Goal: Information Seeking & Learning: Learn about a topic

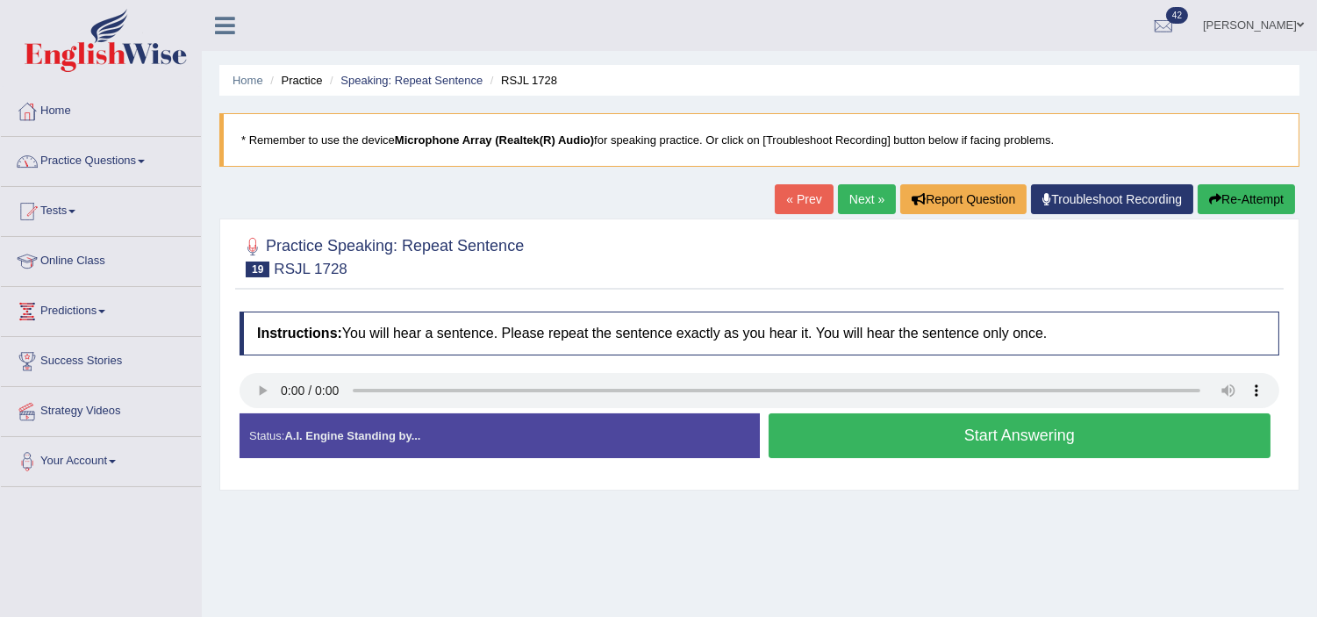
click at [106, 158] on link "Practice Questions" at bounding box center [101, 159] width 200 height 44
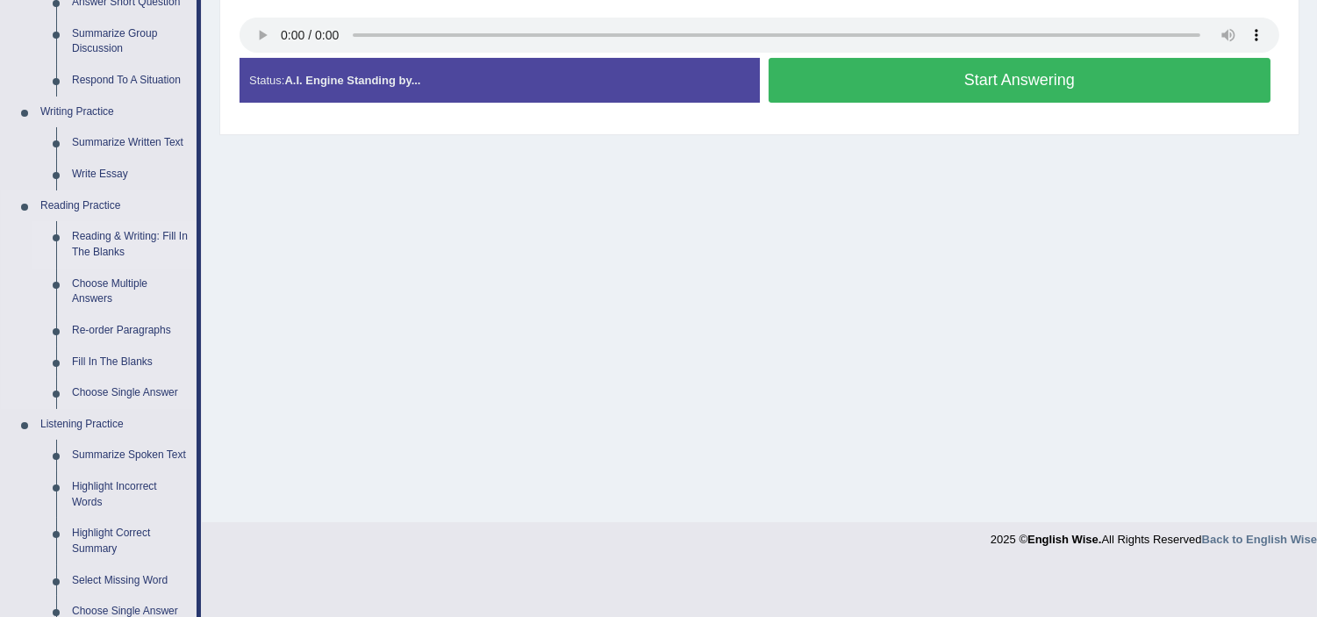
scroll to position [390, 0]
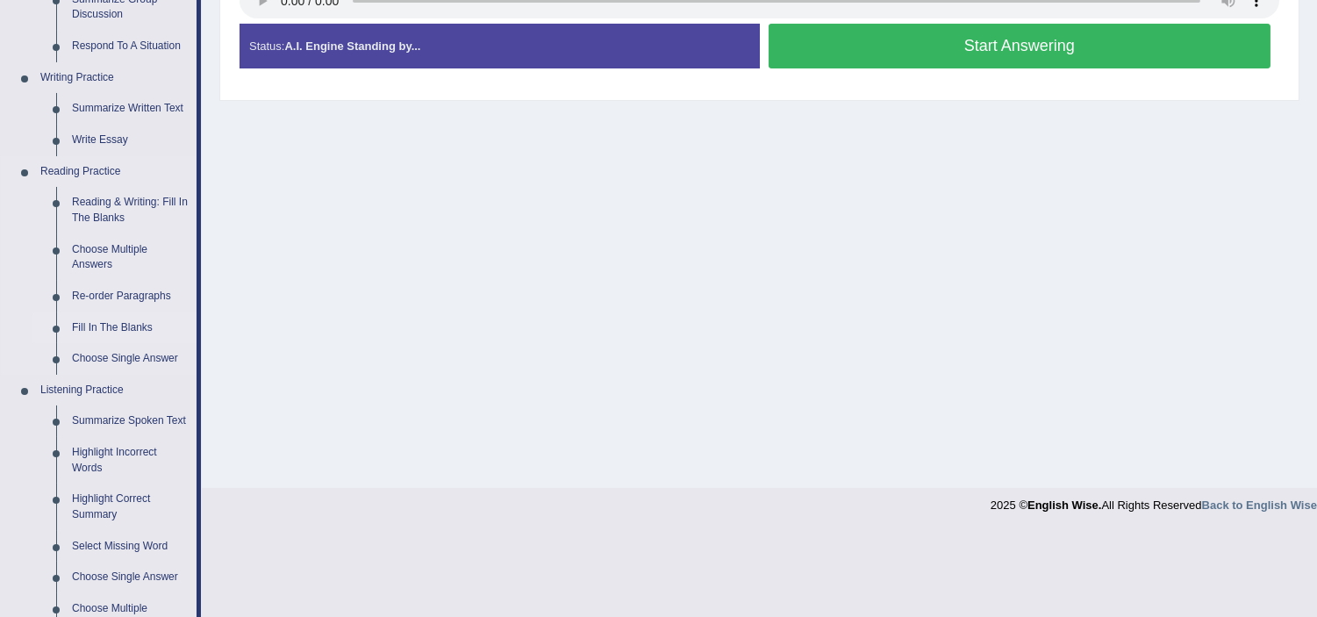
click at [116, 318] on link "Fill In The Blanks" at bounding box center [130, 328] width 132 height 32
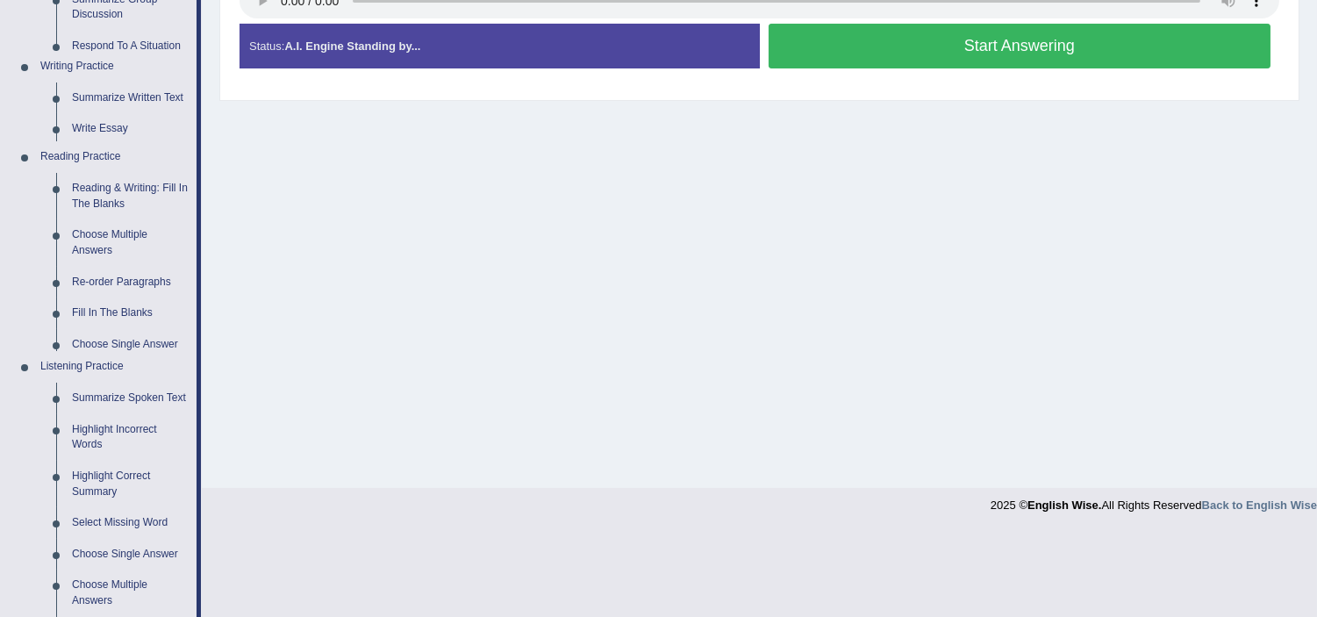
click at [117, 318] on ul "Home Practice Questions Speaking Practice Read Aloud Repeat Sentence Describe I…" at bounding box center [101, 342] width 200 height 1291
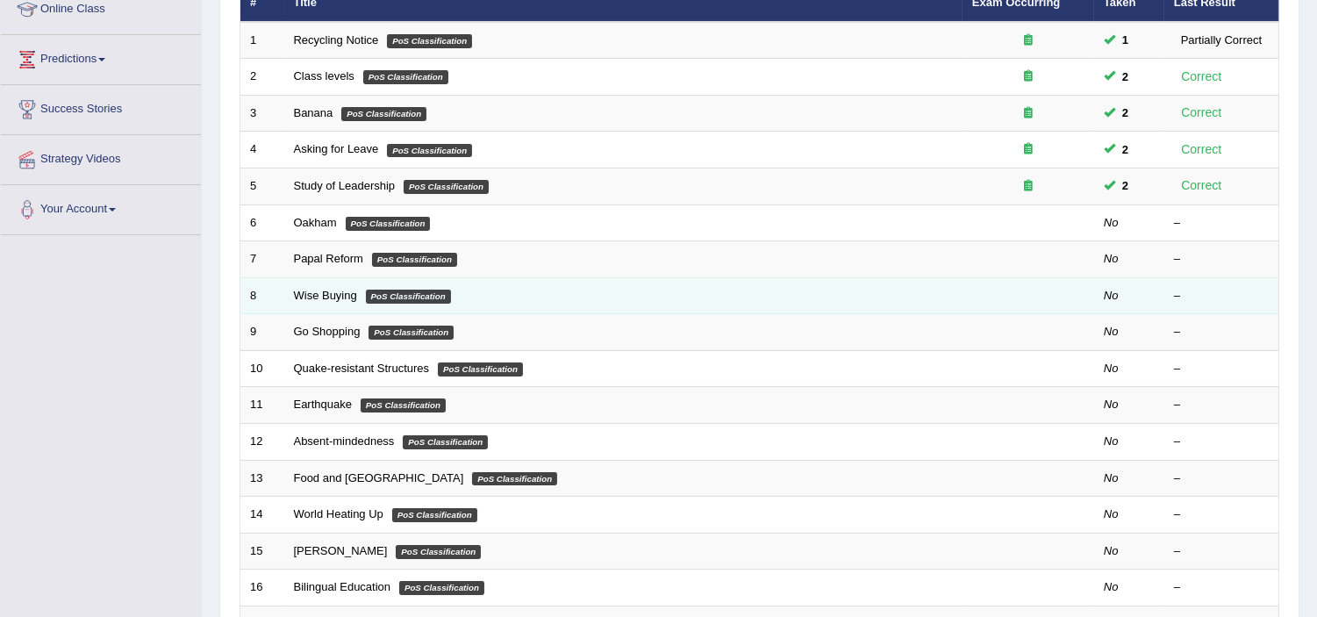
scroll to position [292, 0]
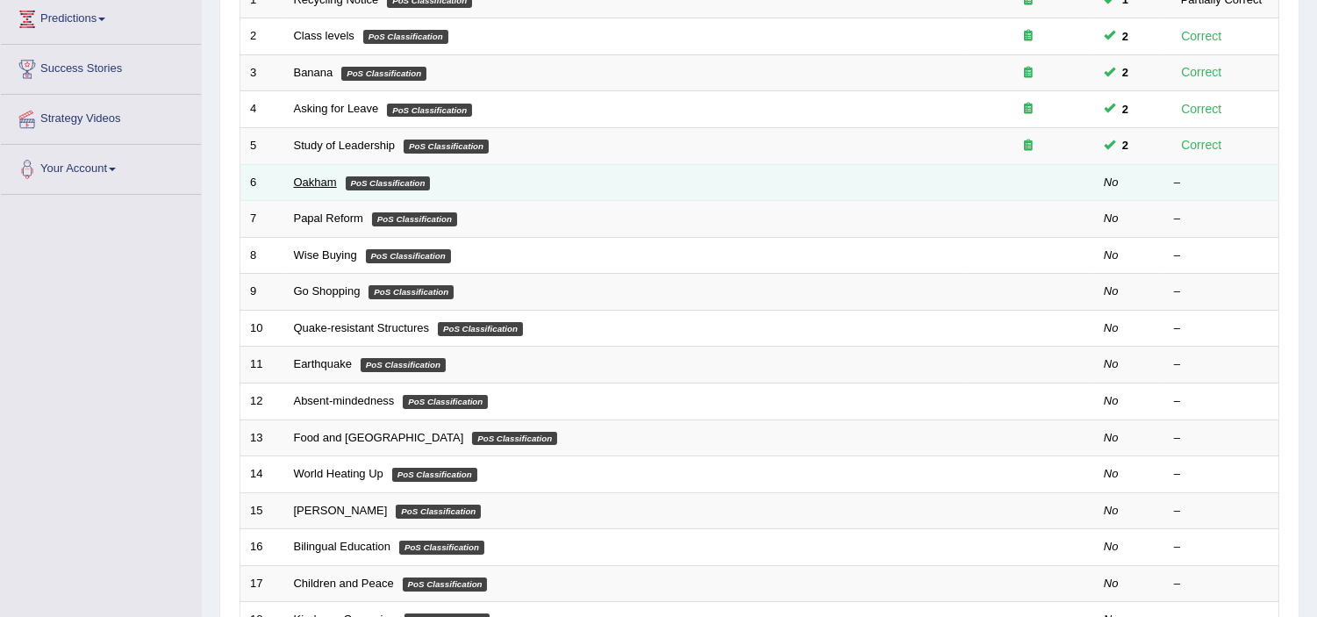
click at [326, 179] on link "Oakham" at bounding box center [315, 181] width 43 height 13
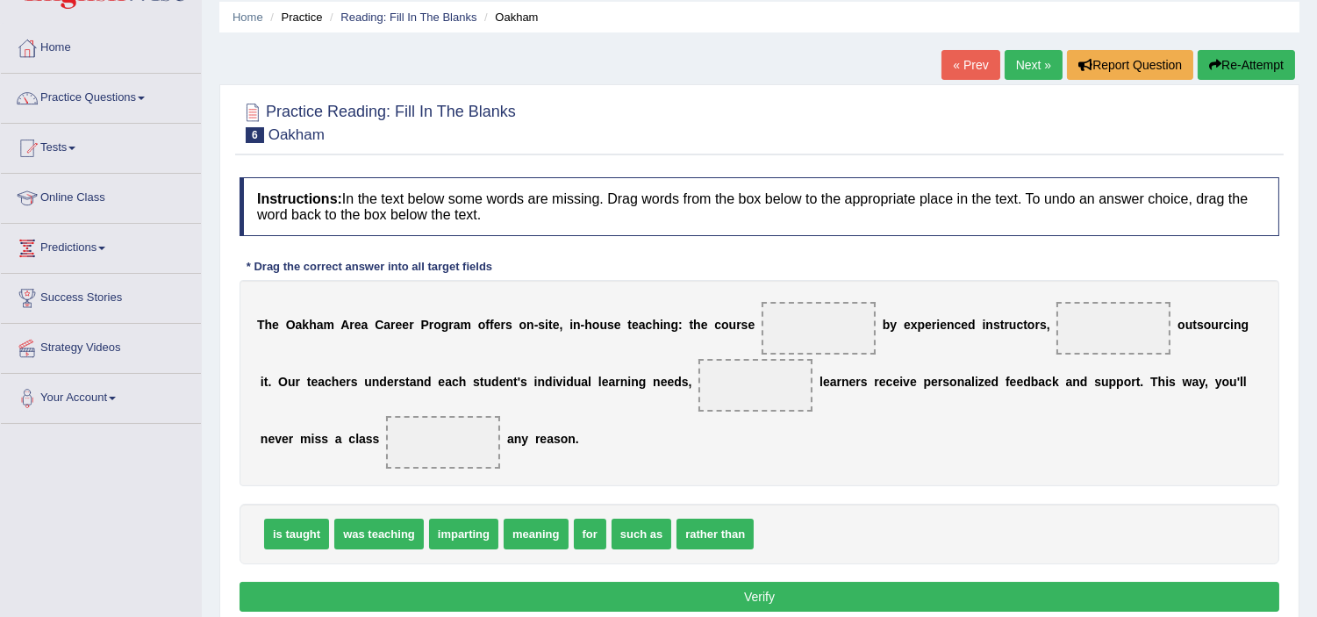
scroll to position [97, 0]
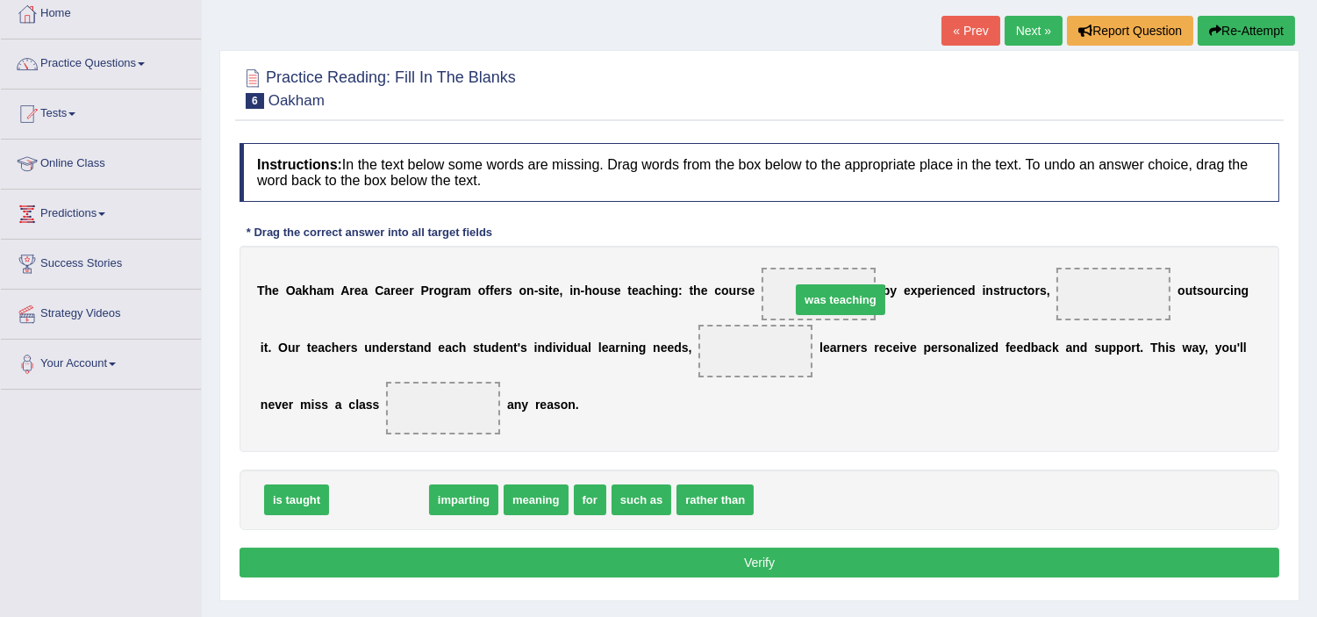
drag, startPoint x: 388, startPoint y: 500, endPoint x: 849, endPoint y: 300, distance: 503.0
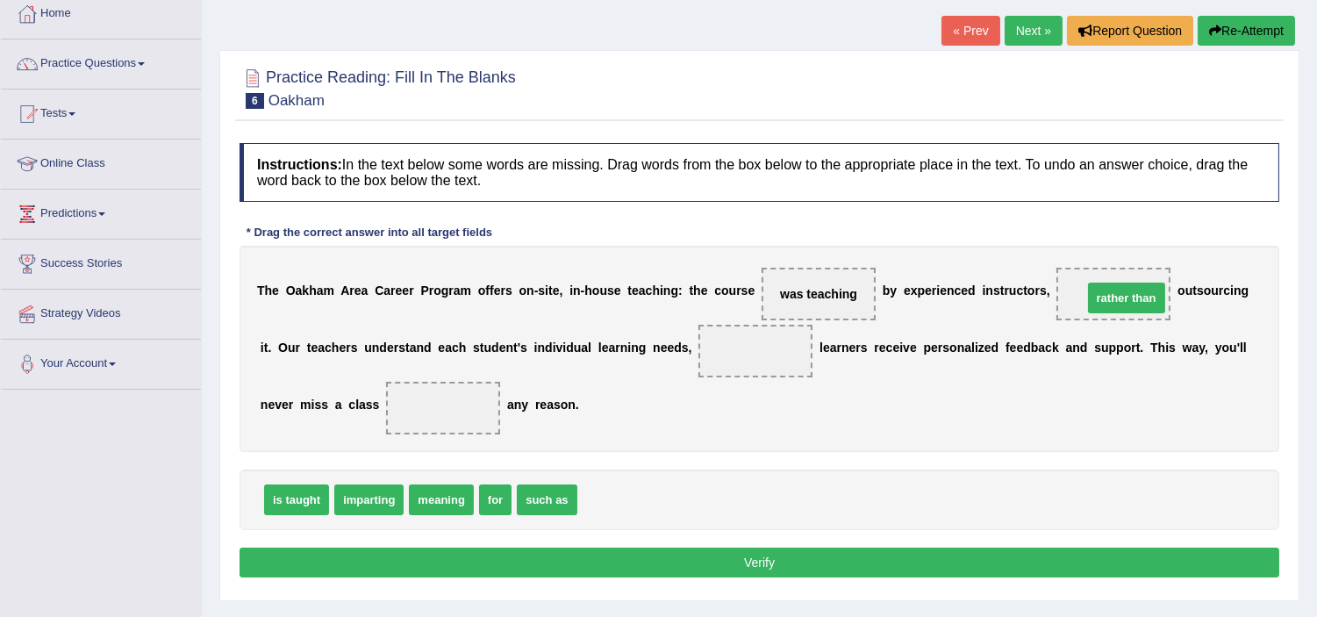
drag, startPoint x: 621, startPoint y: 503, endPoint x: 1123, endPoint y: 292, distance: 544.3
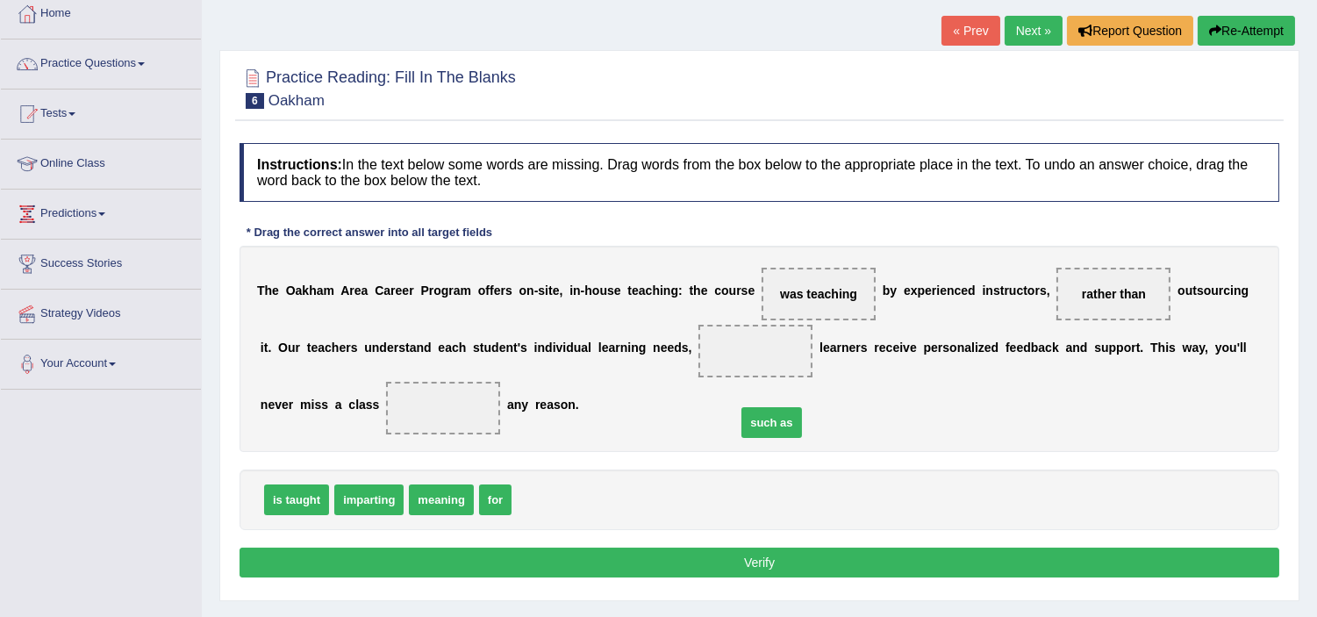
drag, startPoint x: 553, startPoint y: 501, endPoint x: 739, endPoint y: 476, distance: 187.7
drag, startPoint x: 490, startPoint y: 505, endPoint x: 766, endPoint y: 367, distance: 308.8
drag, startPoint x: 763, startPoint y: 352, endPoint x: 714, endPoint y: 500, distance: 156.2
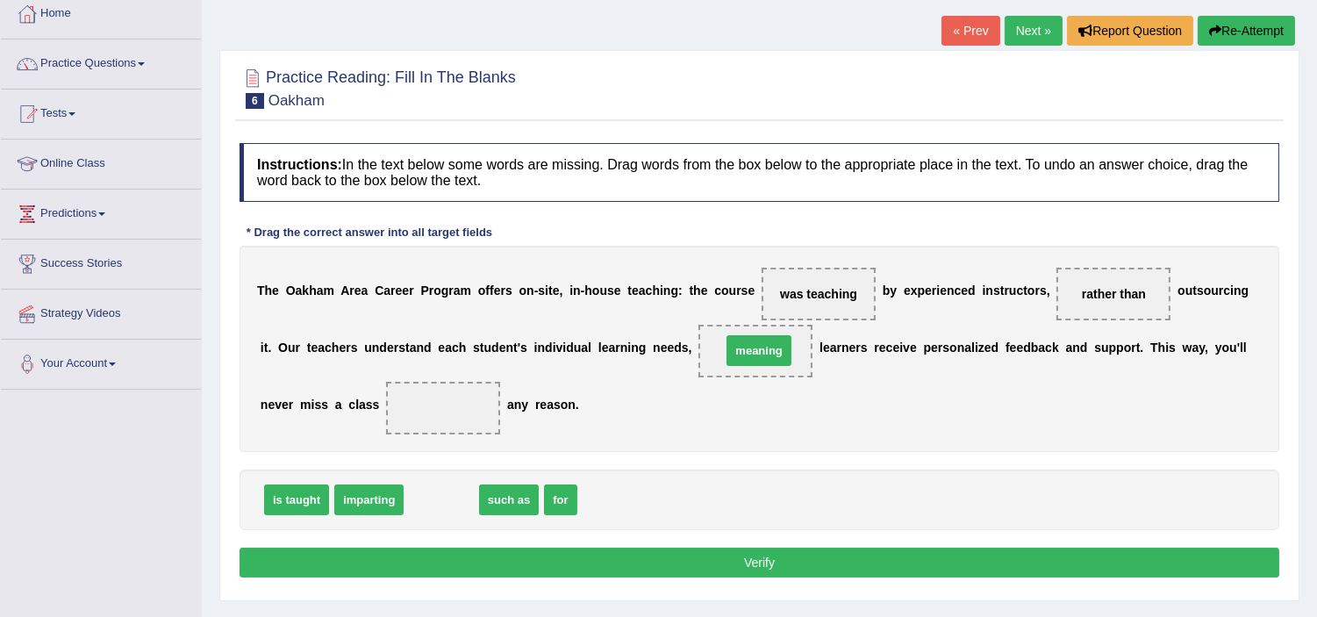
drag, startPoint x: 443, startPoint y: 507, endPoint x: 761, endPoint y: 358, distance: 350.9
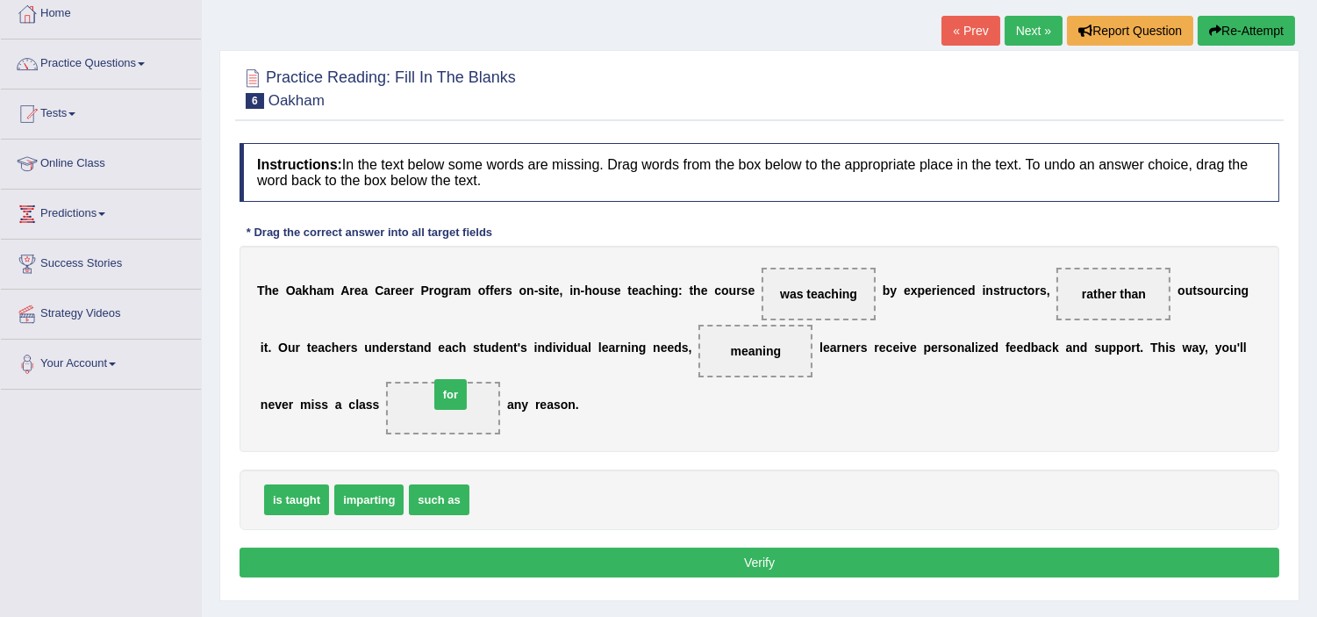
drag, startPoint x: 481, startPoint y: 503, endPoint x: 440, endPoint y: 397, distance: 112.8
click at [711, 569] on button "Verify" at bounding box center [760, 563] width 1040 height 30
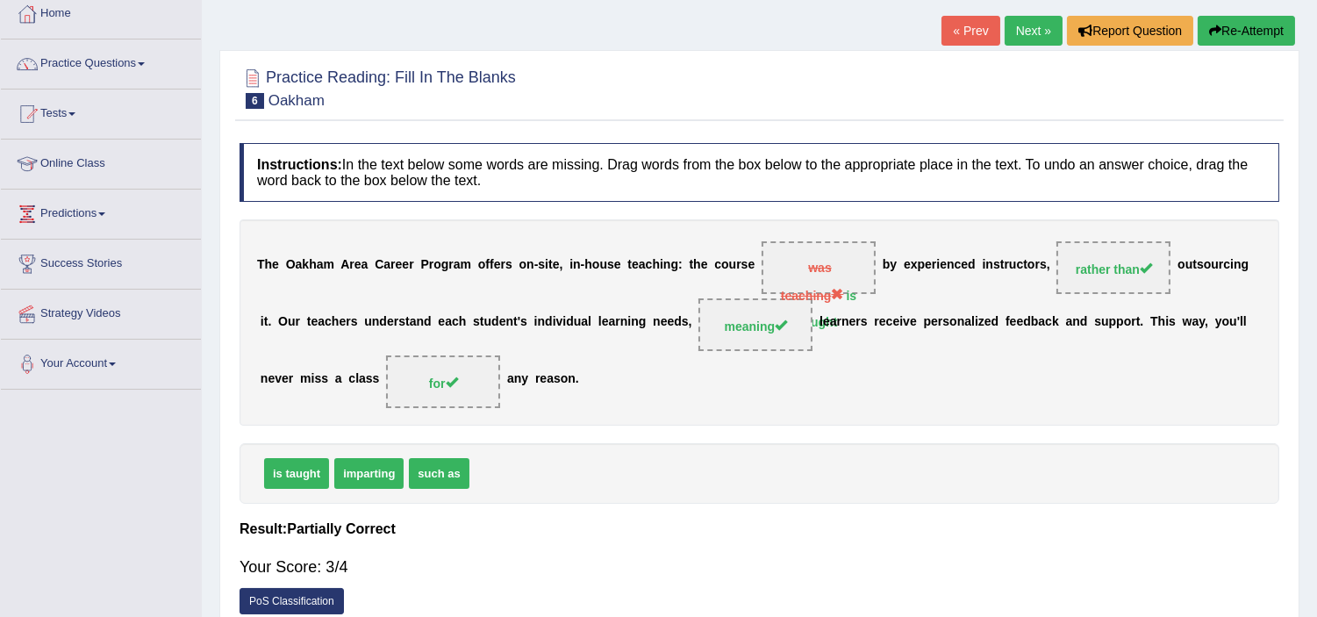
drag, startPoint x: 299, startPoint y: 477, endPoint x: 760, endPoint y: 295, distance: 495.5
click at [760, 295] on div "Instructions: In the text below some words are missing. Drag words from the box…" at bounding box center [759, 383] width 1049 height 498
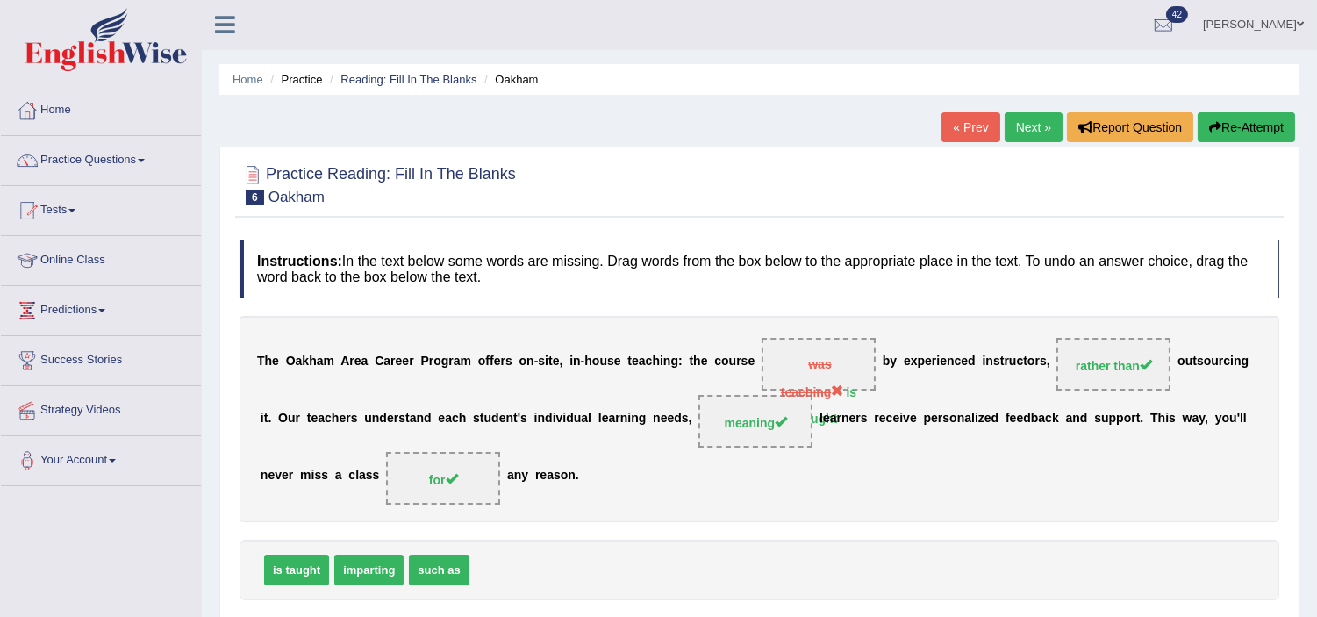
scroll to position [0, 0]
click at [1246, 130] on button "Re-Attempt" at bounding box center [1246, 128] width 97 height 30
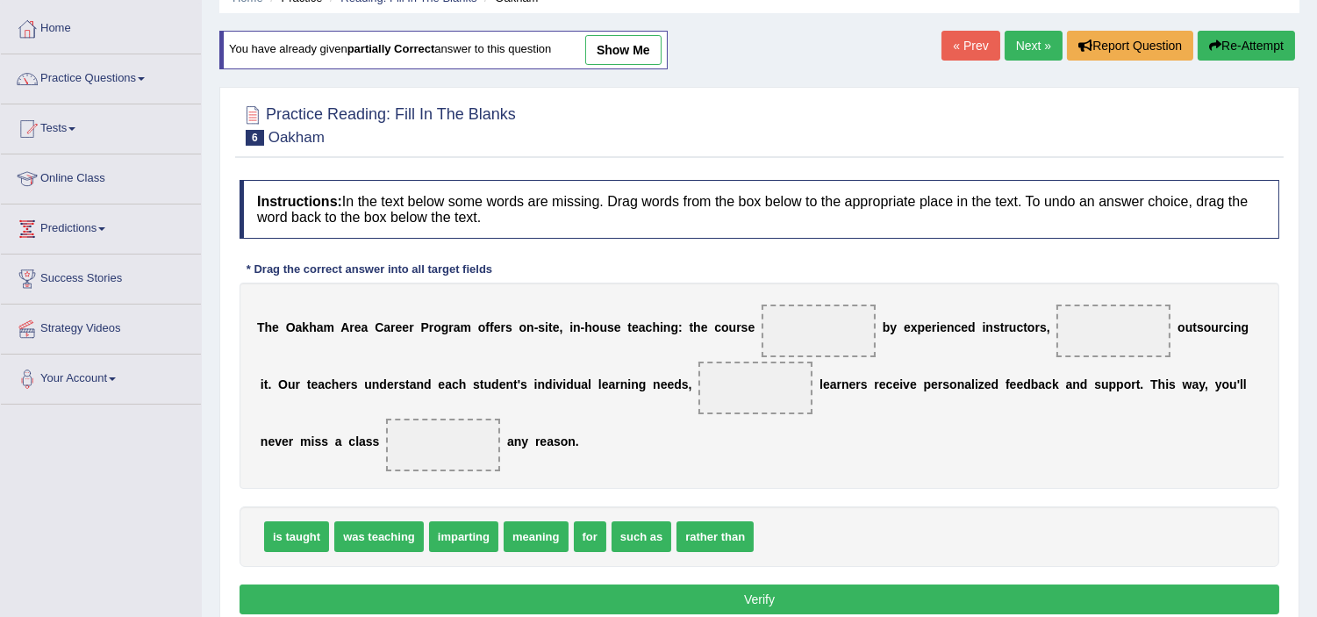
scroll to position [195, 0]
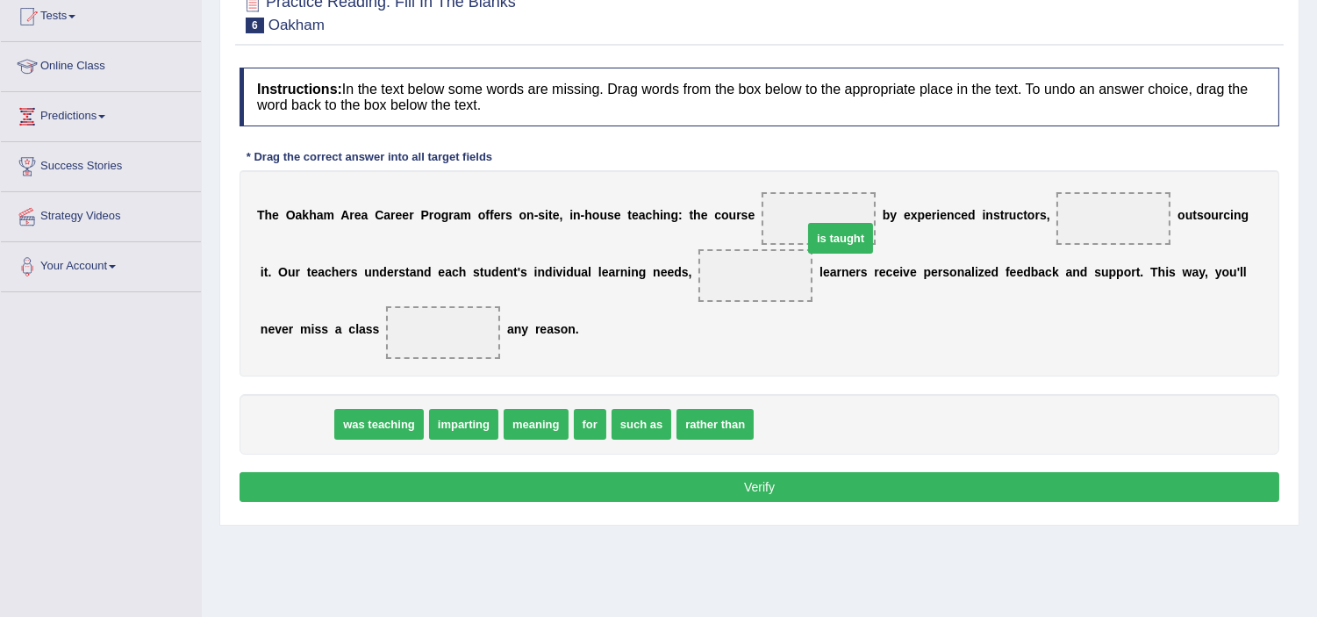
drag, startPoint x: 285, startPoint y: 431, endPoint x: 816, endPoint y: 233, distance: 566.7
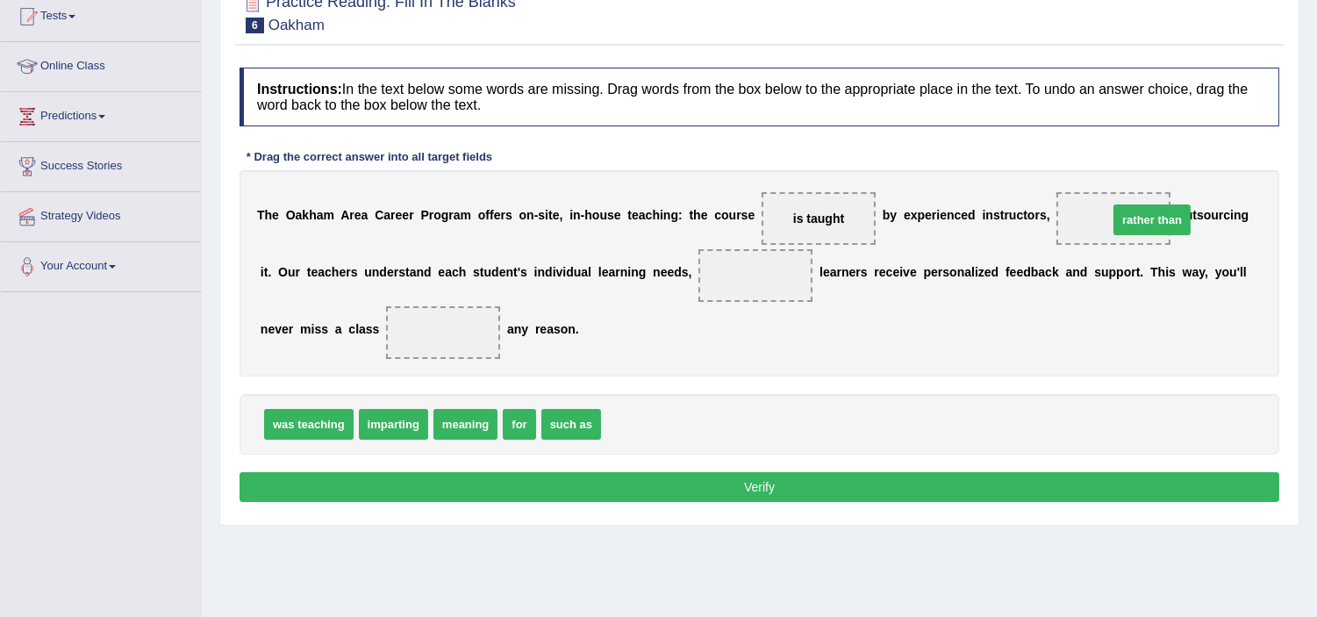
drag, startPoint x: 678, startPoint y: 425, endPoint x: 1185, endPoint y: 220, distance: 546.8
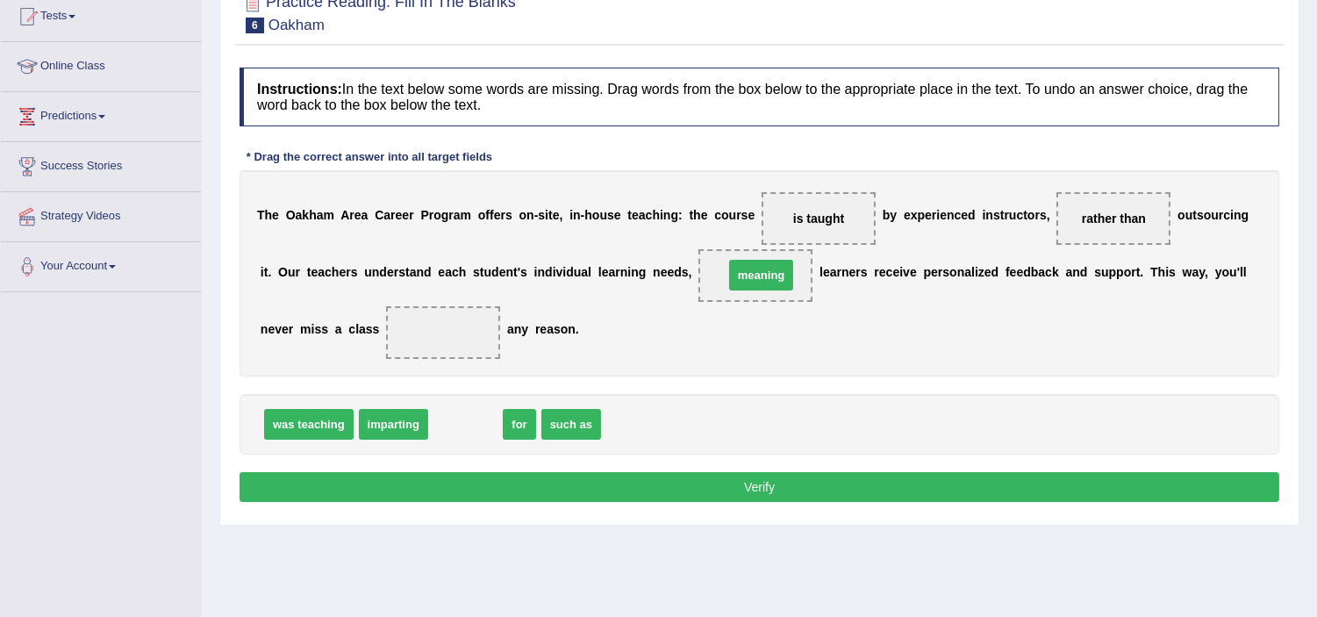
drag, startPoint x: 471, startPoint y: 427, endPoint x: 767, endPoint y: 278, distance: 331.2
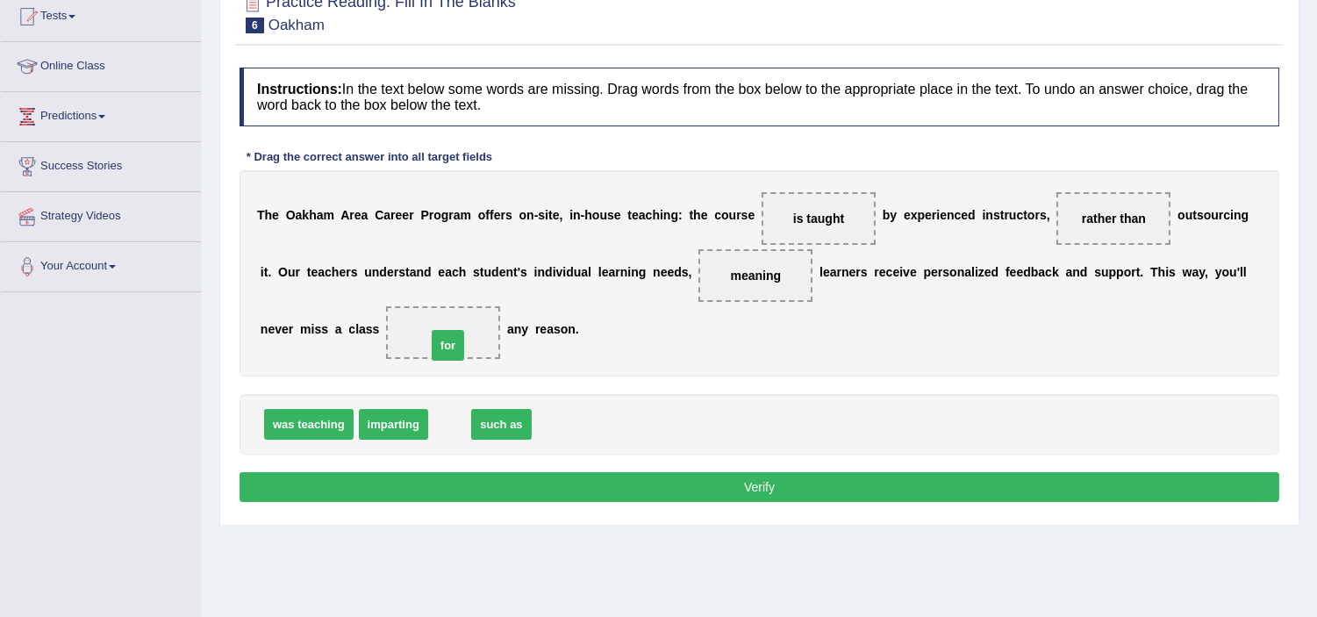
drag, startPoint x: 462, startPoint y: 365, endPoint x: 458, endPoint y: 344, distance: 21.3
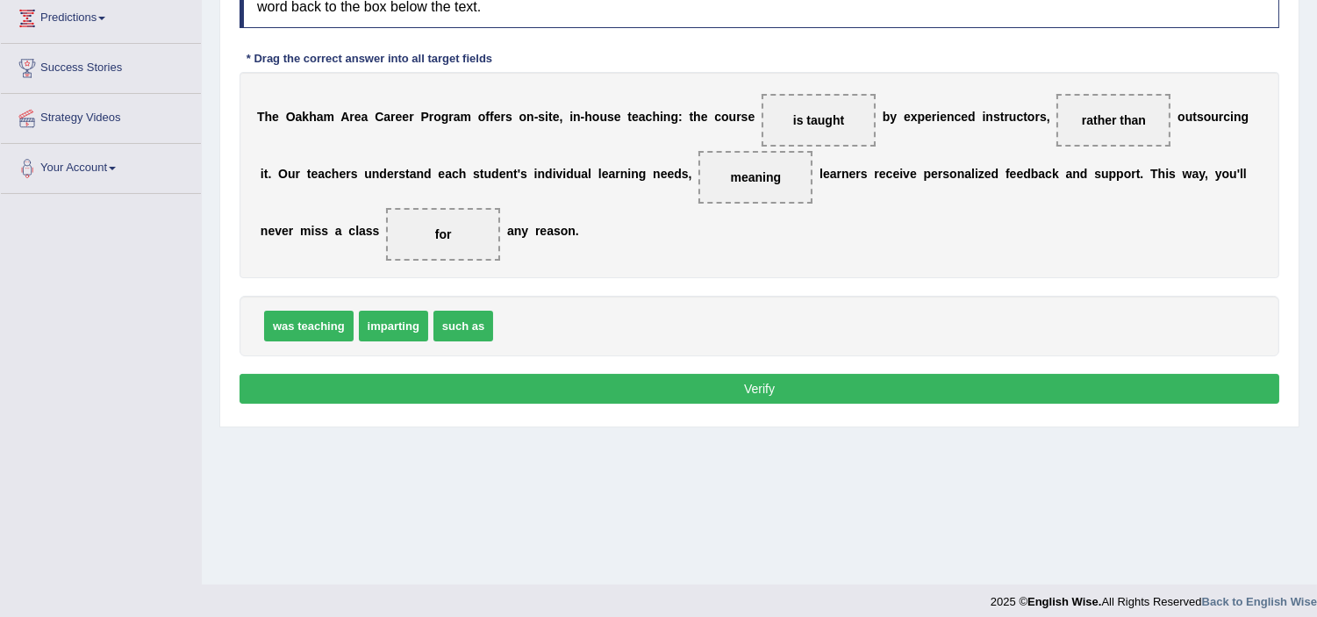
scroll to position [304, 0]
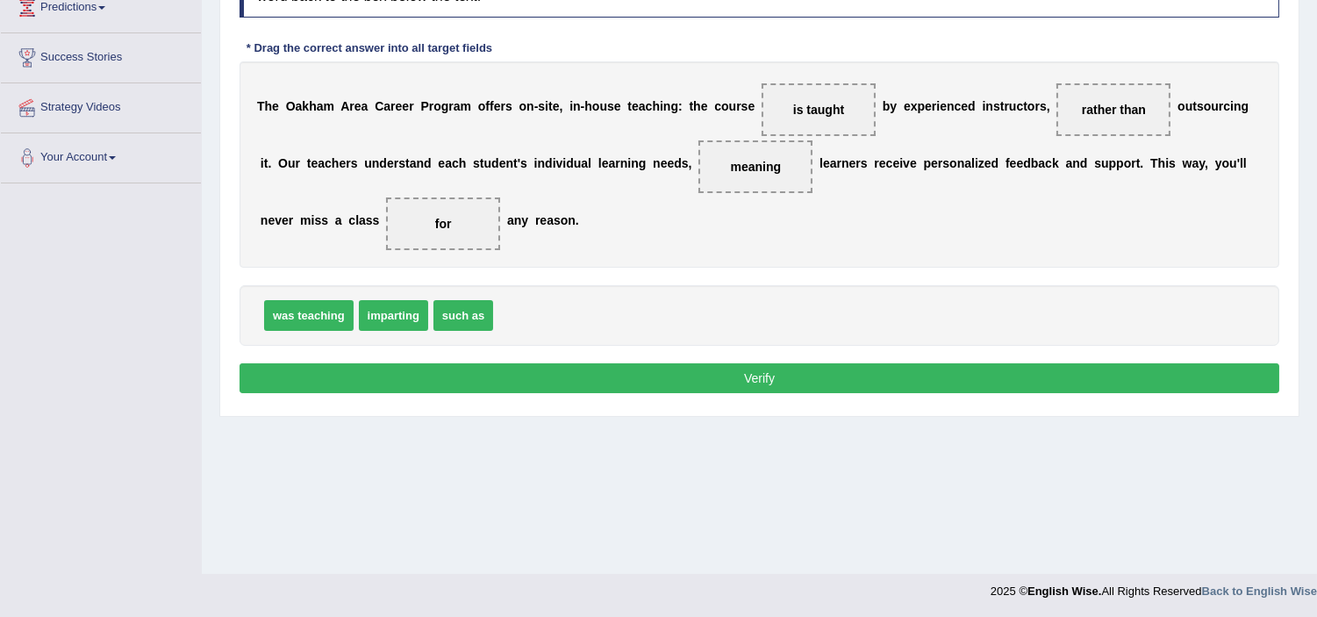
click at [642, 383] on button "Verify" at bounding box center [760, 378] width 1040 height 30
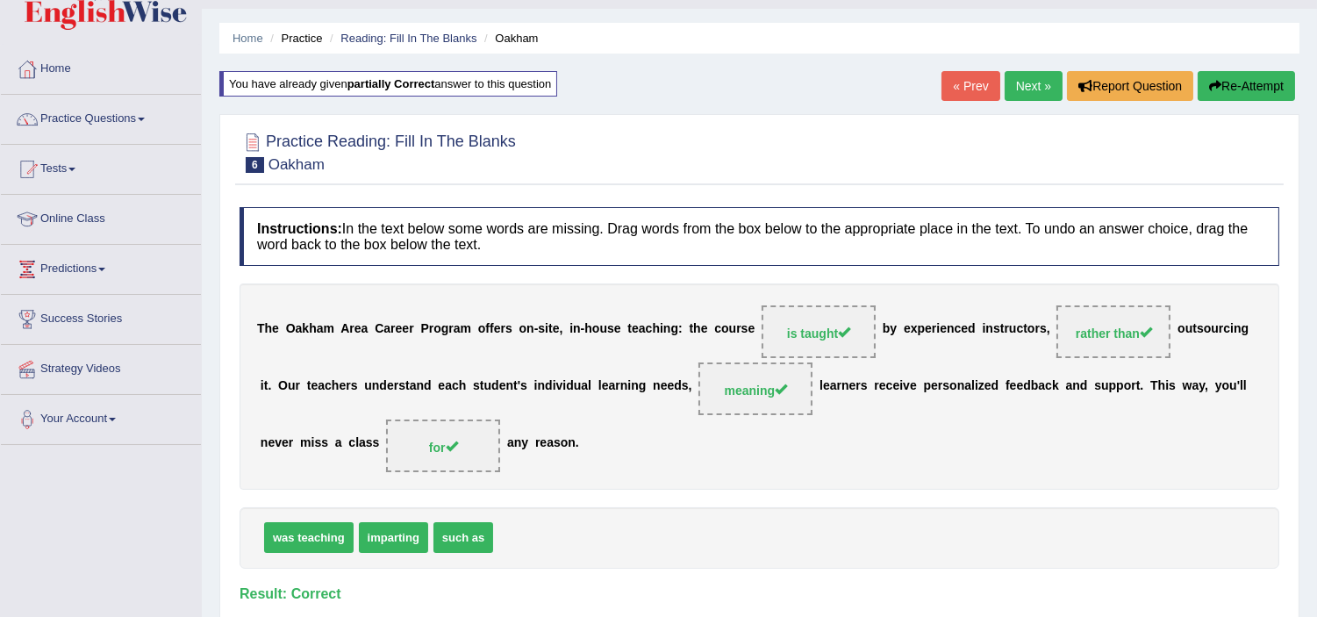
scroll to position [11, 0]
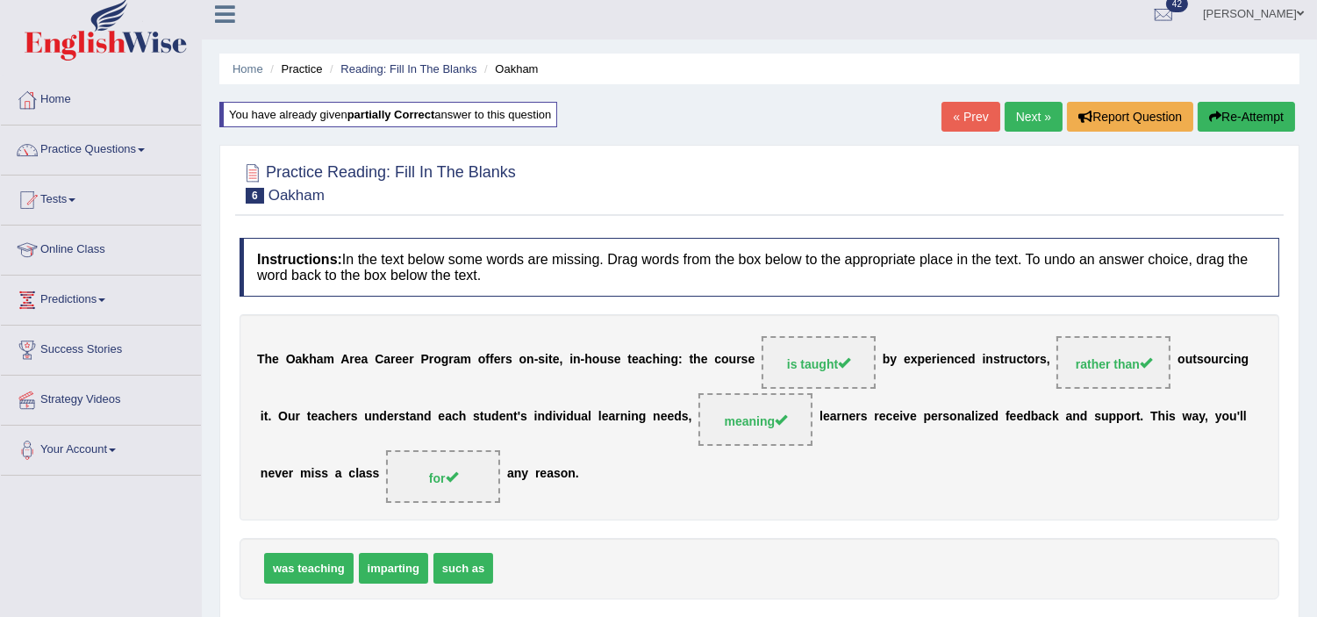
click at [1032, 114] on link "Next »" at bounding box center [1034, 117] width 58 height 30
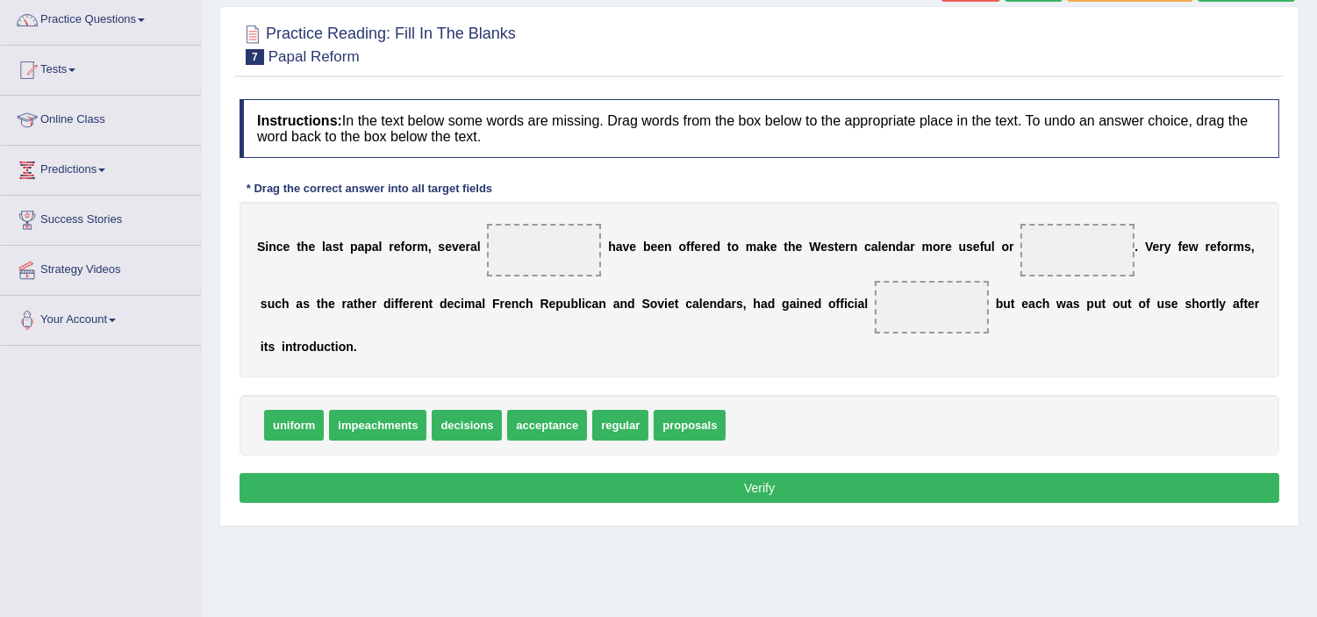
scroll to position [195, 0]
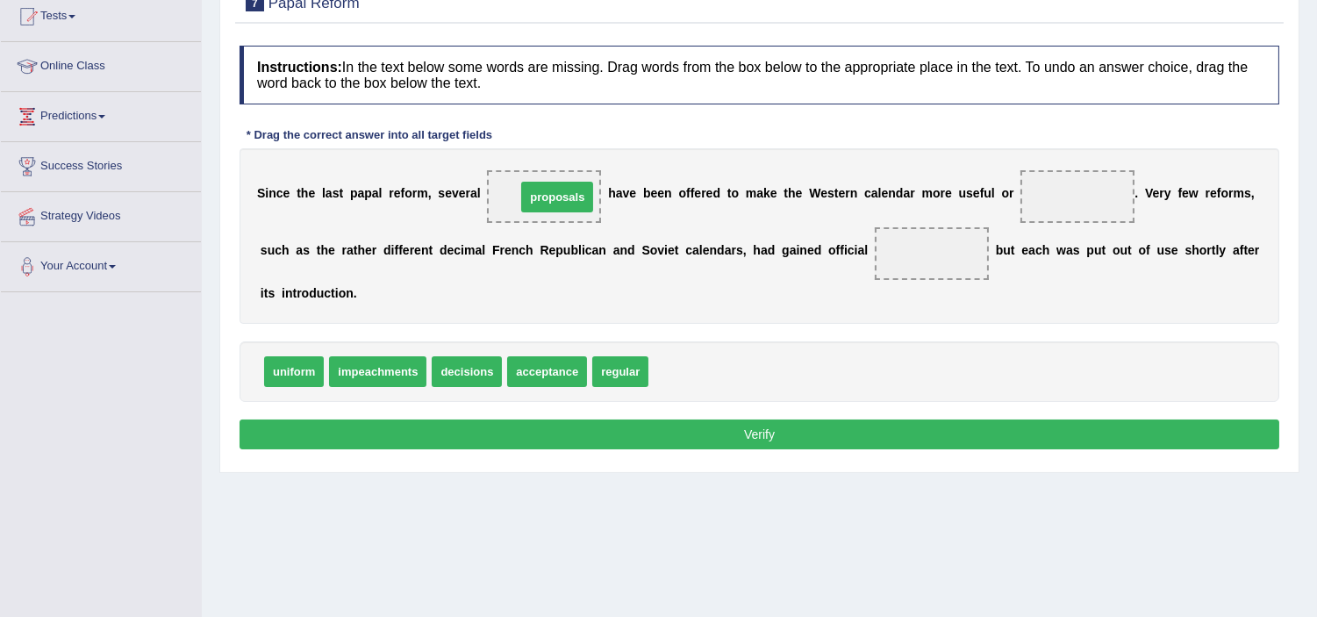
drag, startPoint x: 712, startPoint y: 371, endPoint x: 580, endPoint y: 197, distance: 219.2
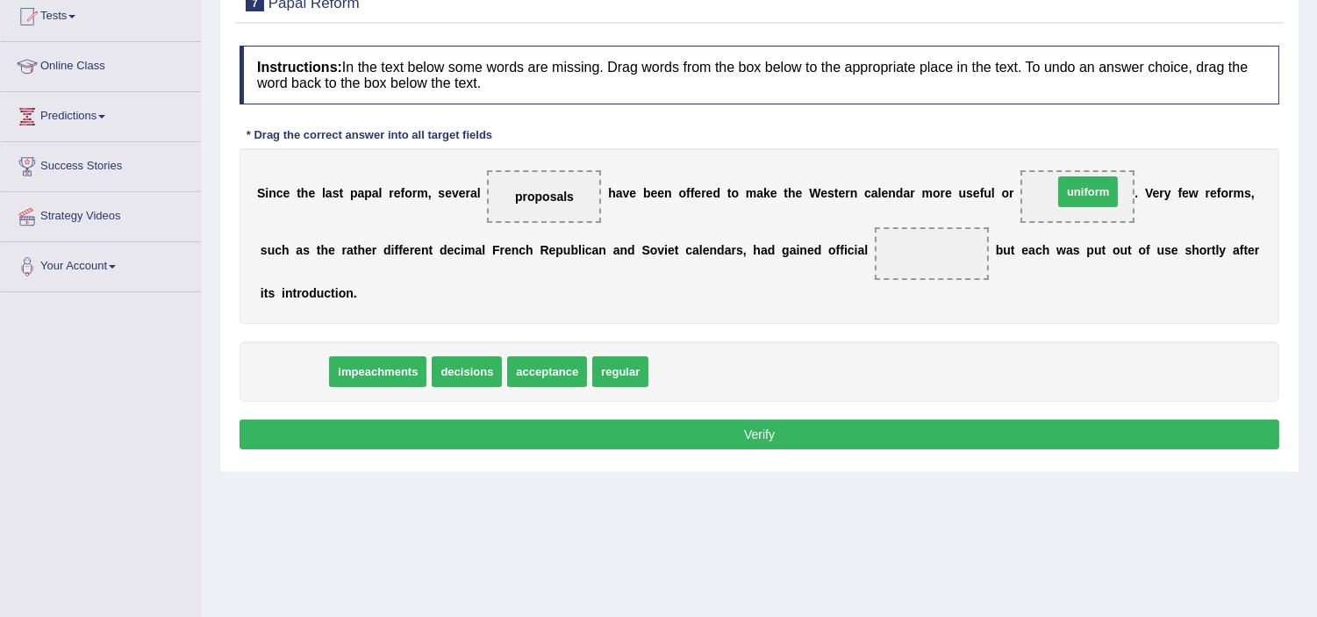
drag, startPoint x: 305, startPoint y: 371, endPoint x: 1099, endPoint y: 190, distance: 814.4
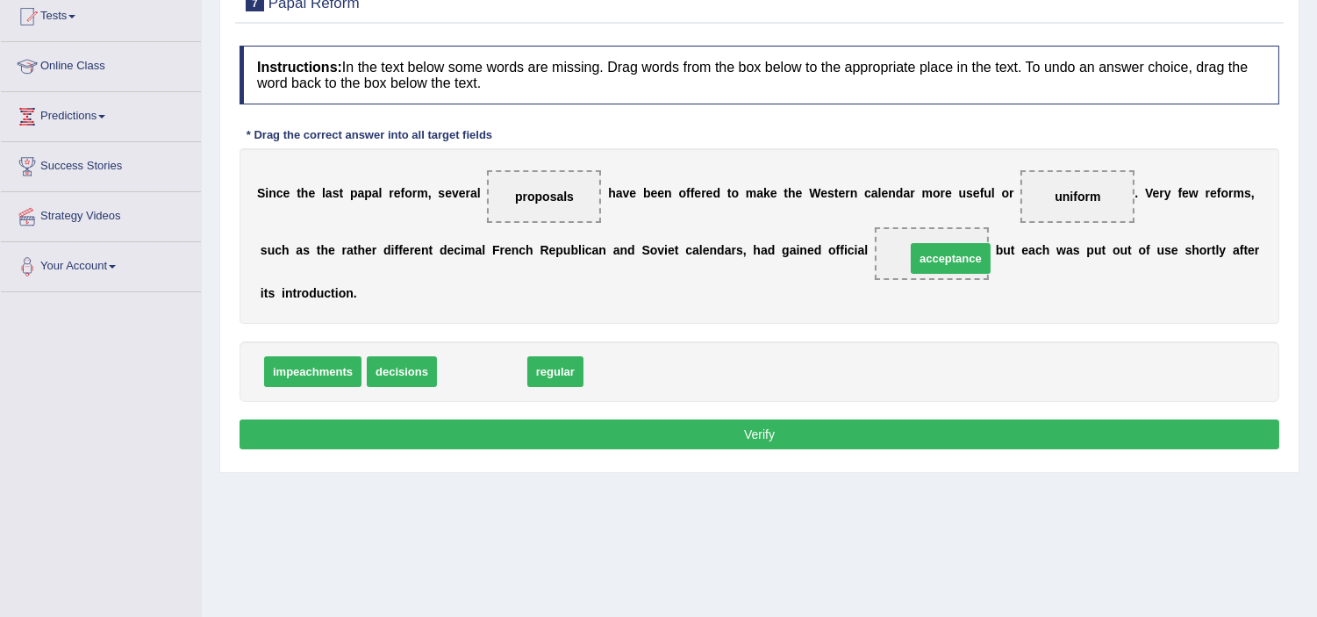
drag, startPoint x: 477, startPoint y: 378, endPoint x: 946, endPoint y: 265, distance: 482.0
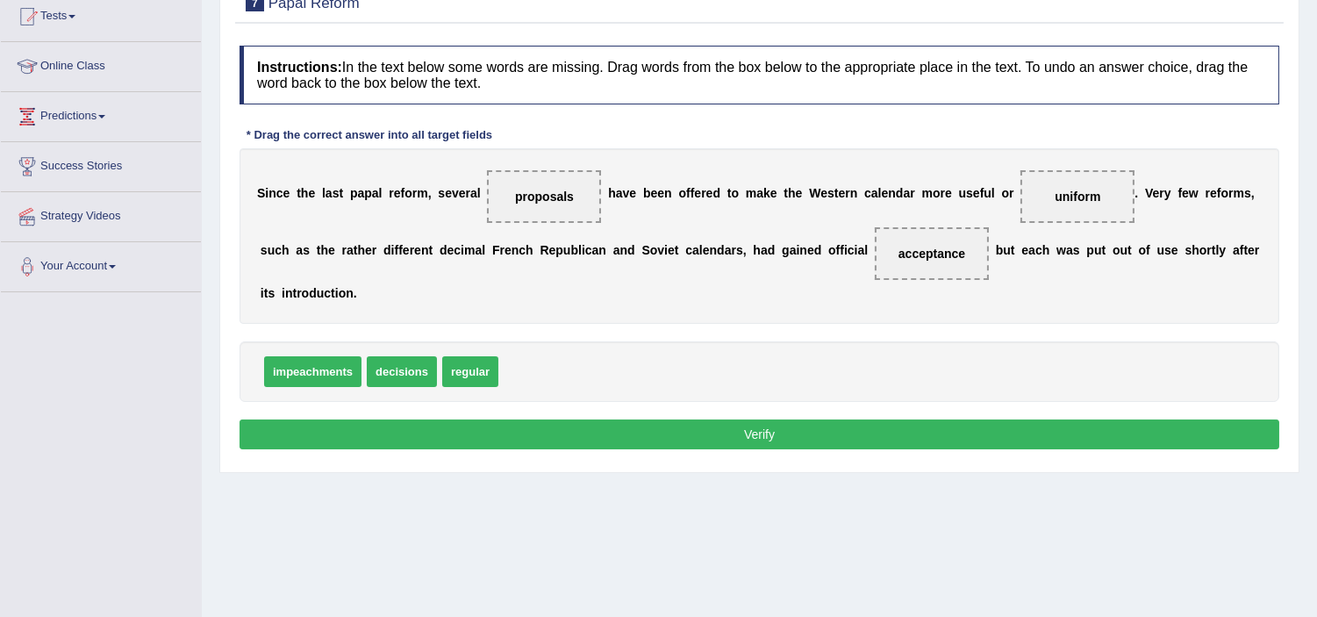
drag, startPoint x: 976, startPoint y: 435, endPoint x: 984, endPoint y: 443, distance: 11.2
click at [977, 437] on button "Verify" at bounding box center [760, 434] width 1040 height 30
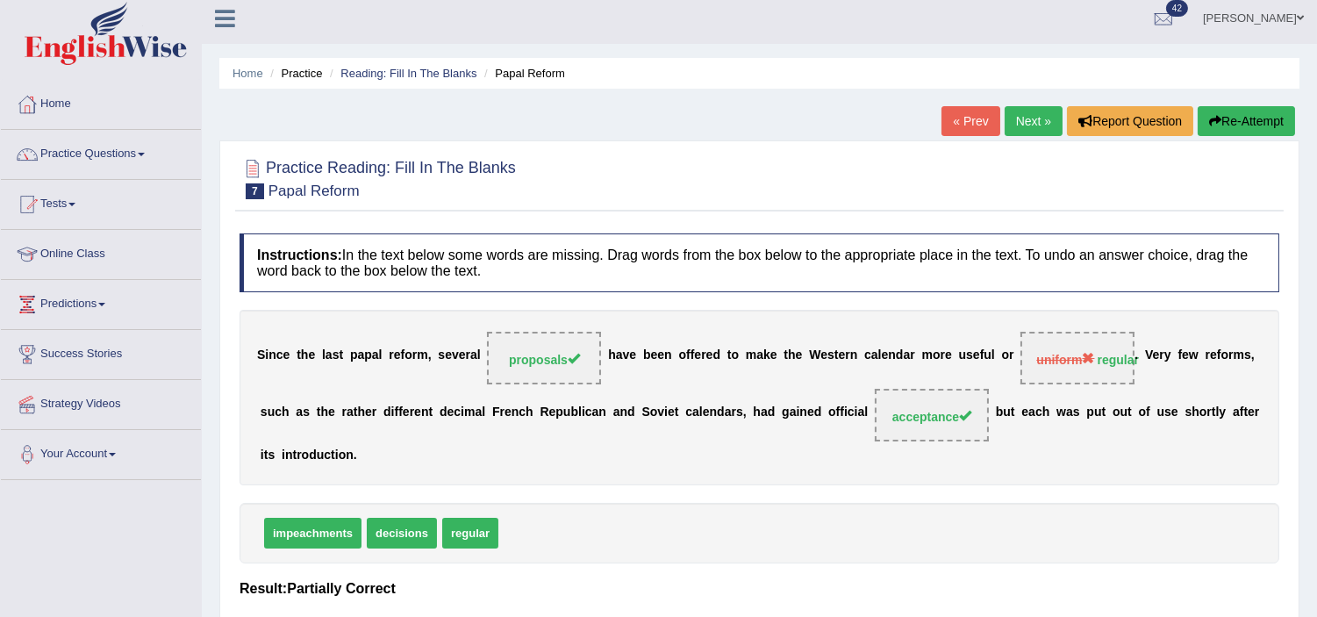
scroll to position [0, 0]
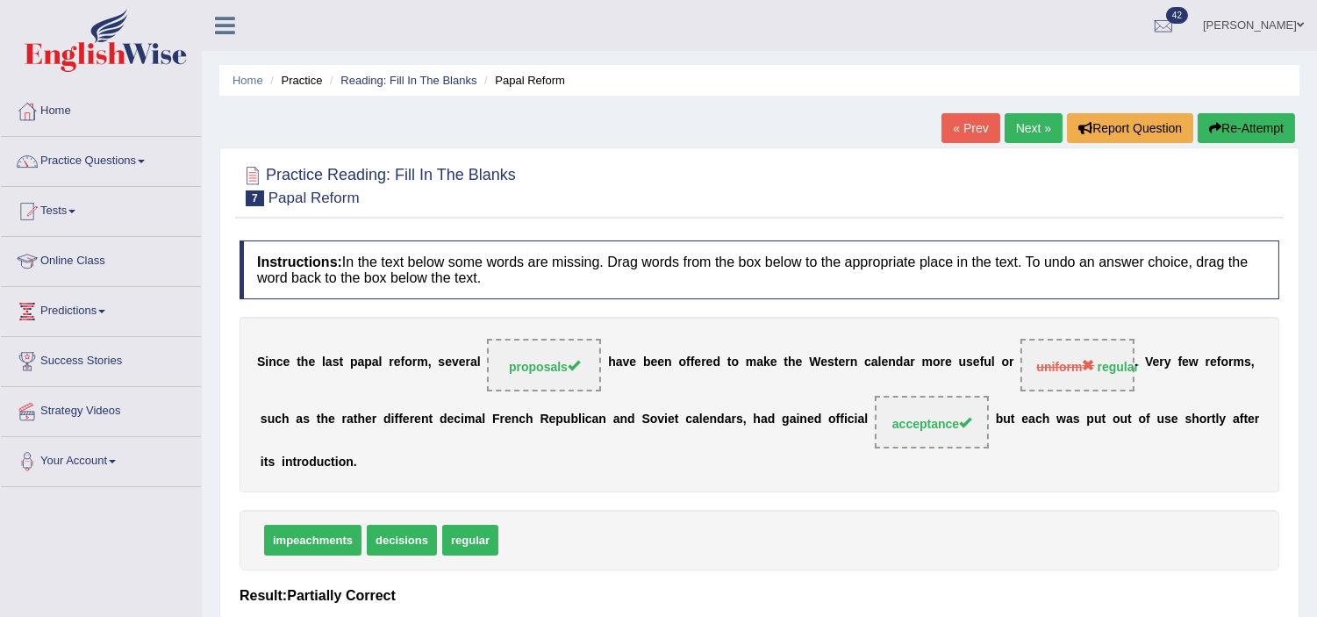
click at [1262, 132] on button "Re-Attempt" at bounding box center [1246, 128] width 97 height 30
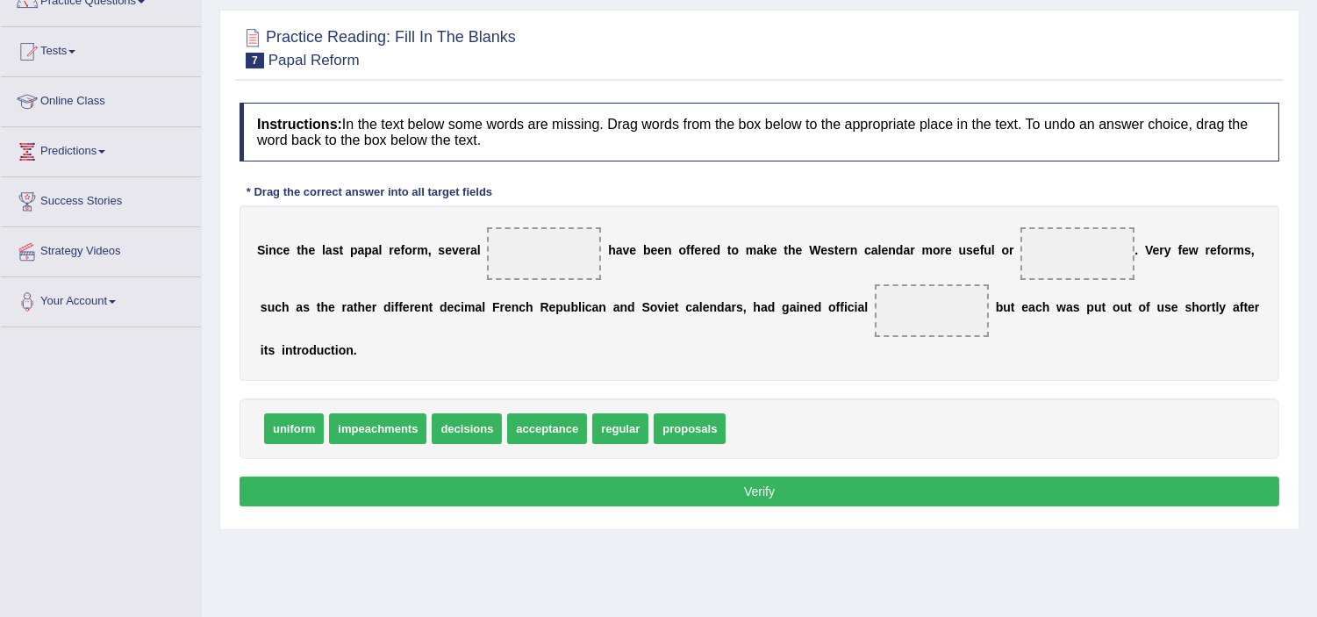
scroll to position [195, 0]
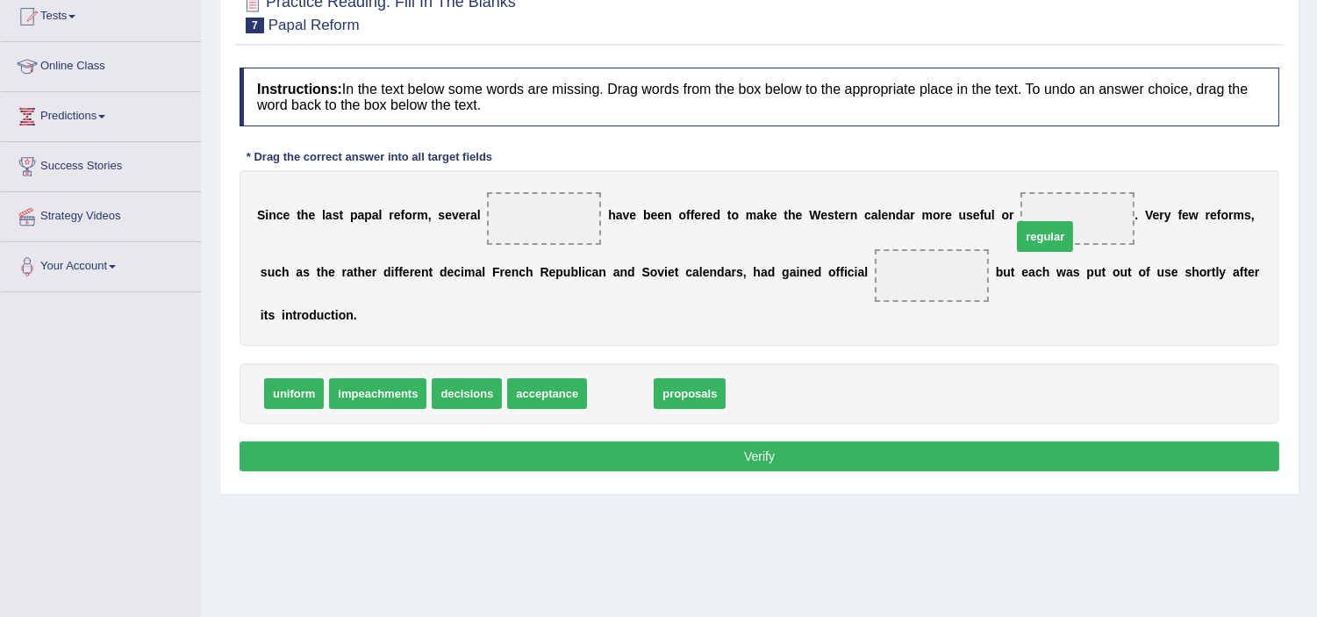
drag, startPoint x: 626, startPoint y: 398, endPoint x: 1070, endPoint y: 224, distance: 477.9
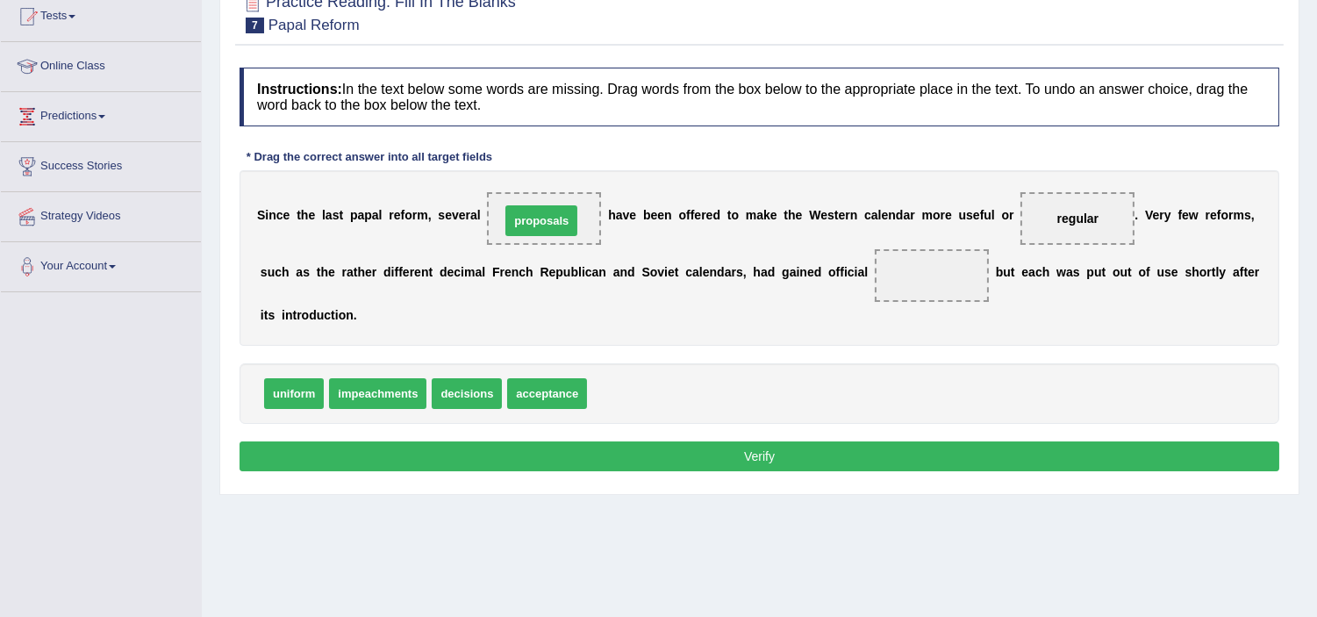
drag, startPoint x: 643, startPoint y: 397, endPoint x: 556, endPoint y: 225, distance: 193.5
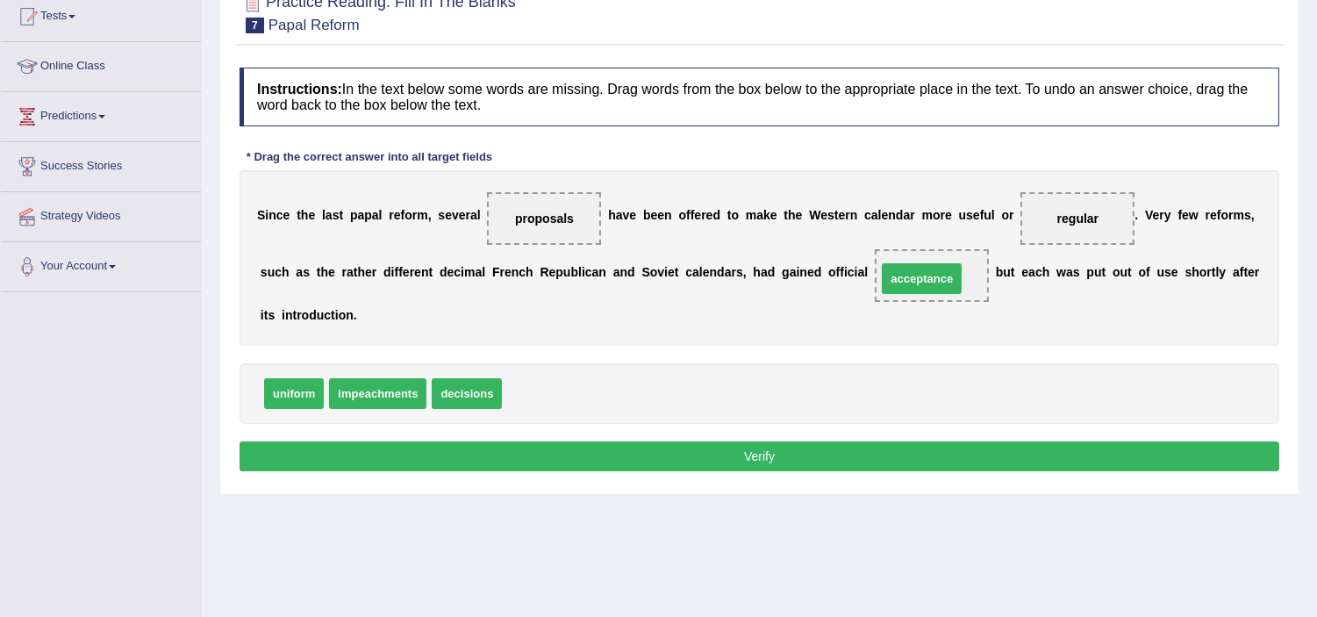
drag, startPoint x: 564, startPoint y: 393, endPoint x: 939, endPoint y: 278, distance: 391.9
click at [917, 449] on button "Verify" at bounding box center [760, 456] width 1040 height 30
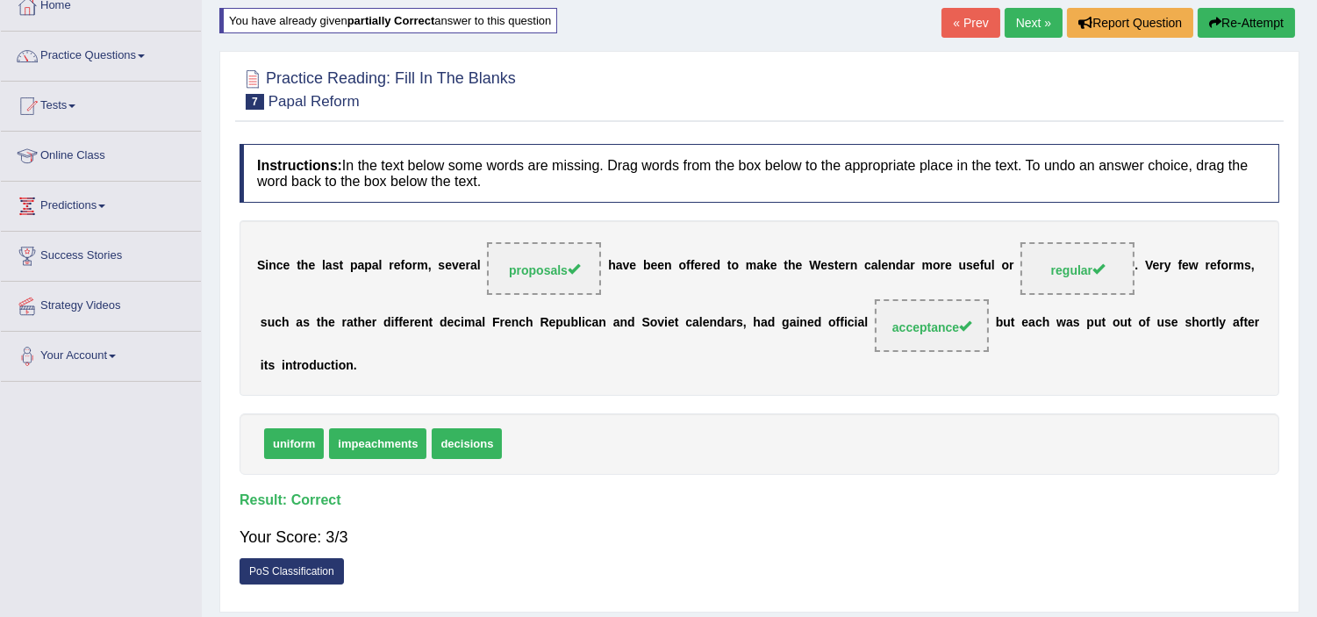
scroll to position [0, 0]
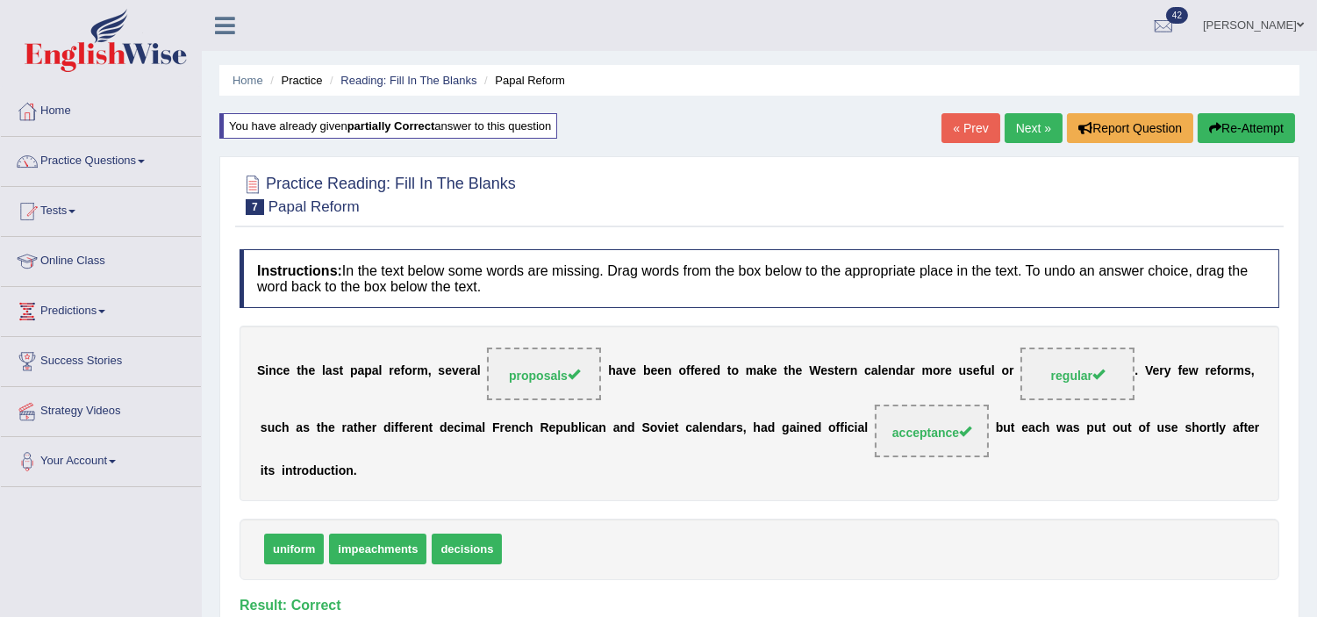
click at [1006, 129] on link "Next »" at bounding box center [1034, 128] width 58 height 30
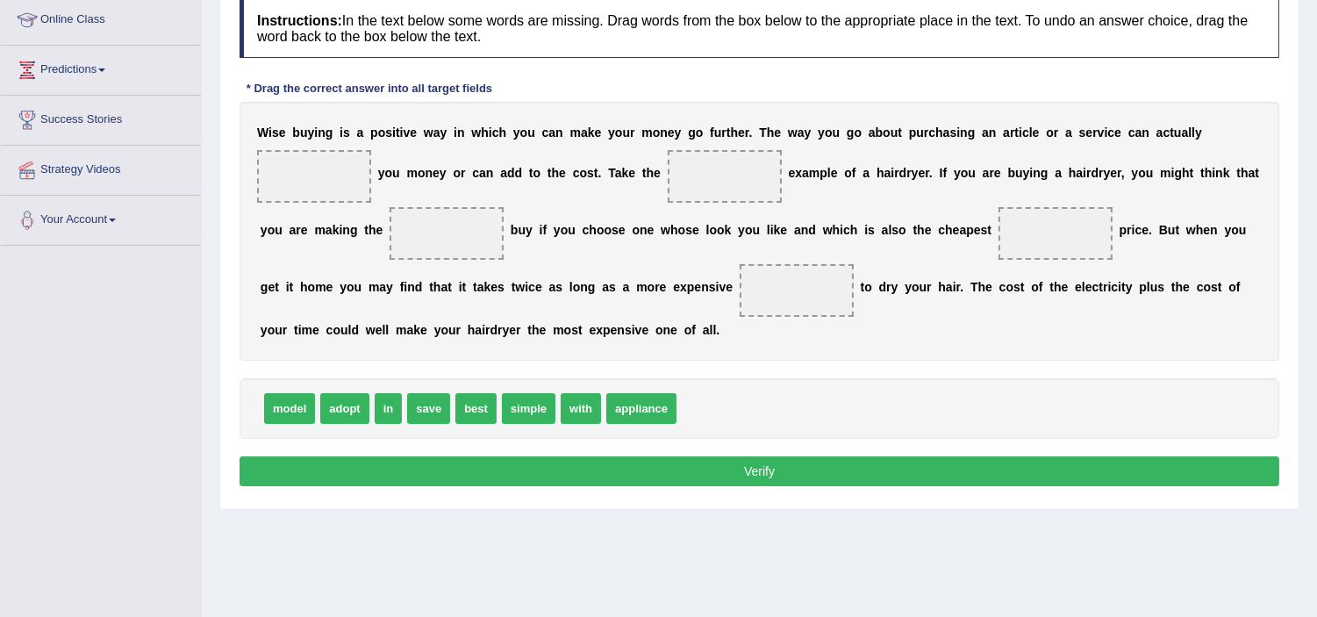
scroll to position [292, 0]
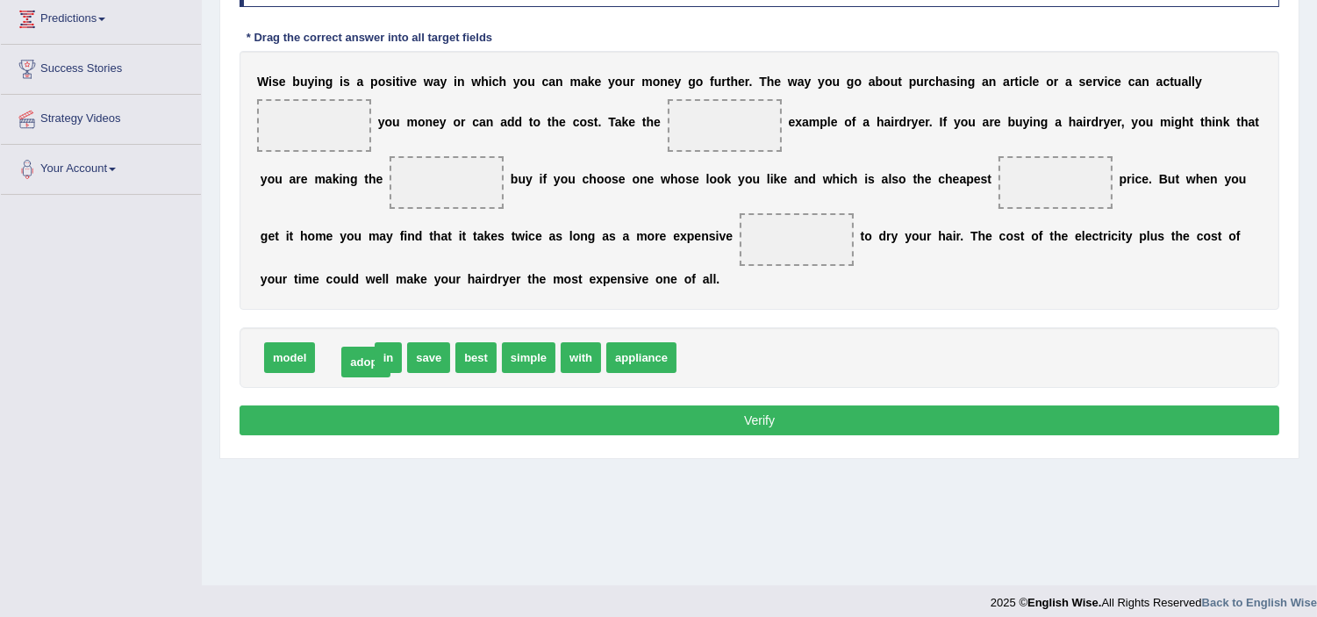
drag, startPoint x: 354, startPoint y: 360, endPoint x: 376, endPoint y: 364, distance: 21.5
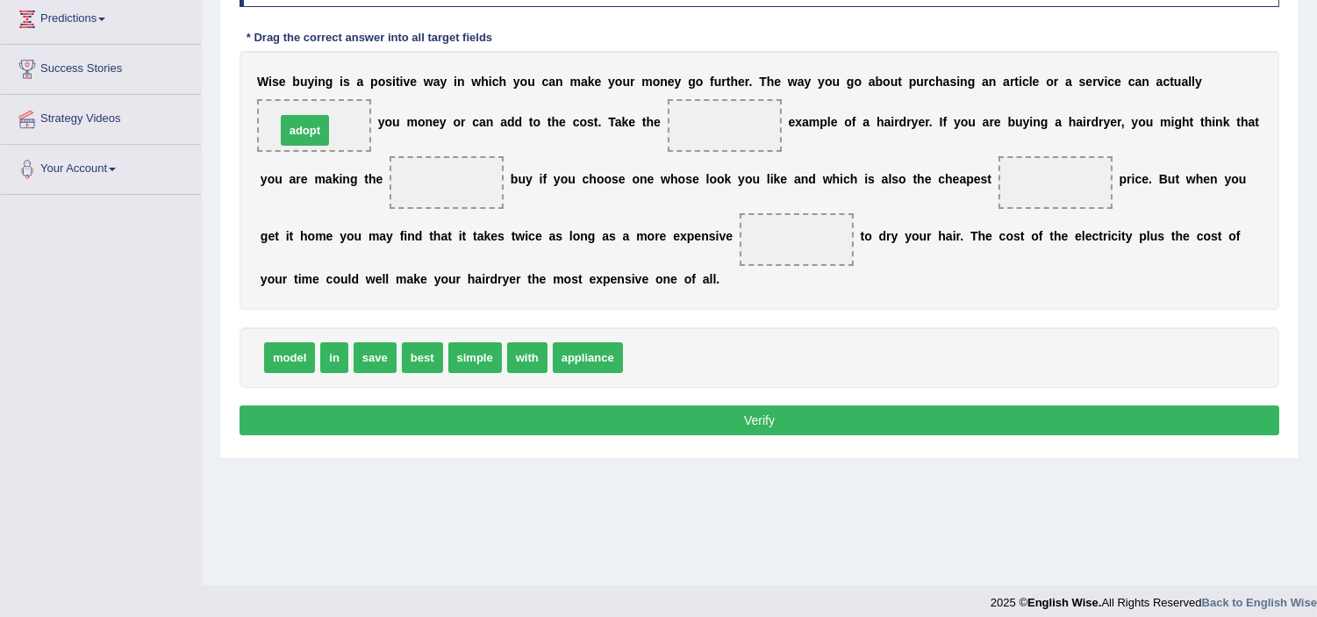
drag, startPoint x: 665, startPoint y: 360, endPoint x: 318, endPoint y: 133, distance: 414.7
drag, startPoint x: 574, startPoint y: 356, endPoint x: 712, endPoint y: 120, distance: 273.3
drag, startPoint x: 728, startPoint y: 117, endPoint x: 608, endPoint y: 373, distance: 283.0
drag, startPoint x: 416, startPoint y: 363, endPoint x: 719, endPoint y: 127, distance: 384.5
drag, startPoint x: 730, startPoint y: 120, endPoint x: 689, endPoint y: 354, distance: 237.9
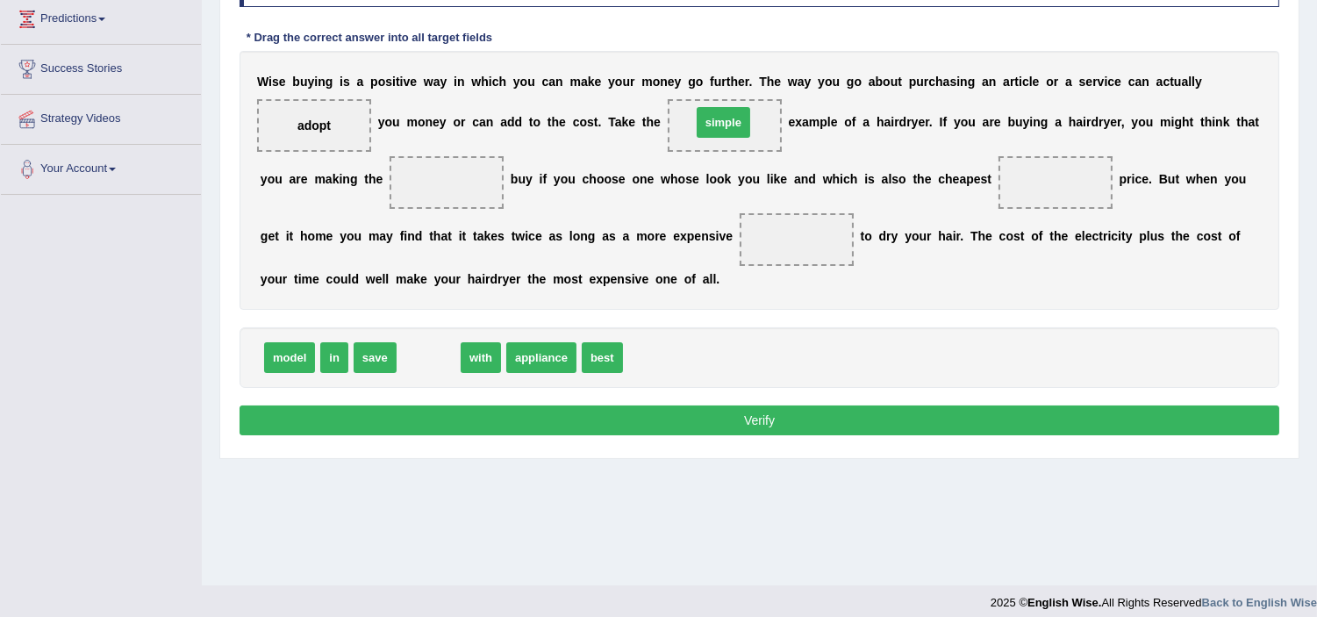
drag, startPoint x: 437, startPoint y: 365, endPoint x: 732, endPoint y: 130, distance: 377.1
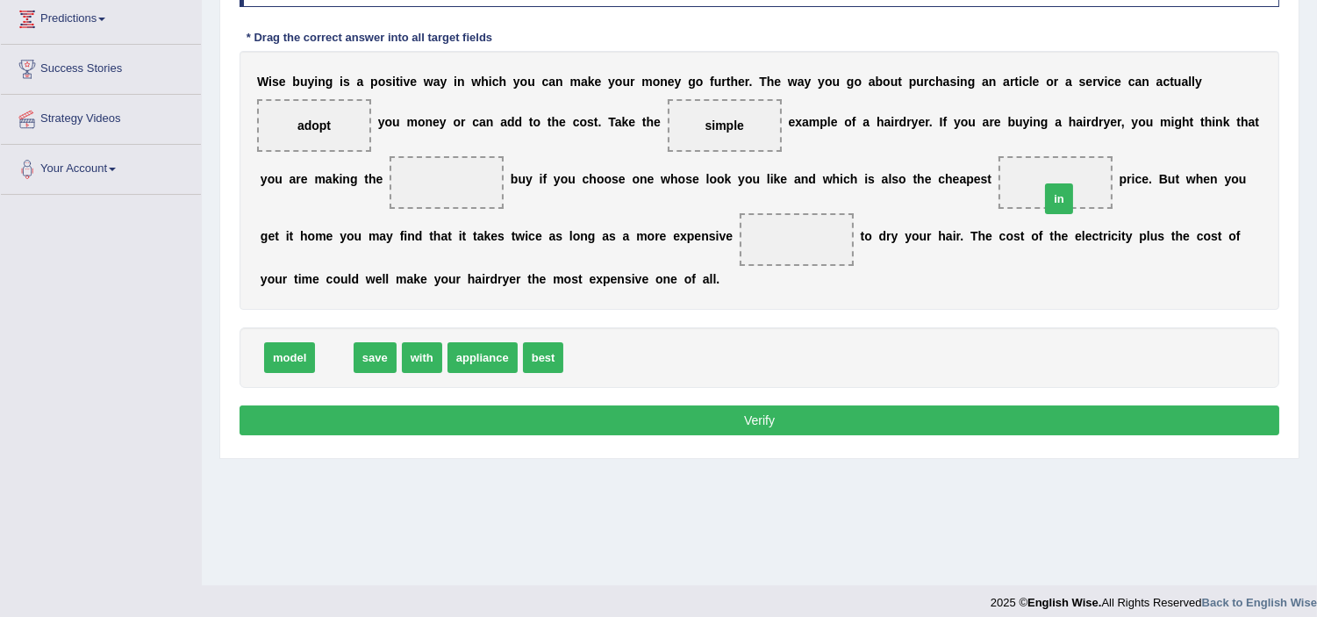
drag, startPoint x: 334, startPoint y: 355, endPoint x: 1054, endPoint y: 196, distance: 737.0
click at [1051, 175] on span "in" at bounding box center [1055, 182] width 11 height 14
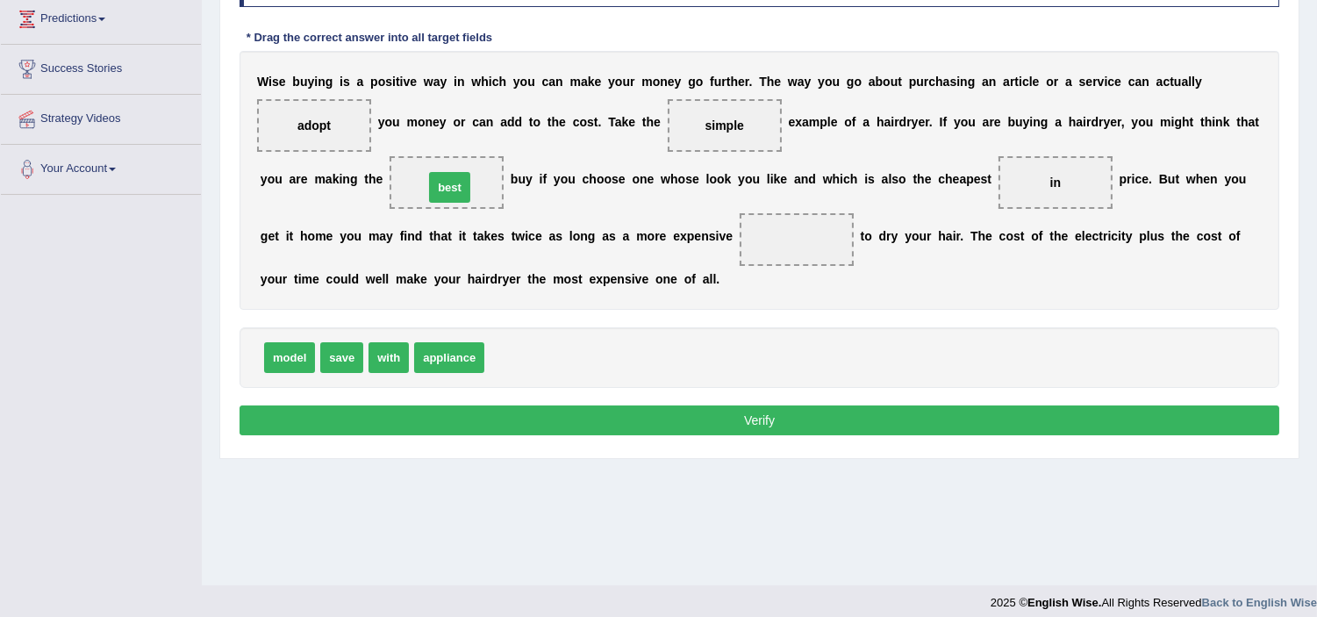
drag, startPoint x: 512, startPoint y: 337, endPoint x: 444, endPoint y: 187, distance: 164.5
drag, startPoint x: 386, startPoint y: 349, endPoint x: 779, endPoint y: 232, distance: 410.3
click at [890, 433] on button "Verify" at bounding box center [760, 420] width 1040 height 30
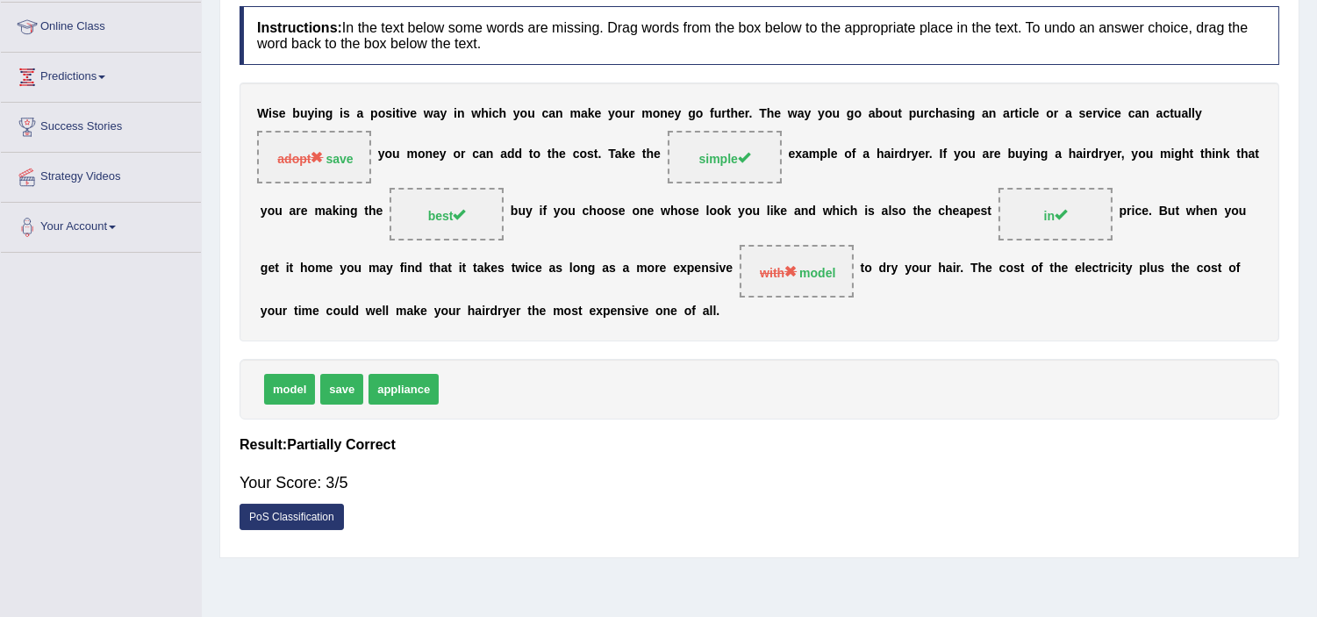
scroll to position [109, 0]
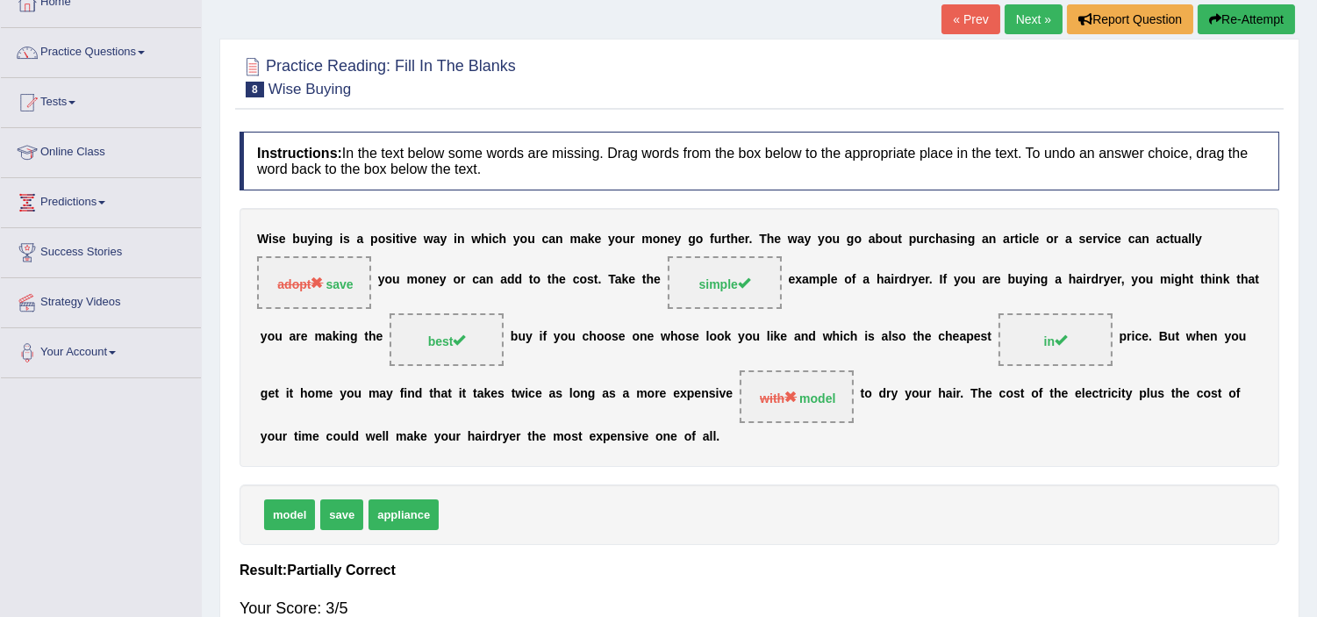
click at [1225, 22] on button "Re-Attempt" at bounding box center [1246, 19] width 97 height 30
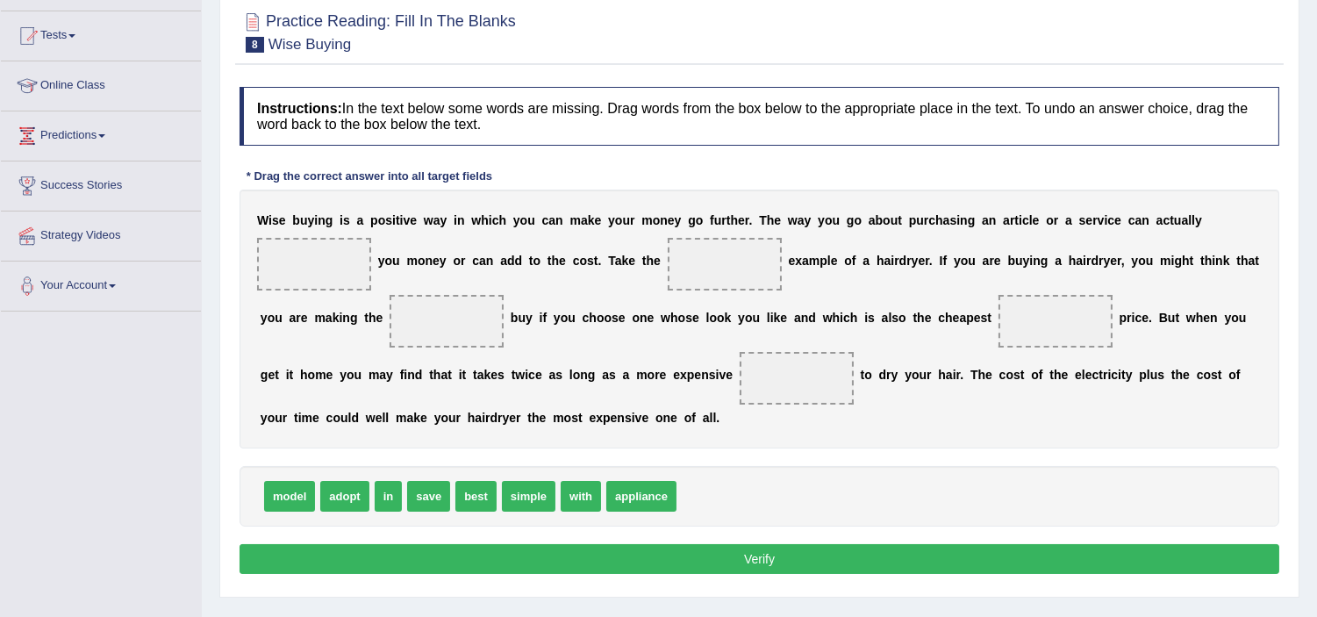
scroll to position [304, 0]
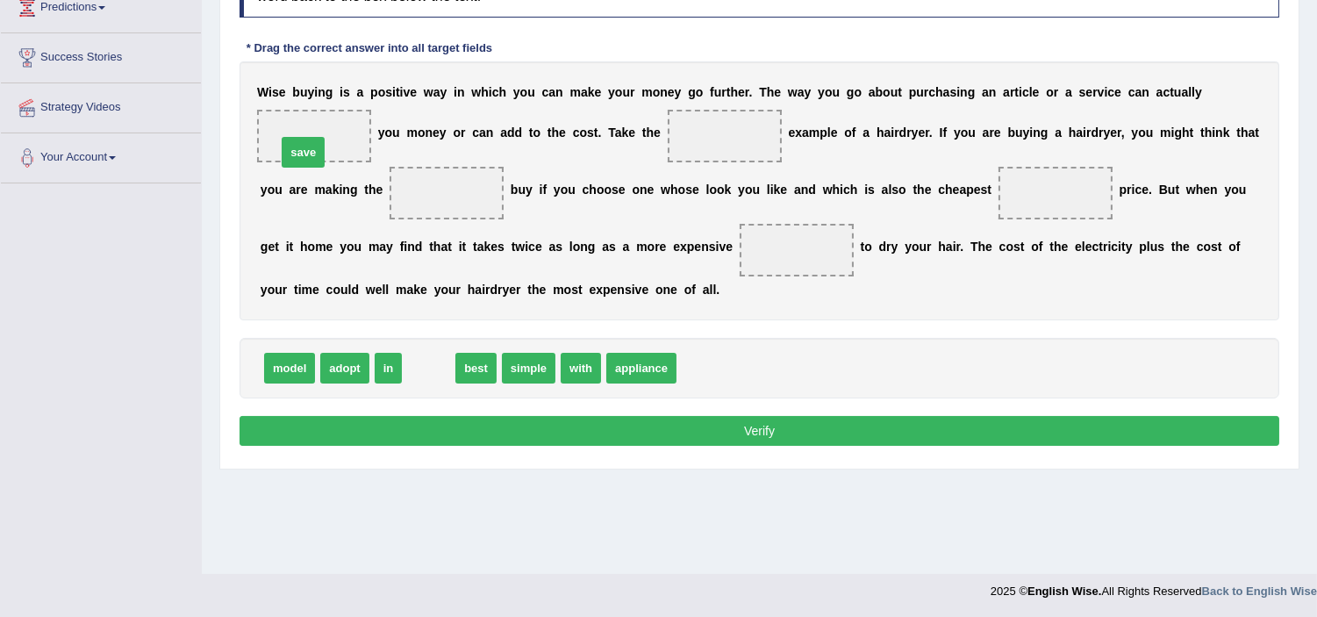
drag, startPoint x: 422, startPoint y: 374, endPoint x: 305, endPoint y: 151, distance: 251.6
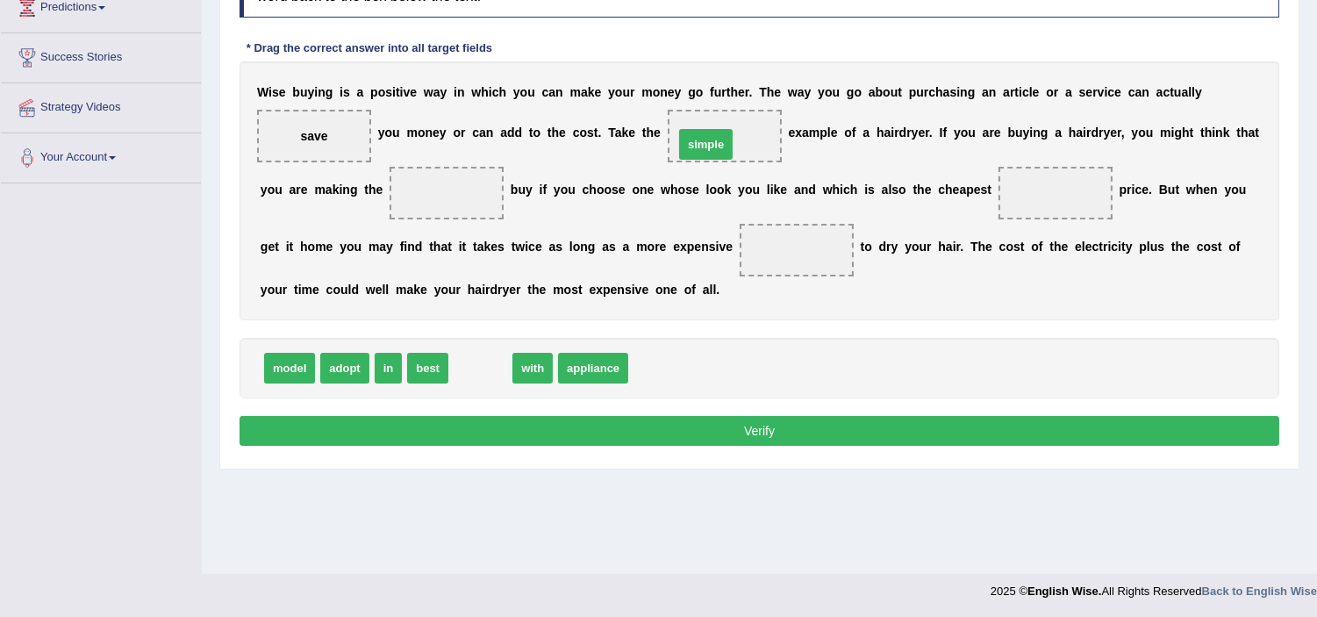
drag, startPoint x: 483, startPoint y: 370, endPoint x: 708, endPoint y: 146, distance: 318.3
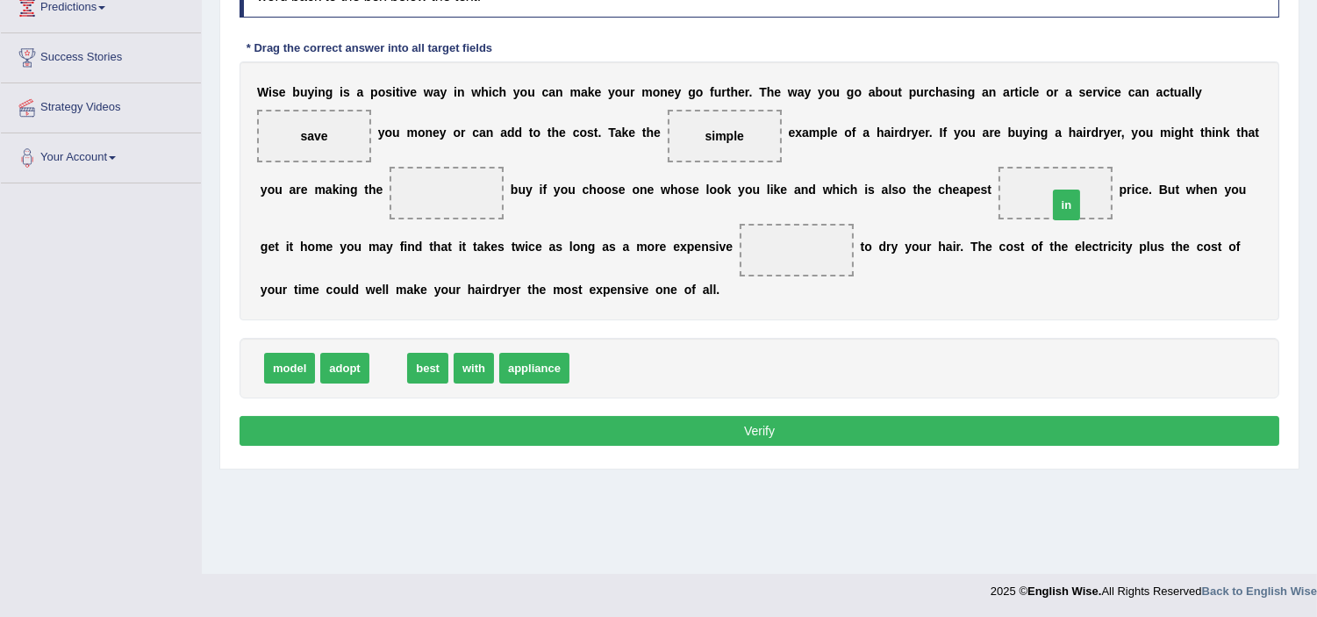
drag, startPoint x: 390, startPoint y: 370, endPoint x: 1071, endPoint y: 202, distance: 701.4
drag, startPoint x: 397, startPoint y: 361, endPoint x: 440, endPoint y: 187, distance: 179.6
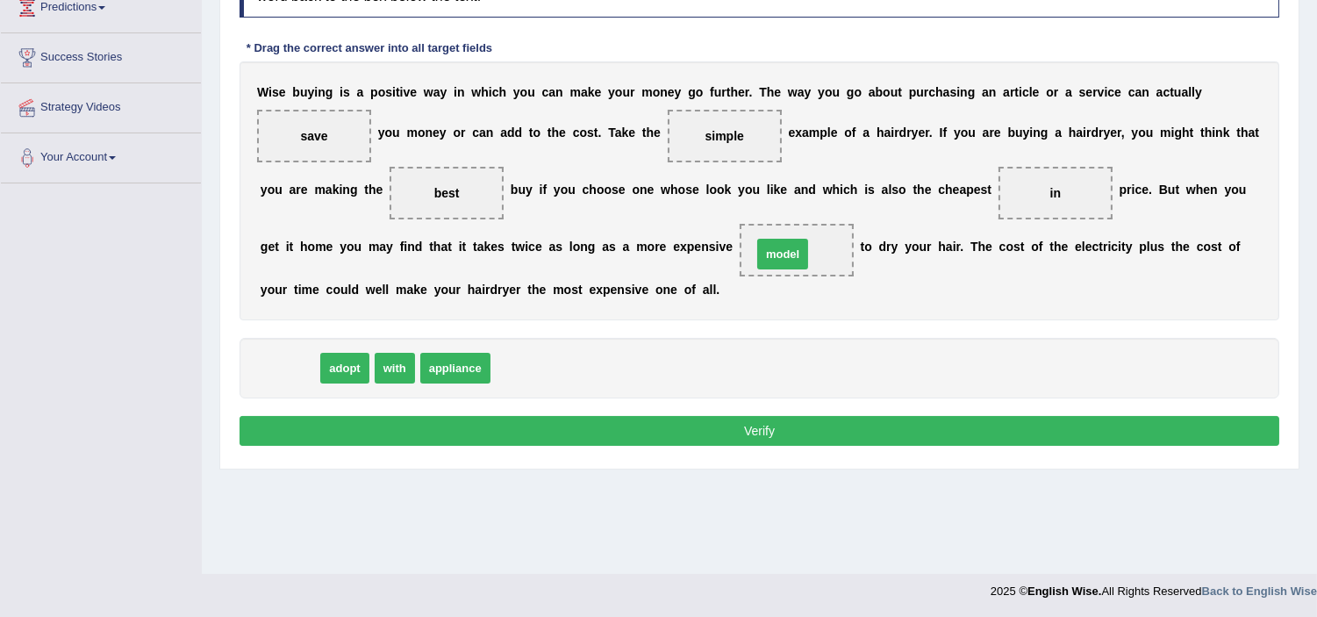
drag, startPoint x: 285, startPoint y: 373, endPoint x: 778, endPoint y: 259, distance: 506.1
click at [1083, 430] on button "Verify" at bounding box center [760, 431] width 1040 height 30
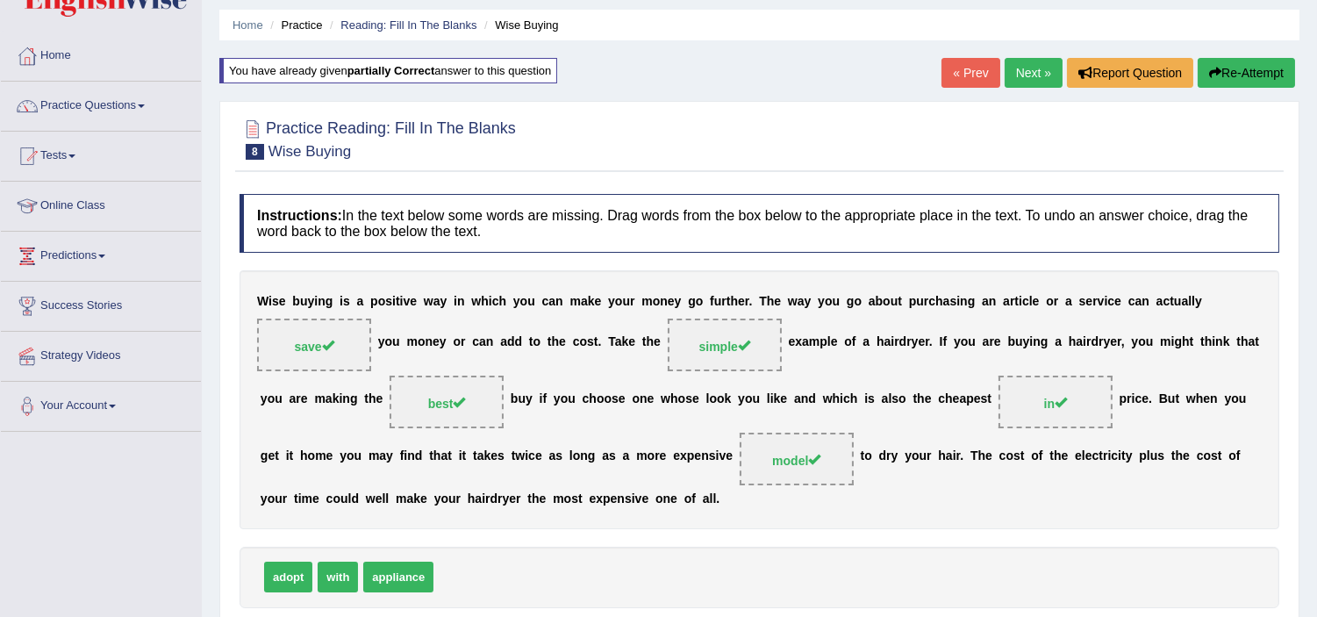
scroll to position [0, 0]
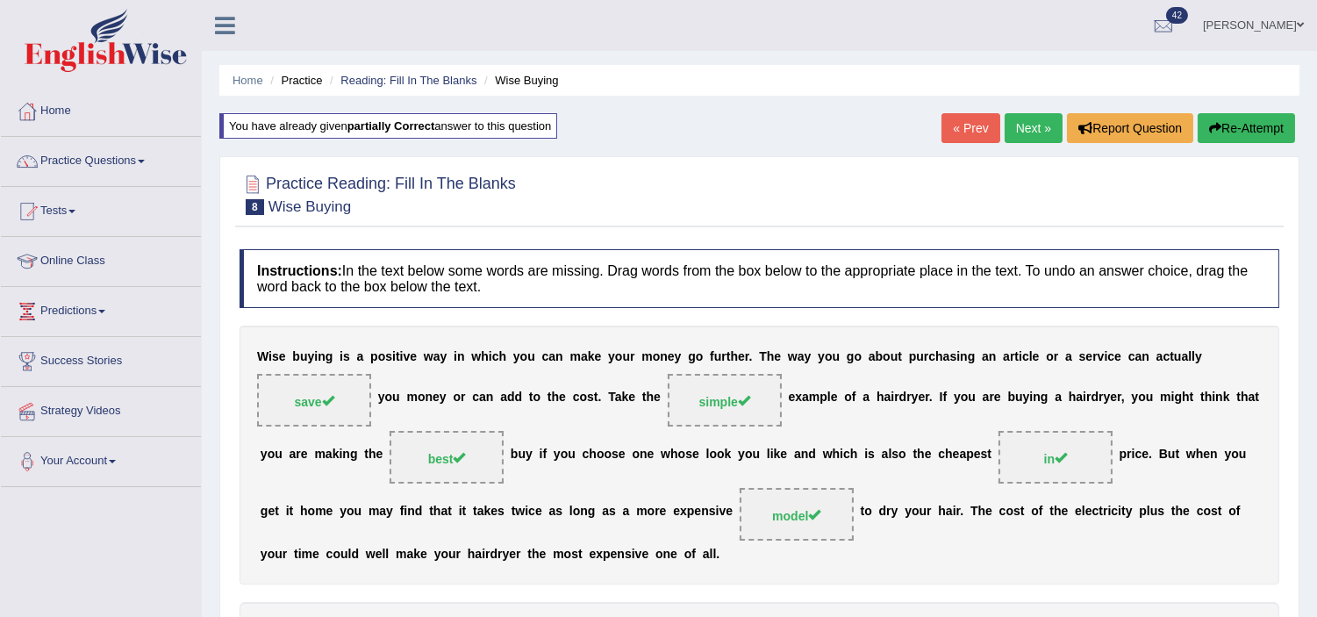
click at [1025, 128] on link "Next »" at bounding box center [1034, 128] width 58 height 30
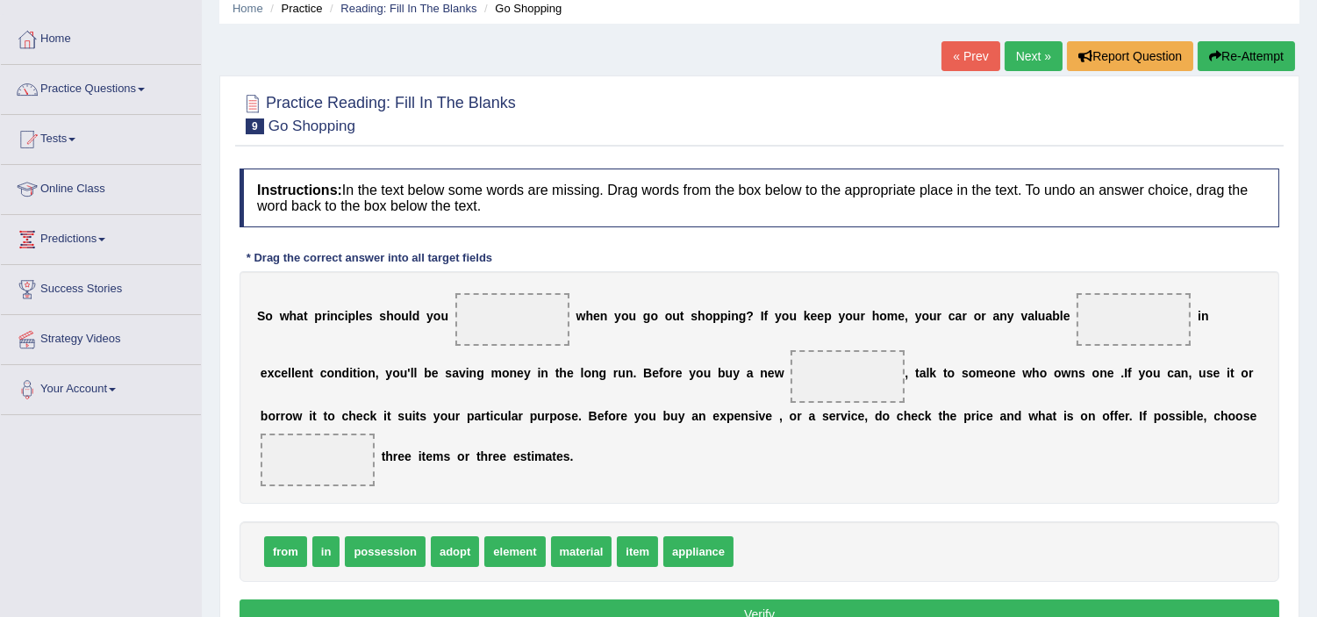
scroll to position [292, 0]
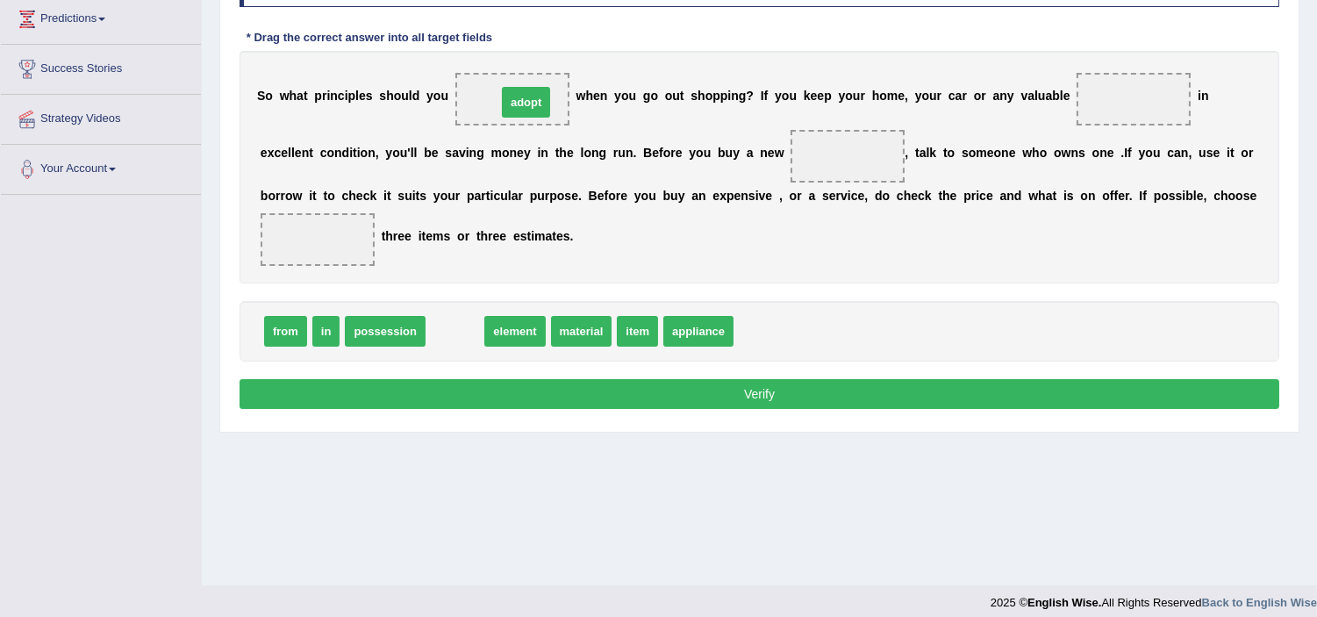
drag, startPoint x: 458, startPoint y: 337, endPoint x: 512, endPoint y: 118, distance: 225.1
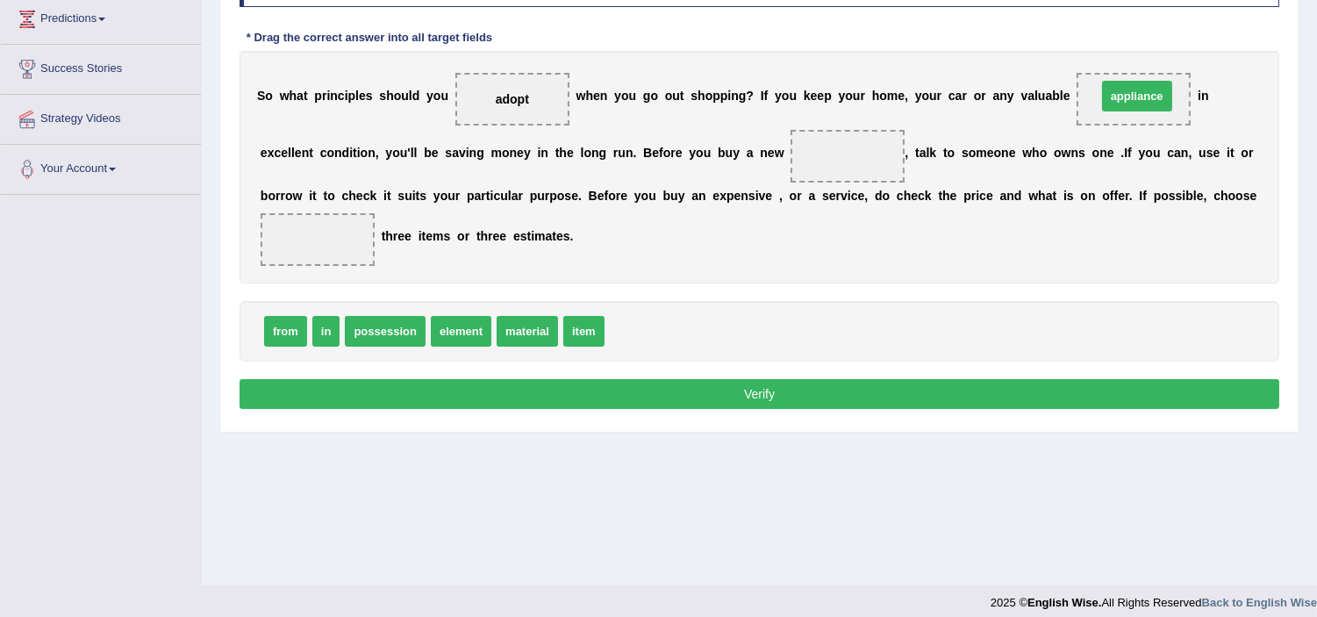
drag, startPoint x: 645, startPoint y: 333, endPoint x: 1137, endPoint y: 98, distance: 545.5
drag, startPoint x: 592, startPoint y: 326, endPoint x: 848, endPoint y: 158, distance: 305.4
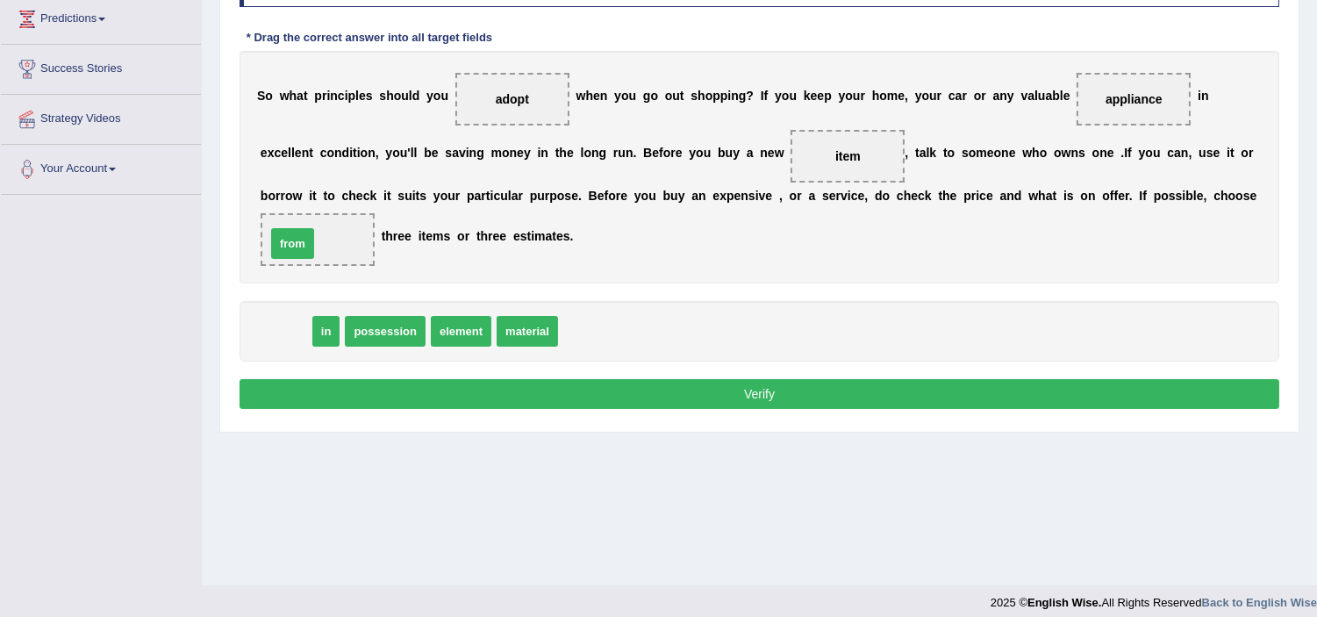
drag, startPoint x: 291, startPoint y: 326, endPoint x: 298, endPoint y: 238, distance: 88.0
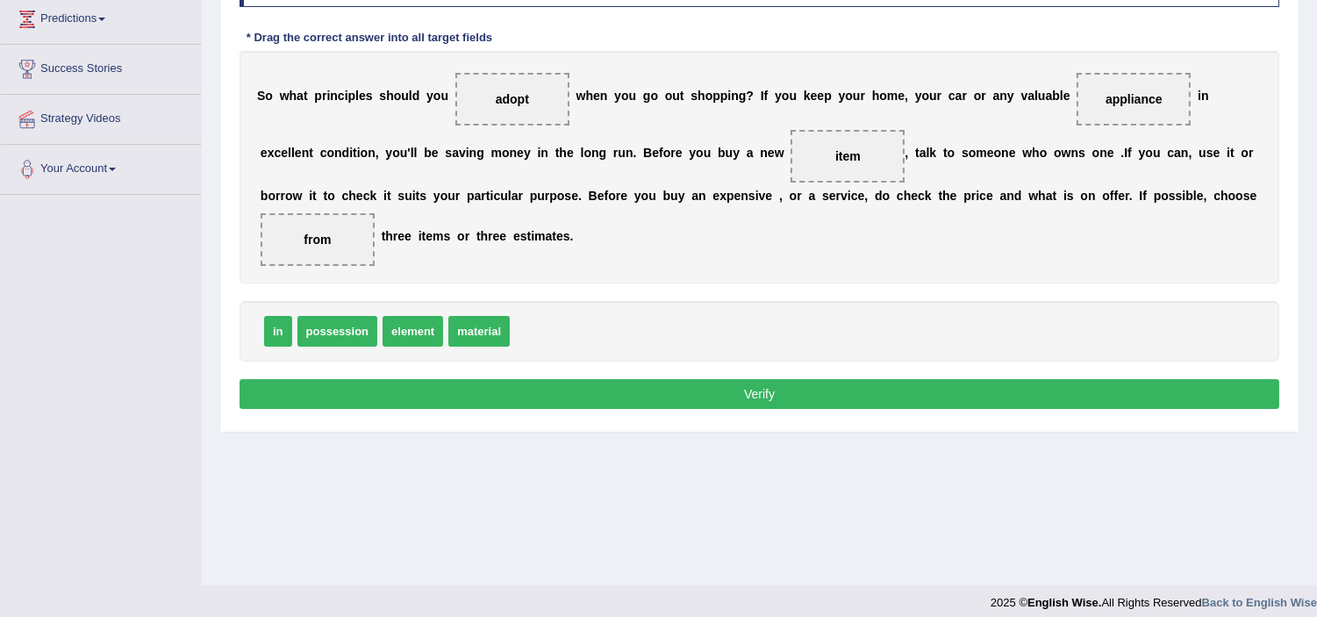
drag, startPoint x: 562, startPoint y: 202, endPoint x: 580, endPoint y: 232, distance: 35.1
click at [564, 218] on div "S o w h a t p r i n c i p l e s s h o u l d y o u adopt w h e n y o u g o o u t…" at bounding box center [760, 167] width 1040 height 233
click at [421, 407] on button "Verify" at bounding box center [760, 394] width 1040 height 30
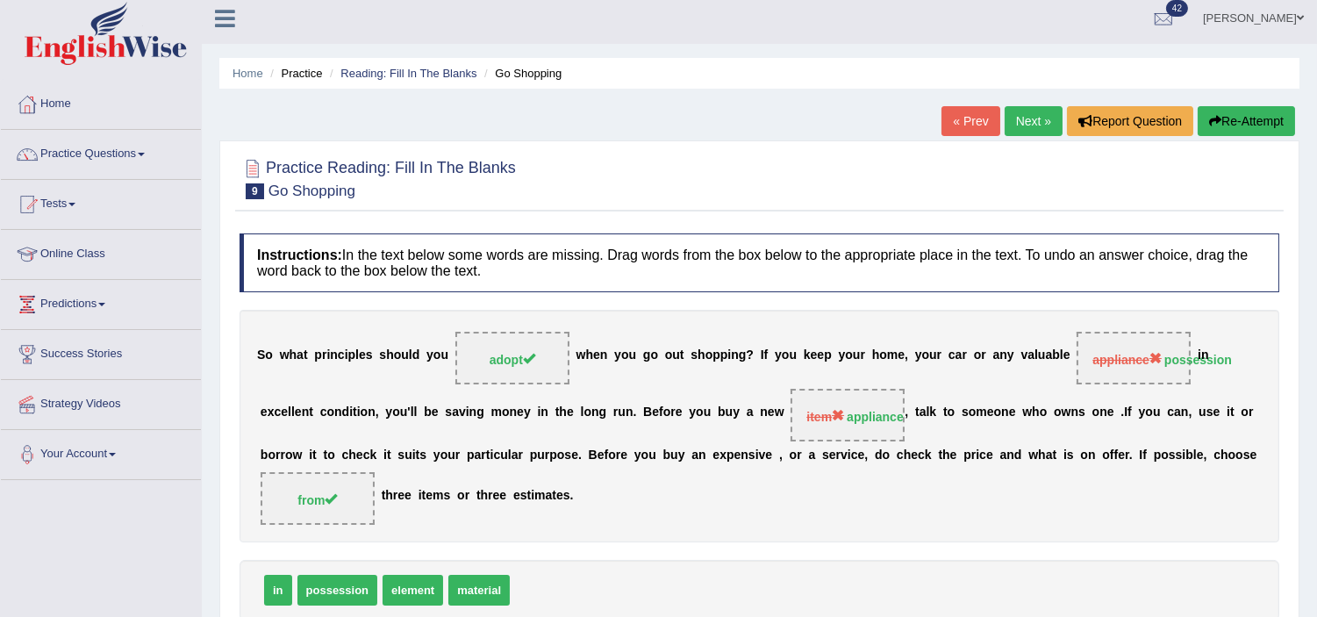
scroll to position [0, 0]
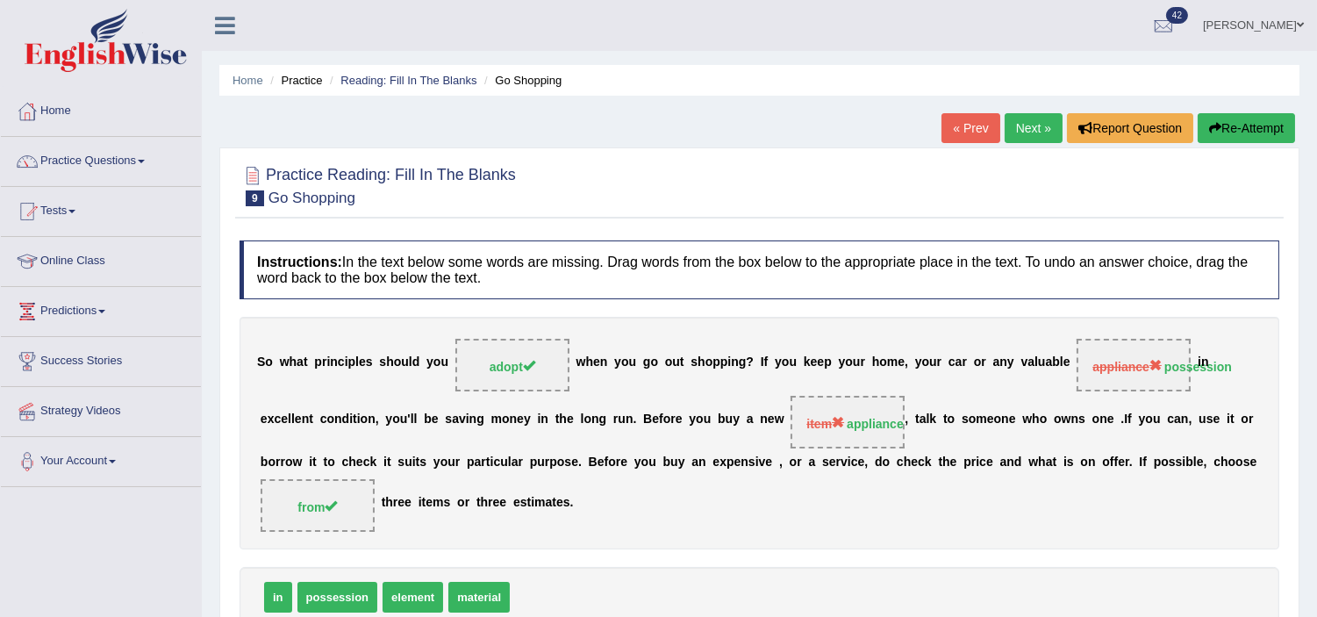
click at [1268, 125] on button "Re-Attempt" at bounding box center [1246, 128] width 97 height 30
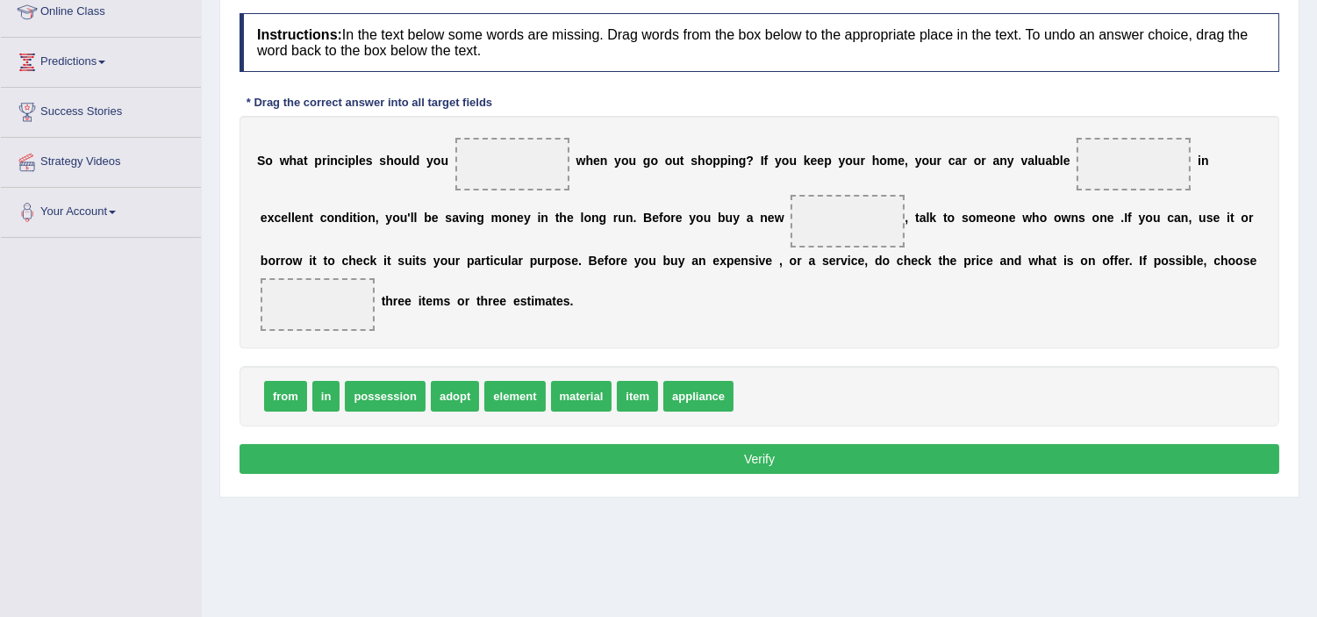
scroll to position [292, 0]
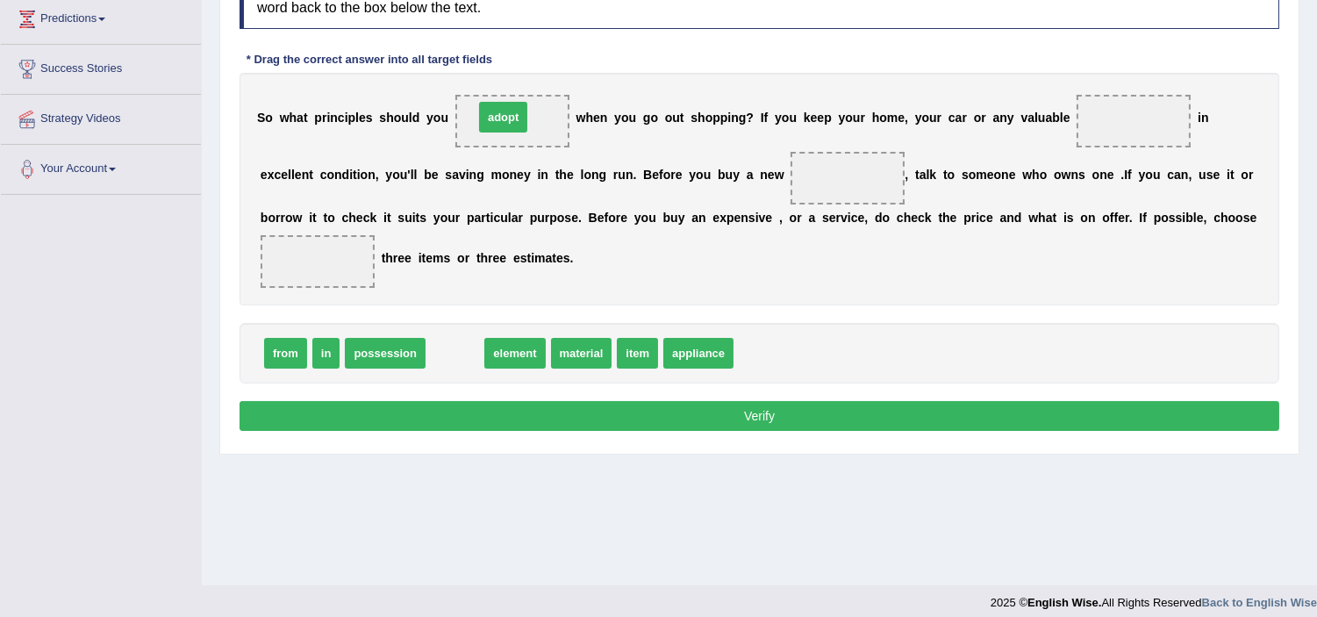
drag, startPoint x: 453, startPoint y: 357, endPoint x: 501, endPoint y: 121, distance: 240.9
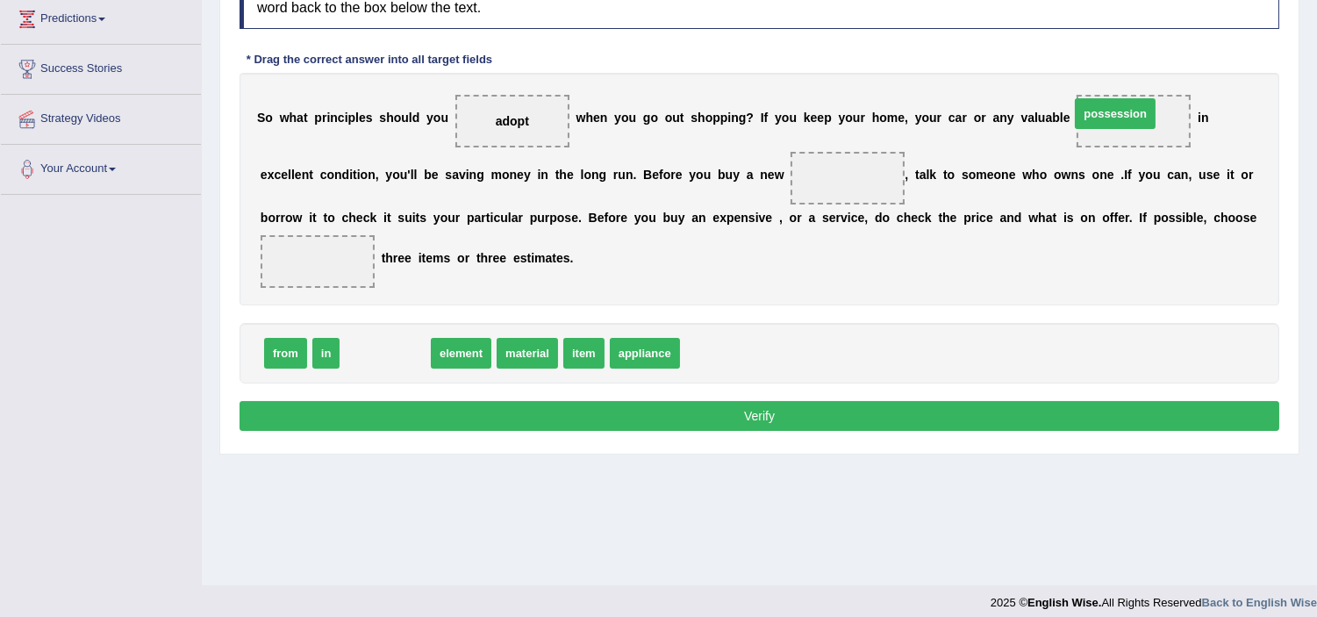
drag, startPoint x: 400, startPoint y: 361, endPoint x: 1130, endPoint y: 121, distance: 768.6
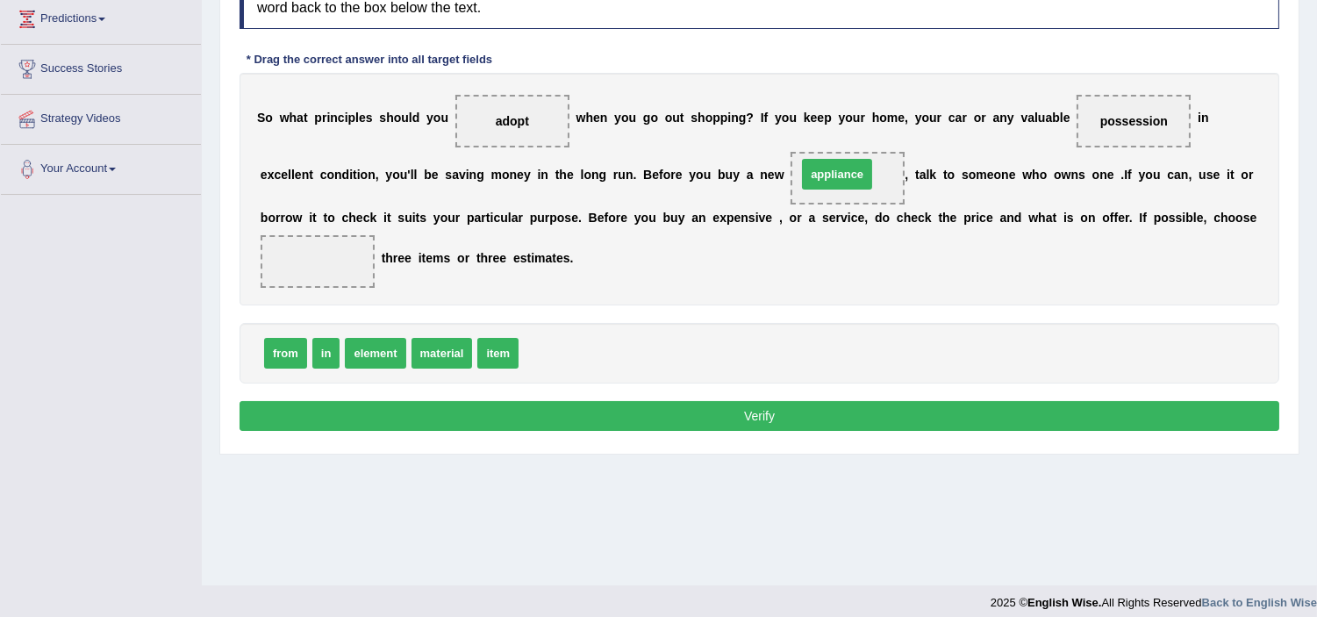
drag, startPoint x: 551, startPoint y: 344, endPoint x: 829, endPoint y: 164, distance: 331.2
drag, startPoint x: 297, startPoint y: 337, endPoint x: 305, endPoint y: 240, distance: 96.9
click at [718, 414] on button "Verify" at bounding box center [760, 416] width 1040 height 30
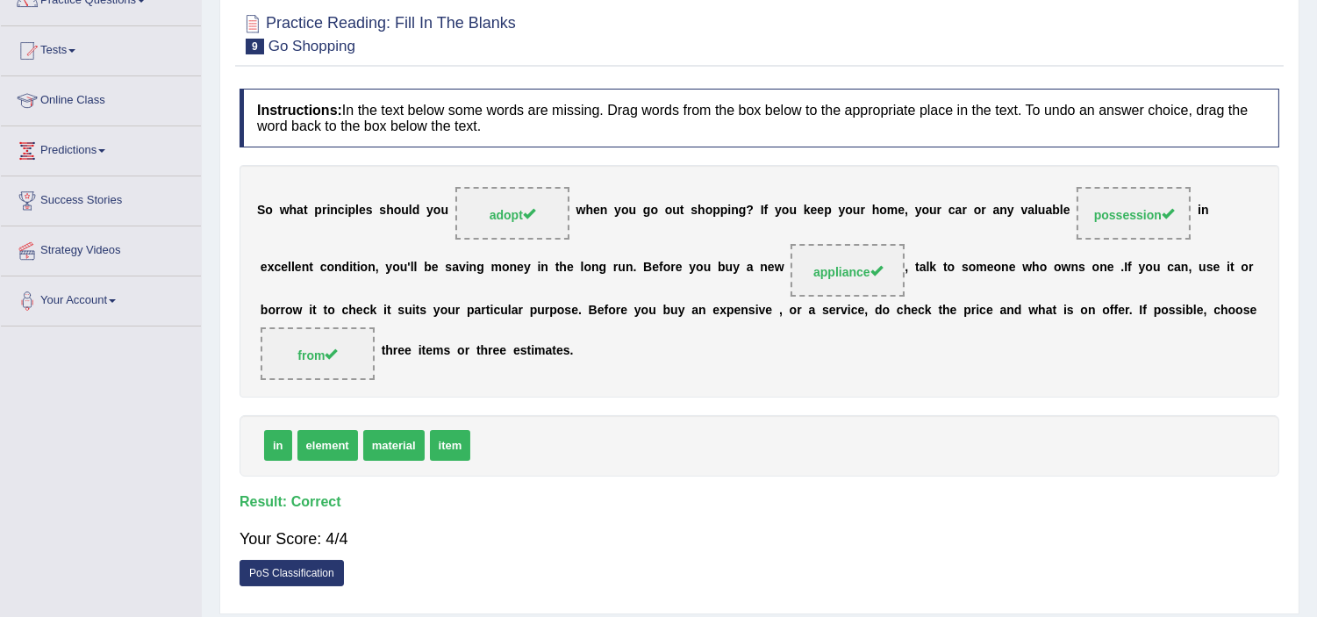
scroll to position [0, 0]
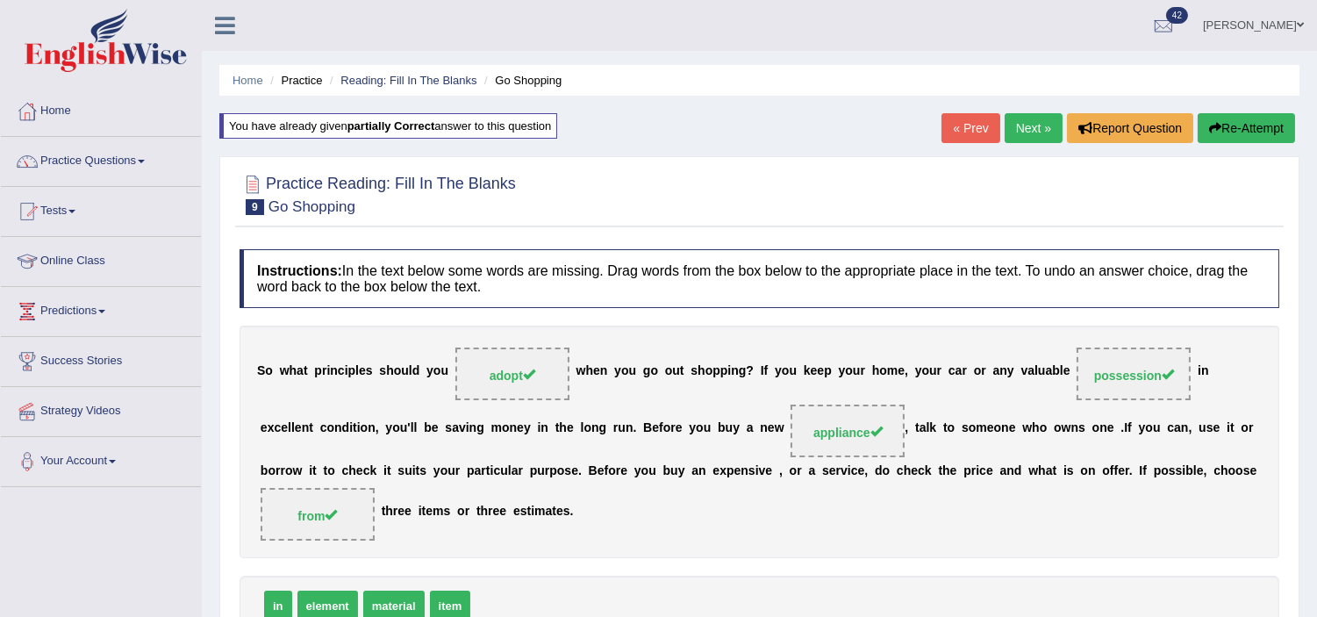
click at [1031, 132] on link "Next »" at bounding box center [1034, 128] width 58 height 30
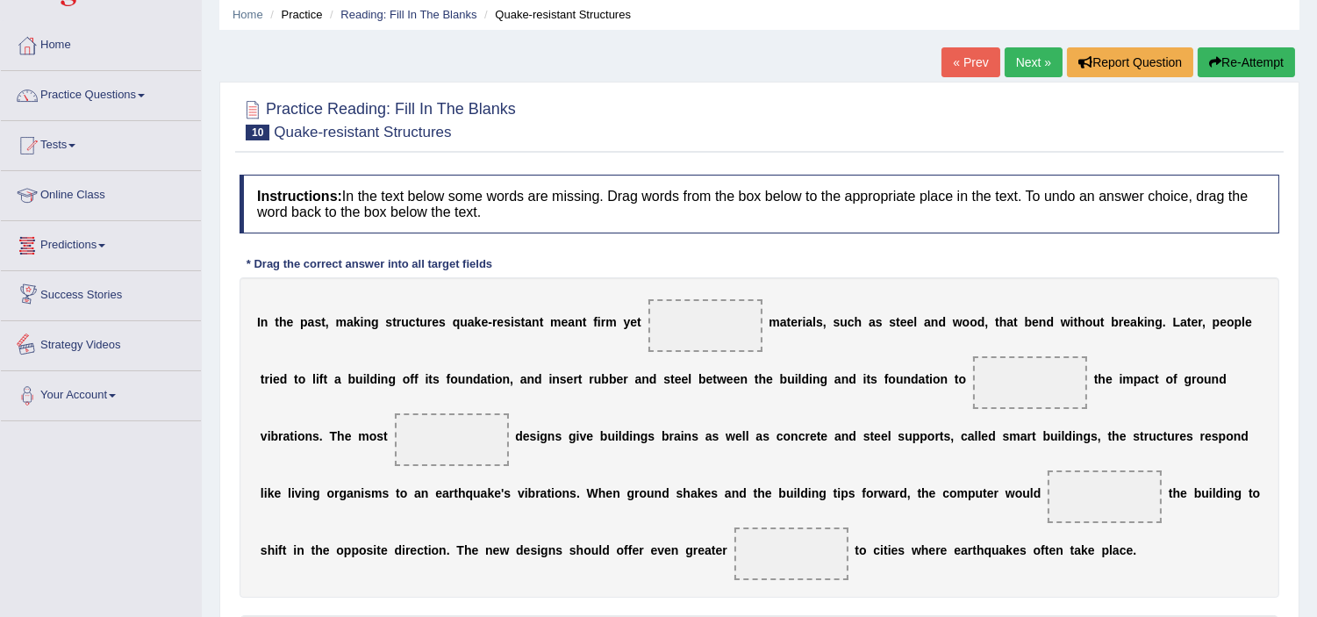
scroll to position [292, 0]
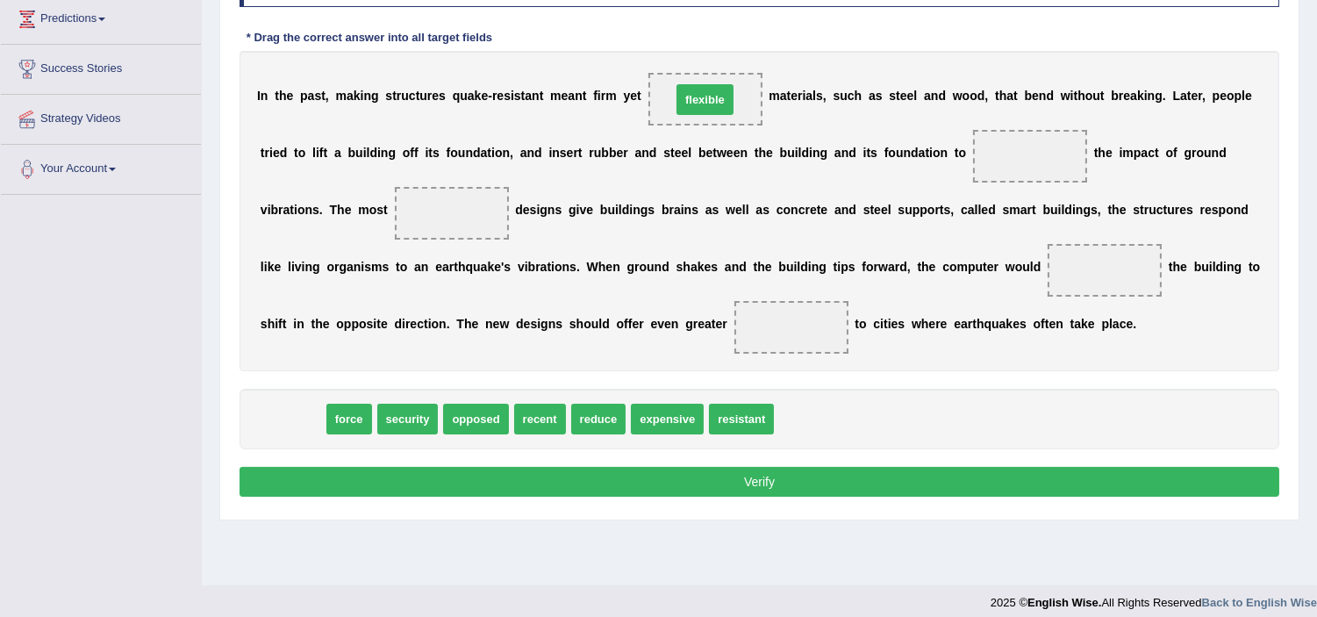
drag, startPoint x: 299, startPoint y: 424, endPoint x: 712, endPoint y: 104, distance: 522.8
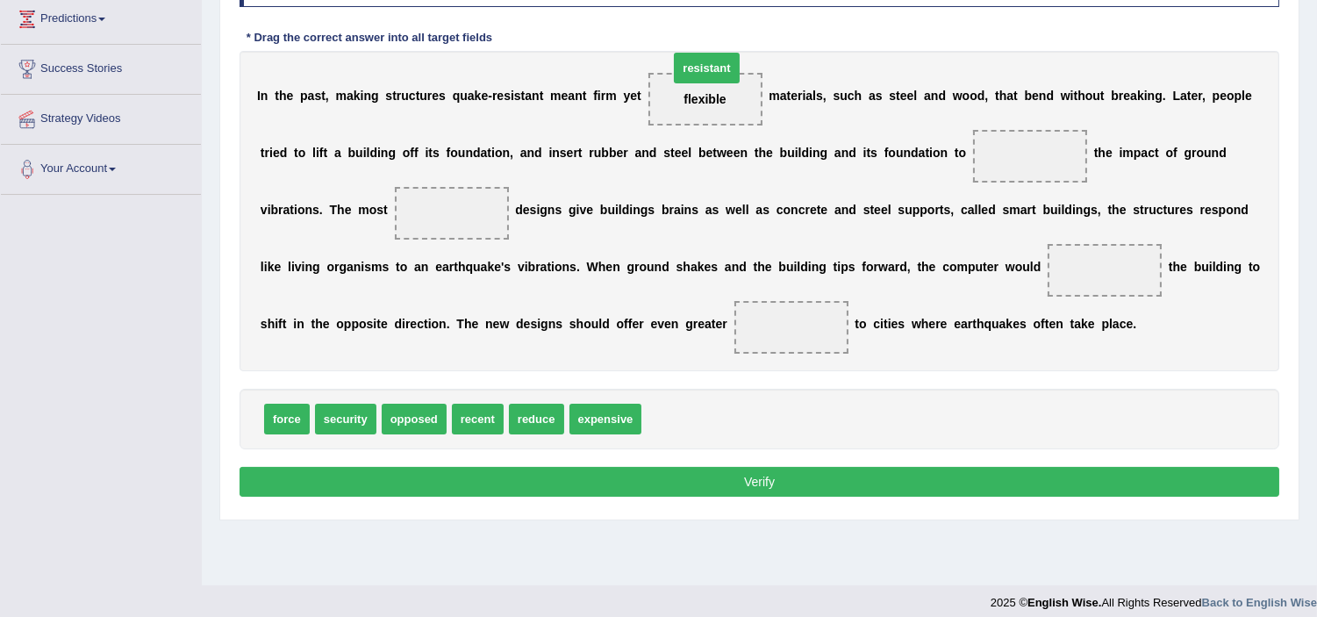
drag, startPoint x: 697, startPoint y: 419, endPoint x: 730, endPoint y: 82, distance: 337.7
click at [677, 105] on span "resistant" at bounding box center [705, 99] width 114 height 53
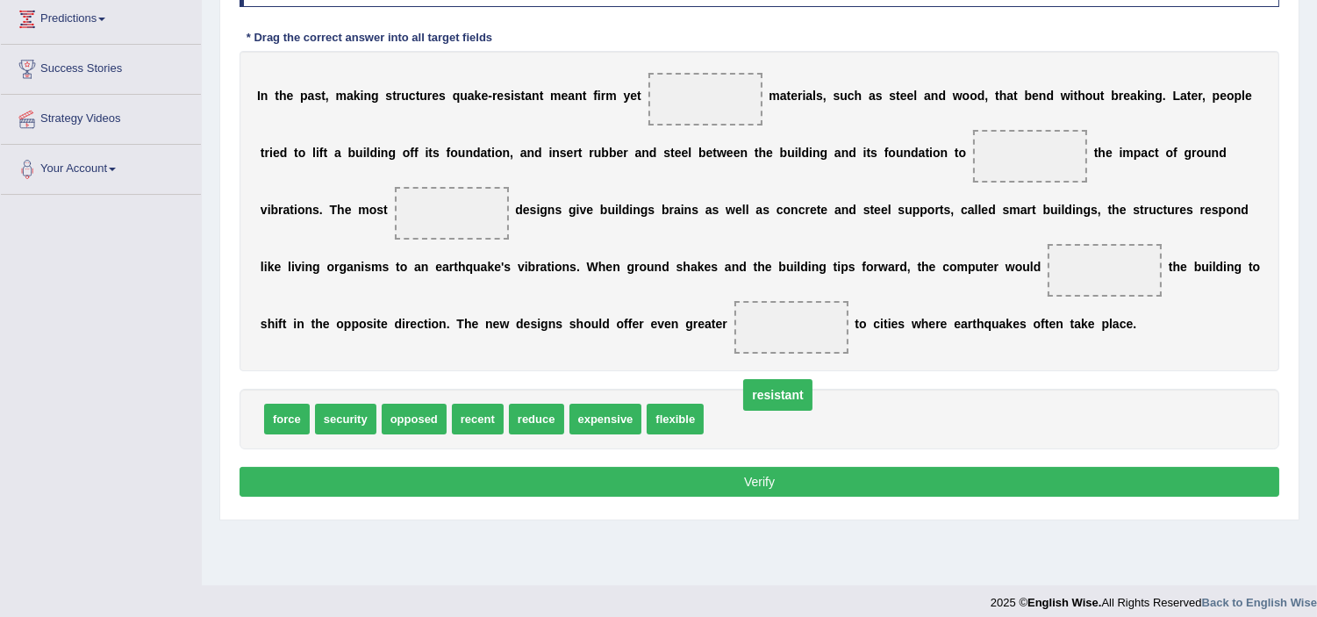
drag, startPoint x: 689, startPoint y: 101, endPoint x: 760, endPoint y: 425, distance: 331.5
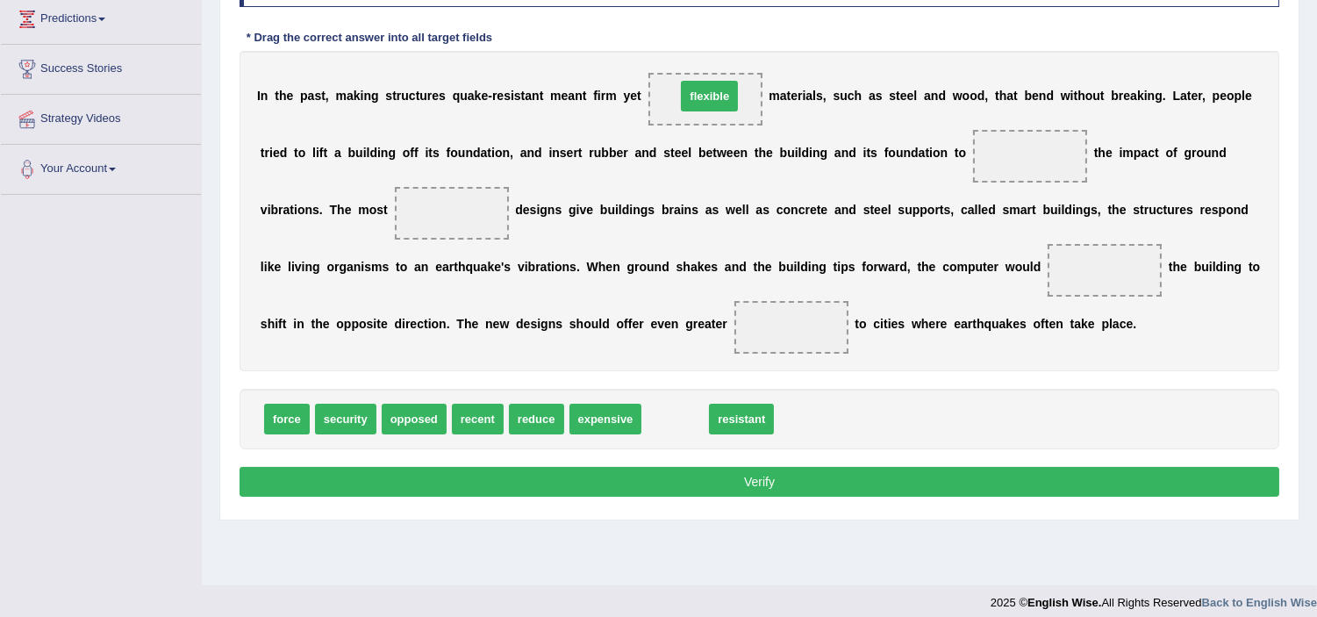
drag, startPoint x: 683, startPoint y: 415, endPoint x: 717, endPoint y: 92, distance: 324.7
drag, startPoint x: 690, startPoint y: 421, endPoint x: 1057, endPoint y: 146, distance: 459.4
drag, startPoint x: 1055, startPoint y: 159, endPoint x: 922, endPoint y: 449, distance: 319.2
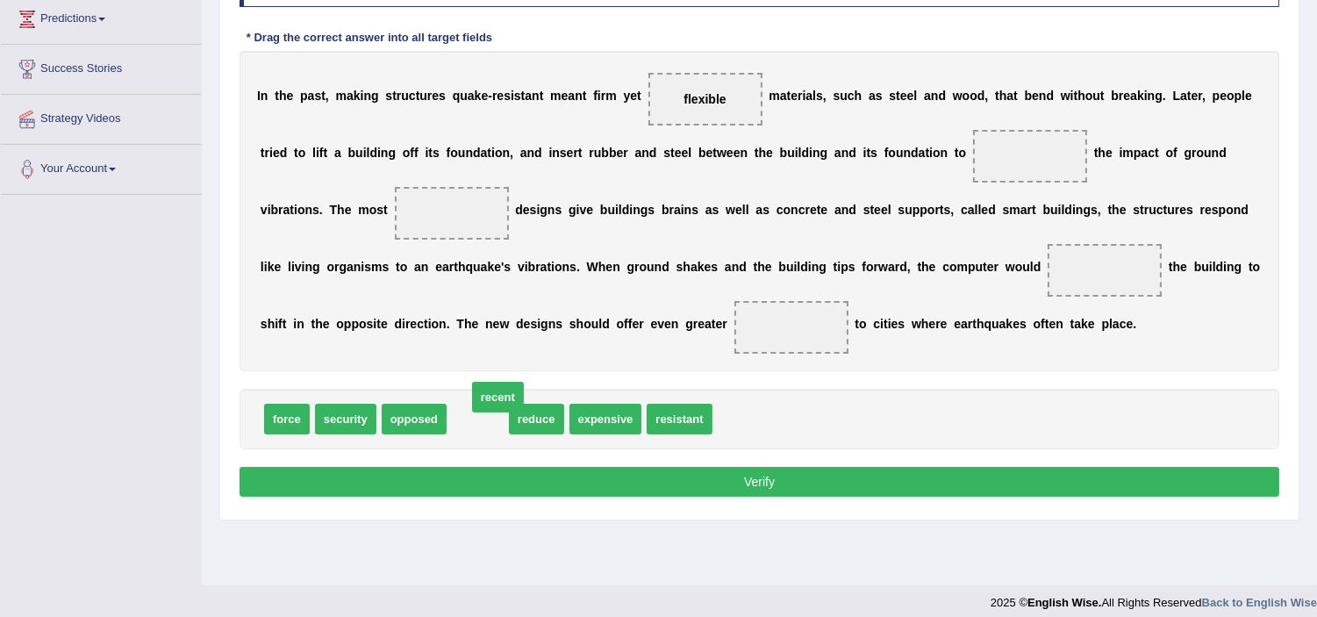
drag, startPoint x: 472, startPoint y: 415, endPoint x: 489, endPoint y: 430, distance: 22.4
drag, startPoint x: 486, startPoint y: 419, endPoint x: 1060, endPoint y: 169, distance: 625.6
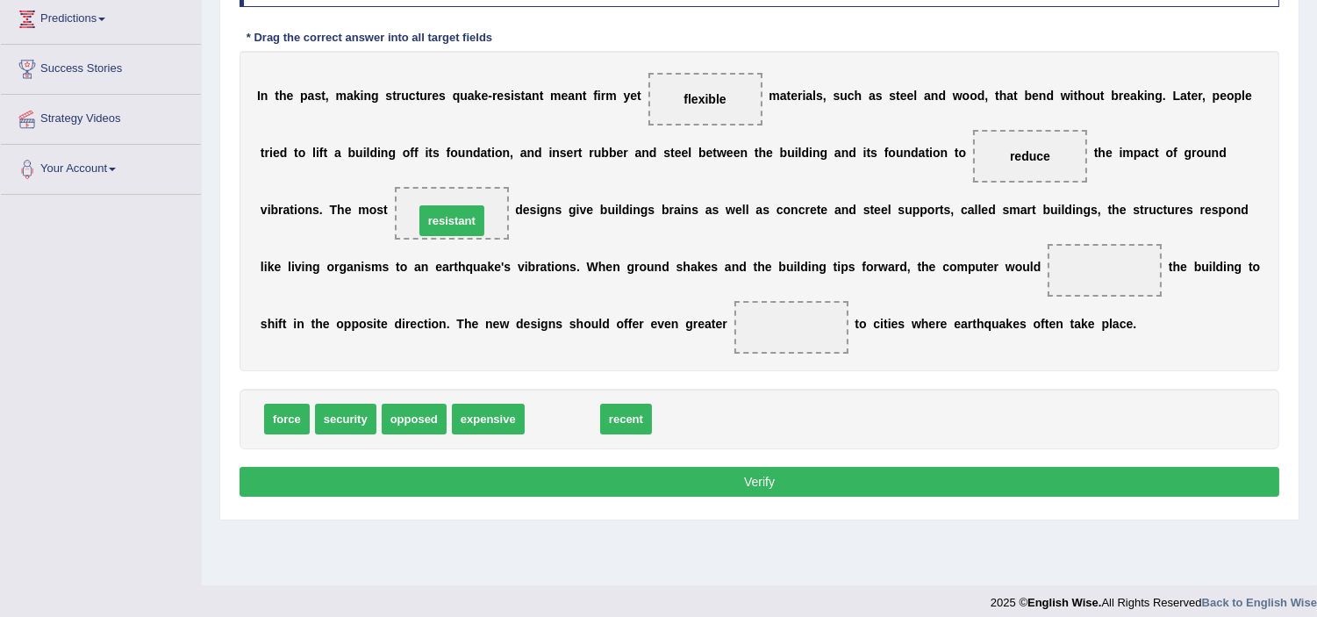
drag, startPoint x: 564, startPoint y: 433, endPoint x: 483, endPoint y: 240, distance: 208.4
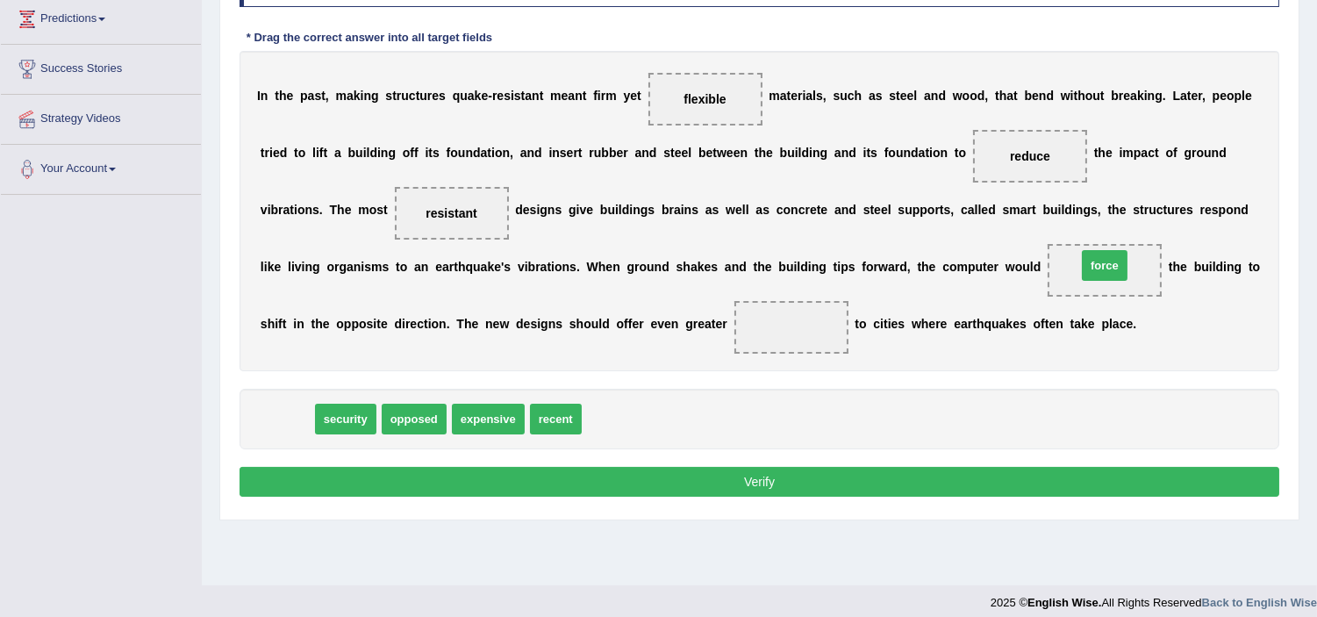
drag, startPoint x: 292, startPoint y: 416, endPoint x: 1110, endPoint y: 261, distance: 832.2
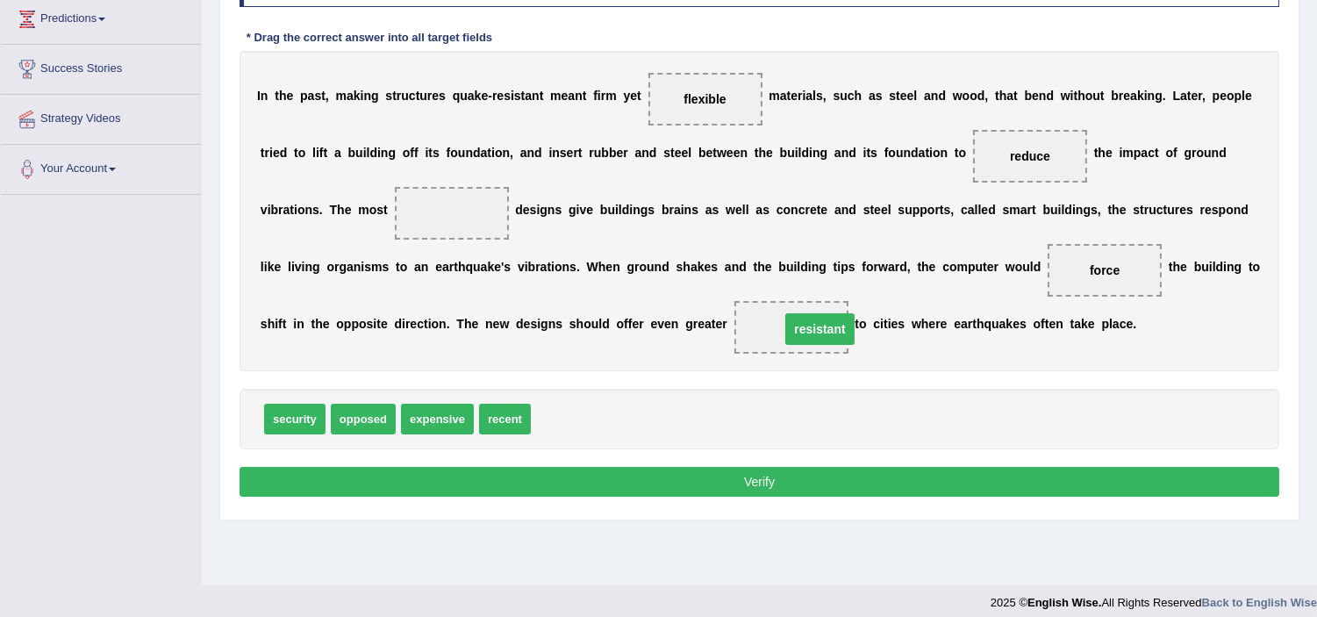
drag, startPoint x: 470, startPoint y: 215, endPoint x: 840, endPoint y: 330, distance: 386.9
drag, startPoint x: 523, startPoint y: 419, endPoint x: 481, endPoint y: 220, distance: 202.7
click at [600, 488] on button "Verify" at bounding box center [760, 482] width 1040 height 30
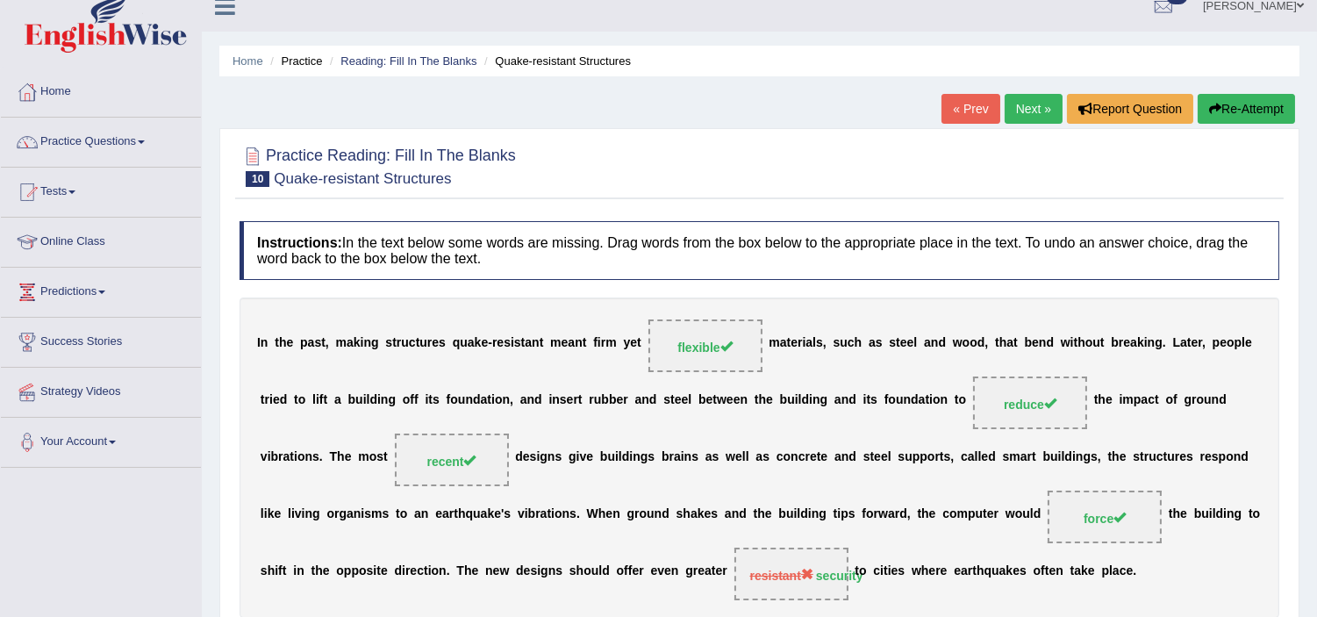
scroll to position [0, 0]
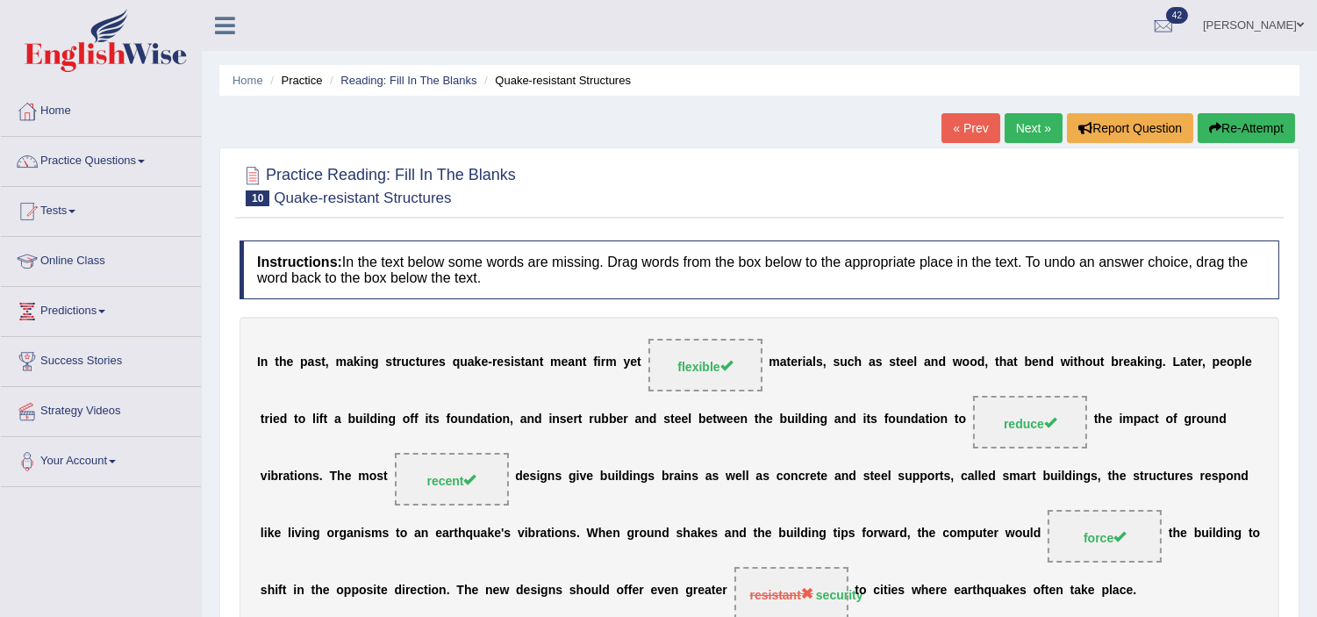
click at [1038, 133] on link "Next »" at bounding box center [1034, 128] width 58 height 30
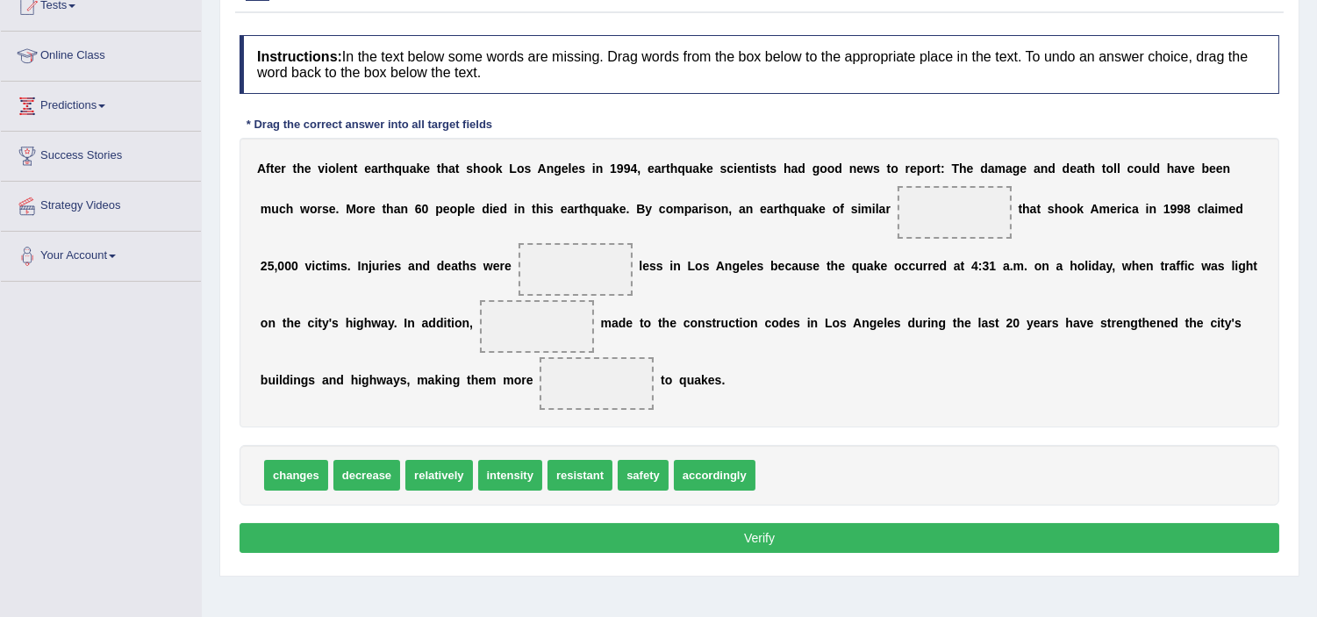
scroll to position [206, 0]
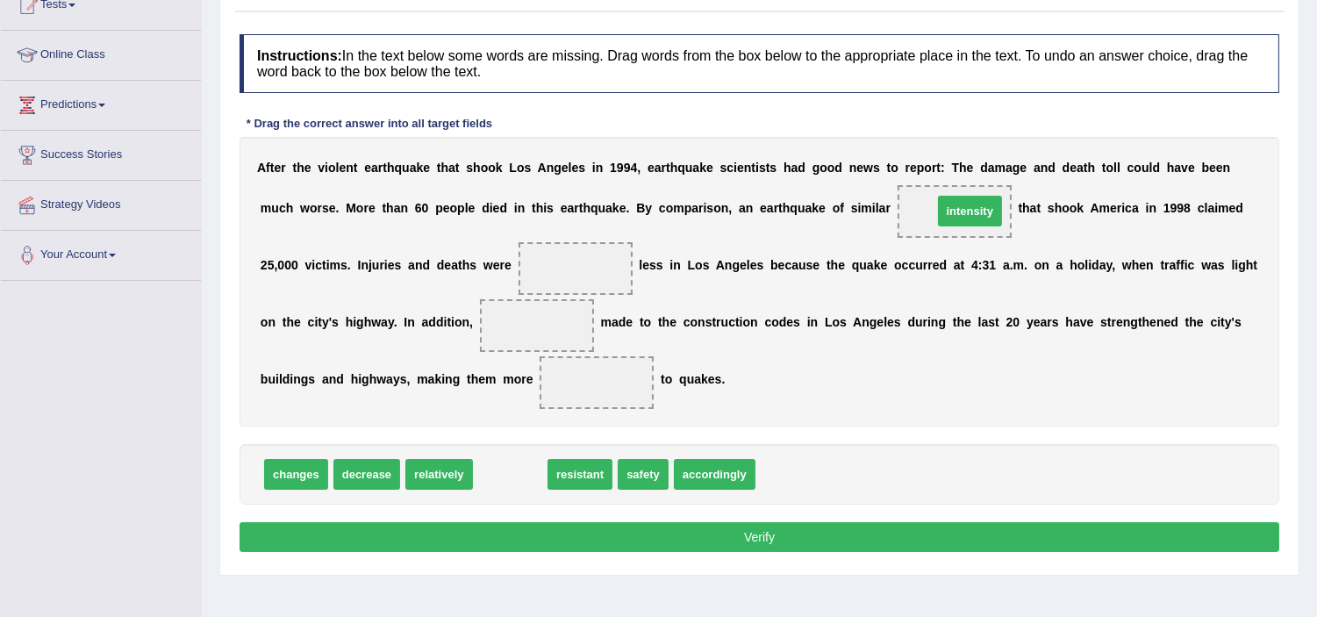
drag, startPoint x: 497, startPoint y: 472, endPoint x: 957, endPoint y: 209, distance: 529.8
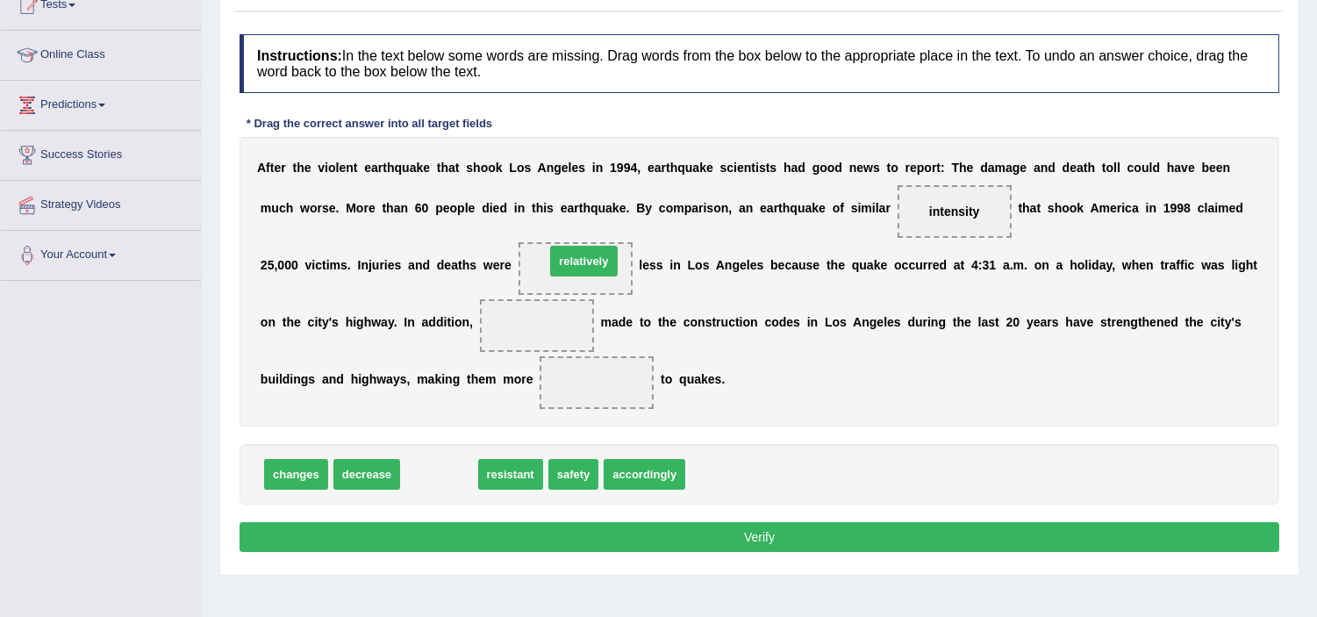
drag, startPoint x: 433, startPoint y: 467, endPoint x: 577, endPoint y: 253, distance: 258.4
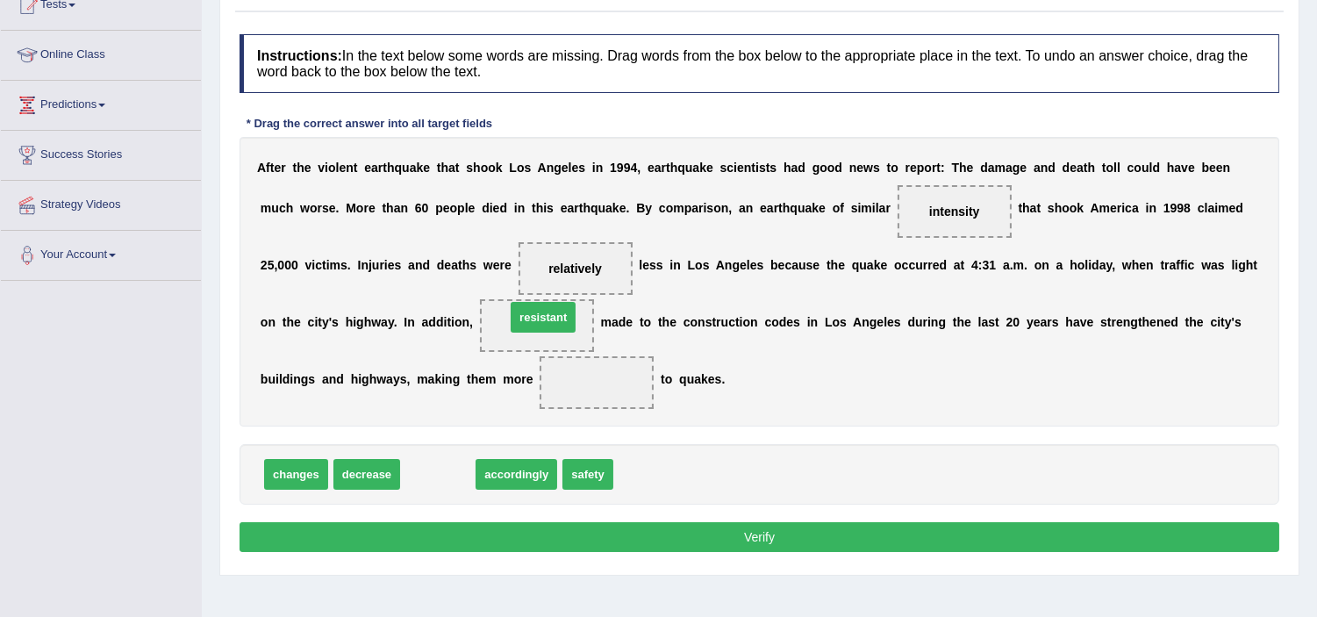
drag, startPoint x: 455, startPoint y: 453, endPoint x: 551, endPoint y: 322, distance: 162.5
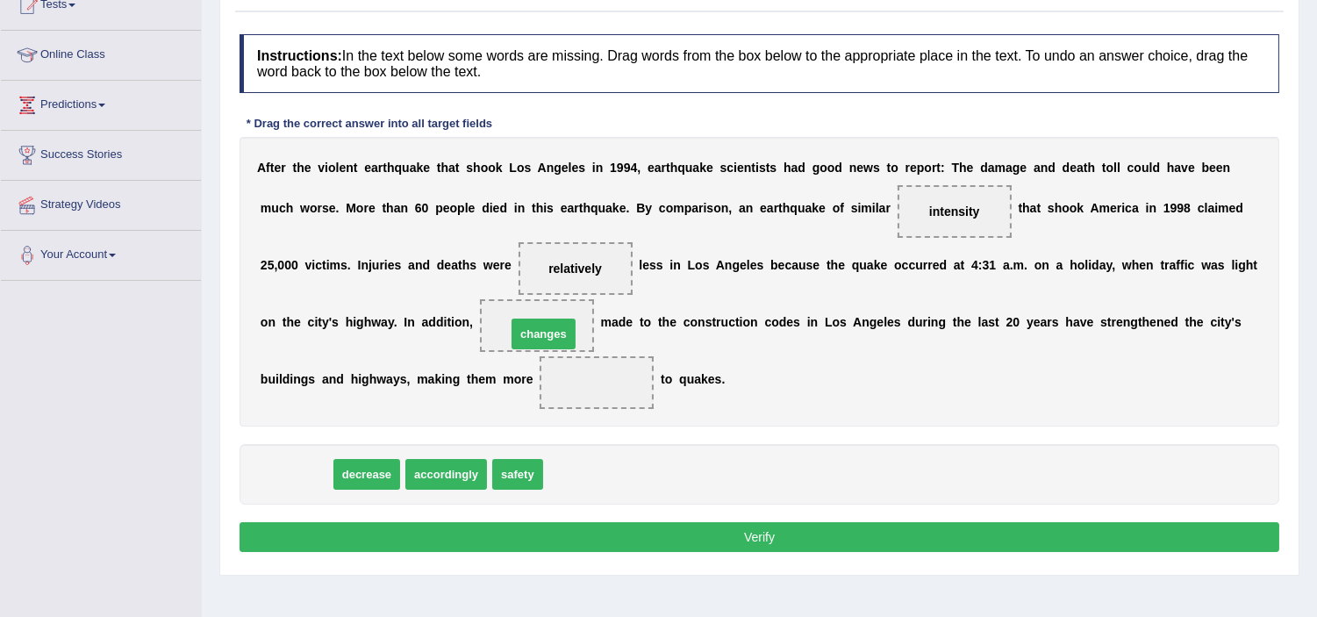
drag, startPoint x: 300, startPoint y: 476, endPoint x: 545, endPoint y: 336, distance: 282.2
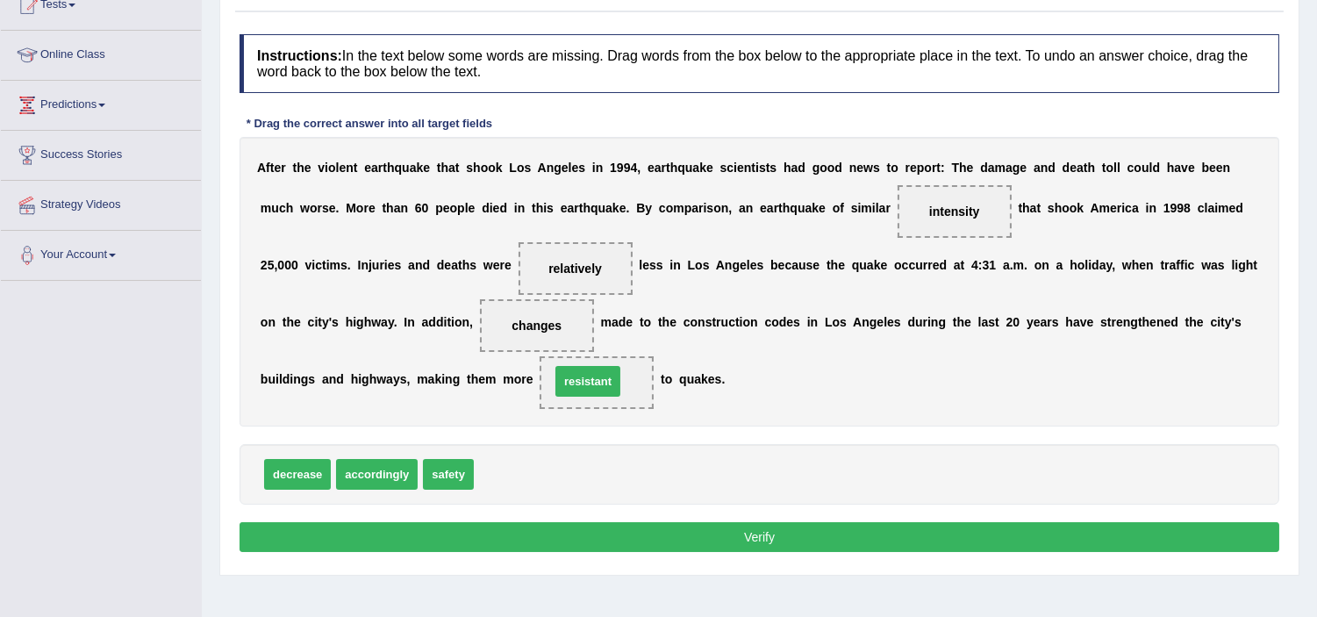
drag, startPoint x: 516, startPoint y: 479, endPoint x: 592, endPoint y: 387, distance: 119.6
click at [693, 528] on button "Verify" at bounding box center [760, 537] width 1040 height 30
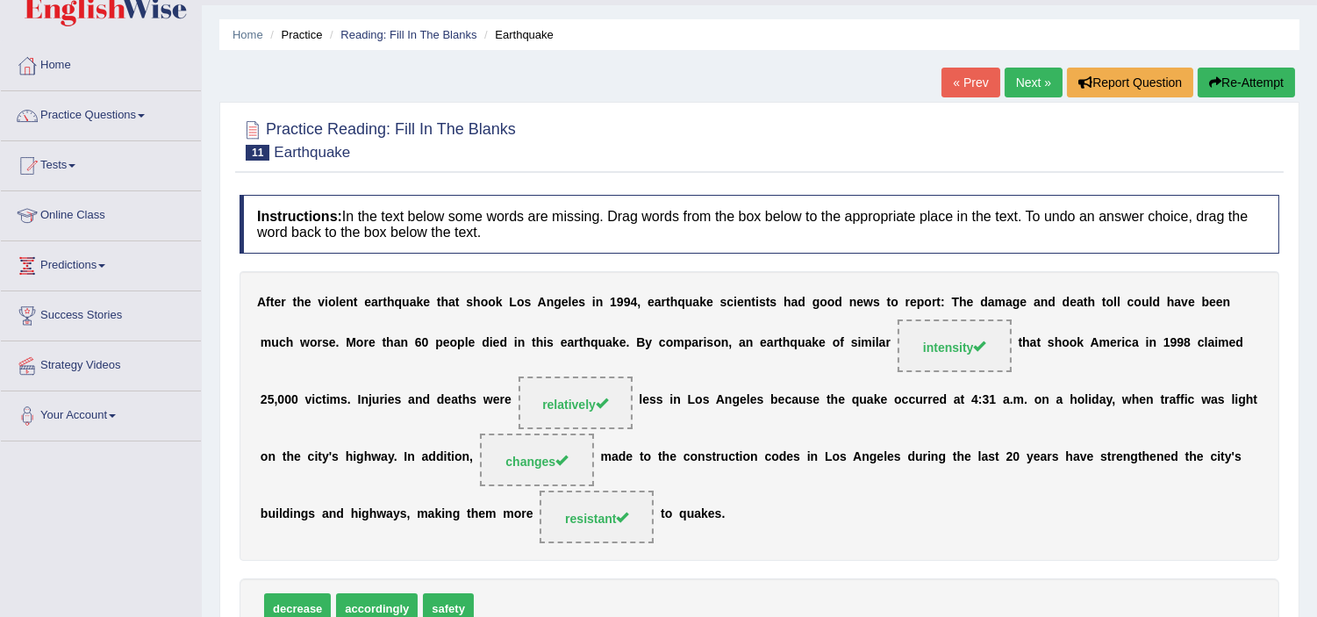
scroll to position [0, 0]
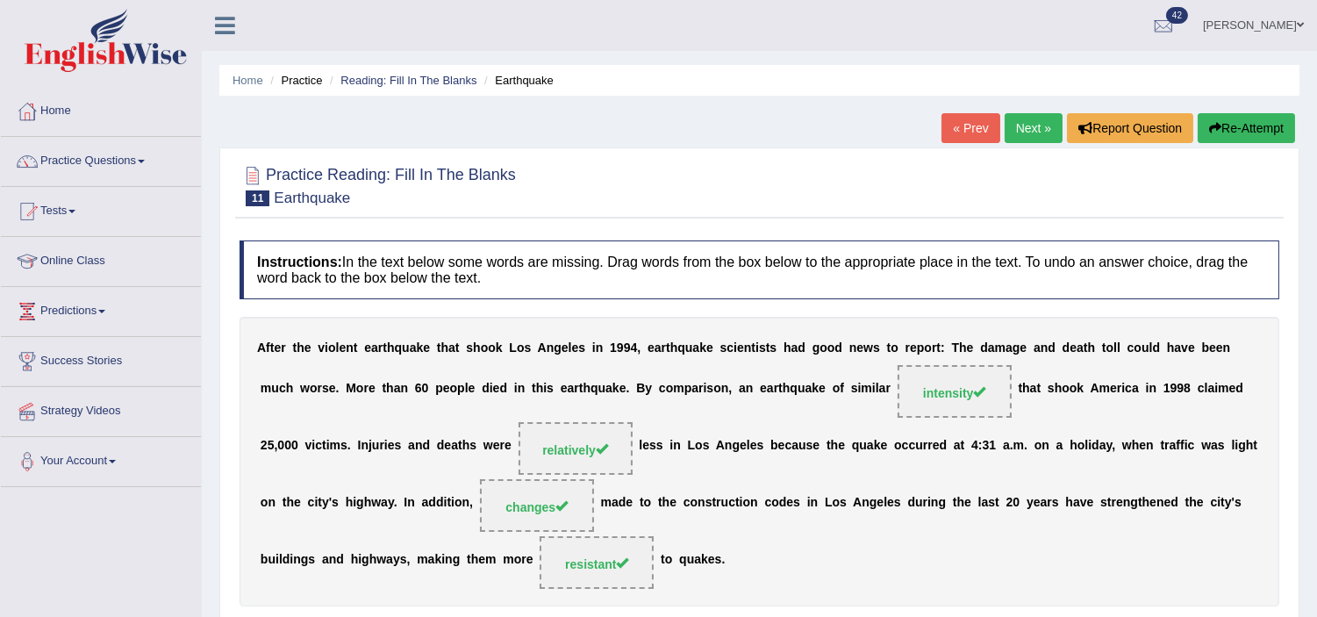
click at [1044, 123] on link "Next »" at bounding box center [1034, 128] width 58 height 30
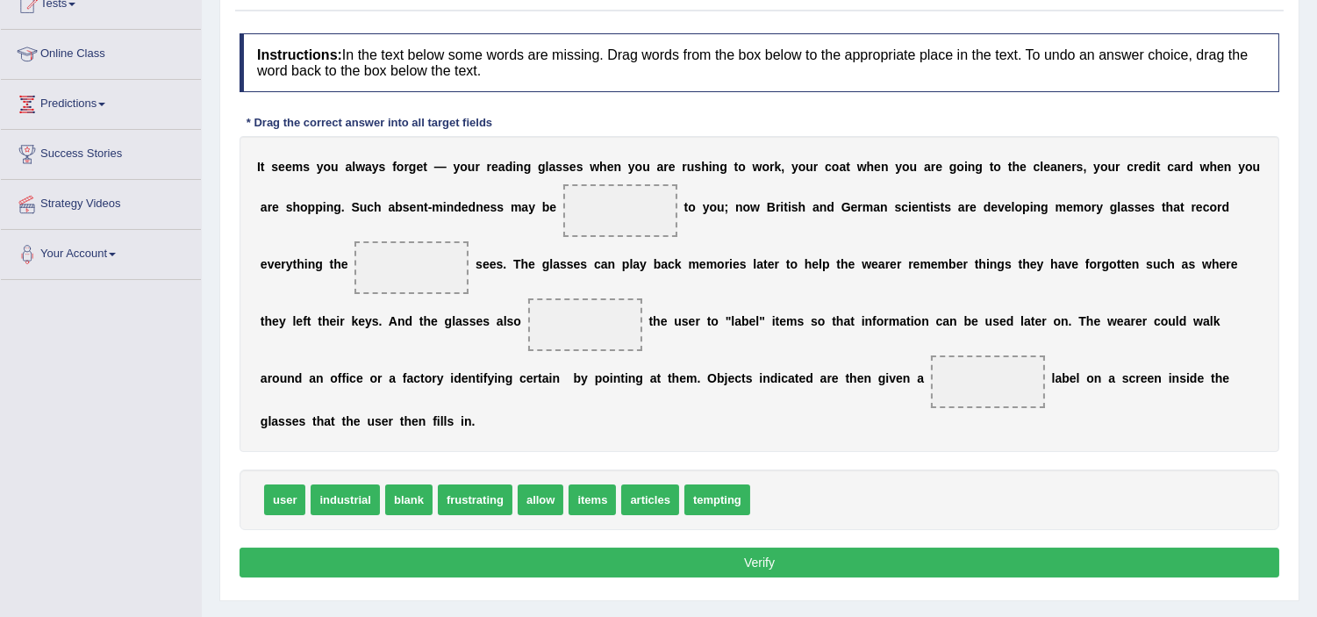
scroll to position [292, 0]
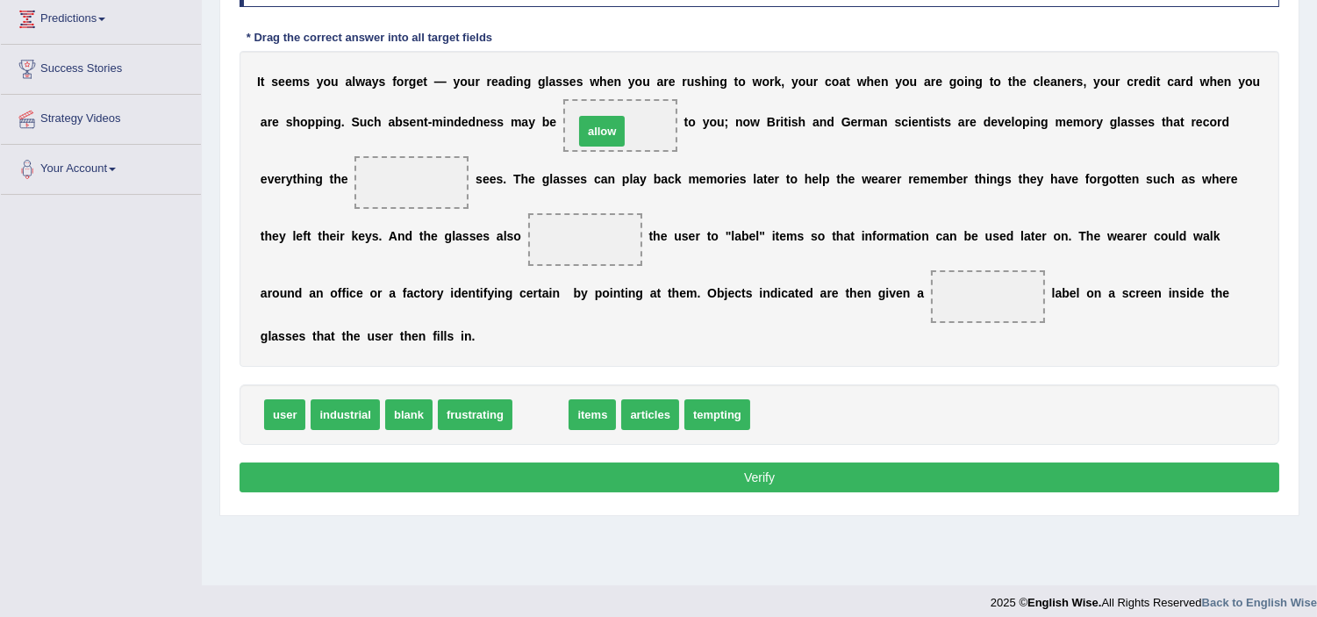
drag, startPoint x: 538, startPoint y: 414, endPoint x: 599, endPoint y: 130, distance: 290.8
drag, startPoint x: 618, startPoint y: 119, endPoint x: 595, endPoint y: 173, distance: 58.2
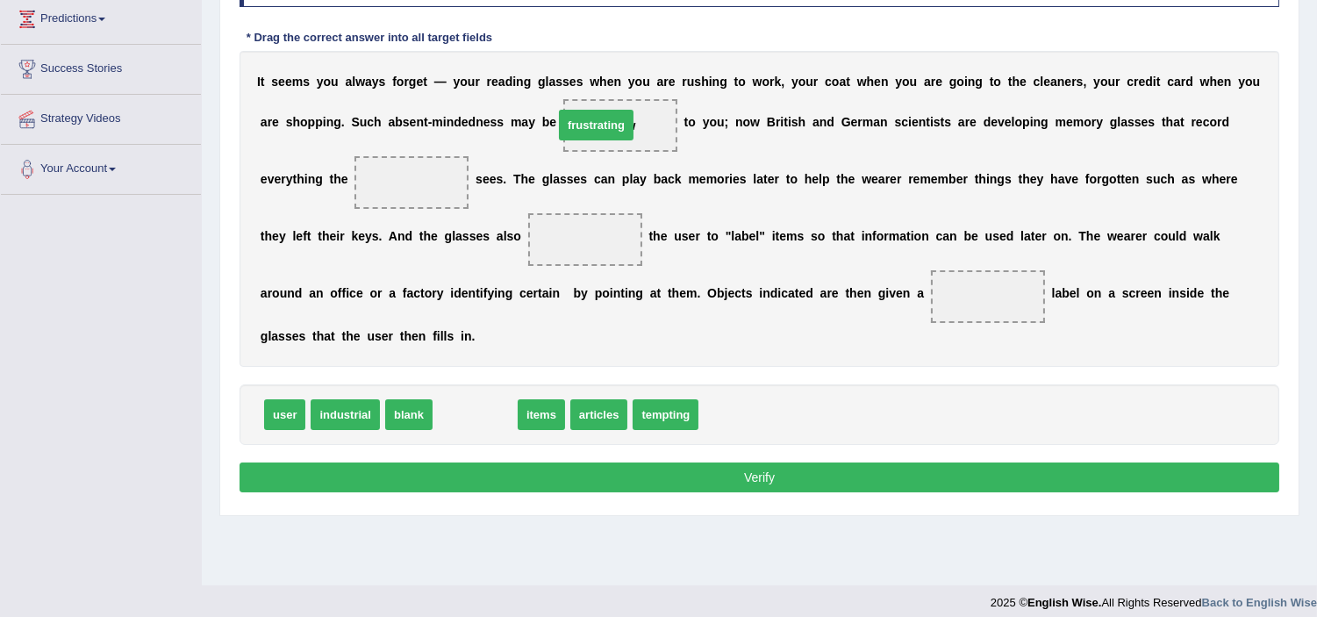
drag, startPoint x: 483, startPoint y: 419, endPoint x: 604, endPoint y: 129, distance: 313.8
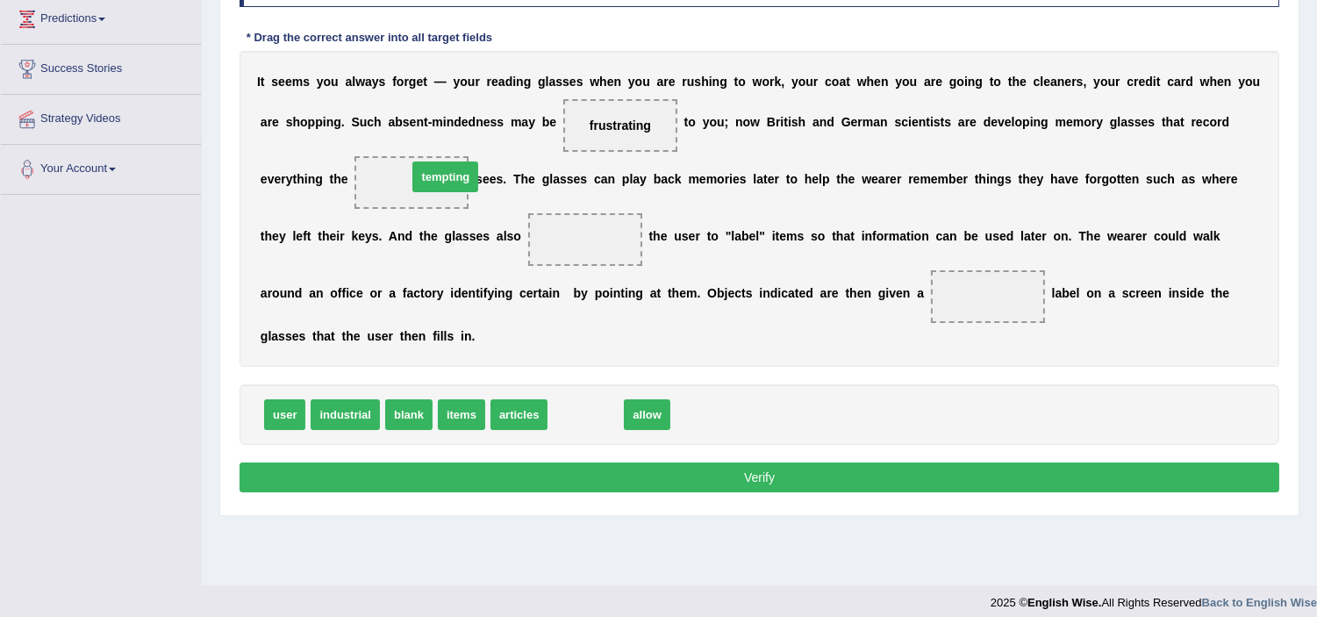
drag, startPoint x: 579, startPoint y: 419, endPoint x: 439, endPoint y: 181, distance: 276.1
drag, startPoint x: 577, startPoint y: 407, endPoint x: 405, endPoint y: 171, distance: 292.0
drag, startPoint x: 422, startPoint y: 188, endPoint x: 442, endPoint y: 212, distance: 31.8
click at [494, 218] on div "I t s e e m s y o u a l w a y s f o r g e t — y o u r r e a d i n g g l a s s e…" at bounding box center [760, 209] width 1040 height 316
drag, startPoint x: 415, startPoint y: 173, endPoint x: 581, endPoint y: 235, distance: 177.1
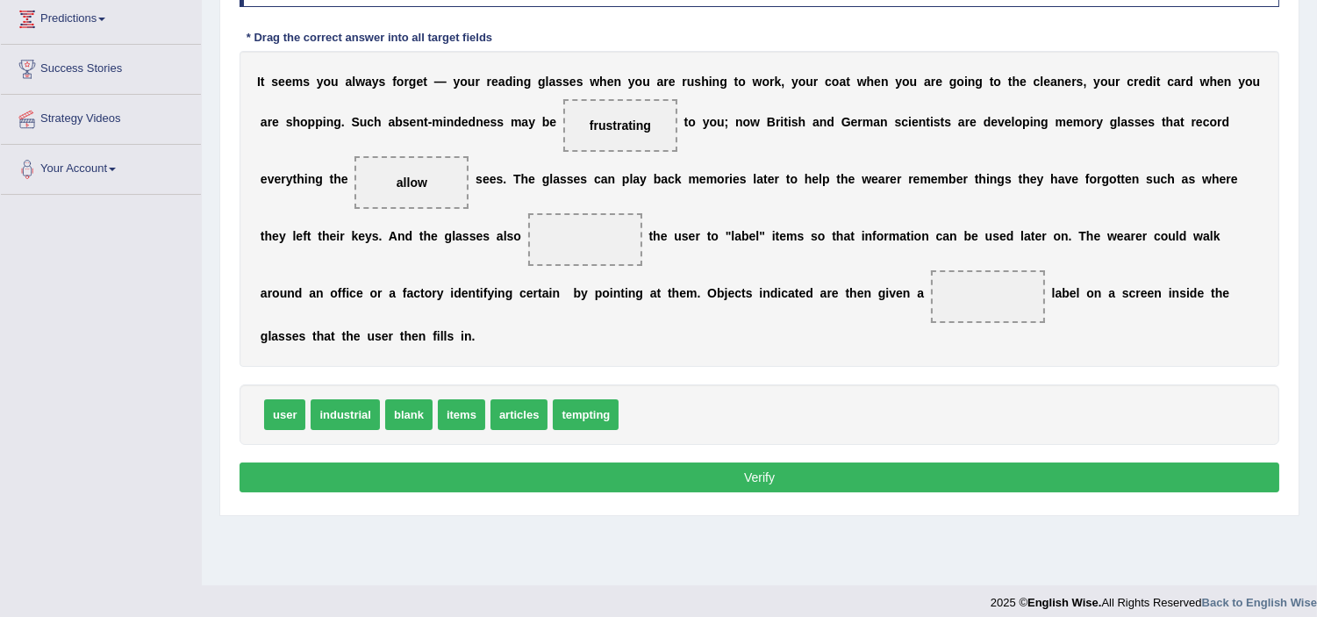
click at [592, 226] on div "I t s e e m s y o u a l w a y s f o r g e t — y o u r r e a d i n g g l a s s e…" at bounding box center [760, 209] width 1040 height 316
drag, startPoint x: 406, startPoint y: 167, endPoint x: 491, endPoint y: 308, distance: 164.9
click at [481, 250] on div "I t s e e m s y o u a l w a y s f o r g e t — y o u r r e a d i n g g l a s s e…" at bounding box center [760, 209] width 1040 height 316
drag, startPoint x: 288, startPoint y: 419, endPoint x: 421, endPoint y: 185, distance: 268.8
drag, startPoint x: 598, startPoint y: 383, endPoint x: 590, endPoint y: 214, distance: 169.6
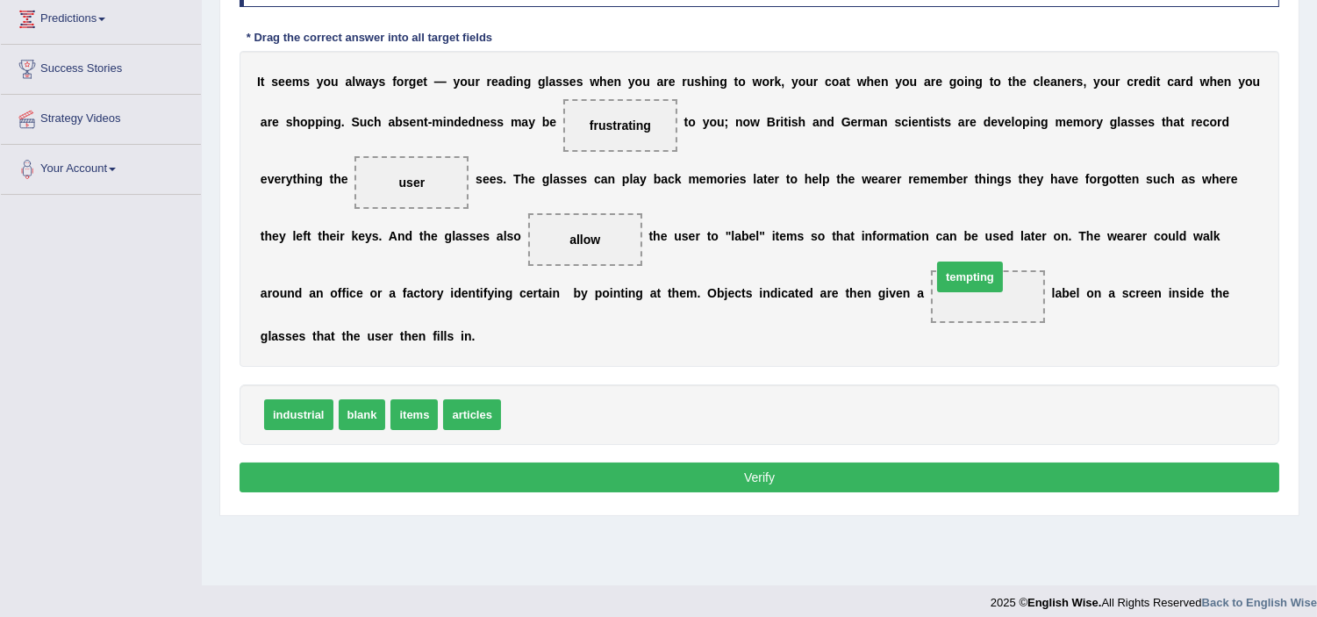
drag, startPoint x: 533, startPoint y: 421, endPoint x: 970, endPoint y: 283, distance: 459.0
drag, startPoint x: 408, startPoint y: 414, endPoint x: 980, endPoint y: 293, distance: 584.8
click at [715, 487] on button "Verify" at bounding box center [760, 477] width 1040 height 30
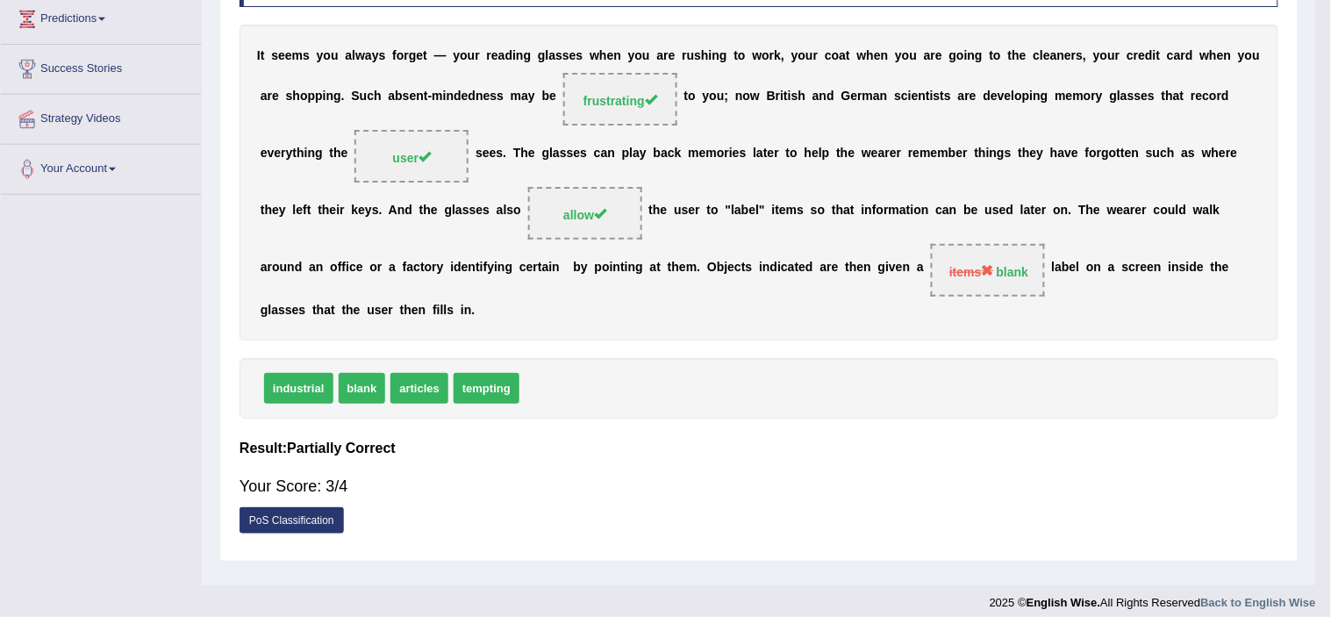
click at [715, 325] on body "Toggle navigation Home Practice Questions Speaking Practice Read Aloud Repeat S…" at bounding box center [665, 16] width 1331 height 617
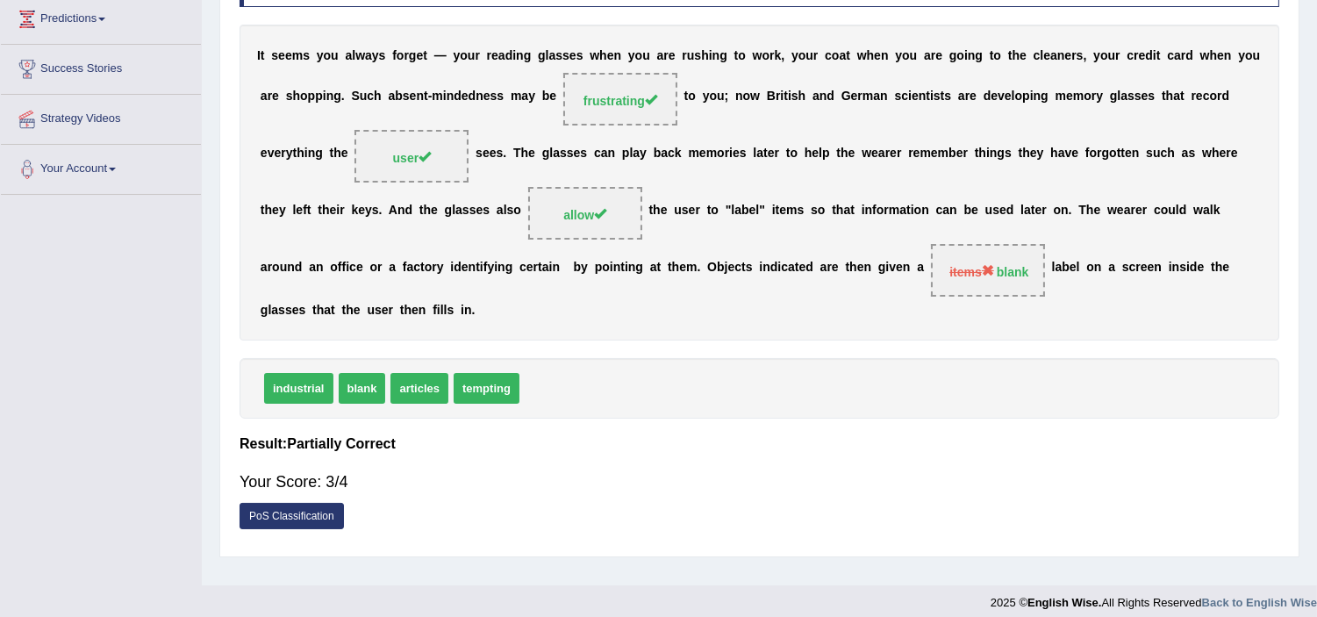
drag, startPoint x: 364, startPoint y: 389, endPoint x: 1137, endPoint y: 293, distance: 778.9
click at [1144, 295] on div "Instructions: In the text below some words are missing. Drag words from the box…" at bounding box center [759, 243] width 1049 height 608
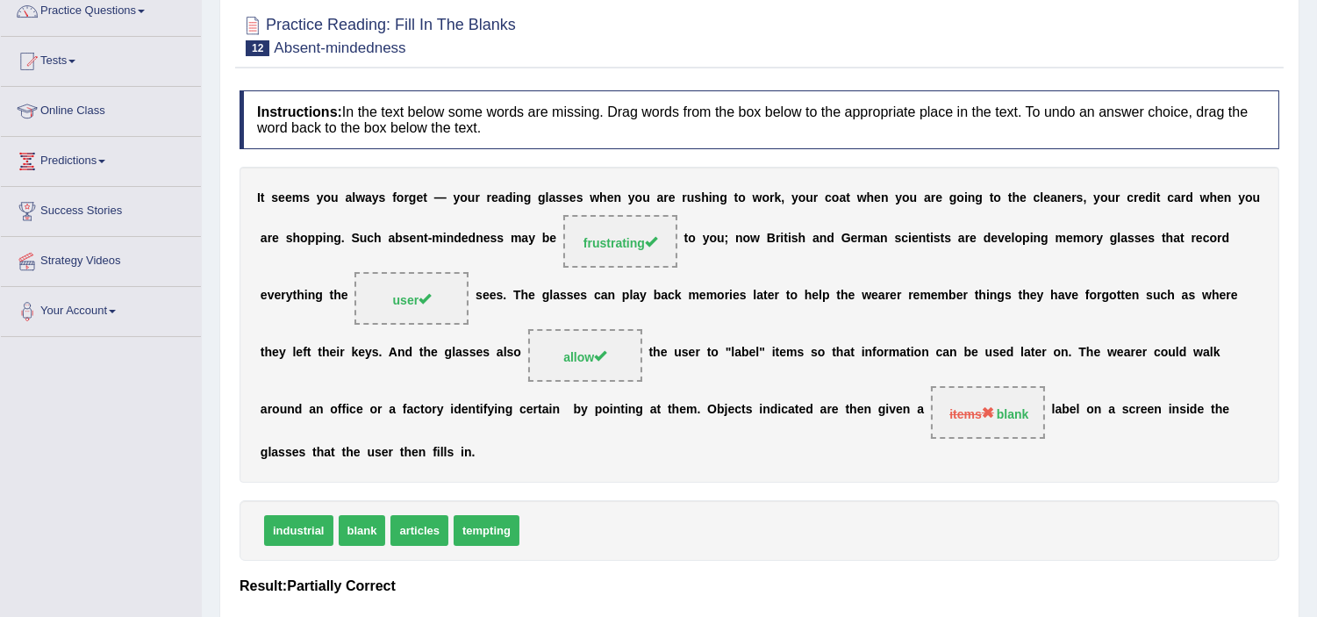
scroll to position [97, 0]
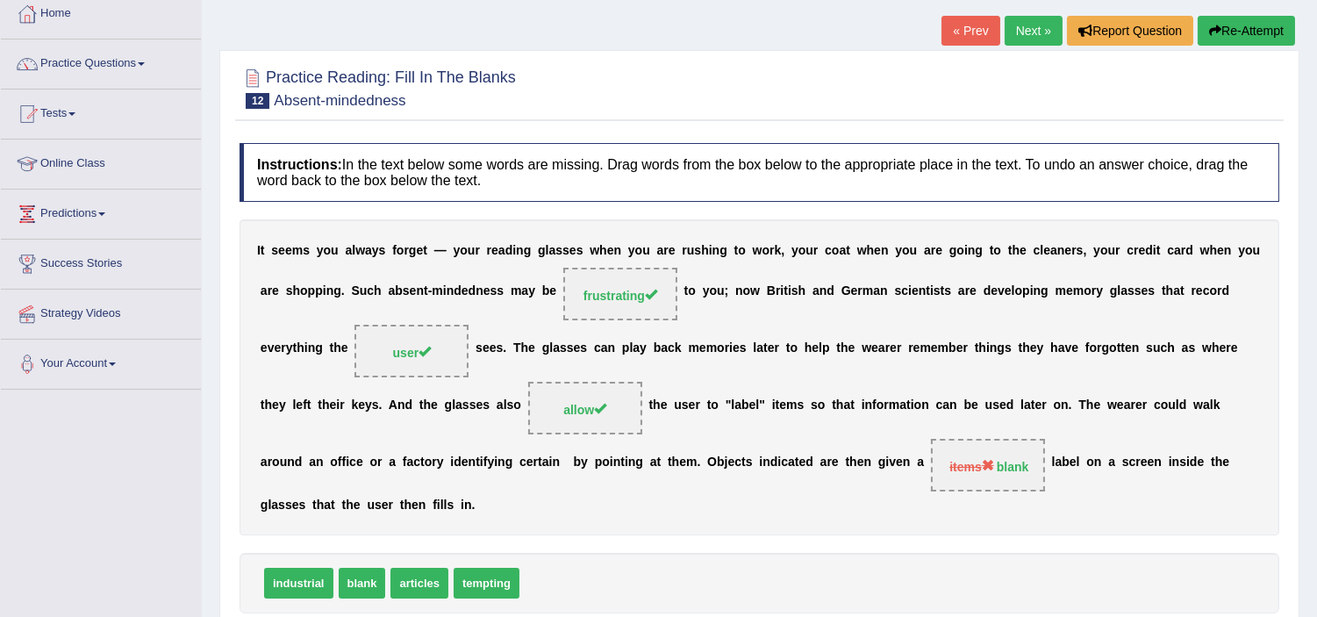
click at [1237, 32] on button "Re-Attempt" at bounding box center [1246, 31] width 97 height 30
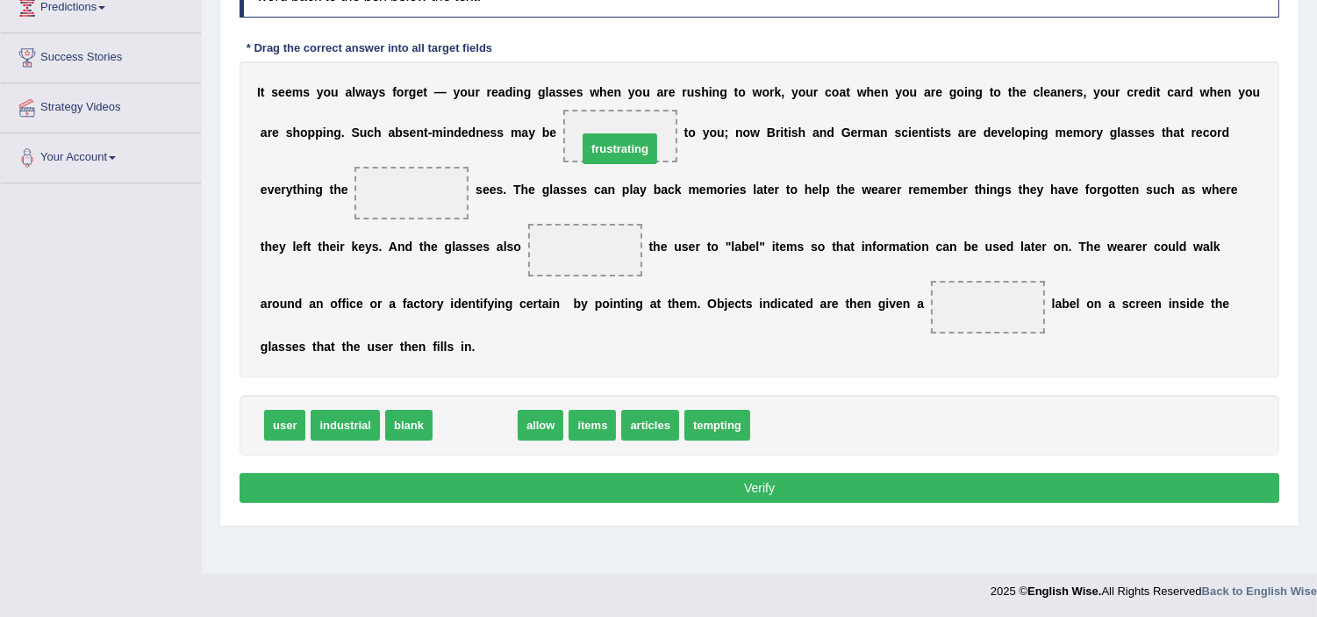
drag, startPoint x: 463, startPoint y: 430, endPoint x: 608, endPoint y: 153, distance: 312.8
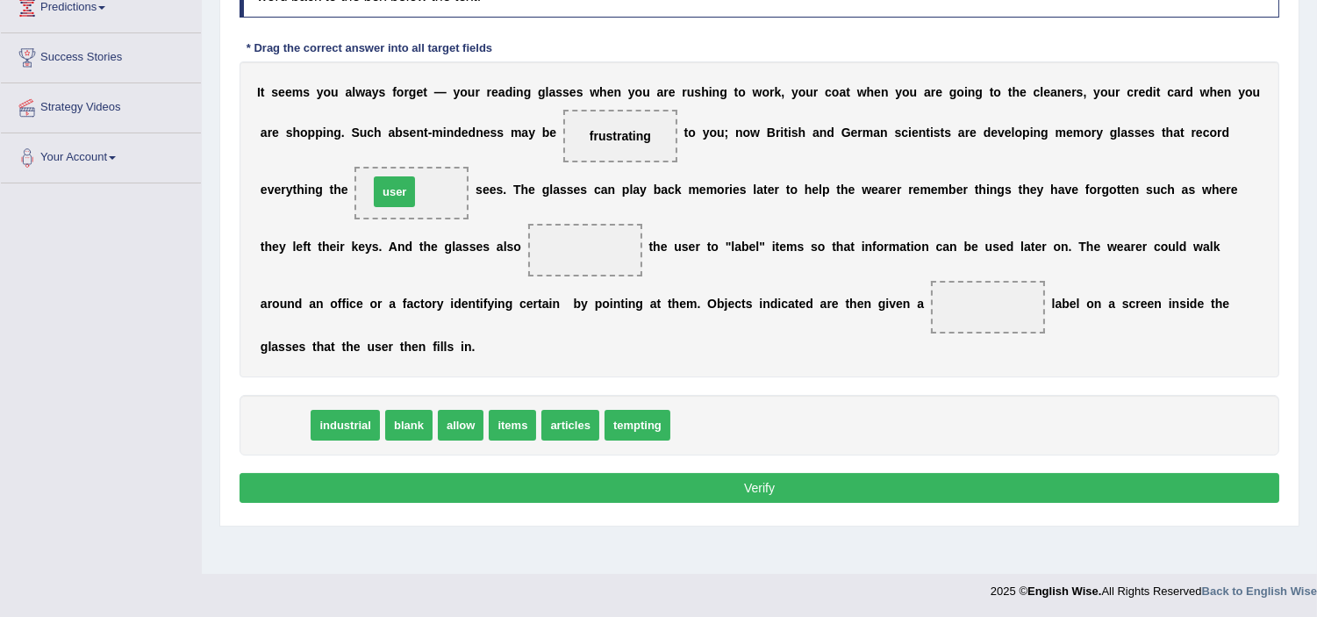
drag, startPoint x: 314, startPoint y: 358, endPoint x: 397, endPoint y: 193, distance: 184.8
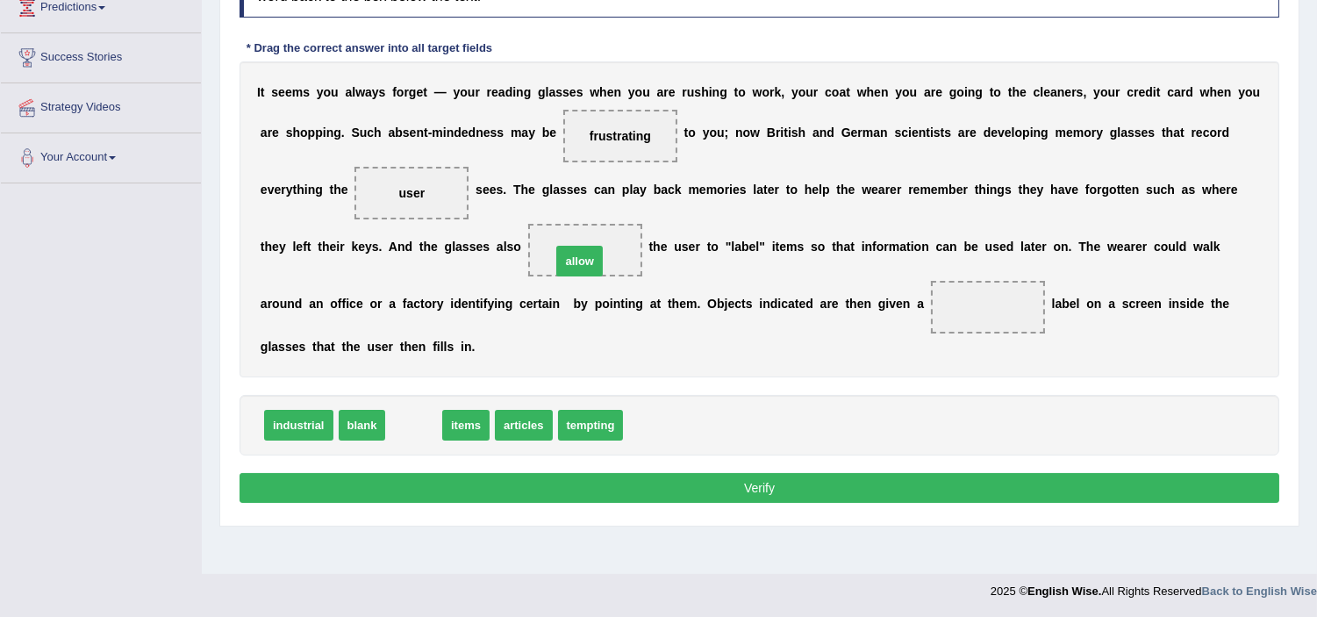
drag, startPoint x: 414, startPoint y: 419, endPoint x: 580, endPoint y: 256, distance: 232.7
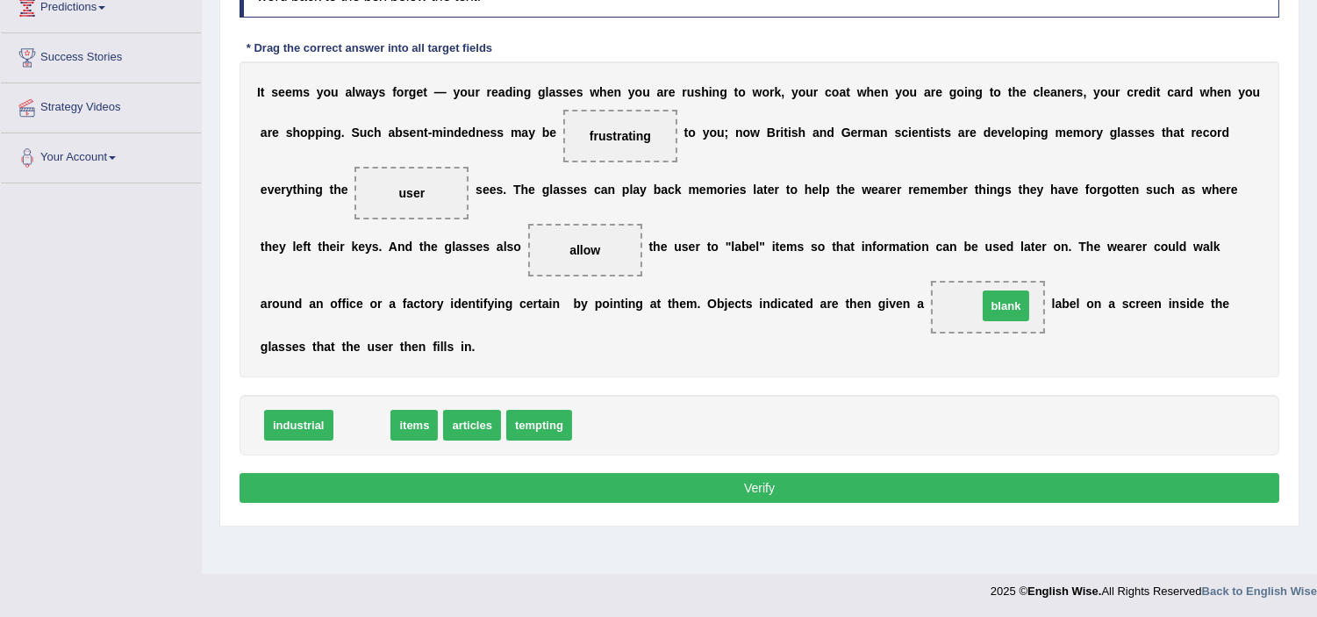
drag, startPoint x: 360, startPoint y: 419, endPoint x: 1001, endPoint y: 301, distance: 652.1
click at [941, 497] on button "Verify" at bounding box center [760, 488] width 1040 height 30
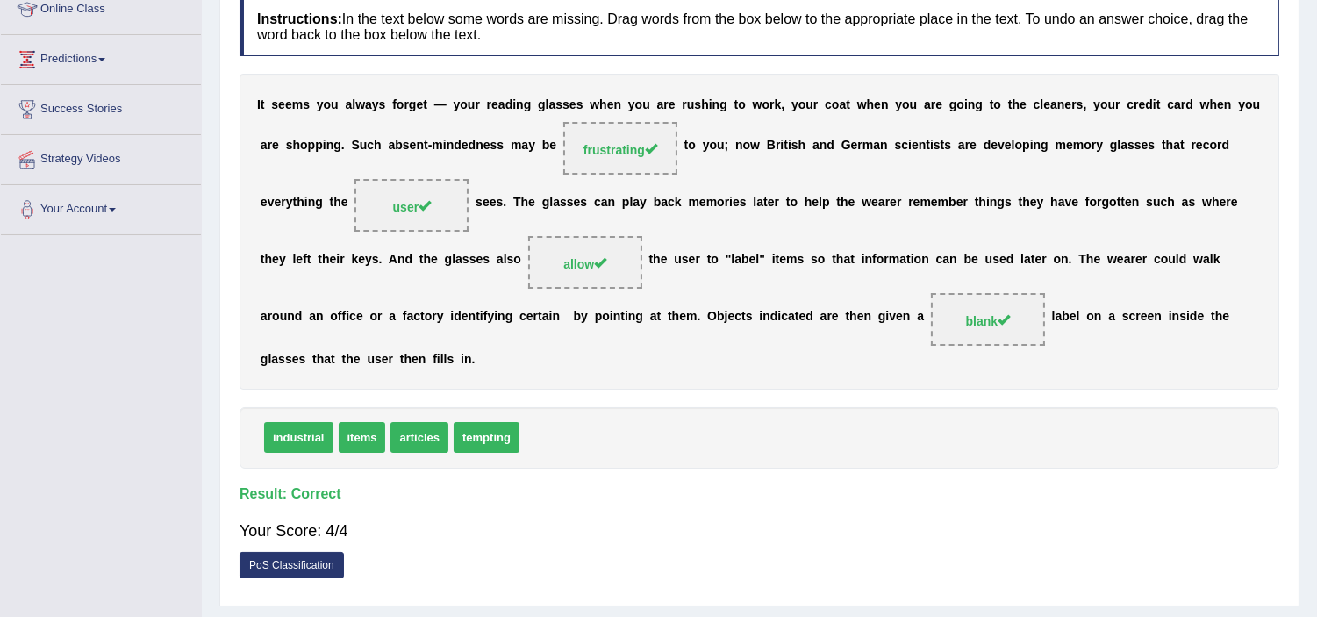
scroll to position [109, 0]
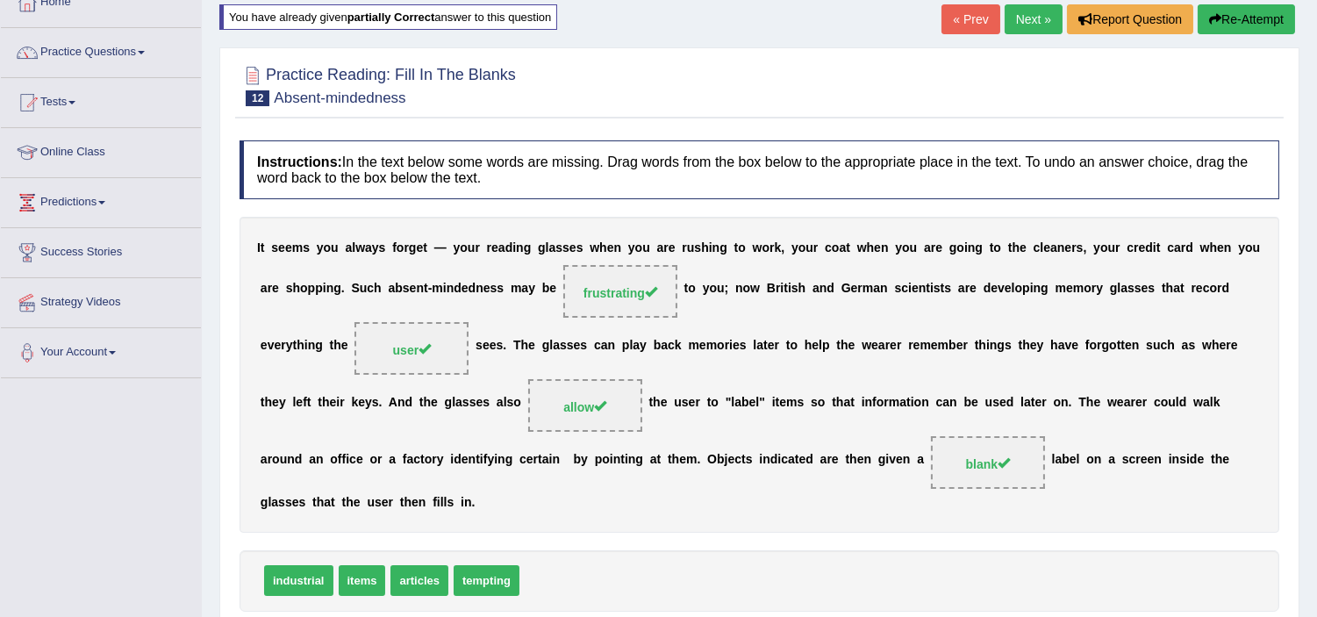
click at [1027, 29] on link "Next »" at bounding box center [1034, 19] width 58 height 30
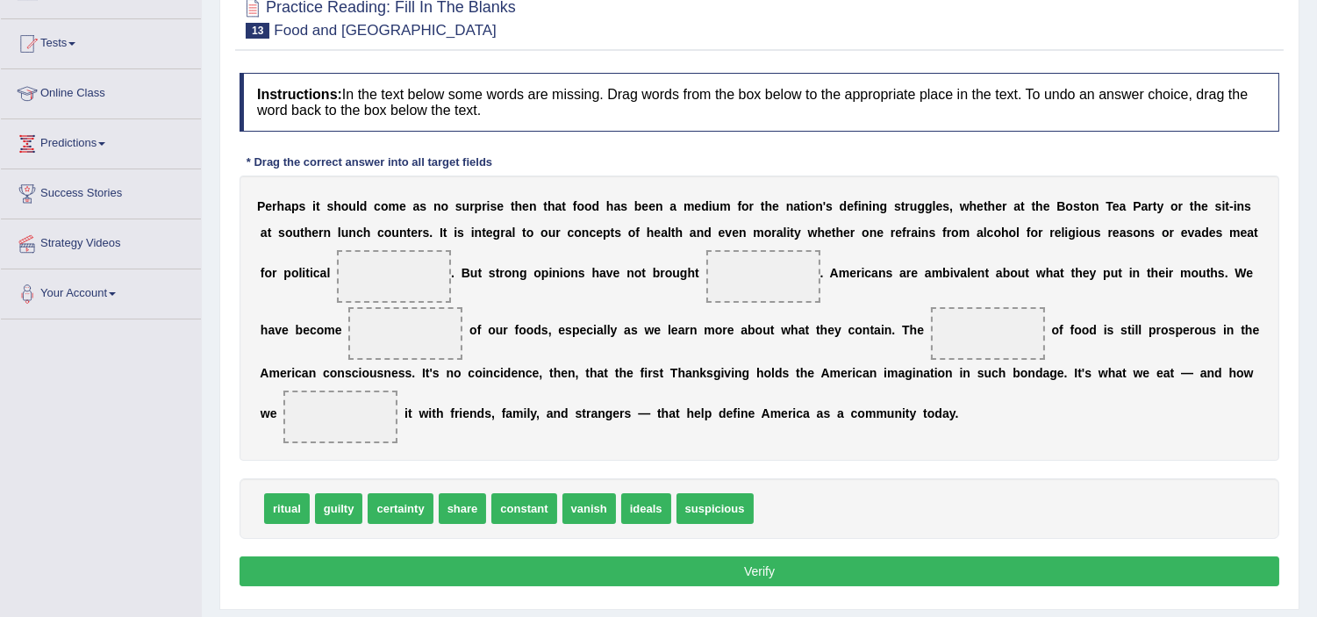
scroll to position [195, 0]
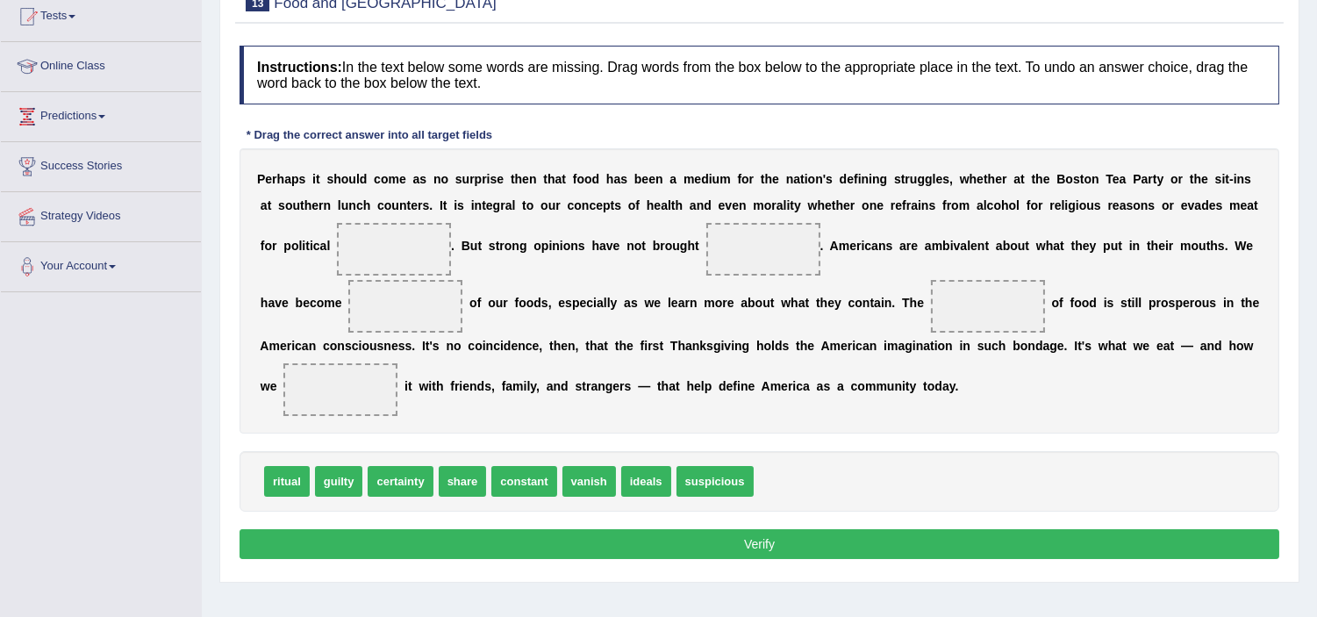
drag, startPoint x: 968, startPoint y: 218, endPoint x: 1102, endPoint y: 261, distance: 141.2
click at [1046, 223] on div "P e r h a p s i t s h o u l d c o m e a s n o s u r p r i s e t h e n t h a t f…" at bounding box center [760, 290] width 1040 height 285
drag, startPoint x: 469, startPoint y: 495, endPoint x: 395, endPoint y: 269, distance: 237.5
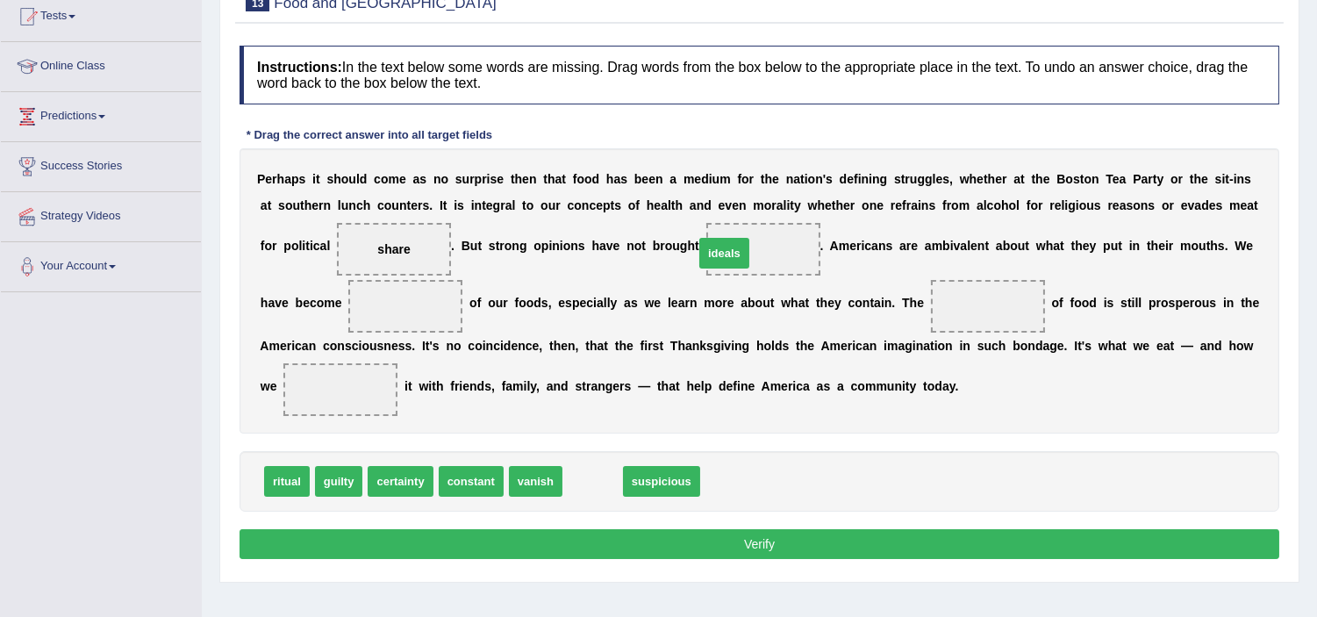
drag, startPoint x: 598, startPoint y: 475, endPoint x: 730, endPoint y: 247, distance: 263.4
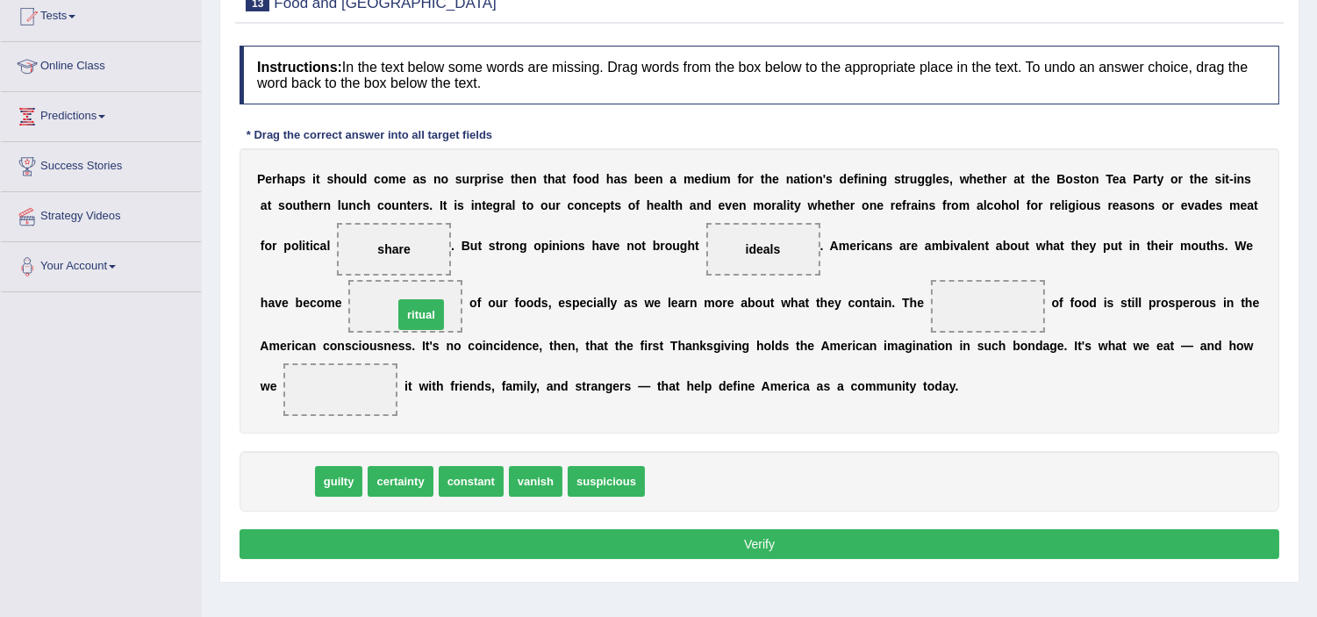
drag, startPoint x: 276, startPoint y: 469, endPoint x: 415, endPoint y: 319, distance: 204.3
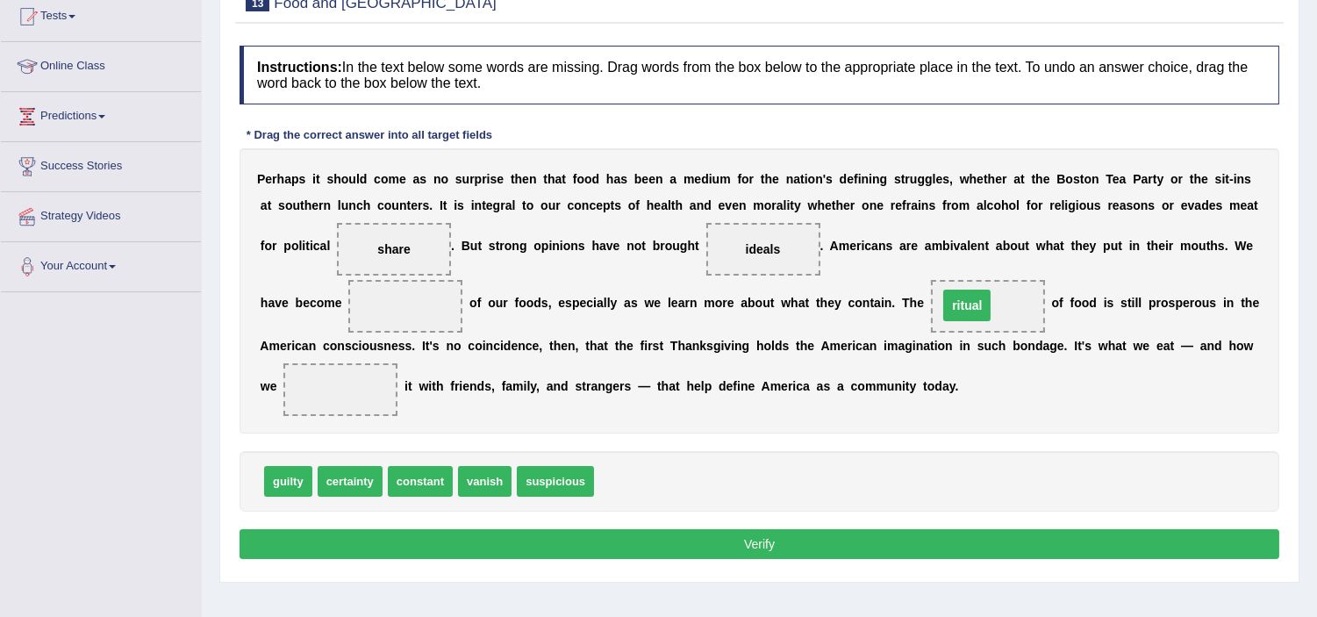
drag, startPoint x: 404, startPoint y: 301, endPoint x: 966, endPoint y: 300, distance: 561.6
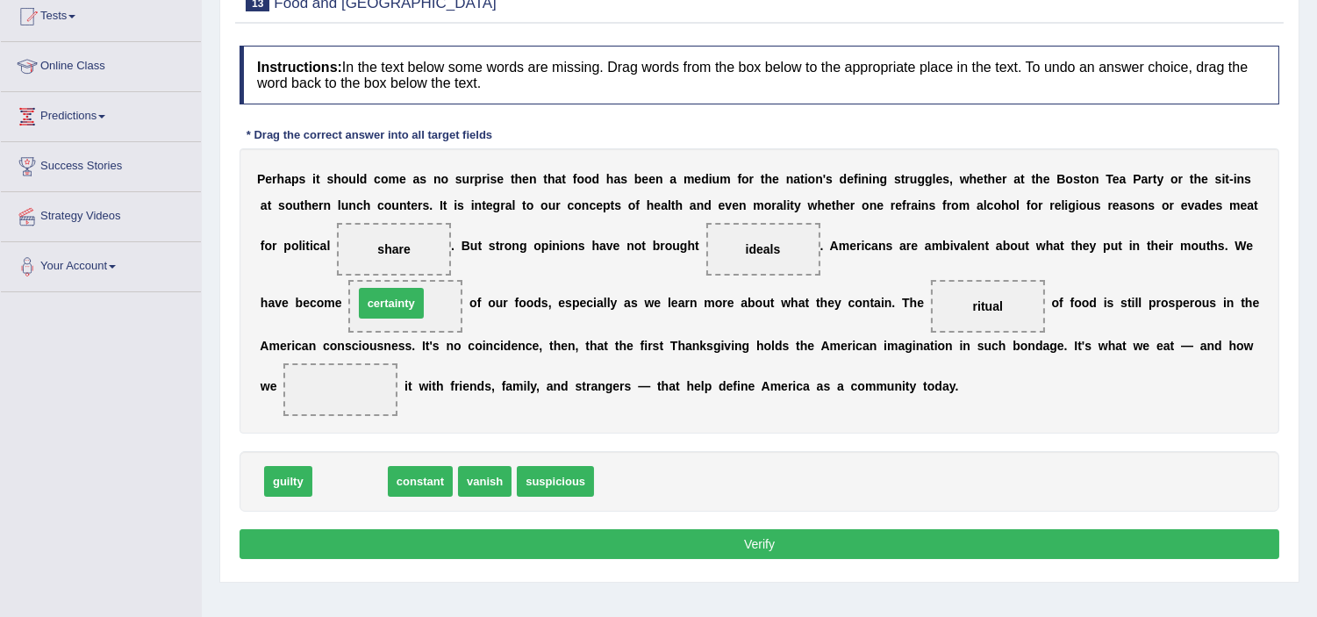
drag, startPoint x: 346, startPoint y: 423, endPoint x: 388, endPoint y: 299, distance: 130.7
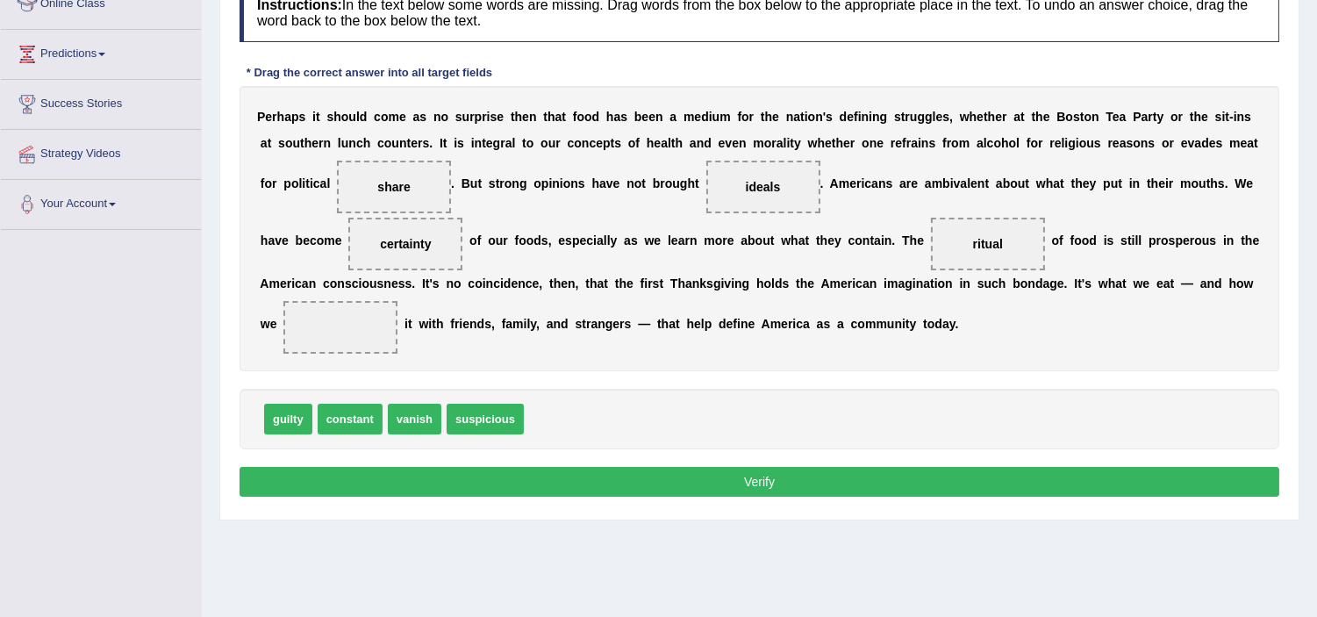
scroll to position [292, 0]
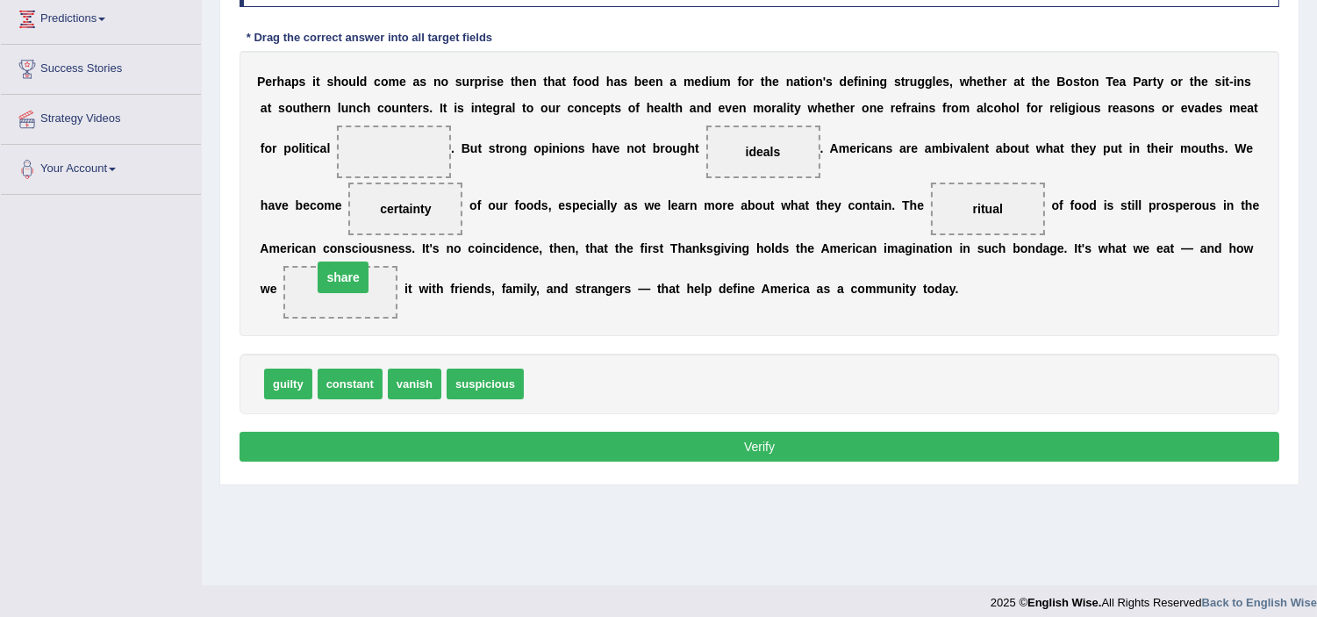
drag, startPoint x: 395, startPoint y: 145, endPoint x: 311, endPoint y: 278, distance: 157.7
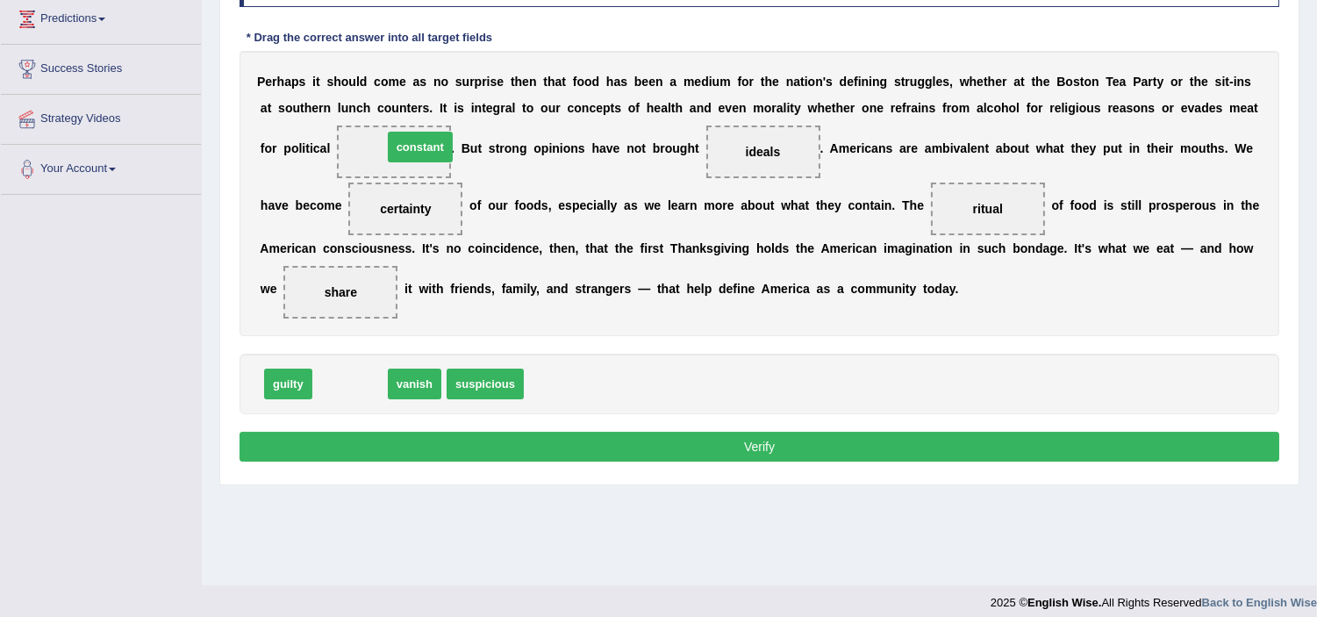
drag, startPoint x: 358, startPoint y: 384, endPoint x: 391, endPoint y: 193, distance: 194.2
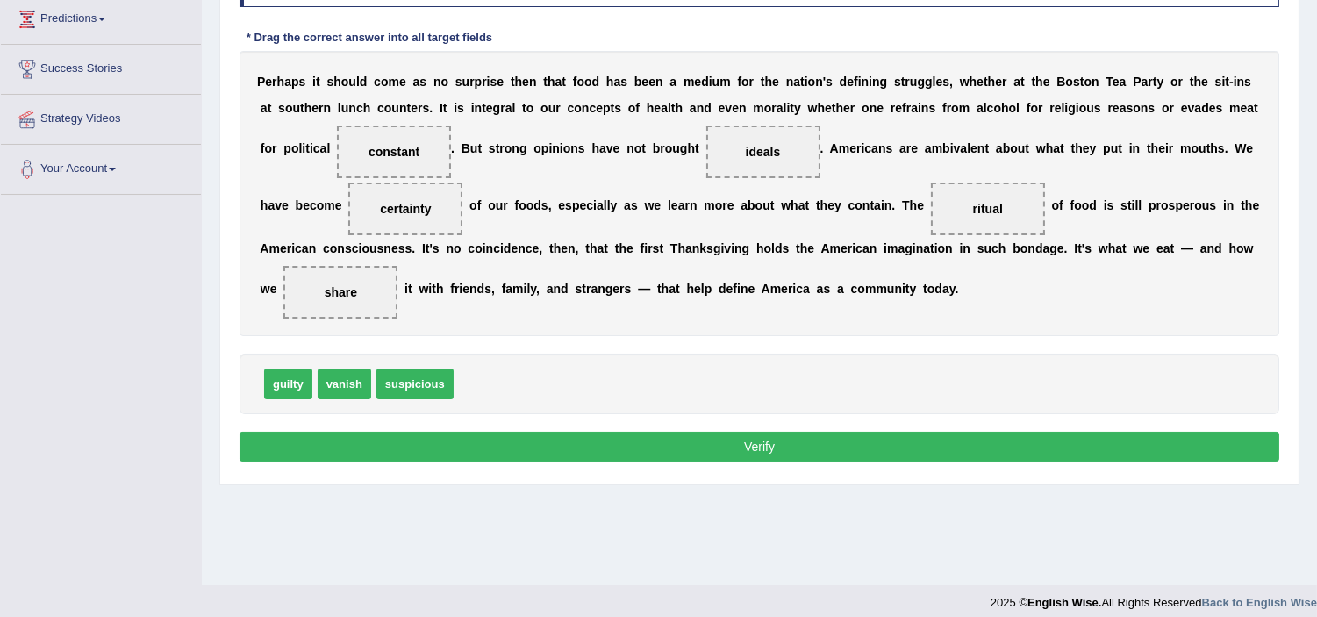
click at [661, 436] on button "Verify" at bounding box center [760, 447] width 1040 height 30
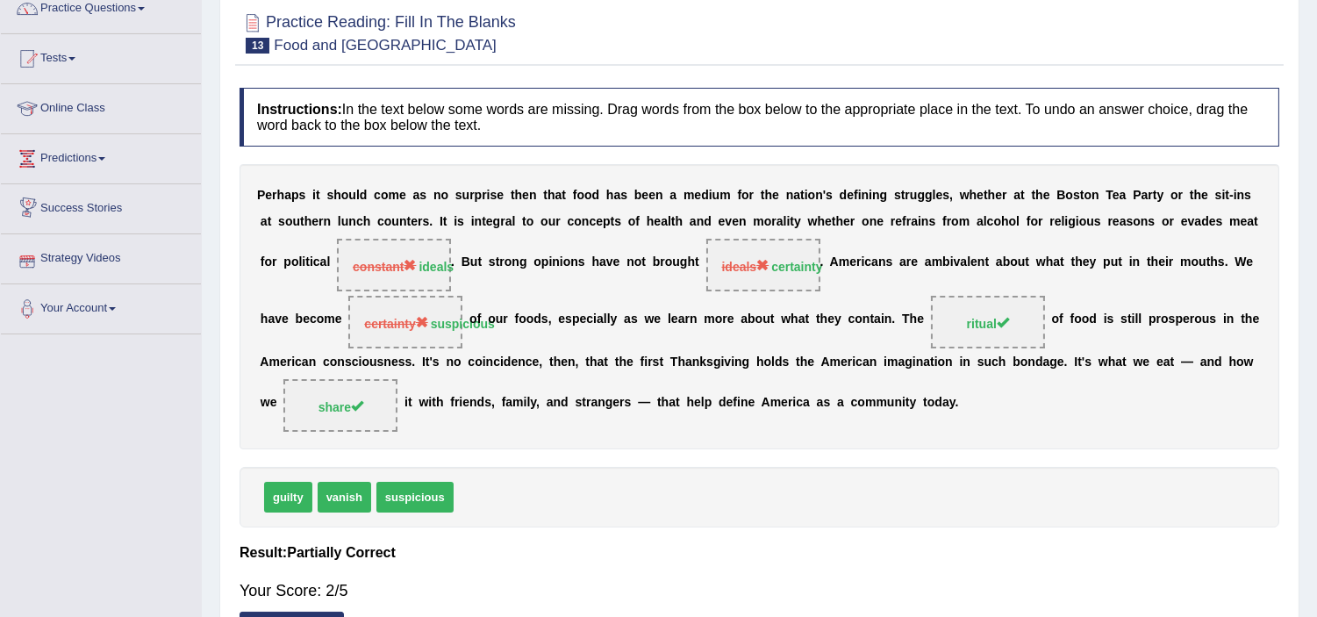
scroll to position [11, 0]
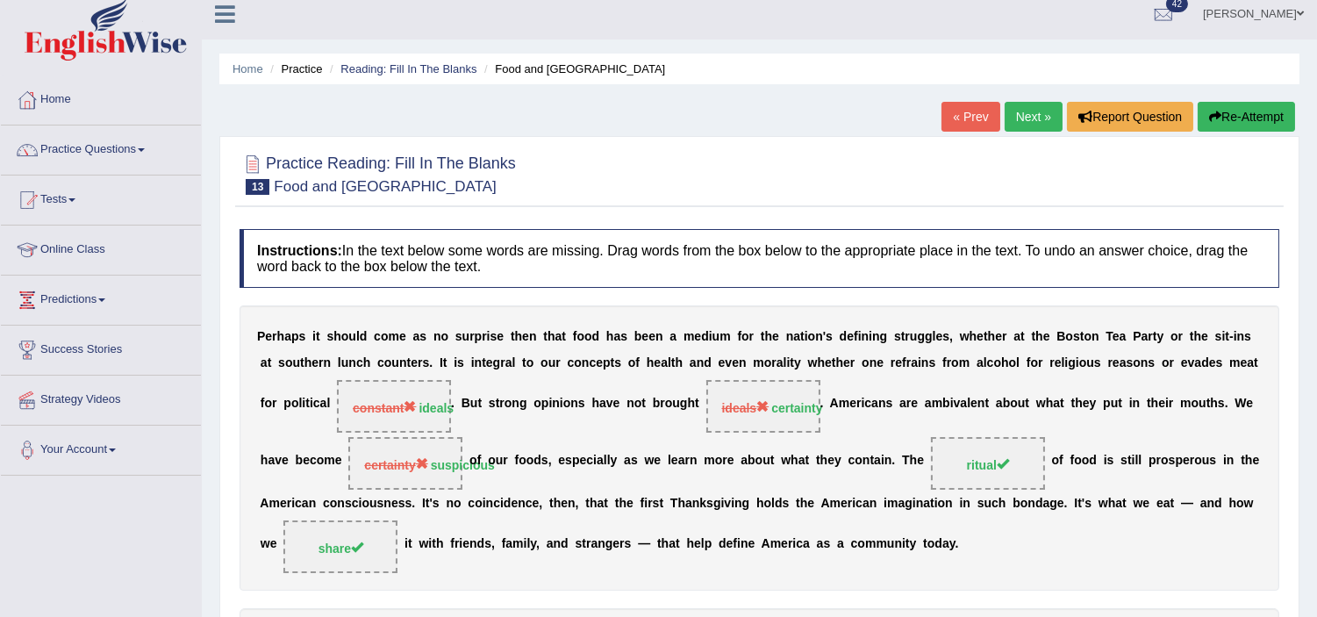
click at [1271, 123] on button "Re-Attempt" at bounding box center [1246, 117] width 97 height 30
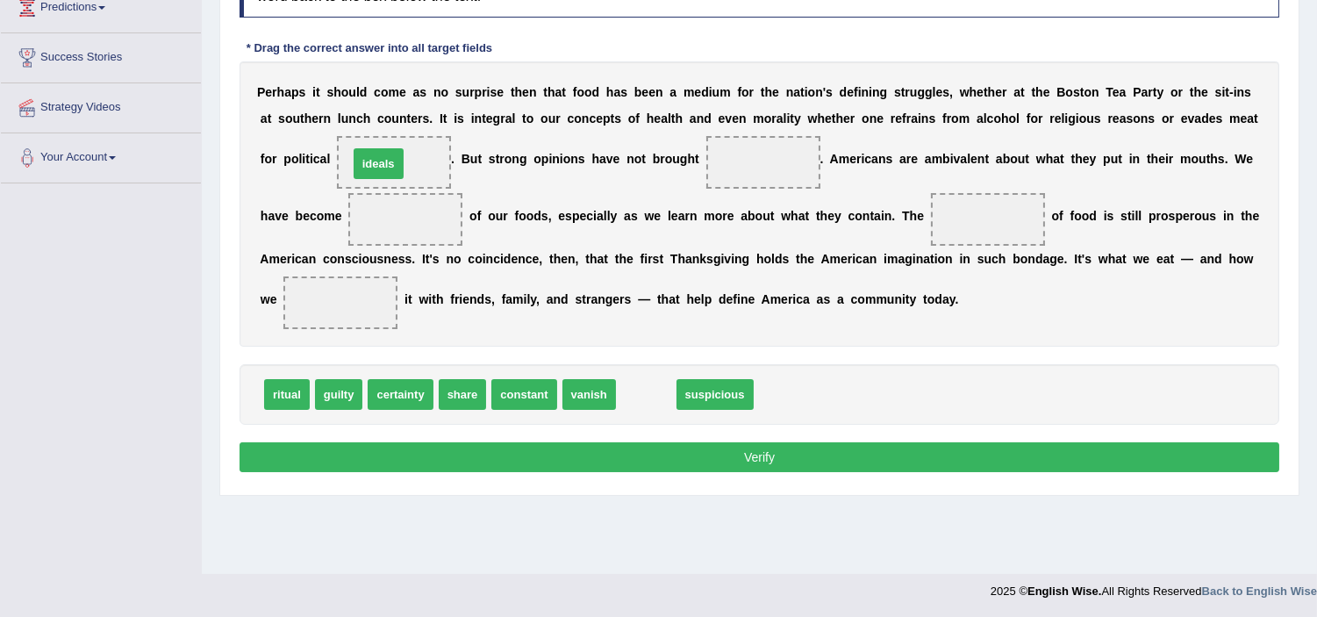
drag, startPoint x: 642, startPoint y: 395, endPoint x: 375, endPoint y: 163, distance: 353.9
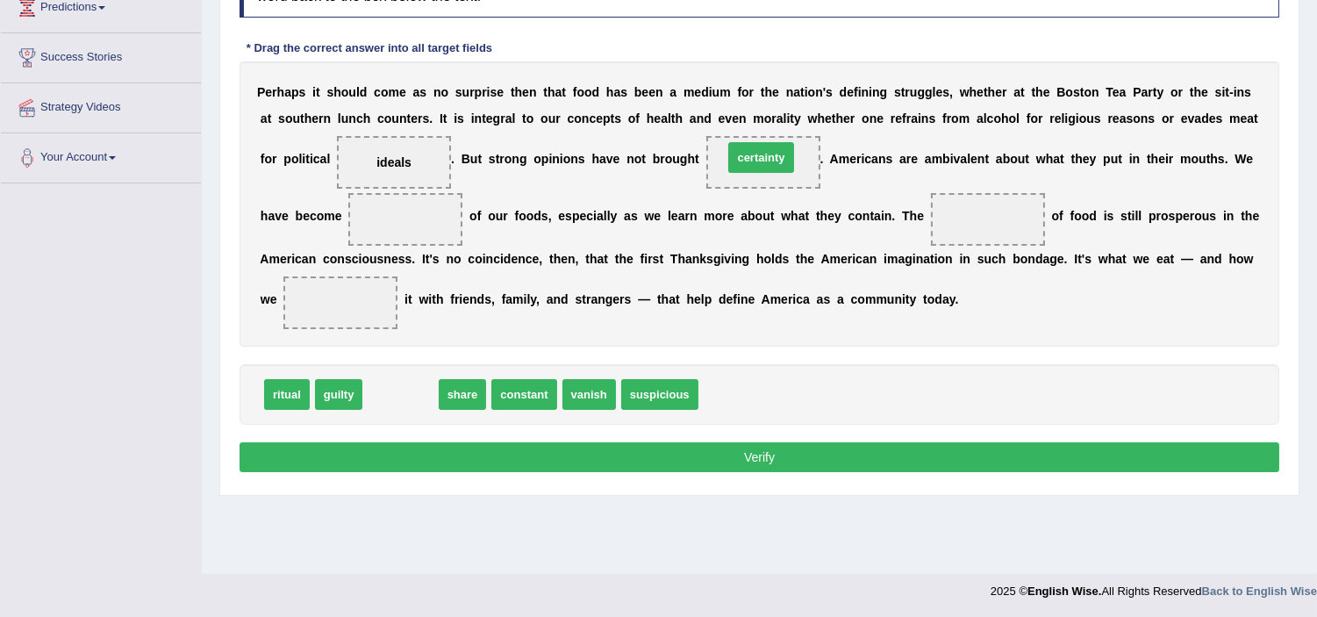
drag, startPoint x: 388, startPoint y: 391, endPoint x: 748, endPoint y: 154, distance: 431.5
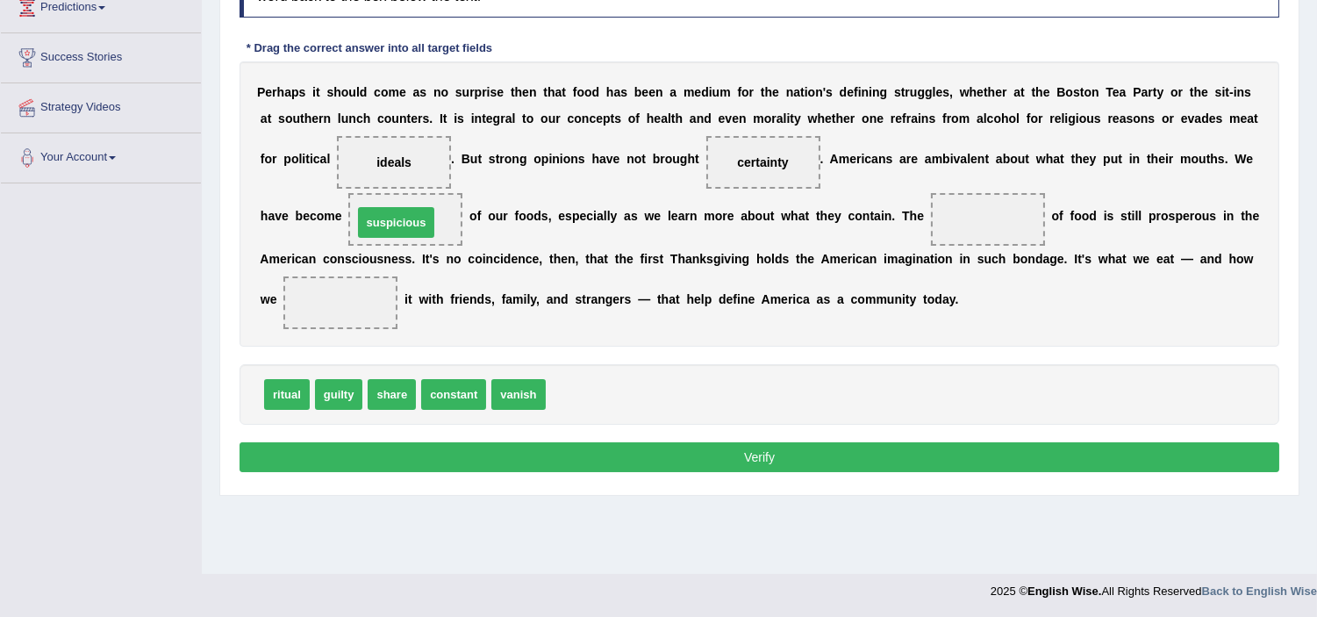
drag, startPoint x: 581, startPoint y: 396, endPoint x: 358, endPoint y: 218, distance: 285.3
drag, startPoint x: 279, startPoint y: 398, endPoint x: 969, endPoint y: 220, distance: 712.3
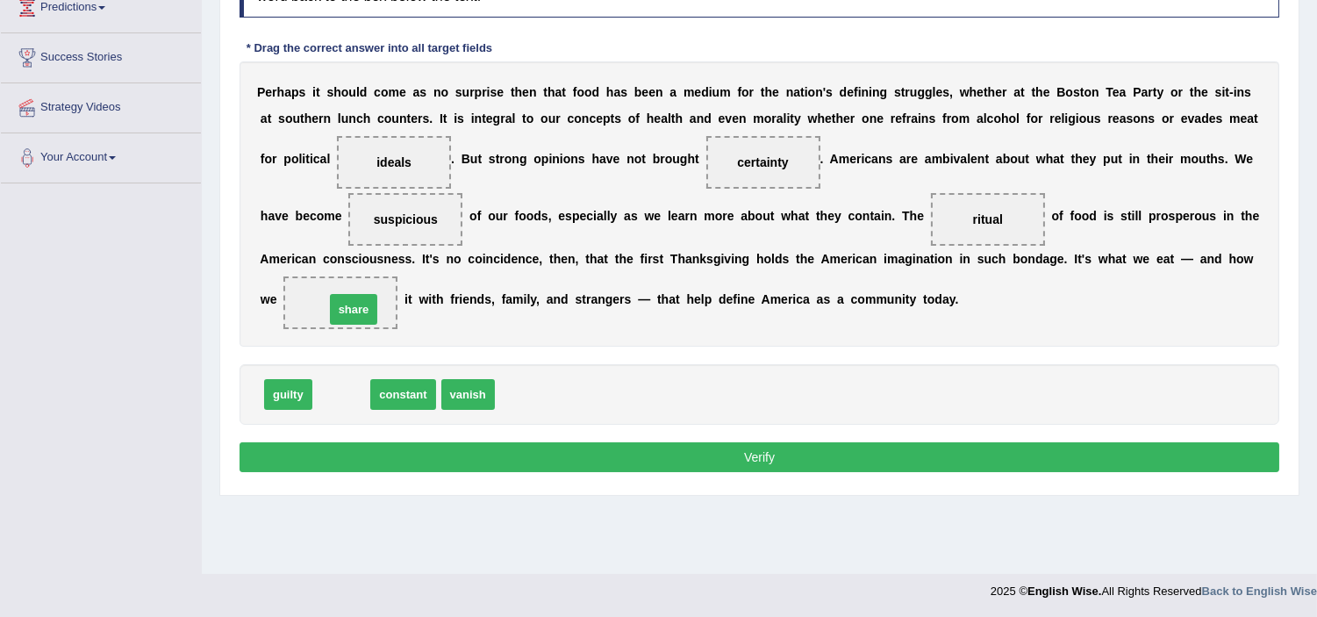
drag, startPoint x: 348, startPoint y: 401, endPoint x: 361, endPoint y: 316, distance: 86.0
click at [737, 468] on button "Verify" at bounding box center [760, 457] width 1040 height 30
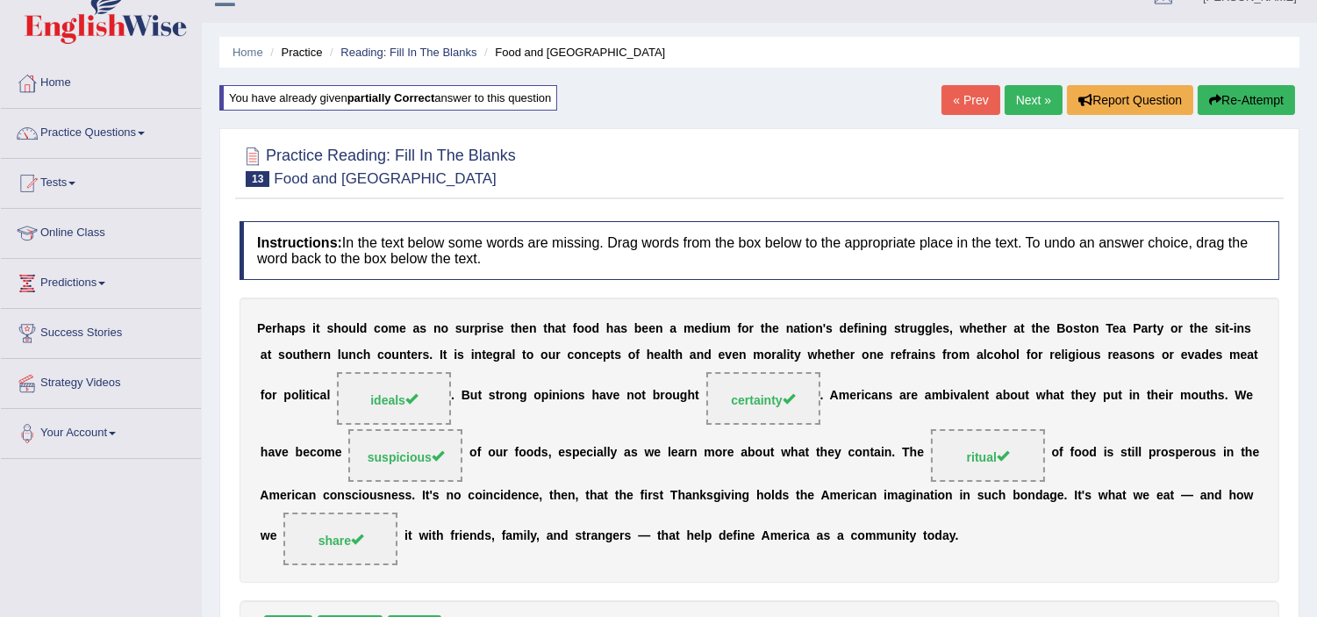
scroll to position [11, 0]
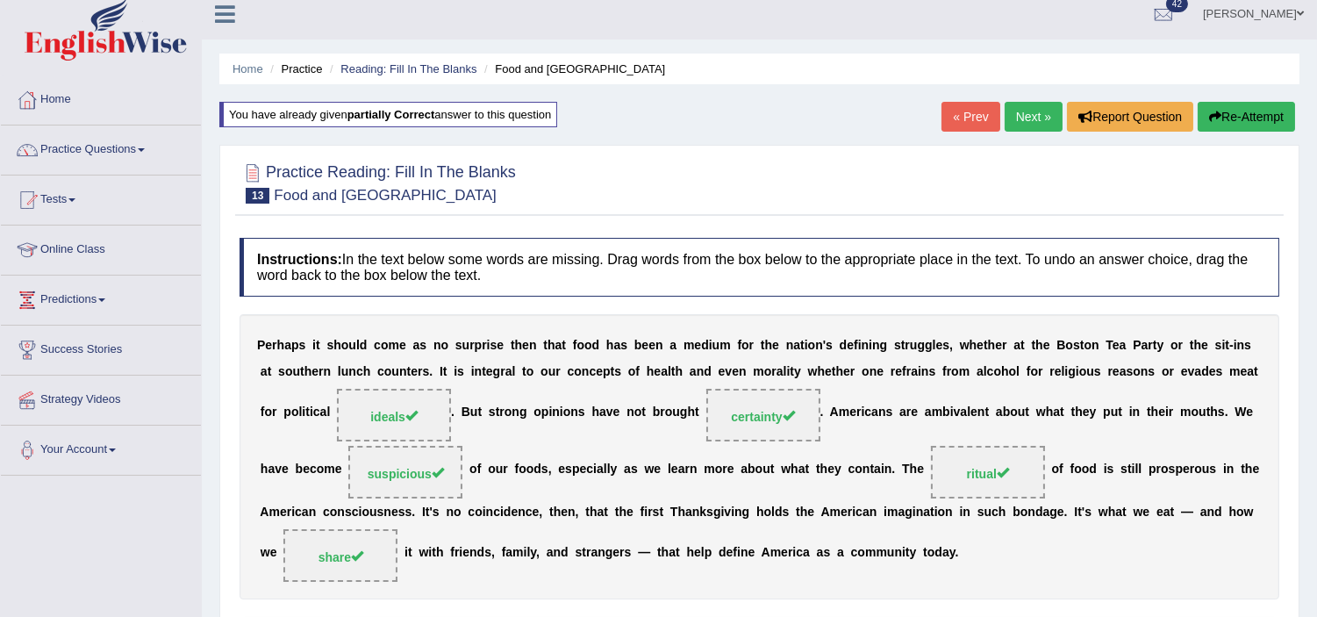
click at [1237, 125] on button "Re-Attempt" at bounding box center [1246, 117] width 97 height 30
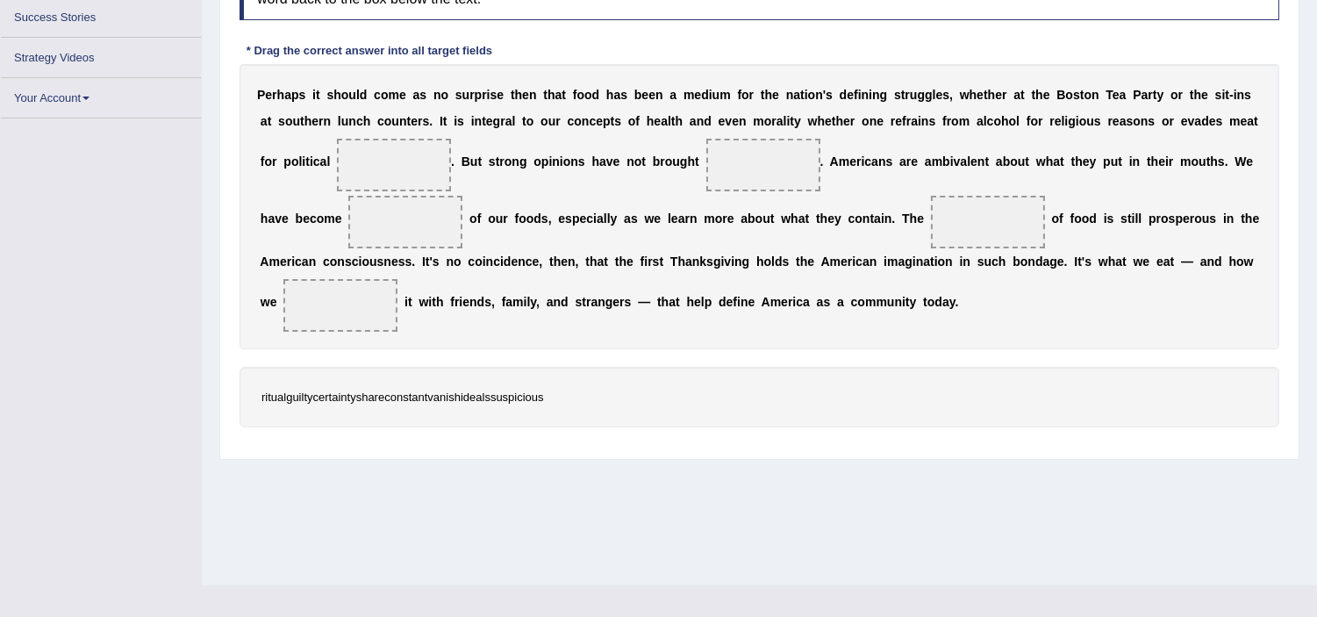
scroll to position [304, 0]
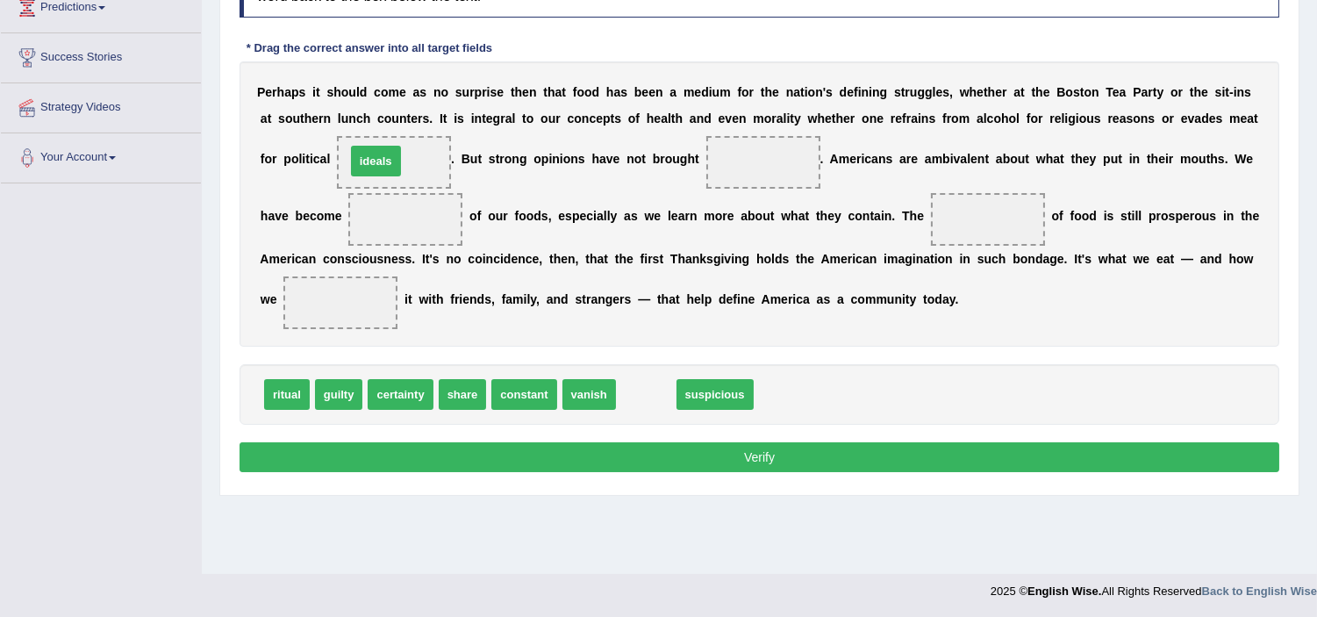
drag, startPoint x: 653, startPoint y: 397, endPoint x: 383, endPoint y: 162, distance: 357.7
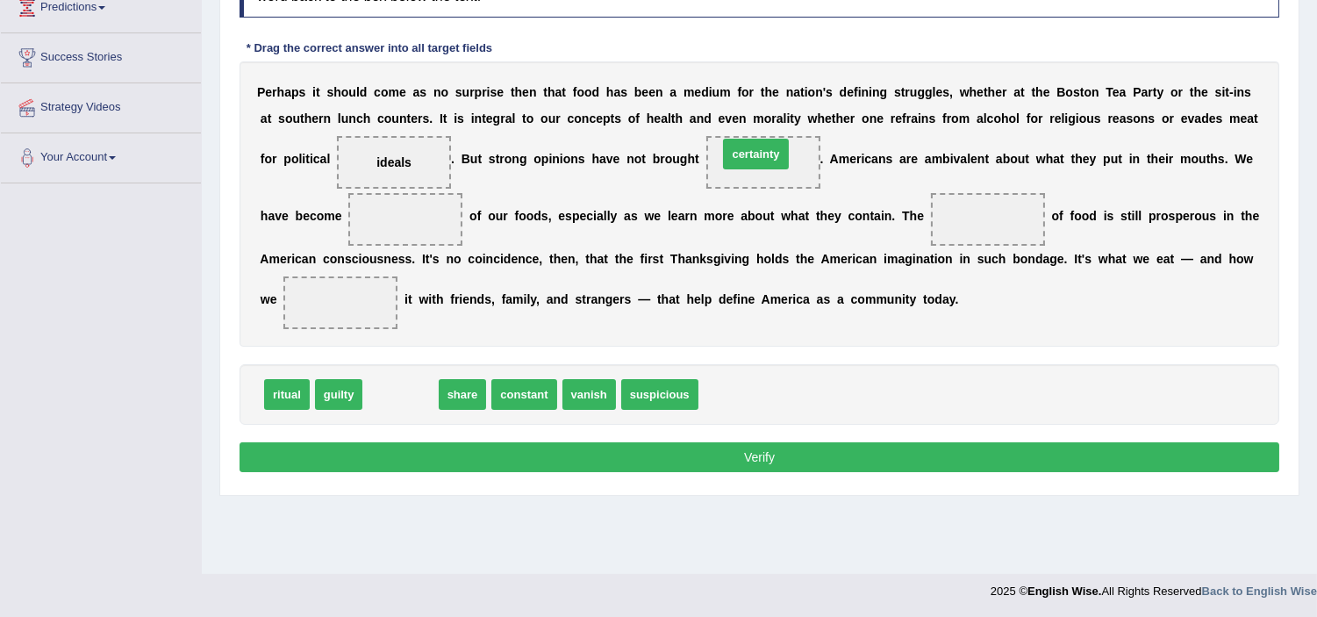
drag, startPoint x: 379, startPoint y: 392, endPoint x: 727, endPoint y: 155, distance: 420.5
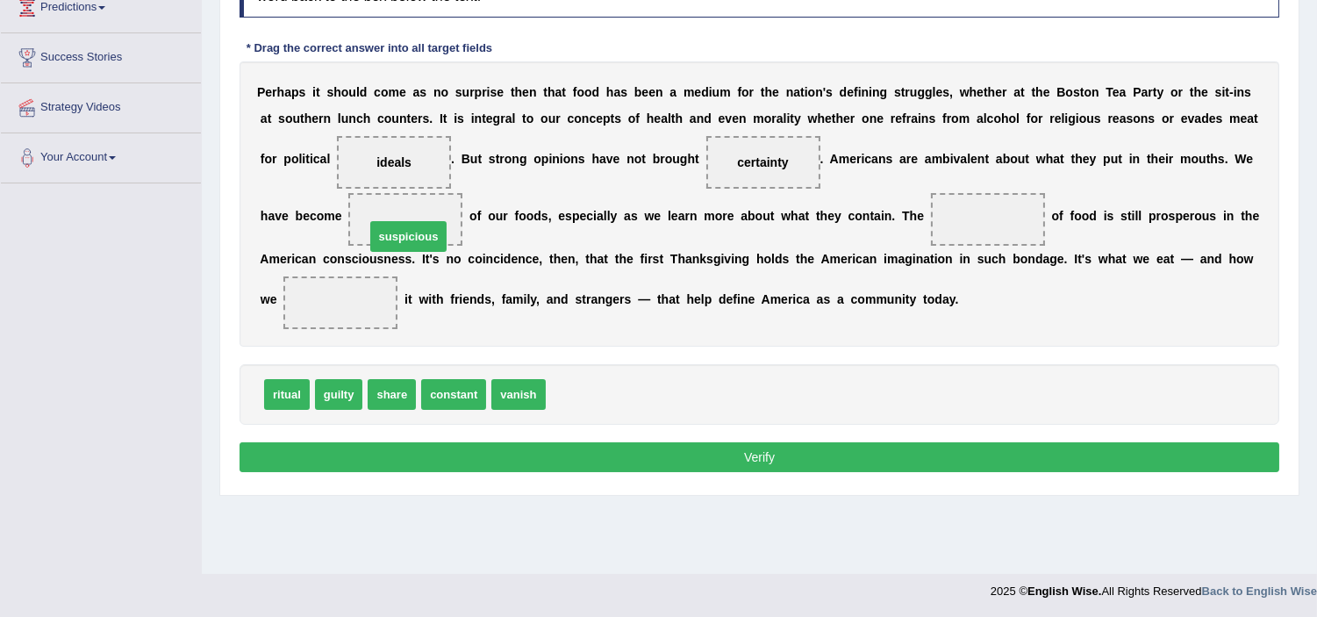
drag, startPoint x: 594, startPoint y: 392, endPoint x: 413, endPoint y: 234, distance: 240.0
drag, startPoint x: 444, startPoint y: 373, endPoint x: 985, endPoint y: 217, distance: 563.4
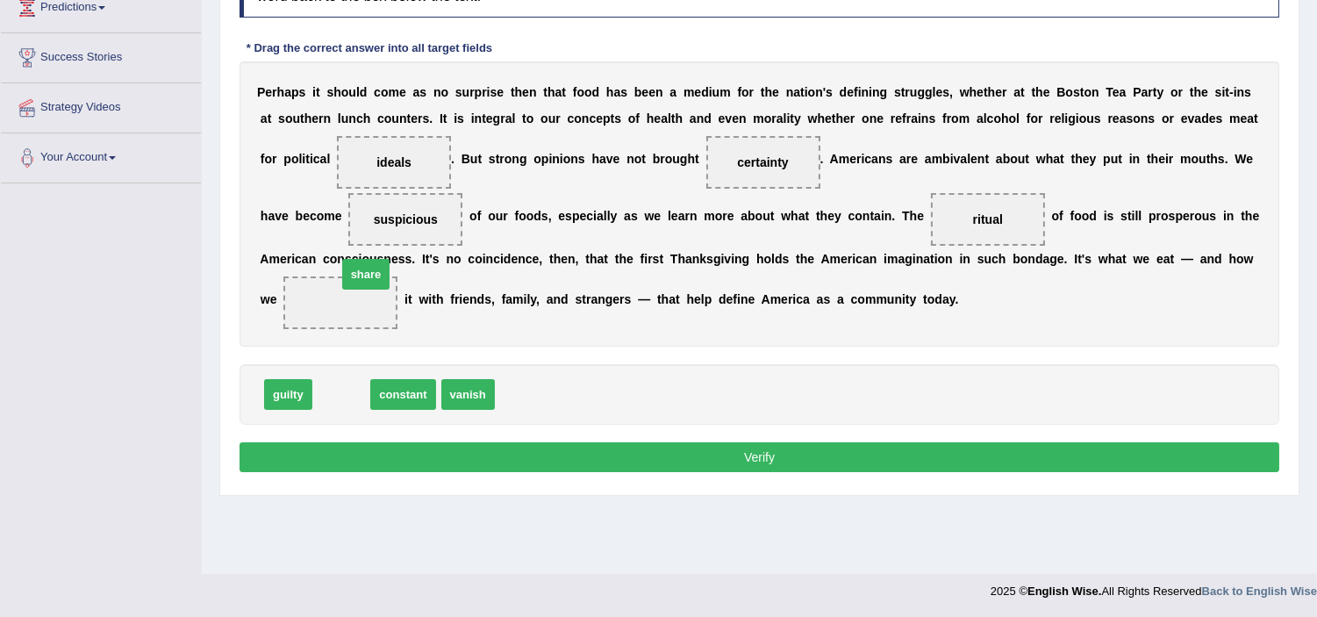
drag, startPoint x: 339, startPoint y: 388, endPoint x: 358, endPoint y: 279, distance: 110.5
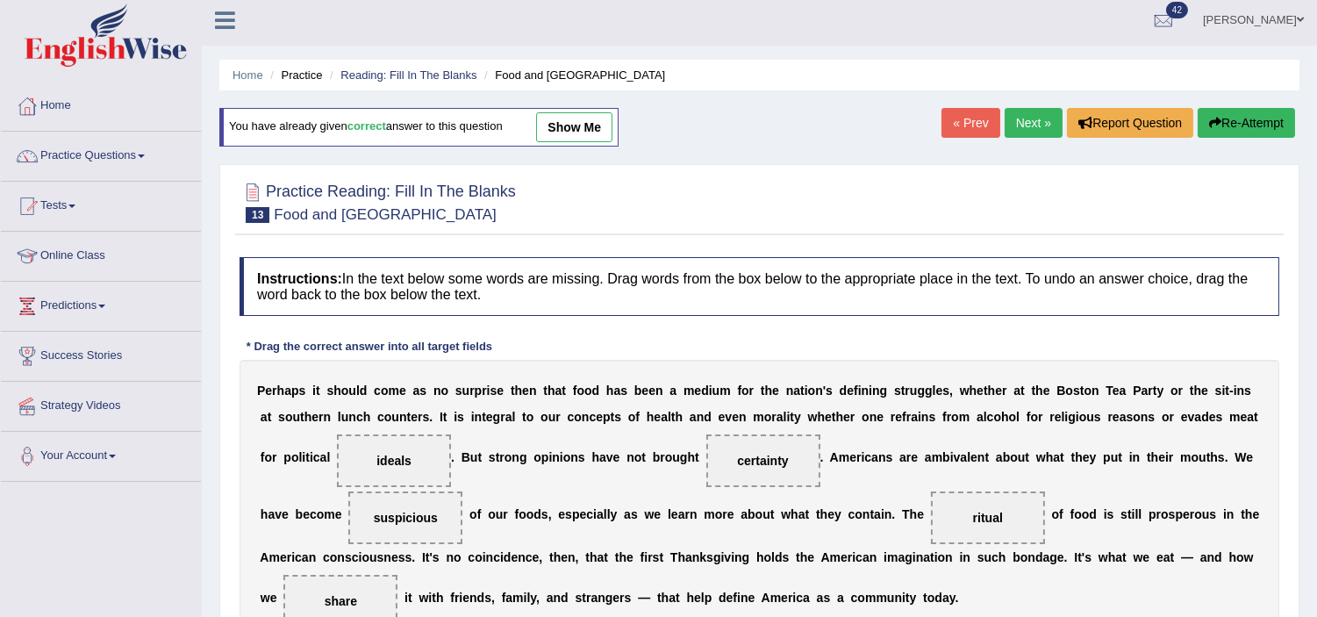
scroll to position [0, 0]
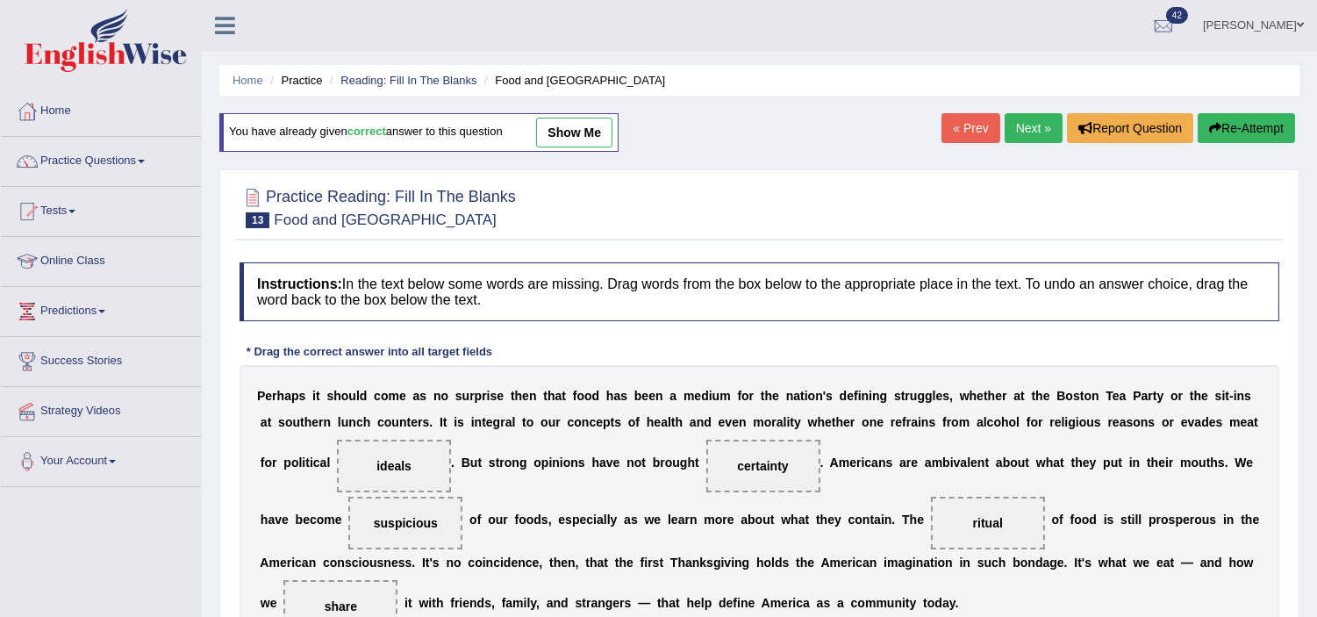
click at [1031, 119] on link "Next »" at bounding box center [1034, 128] width 58 height 30
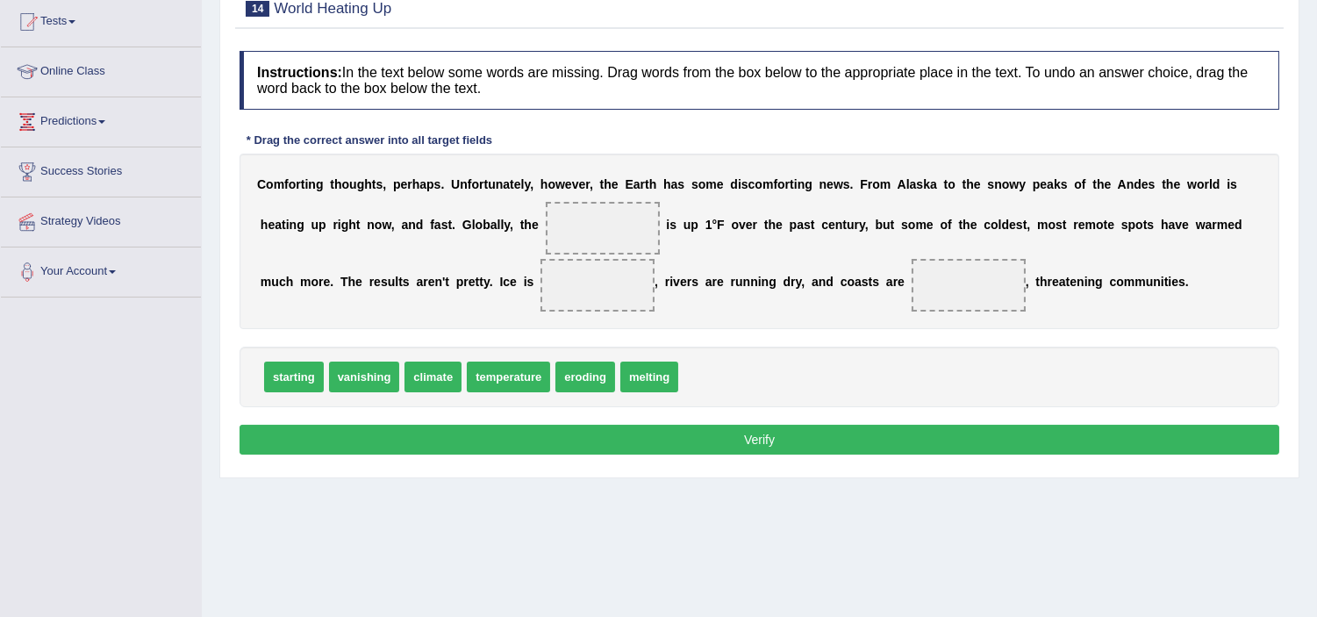
scroll to position [195, 0]
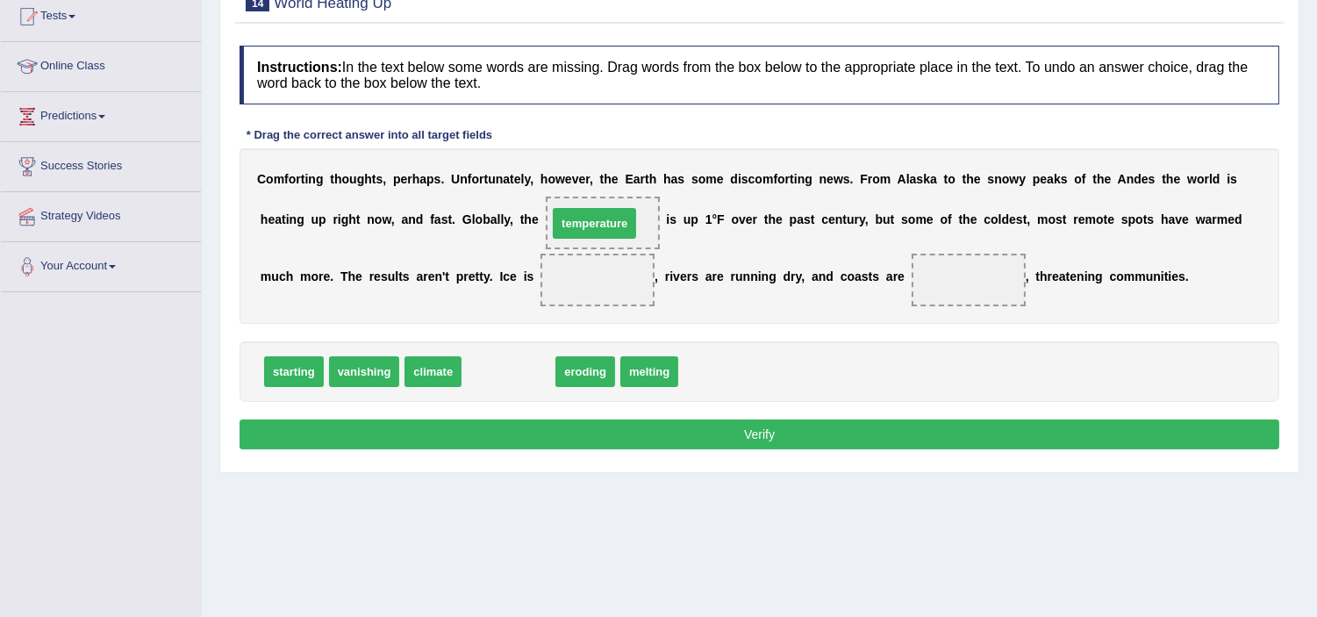
drag, startPoint x: 518, startPoint y: 367, endPoint x: 602, endPoint y: 237, distance: 154.8
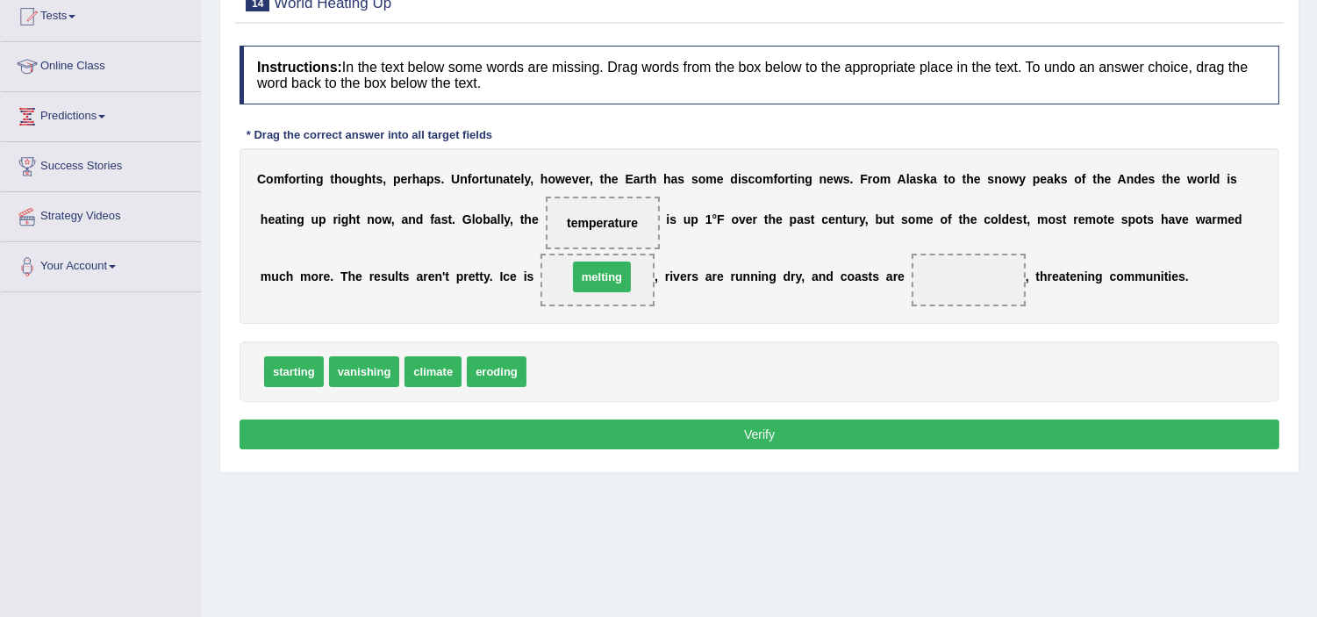
drag, startPoint x: 566, startPoint y: 366, endPoint x: 609, endPoint y: 281, distance: 95.4
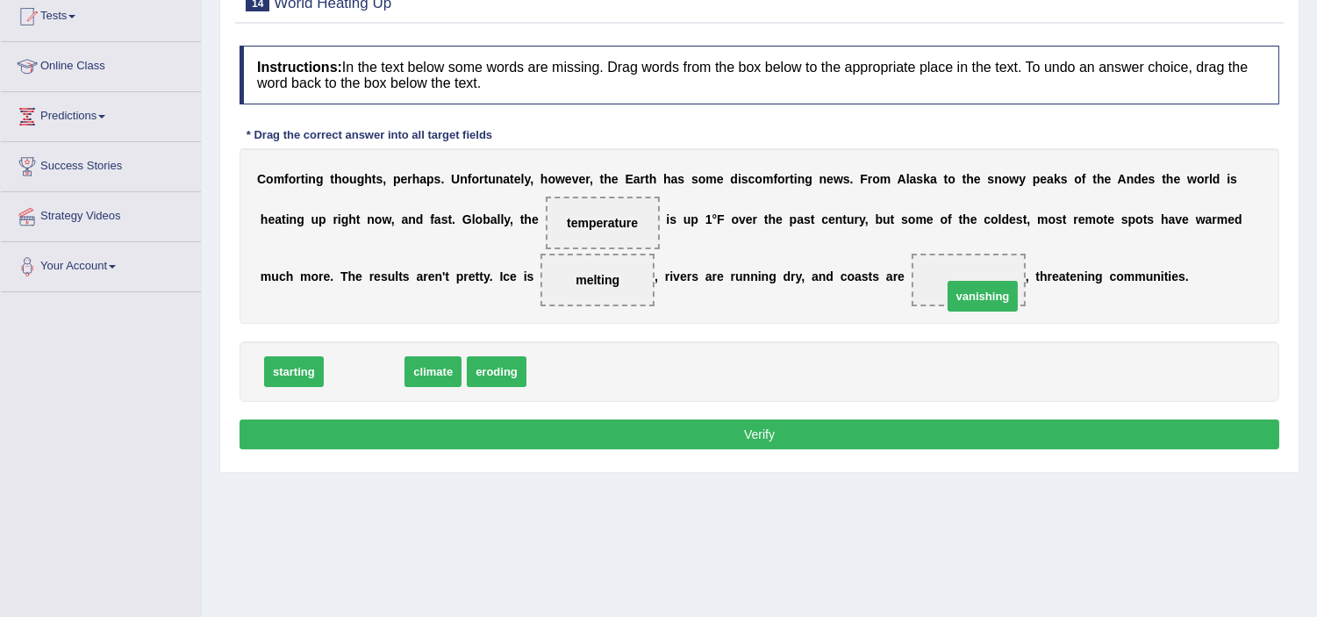
drag, startPoint x: 356, startPoint y: 373, endPoint x: 975, endPoint y: 297, distance: 623.3
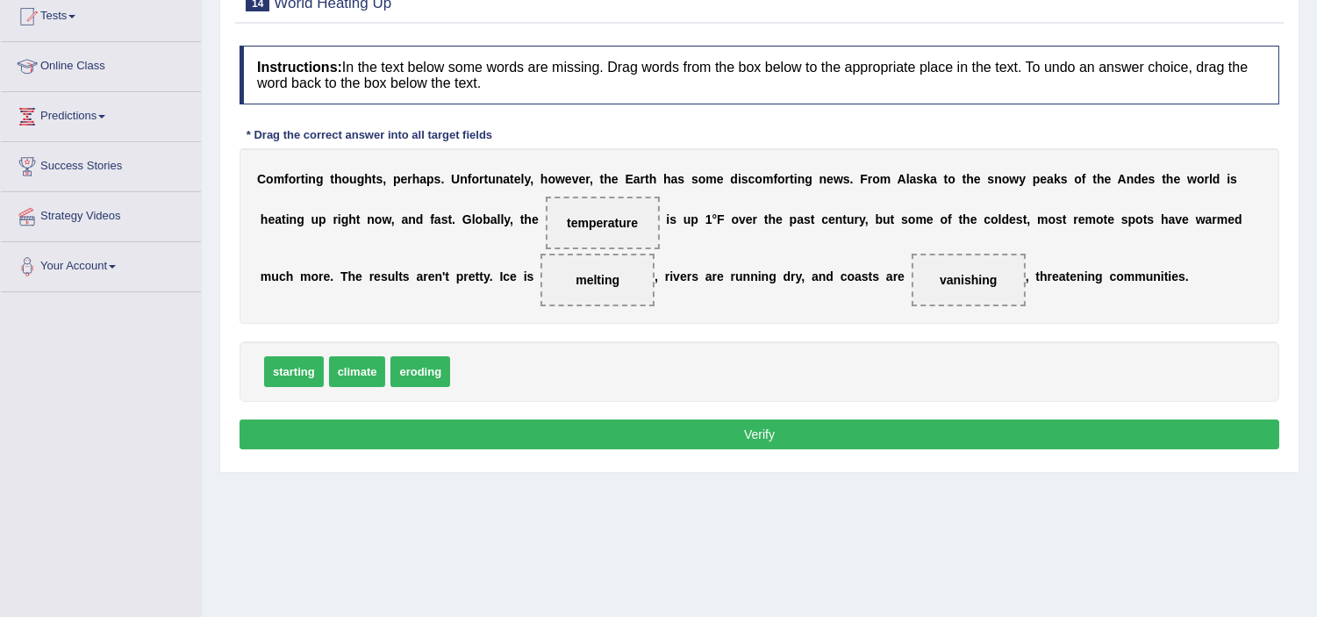
click at [1084, 434] on button "Verify" at bounding box center [760, 434] width 1040 height 30
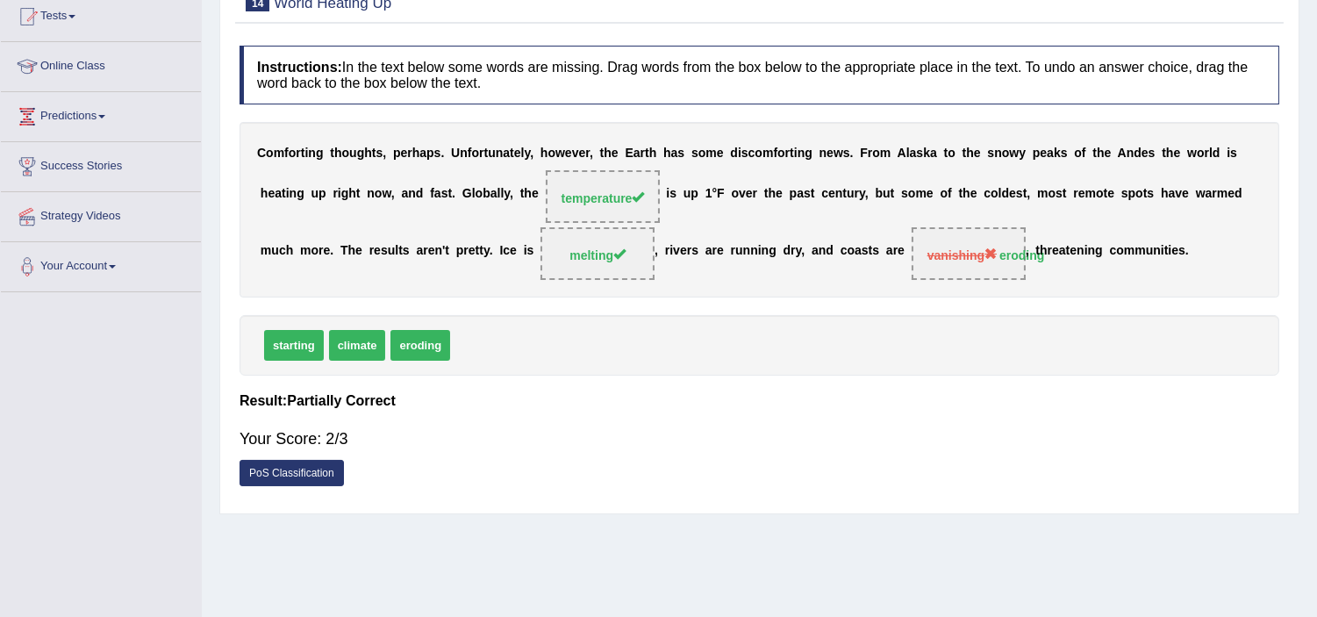
drag, startPoint x: 412, startPoint y: 349, endPoint x: 419, endPoint y: 338, distance: 13.0
click at [414, 348] on span "eroding" at bounding box center [420, 345] width 60 height 31
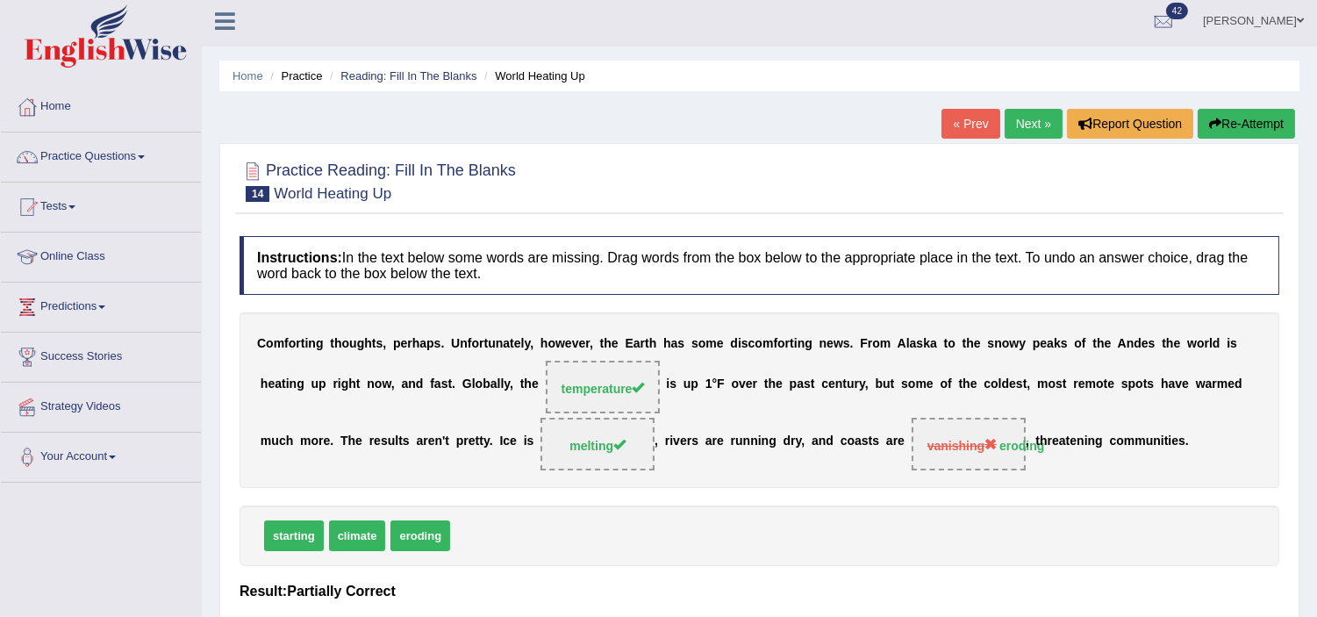
scroll to position [0, 0]
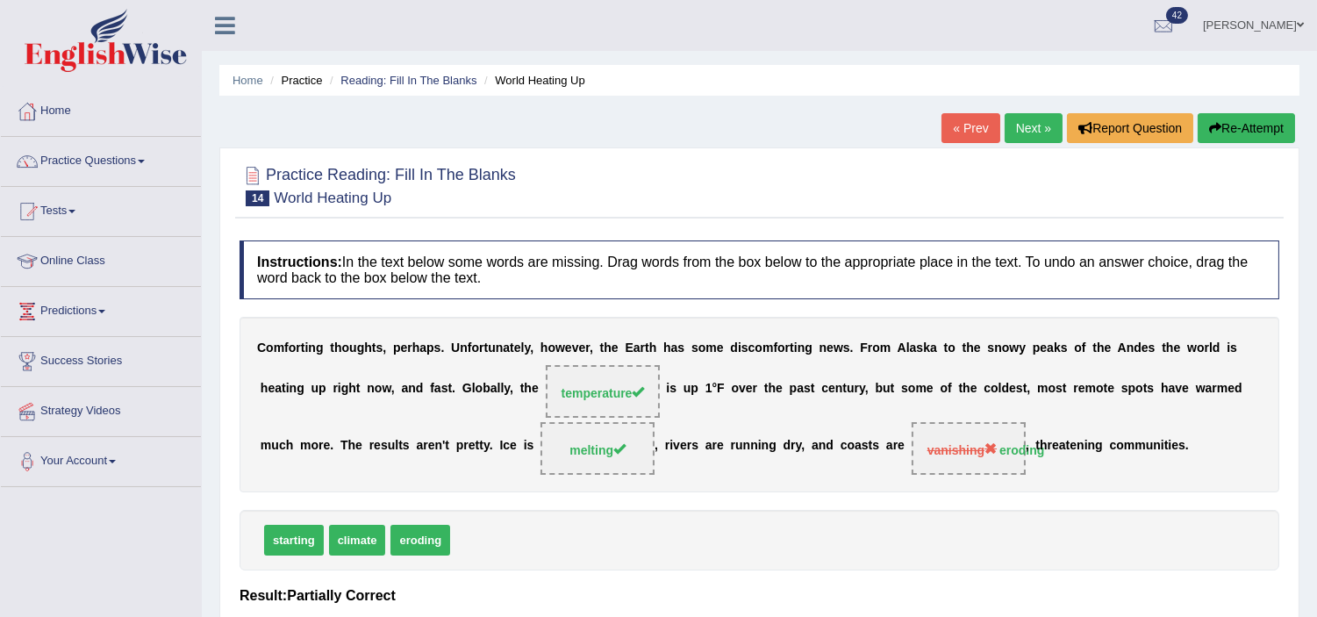
click at [1242, 120] on button "Re-Attempt" at bounding box center [1246, 128] width 97 height 30
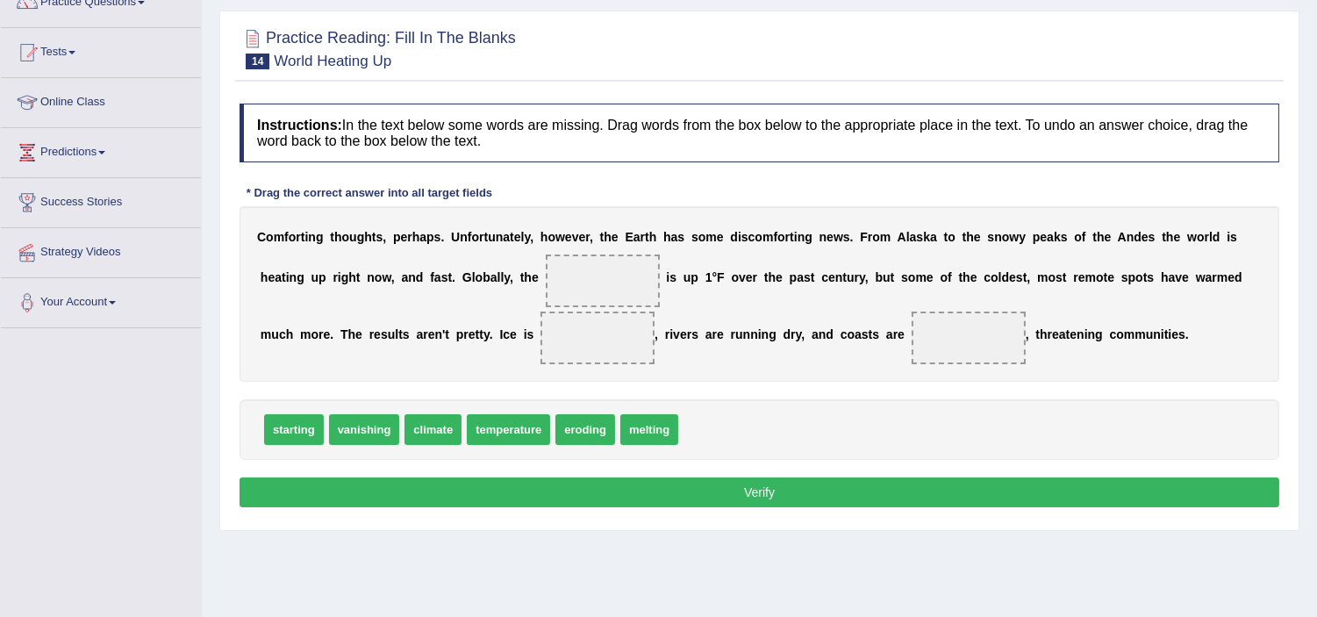
scroll to position [292, 0]
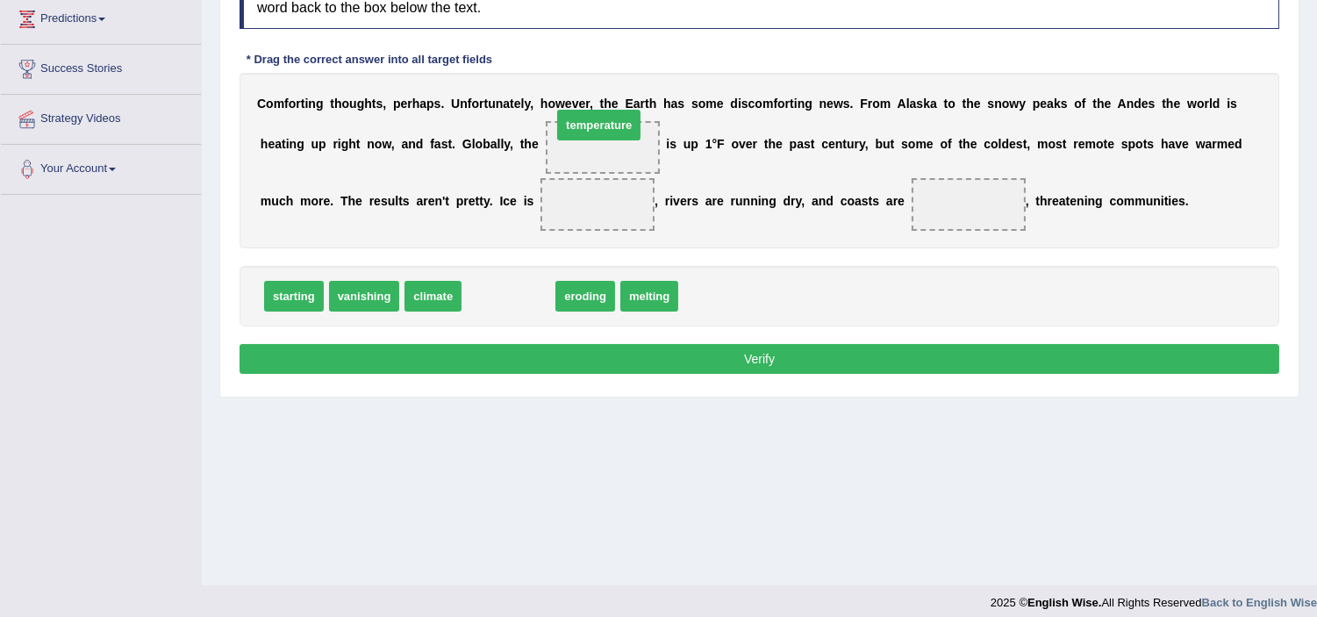
drag, startPoint x: 509, startPoint y: 300, endPoint x: 600, endPoint y: 133, distance: 190.1
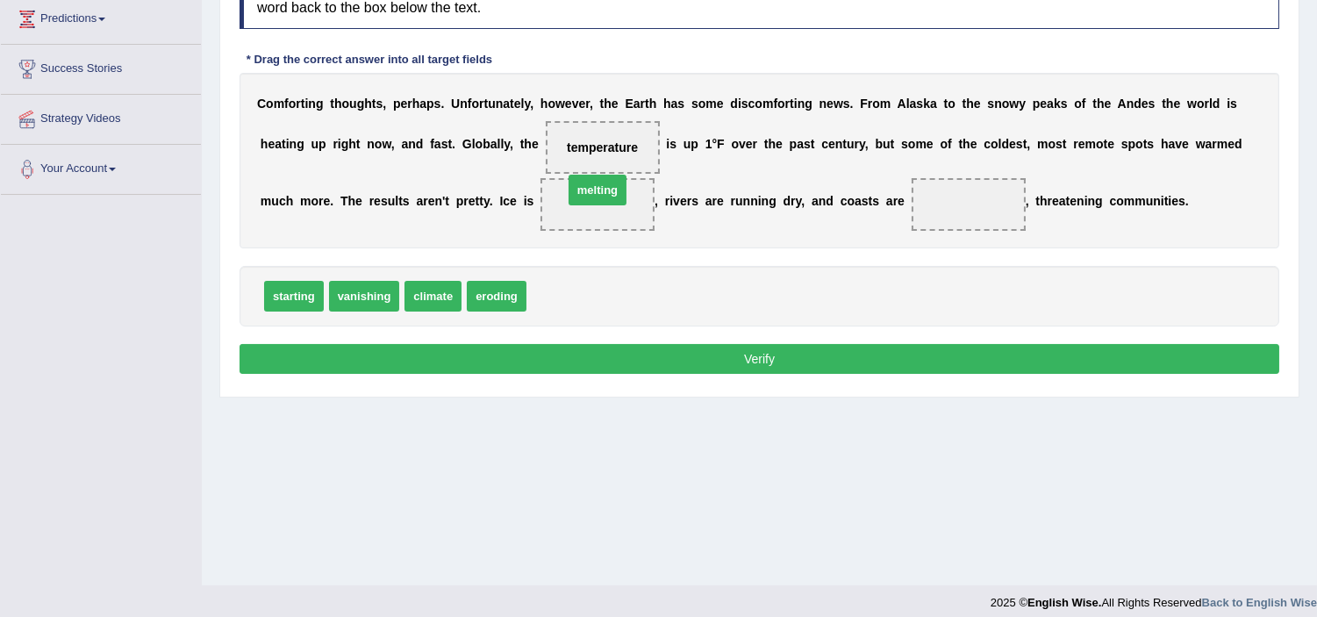
drag, startPoint x: 576, startPoint y: 300, endPoint x: 614, endPoint y: 198, distance: 108.9
drag, startPoint x: 505, startPoint y: 295, endPoint x: 977, endPoint y: 209, distance: 480.7
click at [867, 351] on button "Verify" at bounding box center [760, 359] width 1040 height 30
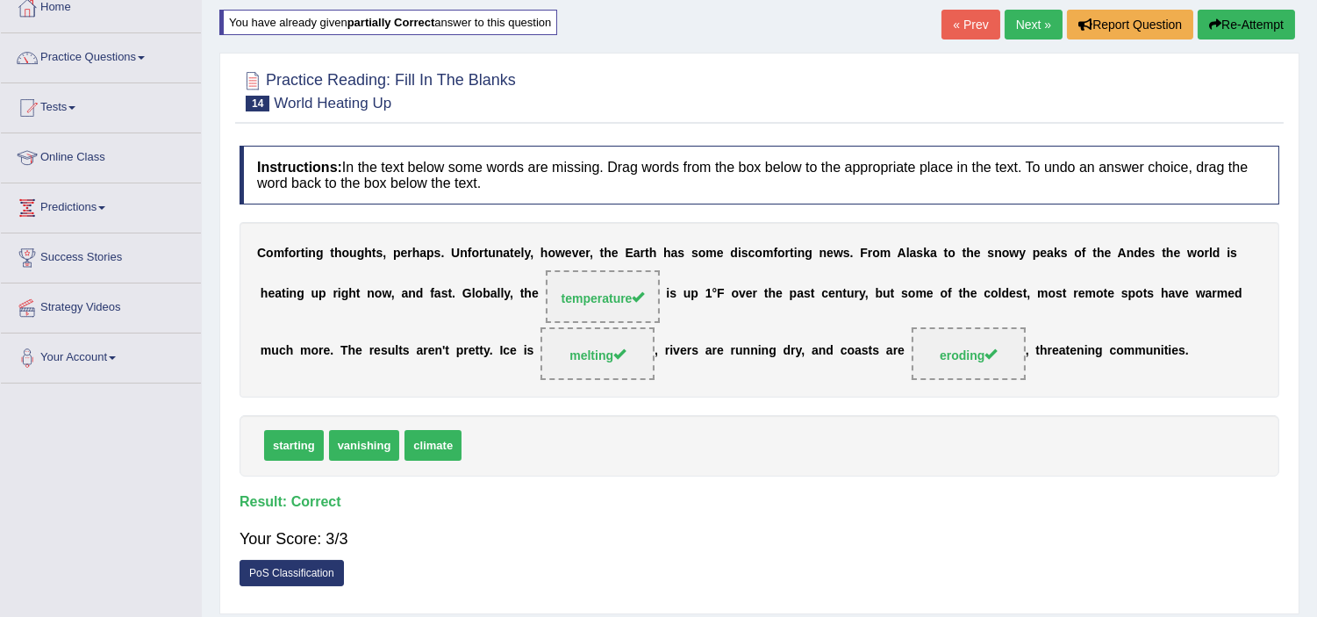
scroll to position [0, 0]
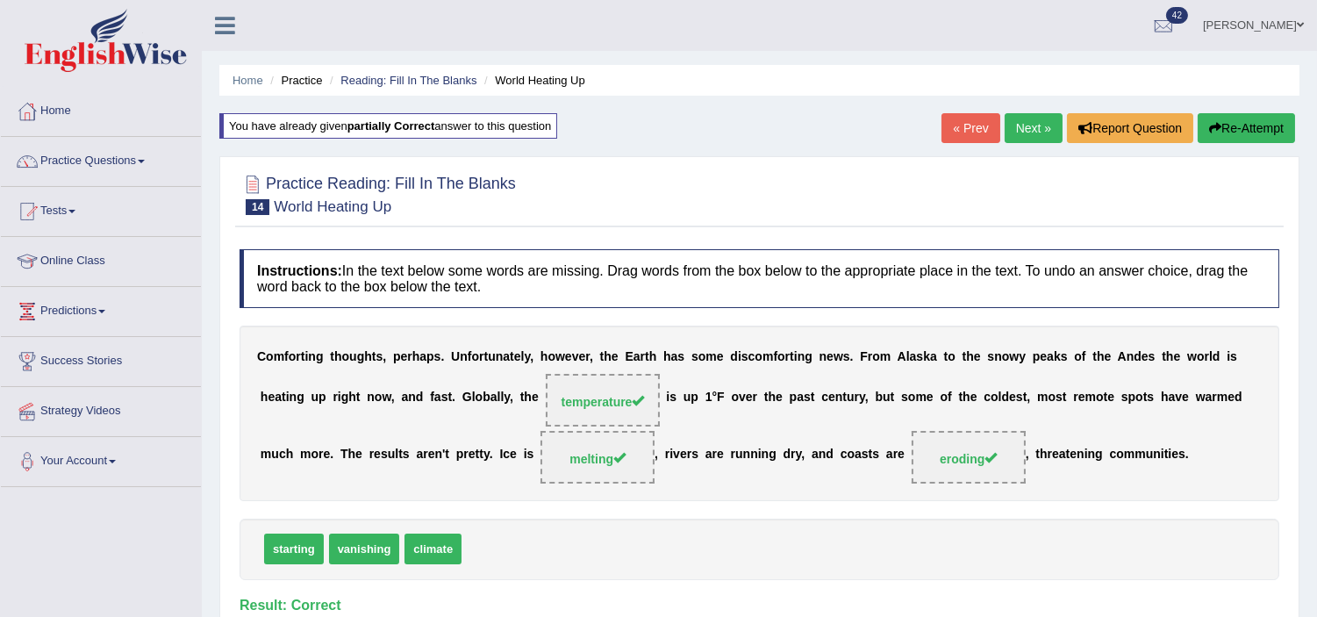
click at [1020, 121] on link "Next »" at bounding box center [1034, 128] width 58 height 30
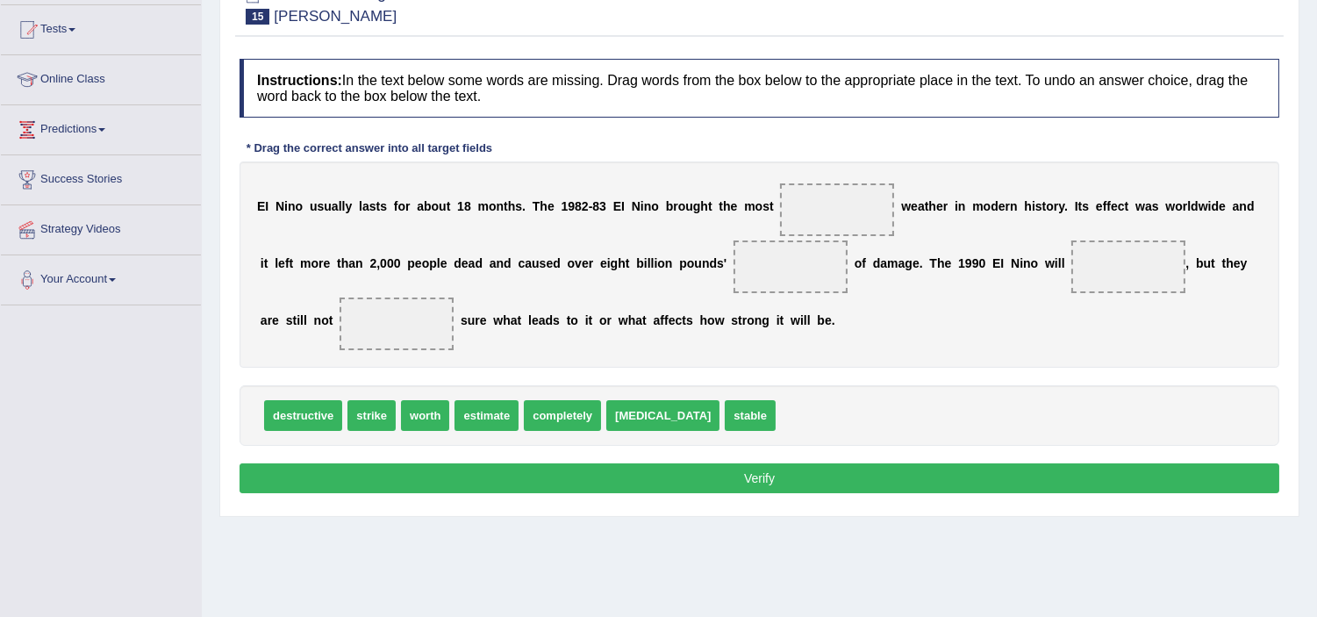
scroll to position [195, 0]
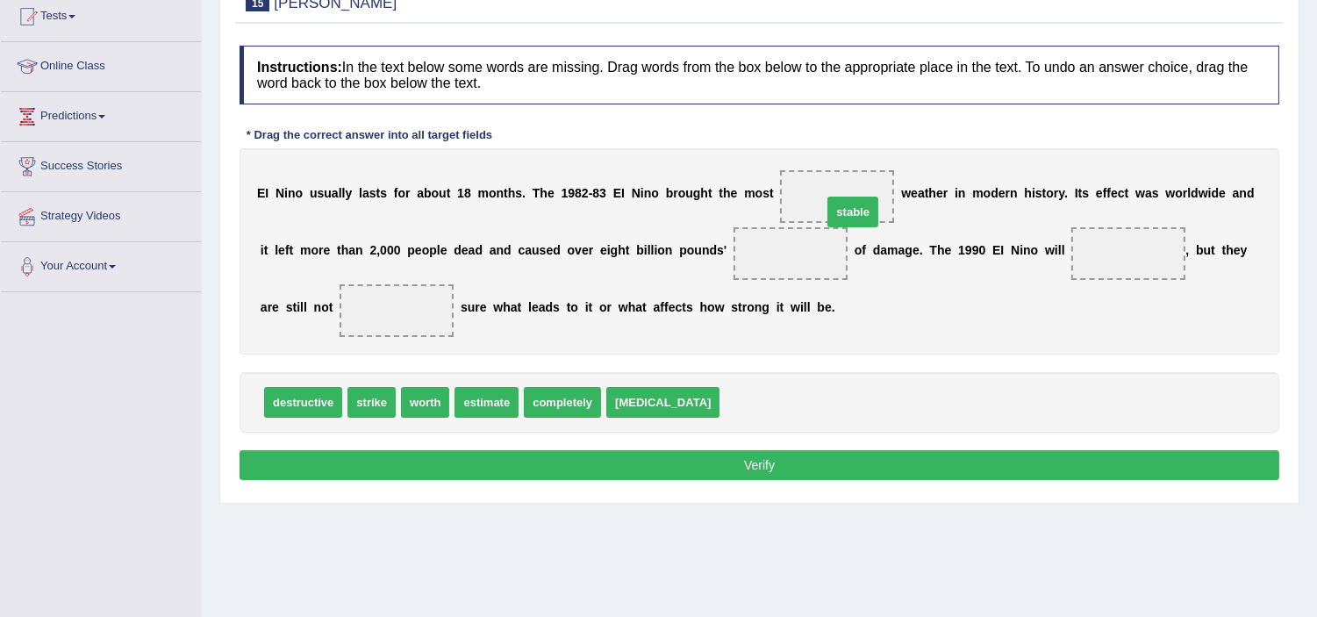
drag, startPoint x: 718, startPoint y: 395, endPoint x: 834, endPoint y: 189, distance: 236.9
drag, startPoint x: 311, startPoint y: 409, endPoint x: 851, endPoint y: 202, distance: 578.8
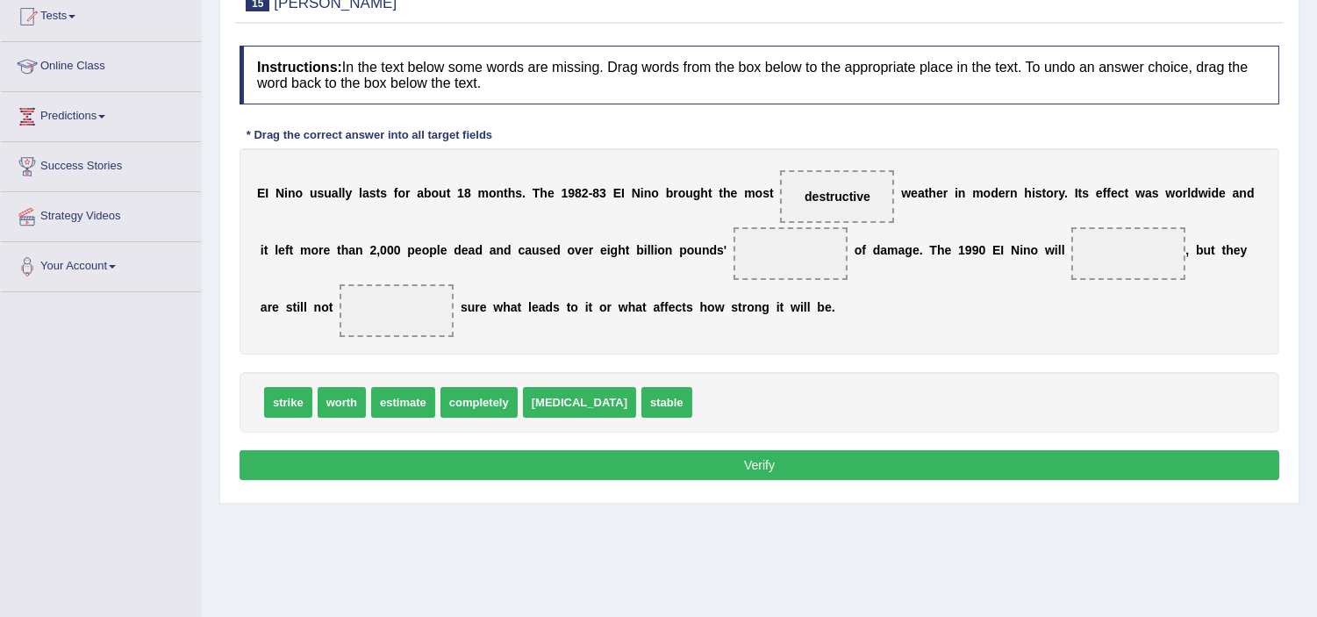
click at [848, 198] on span "destructive" at bounding box center [838, 197] width 66 height 14
drag, startPoint x: 286, startPoint y: 391, endPoint x: 838, endPoint y: 190, distance: 587.3
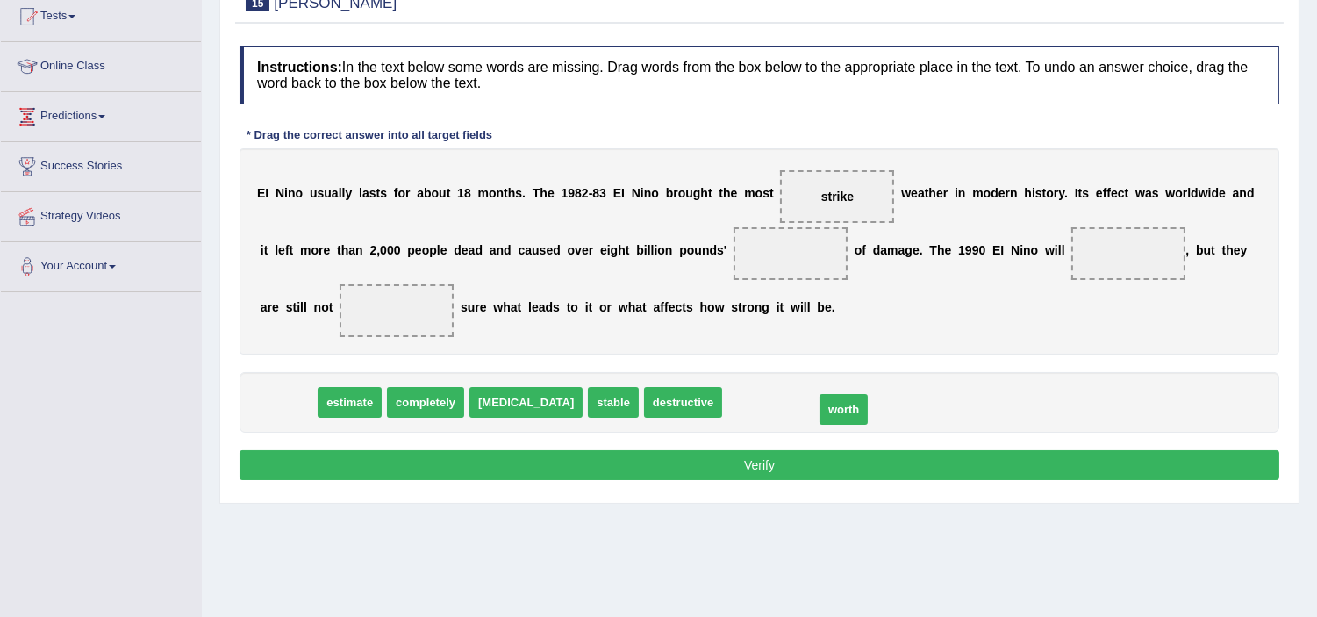
drag, startPoint x: 290, startPoint y: 405, endPoint x: 816, endPoint y: 404, distance: 525.6
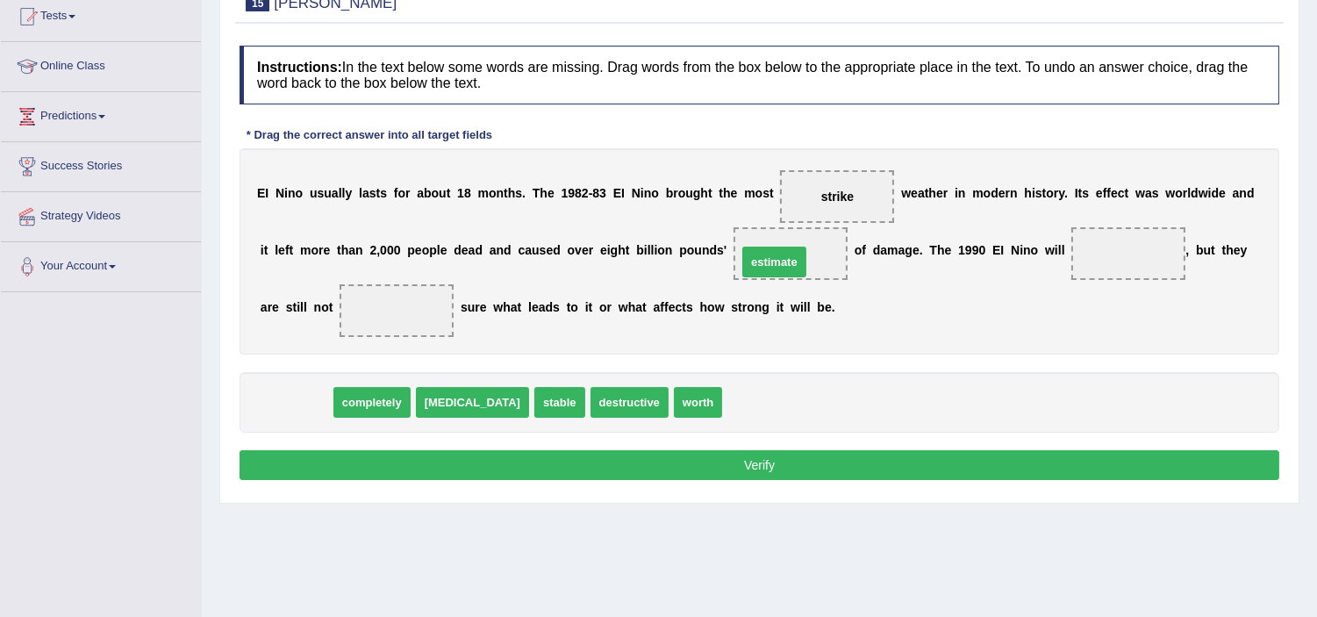
drag, startPoint x: 310, startPoint y: 404, endPoint x: 788, endPoint y: 261, distance: 498.9
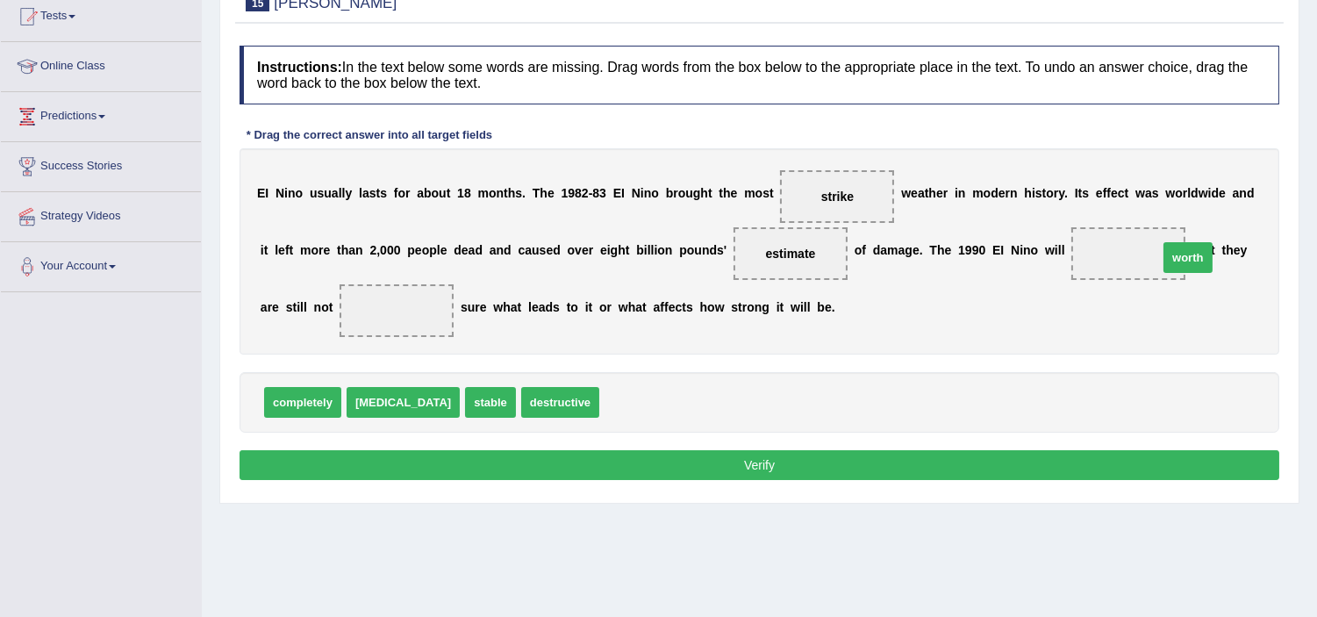
drag, startPoint x: 603, startPoint y: 397, endPoint x: 1152, endPoint y: 258, distance: 566.7
drag, startPoint x: 311, startPoint y: 408, endPoint x: 413, endPoint y: 313, distance: 139.7
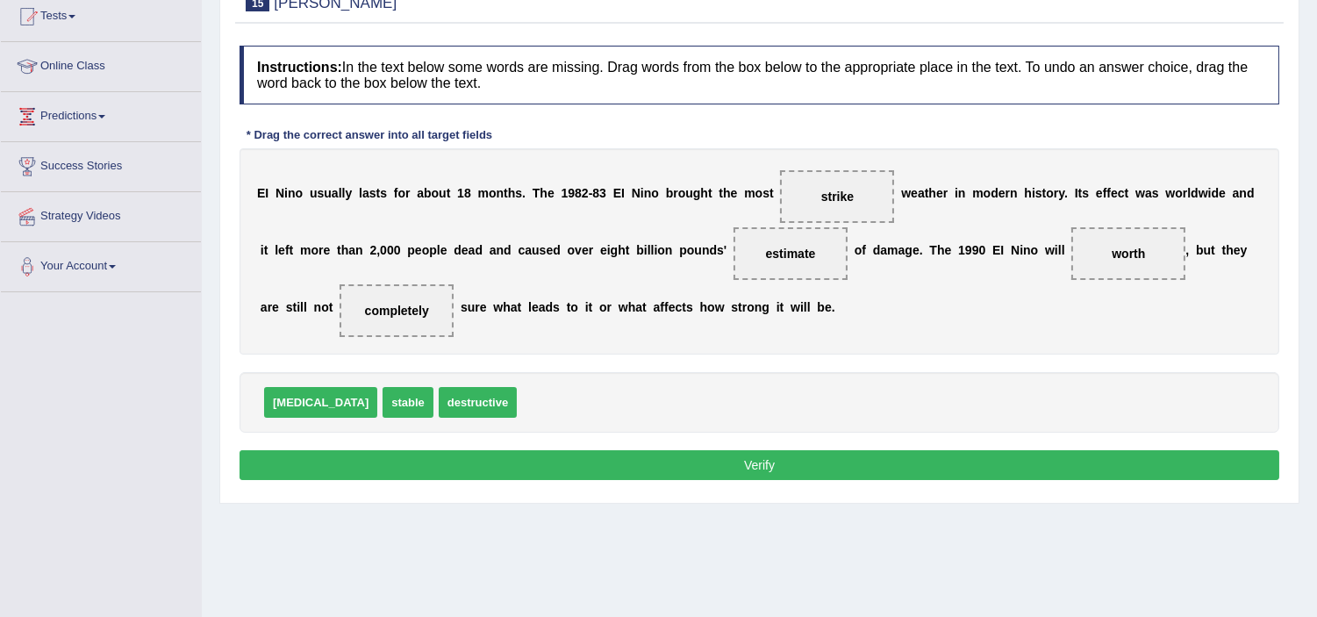
click at [594, 468] on button "Verify" at bounding box center [760, 465] width 1040 height 30
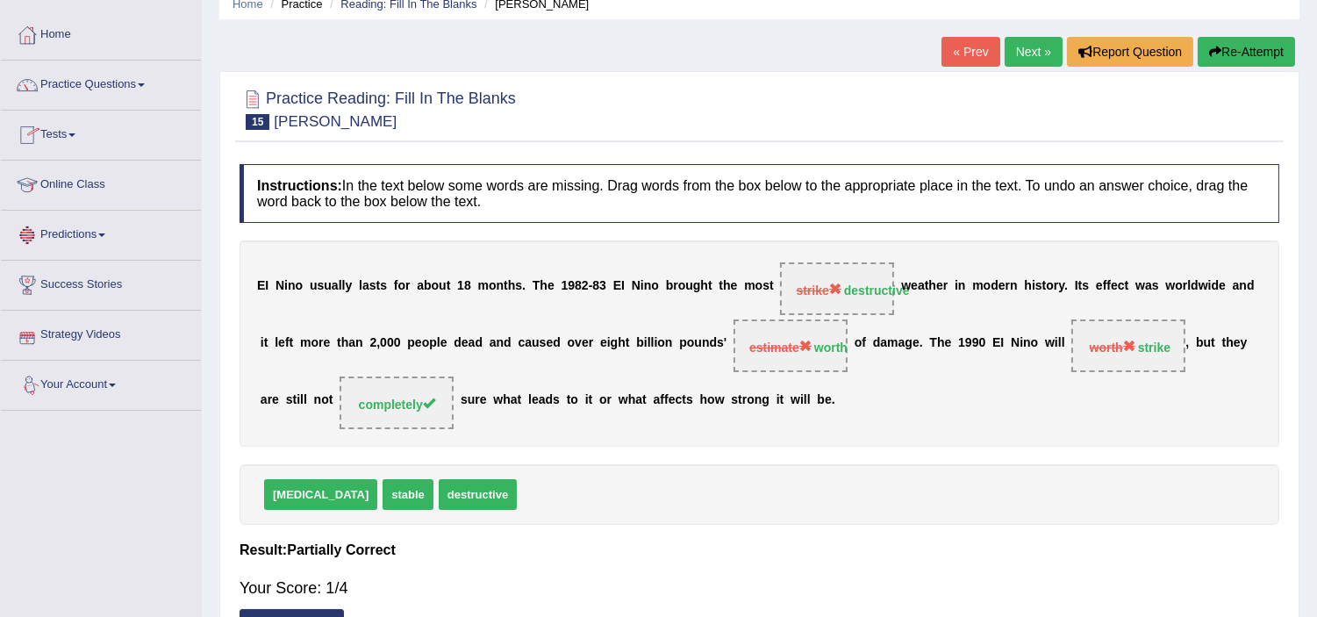
scroll to position [0, 0]
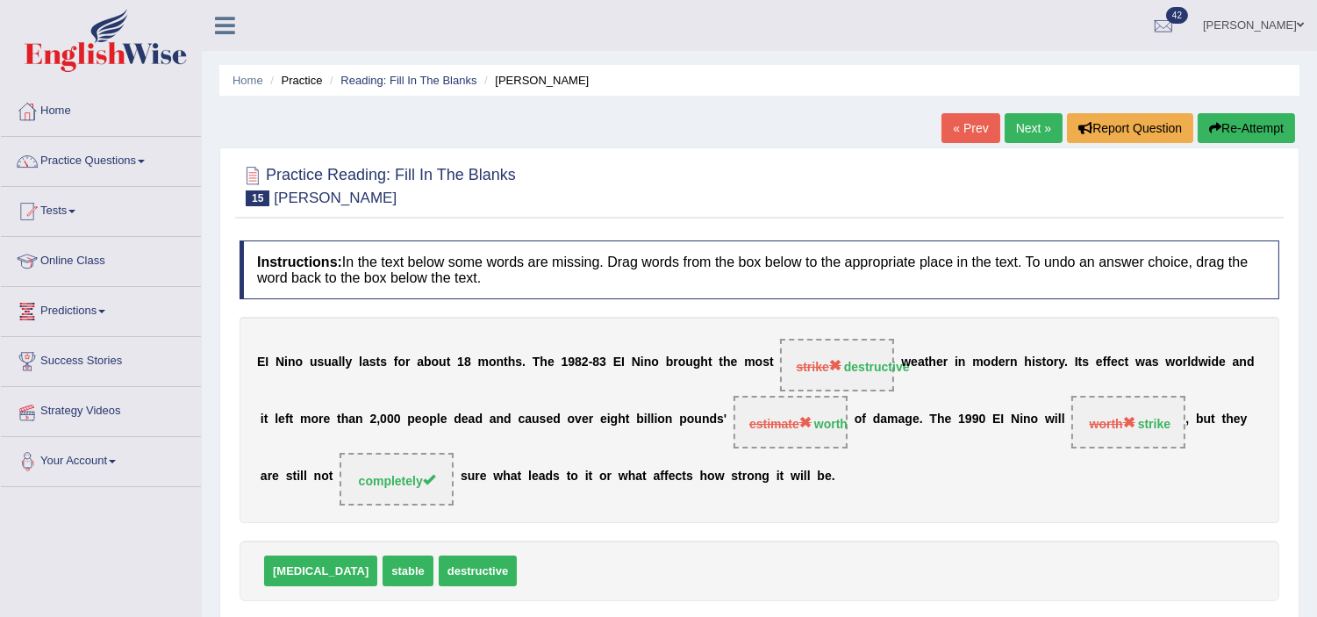
click at [1226, 126] on button "Re-Attempt" at bounding box center [1246, 128] width 97 height 30
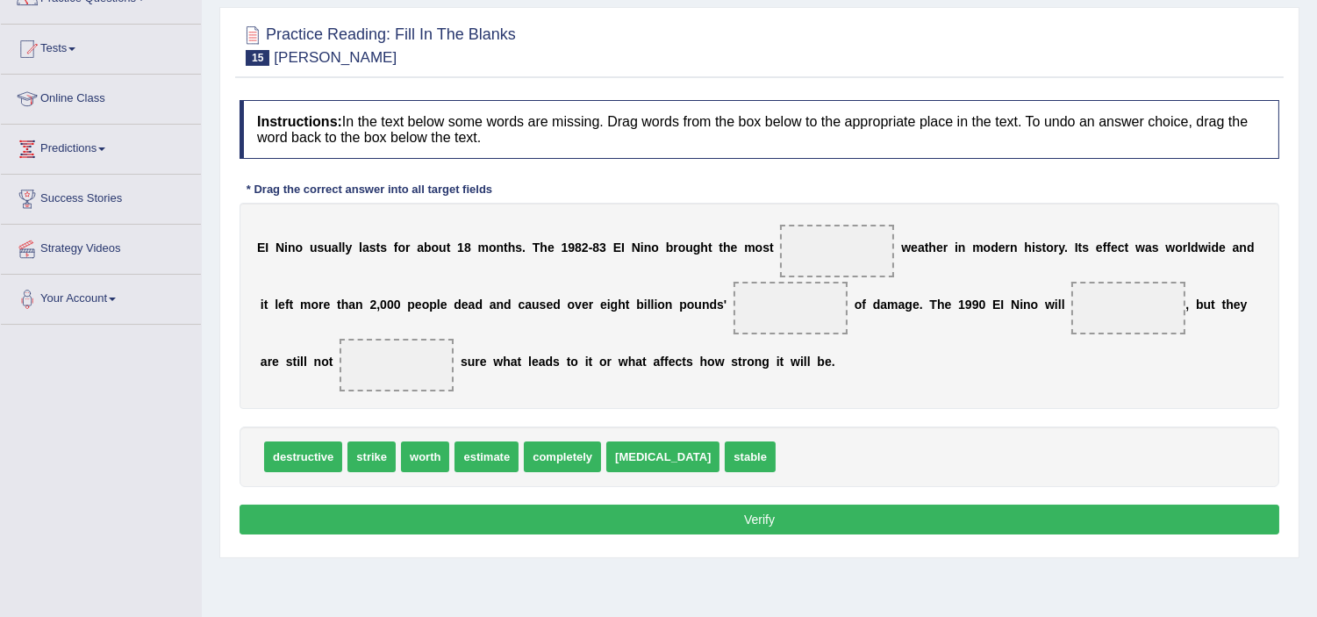
scroll to position [195, 0]
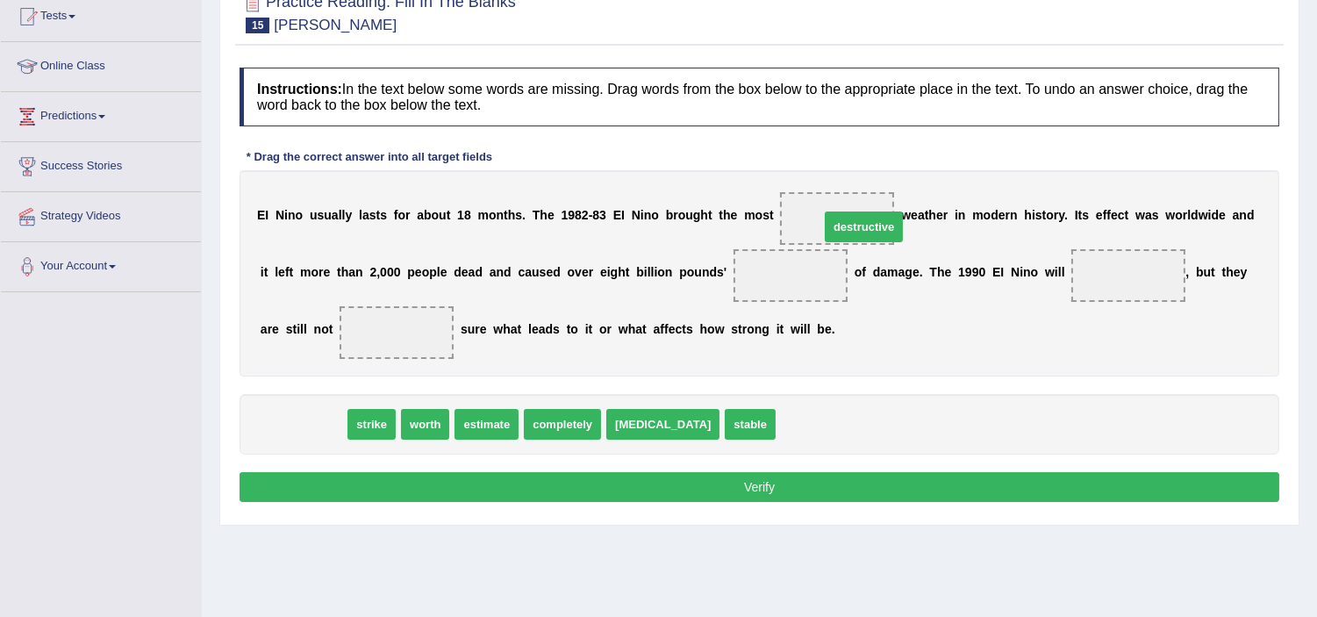
drag, startPoint x: 297, startPoint y: 426, endPoint x: 857, endPoint y: 228, distance: 594.4
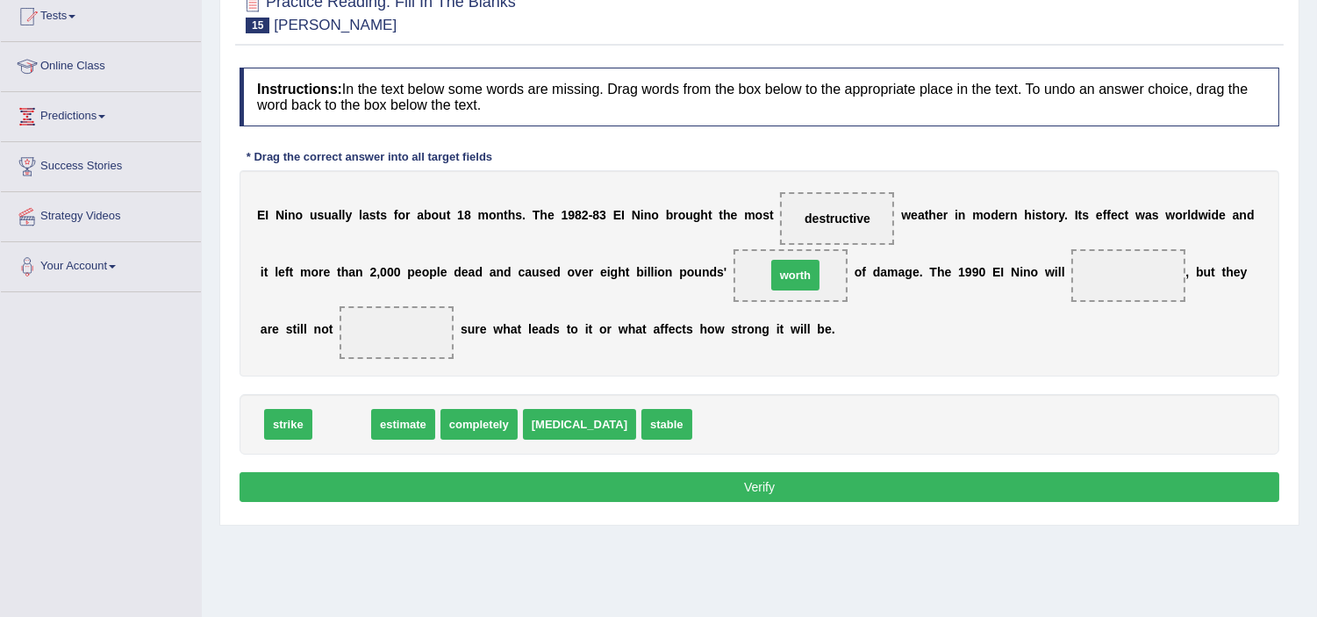
drag, startPoint x: 327, startPoint y: 421, endPoint x: 781, endPoint y: 272, distance: 477.5
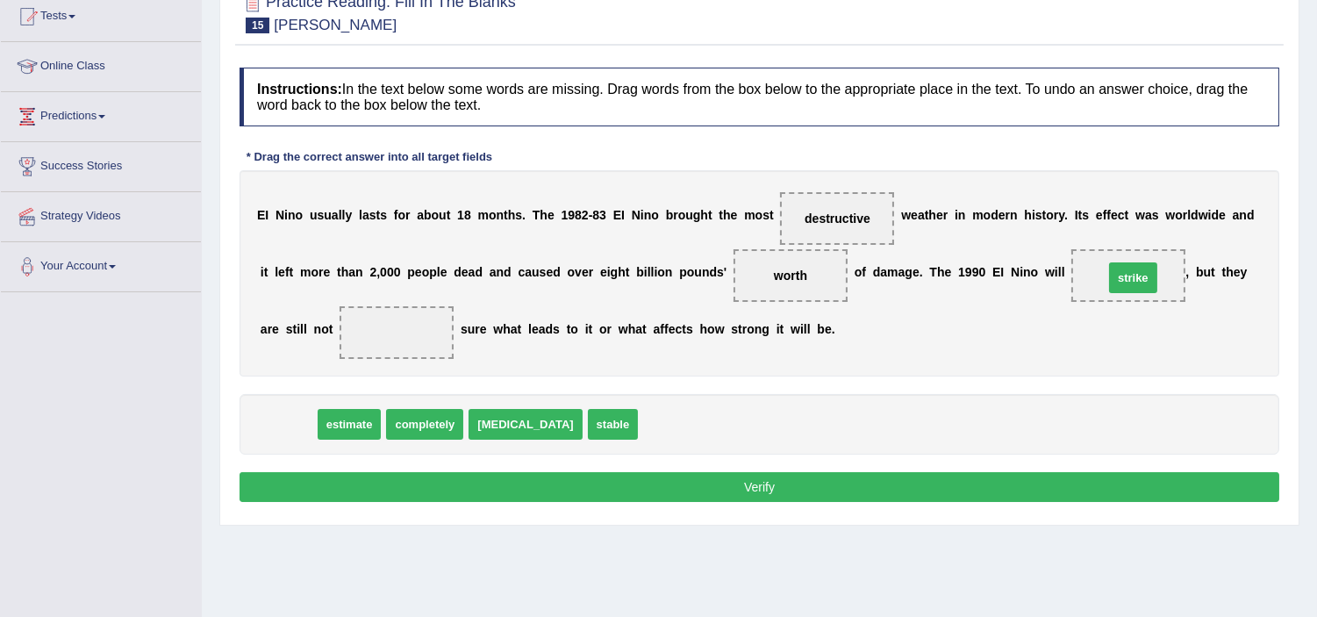
drag, startPoint x: 282, startPoint y: 421, endPoint x: 1126, endPoint y: 297, distance: 853.2
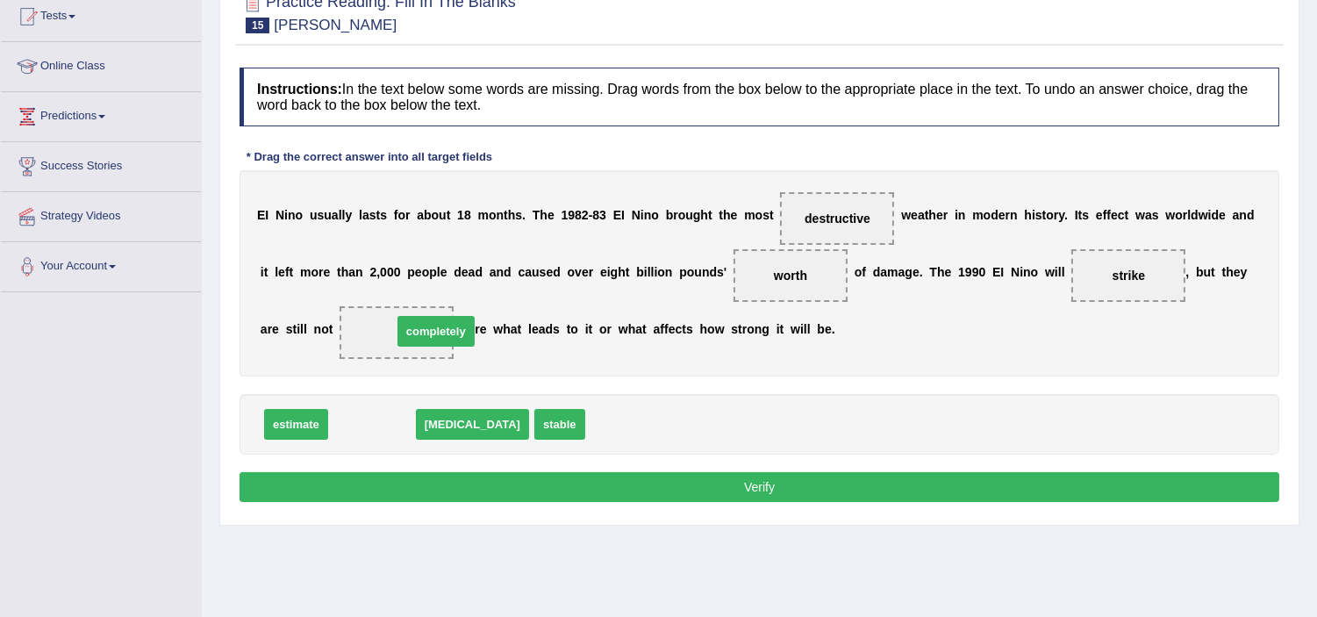
drag, startPoint x: 381, startPoint y: 421, endPoint x: 428, endPoint y: 335, distance: 98.2
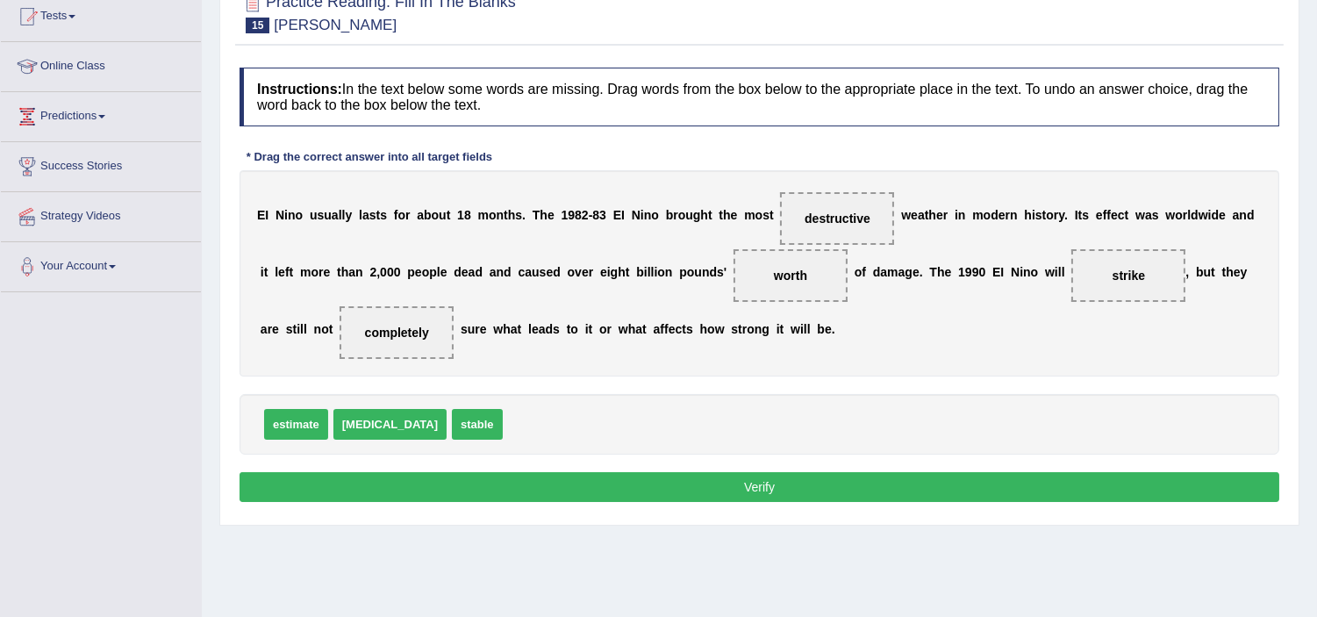
drag, startPoint x: 829, startPoint y: 495, endPoint x: 801, endPoint y: 501, distance: 28.7
click at [829, 497] on button "Verify" at bounding box center [760, 487] width 1040 height 30
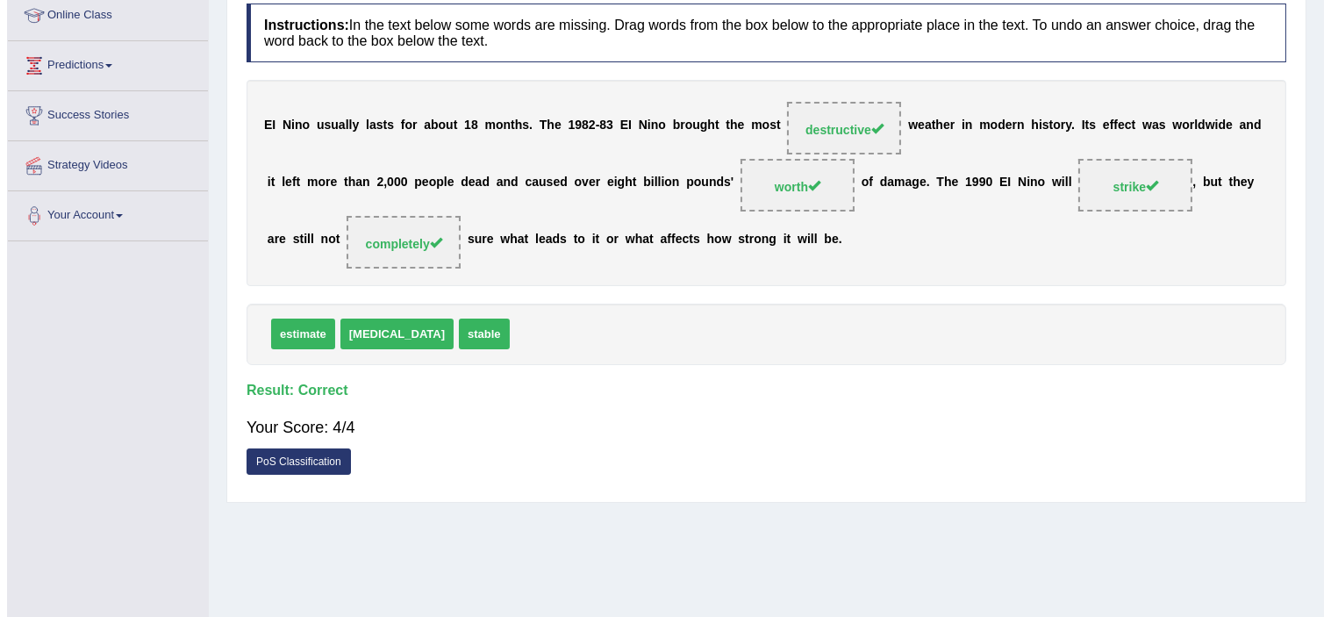
scroll to position [292, 0]
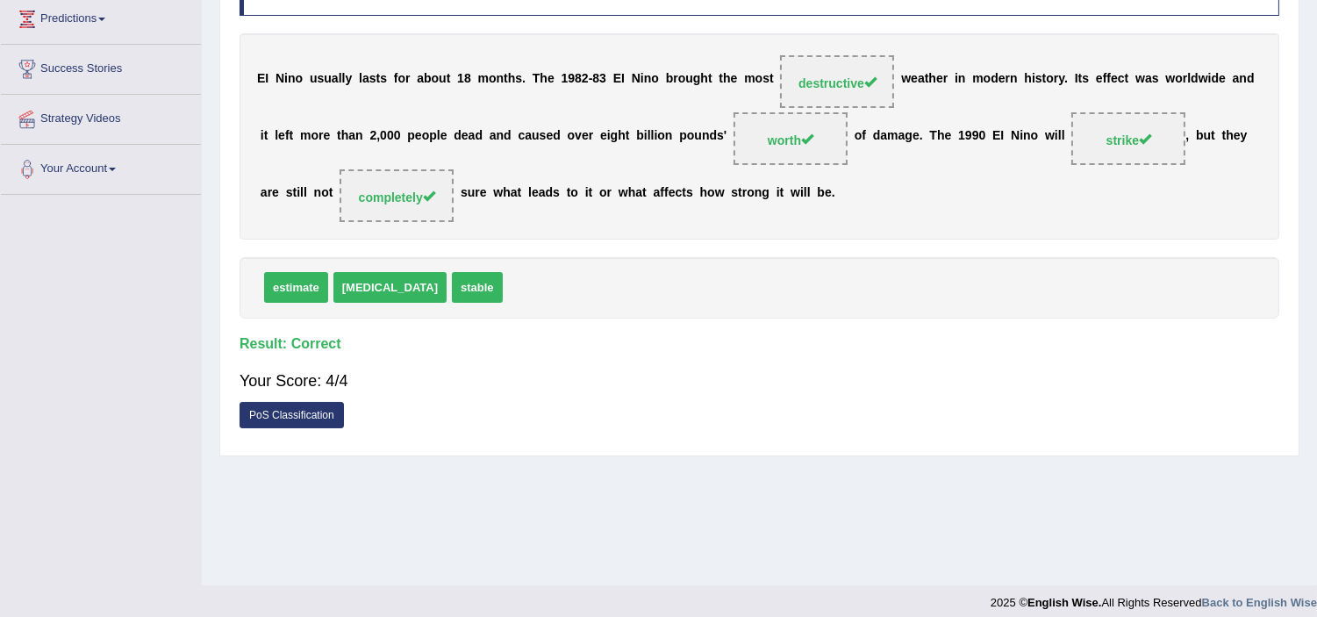
click at [286, 416] on link "PoS Classification" at bounding box center [292, 415] width 104 height 26
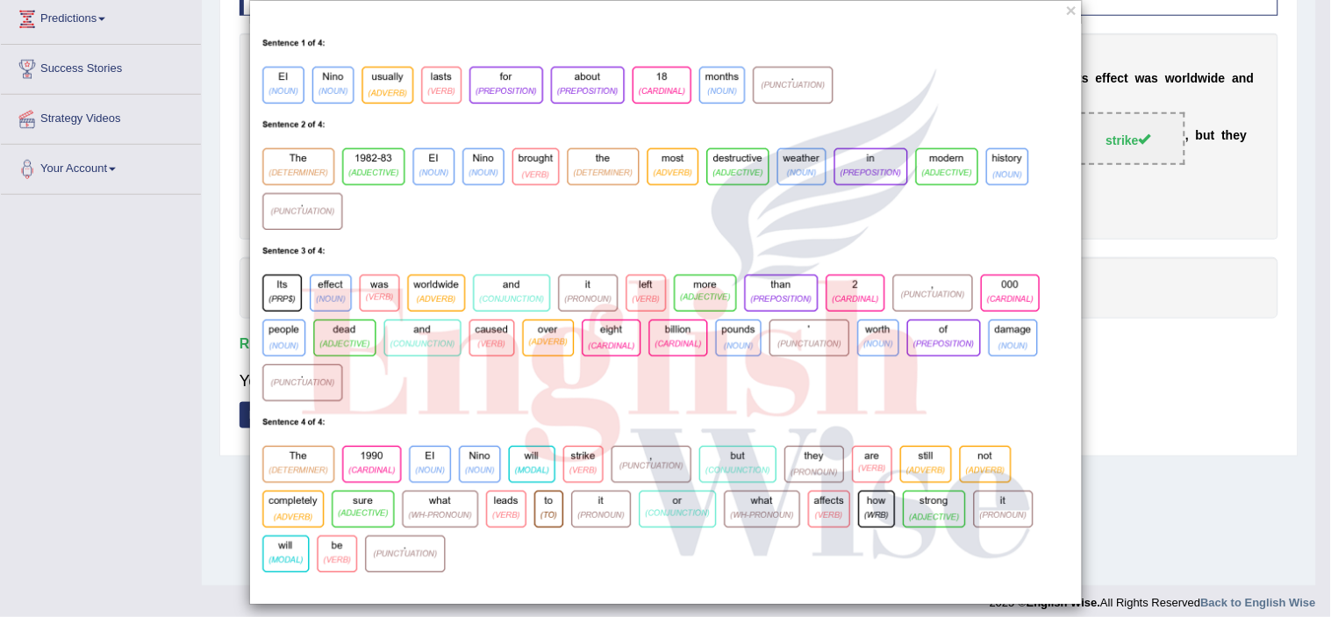
scroll to position [39, 0]
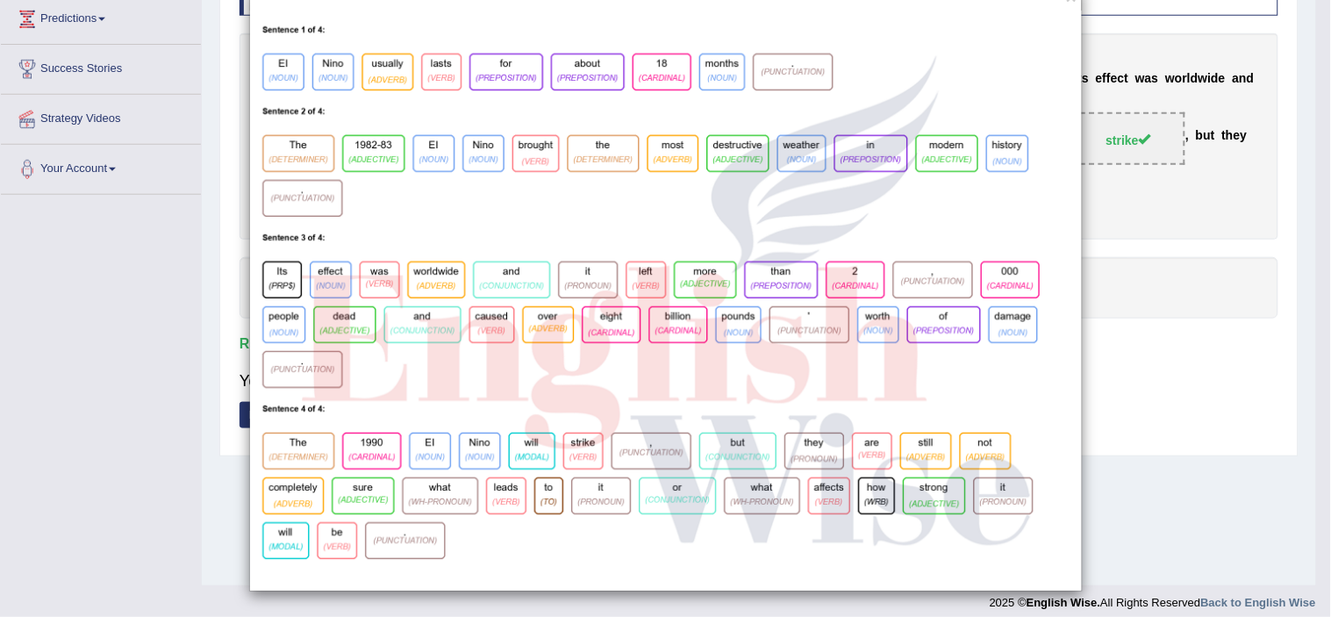
click at [1191, 383] on div "×" at bounding box center [665, 289] width 1331 height 605
click at [878, 335] on img at bounding box center [666, 301] width 832 height 580
drag, startPoint x: 1191, startPoint y: 383, endPoint x: 1170, endPoint y: 386, distance: 21.3
click at [1189, 383] on div "×" at bounding box center [665, 289] width 1331 height 605
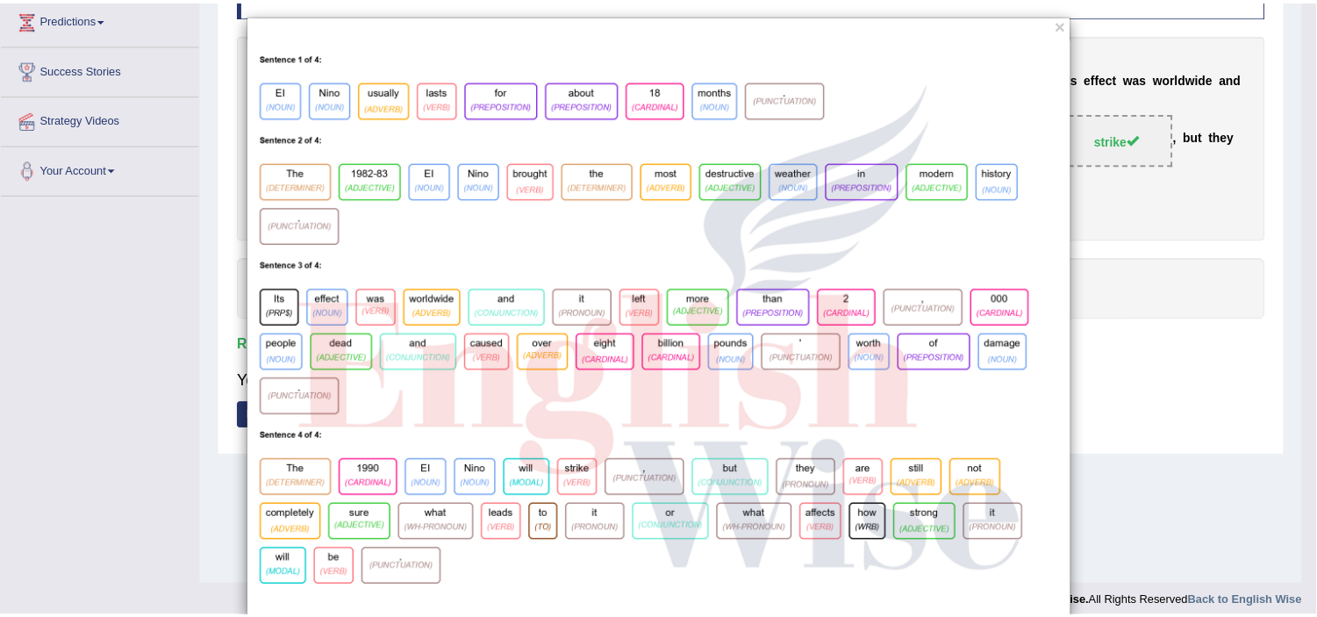
scroll to position [0, 0]
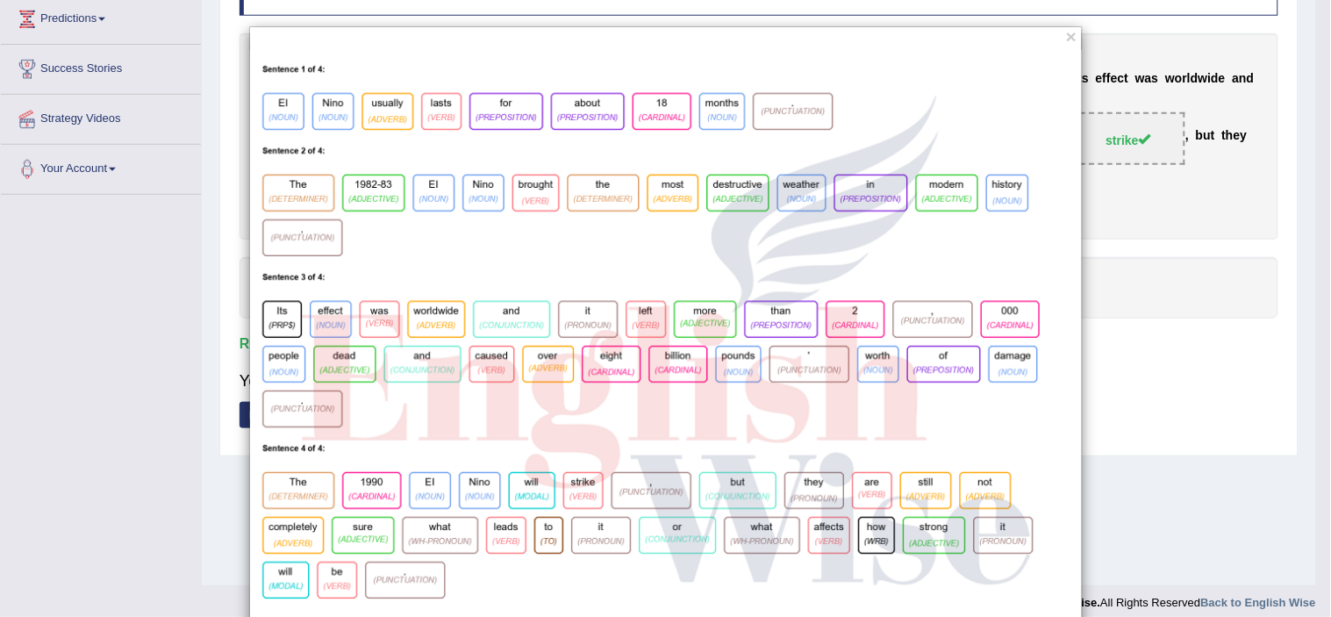
click at [1070, 35] on div "×" at bounding box center [666, 328] width 834 height 605
click at [1066, 32] on button "×" at bounding box center [1071, 36] width 11 height 18
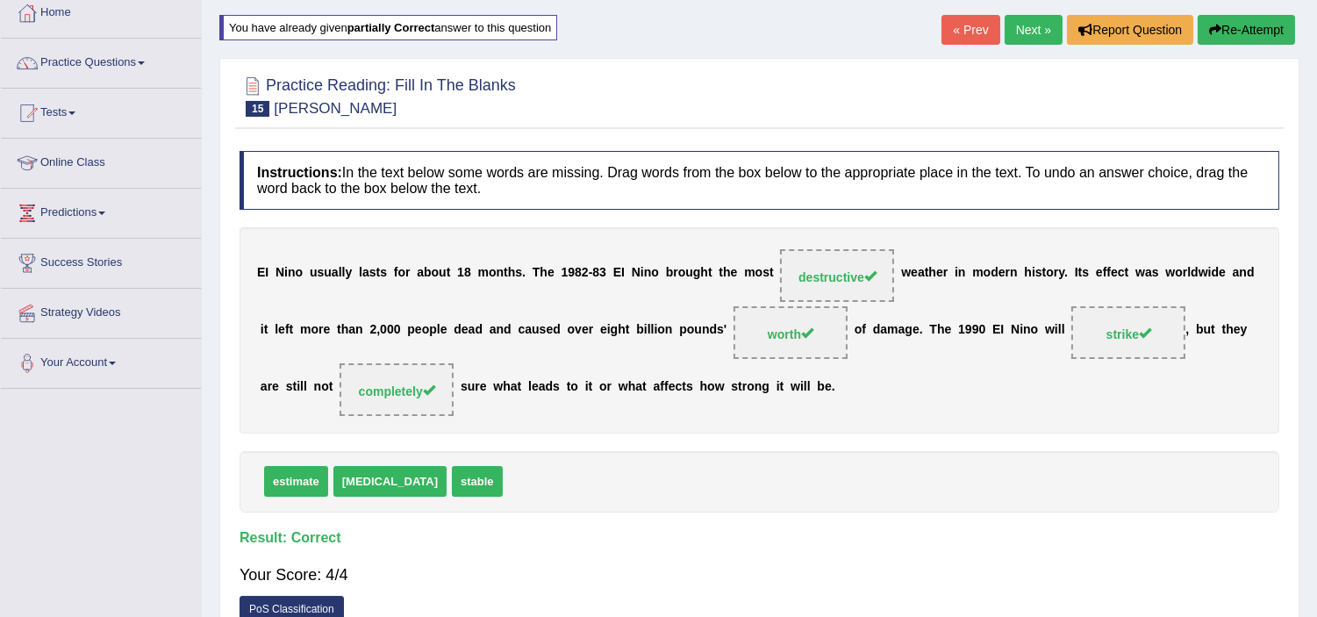
scroll to position [97, 0]
click at [1016, 12] on div "Home Practice Reading: Fill In The Blanks EI Nino You have already given partia…" at bounding box center [759, 341] width 1115 height 877
click at [1021, 39] on link "Next »" at bounding box center [1034, 31] width 58 height 30
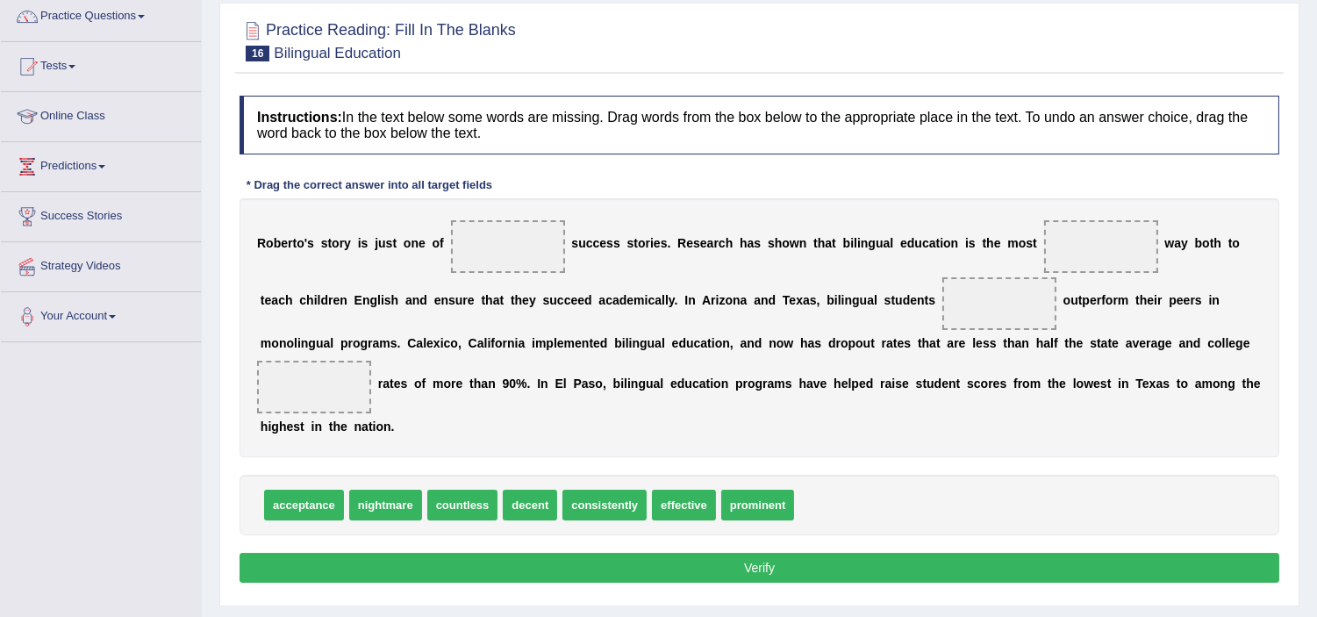
scroll to position [195, 0]
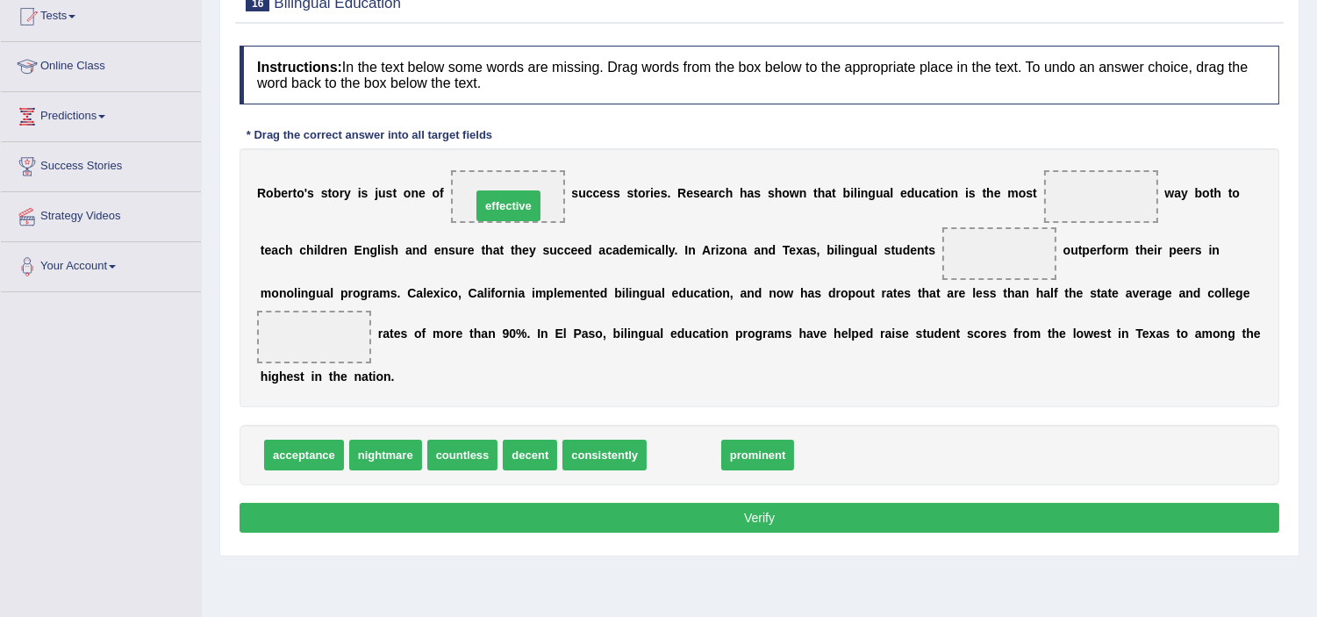
drag, startPoint x: 695, startPoint y: 445, endPoint x: 520, endPoint y: 197, distance: 303.6
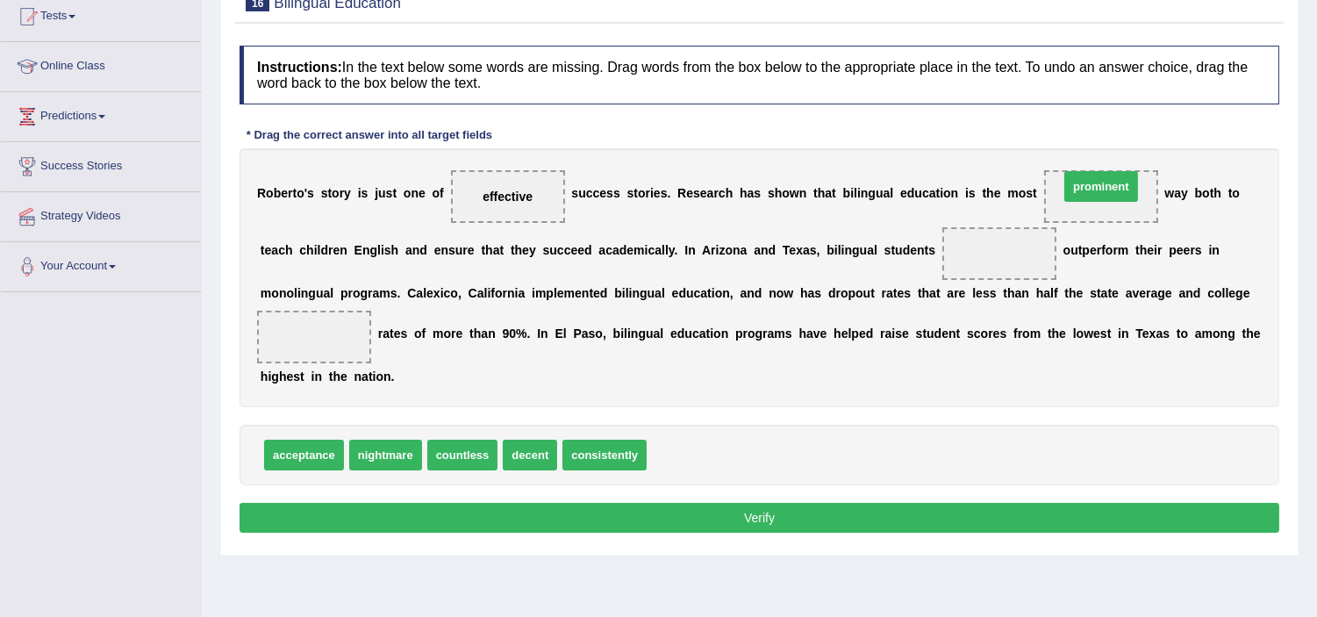
drag, startPoint x: 698, startPoint y: 447, endPoint x: 1110, endPoint y: 179, distance: 492.1
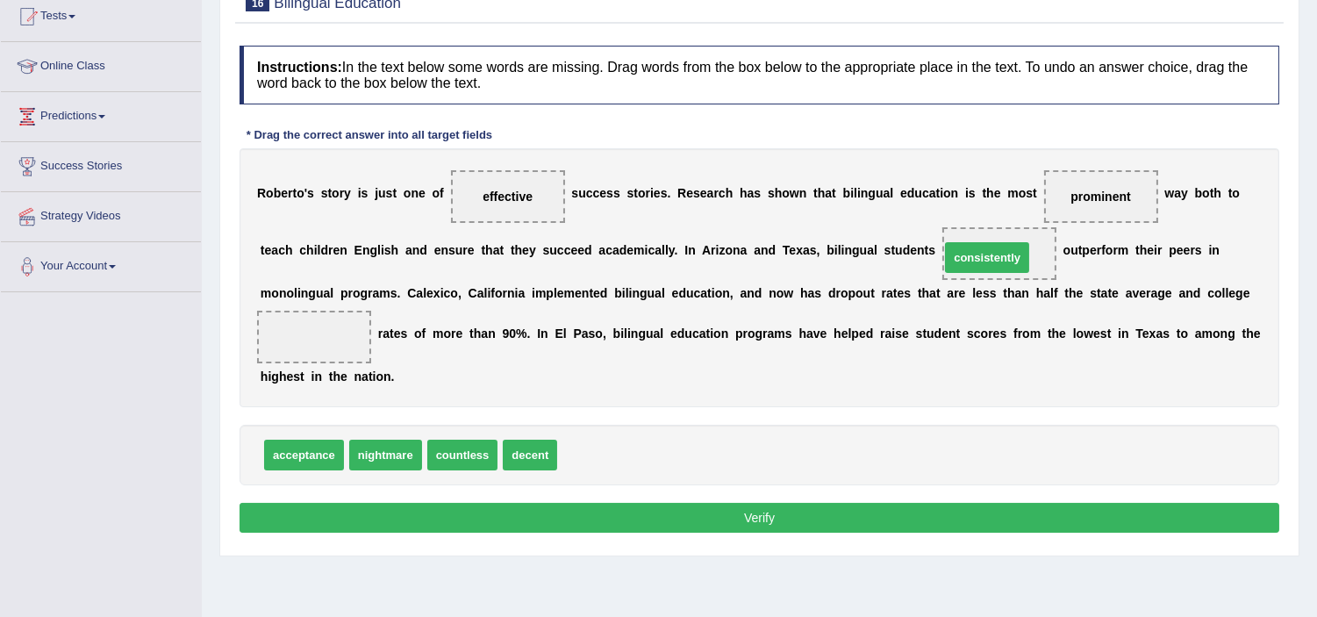
drag, startPoint x: 621, startPoint y: 452, endPoint x: 995, endPoint y: 268, distance: 416.7
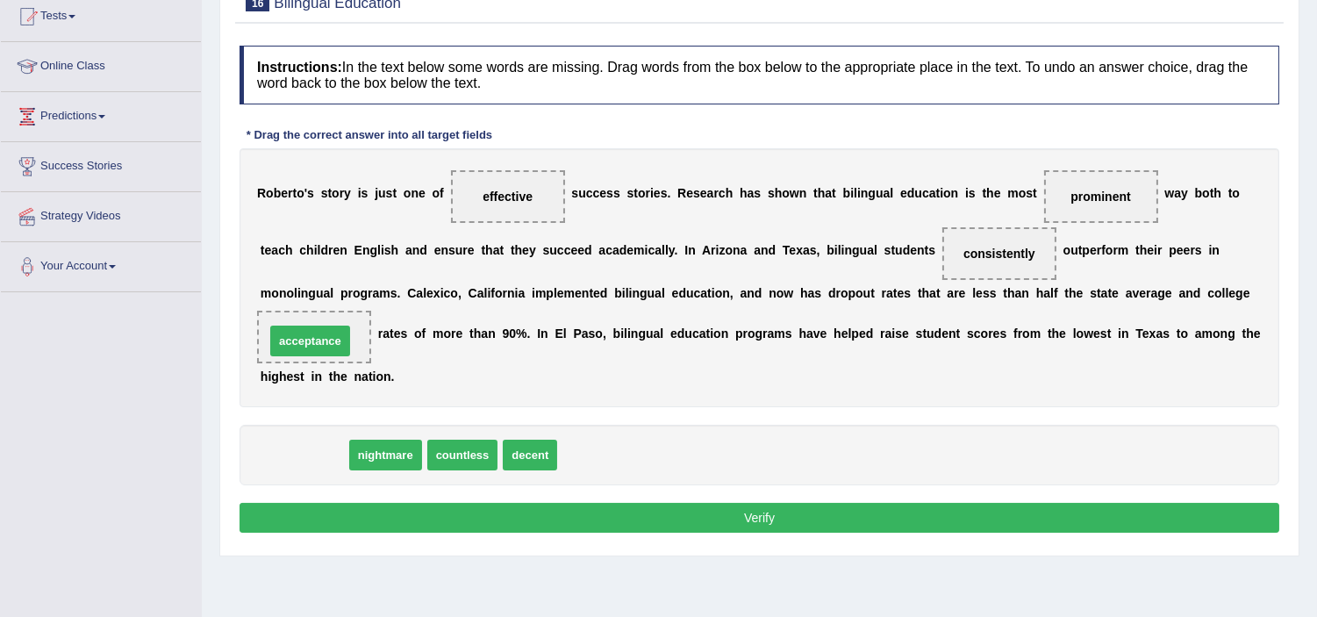
drag, startPoint x: 311, startPoint y: 435, endPoint x: 295, endPoint y: 342, distance: 94.3
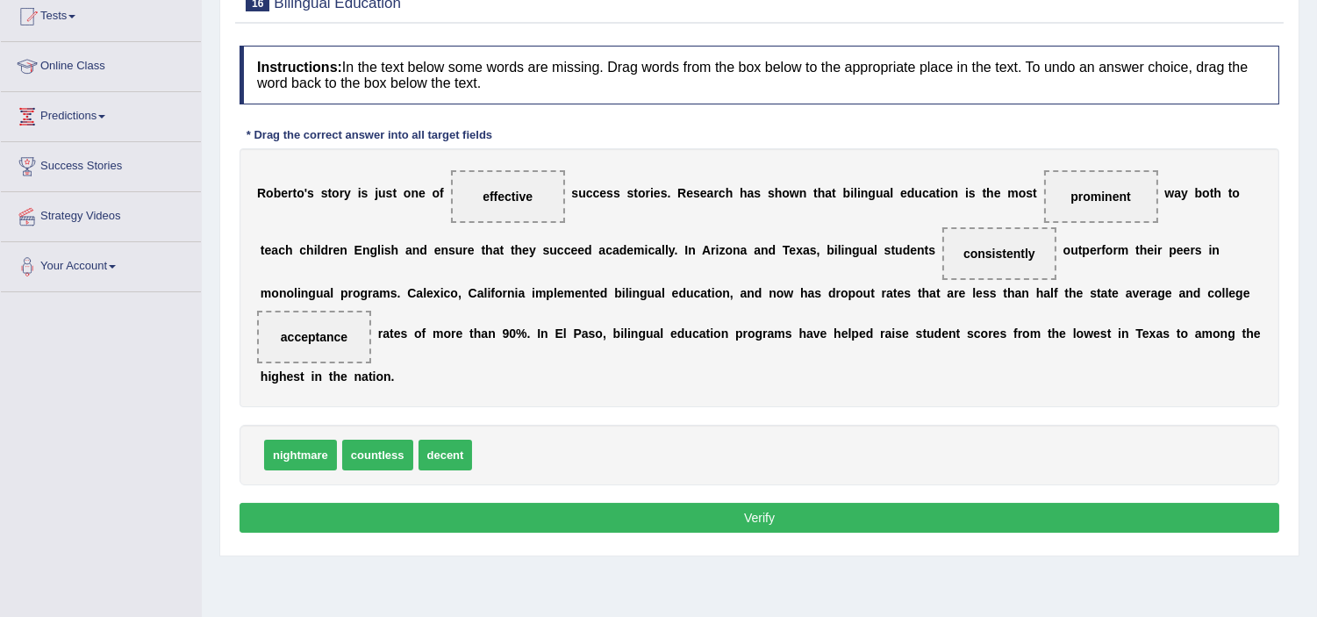
click at [598, 513] on button "Verify" at bounding box center [760, 518] width 1040 height 30
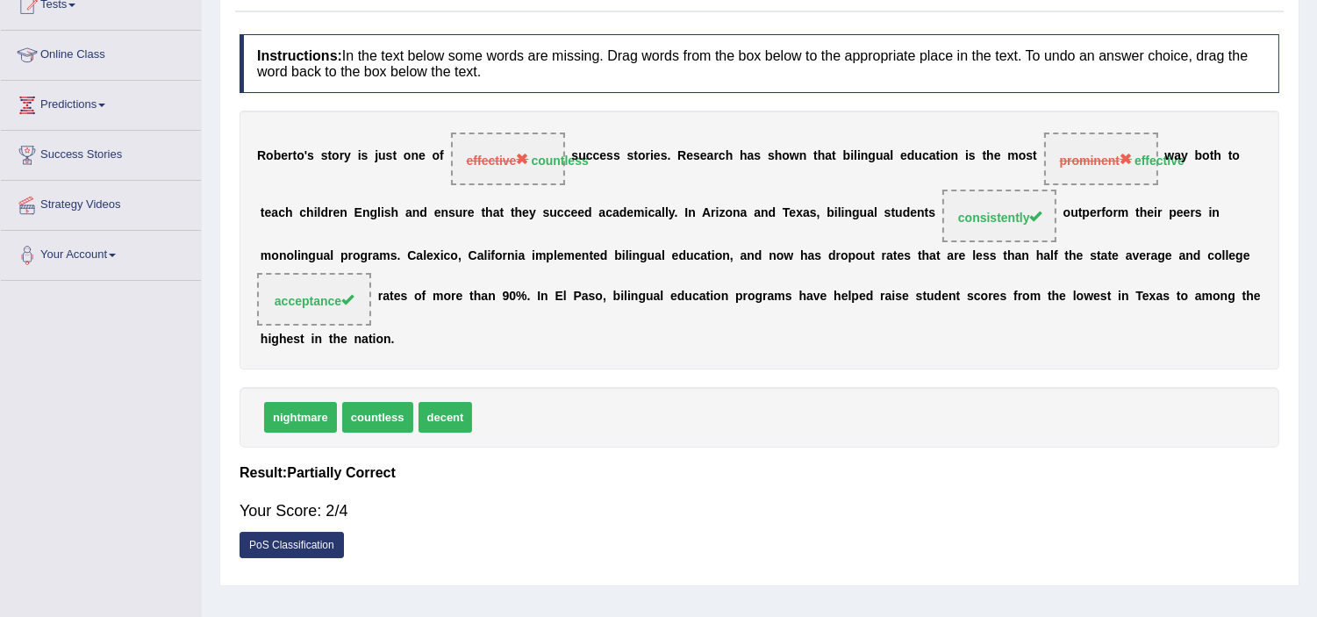
scroll to position [97, 0]
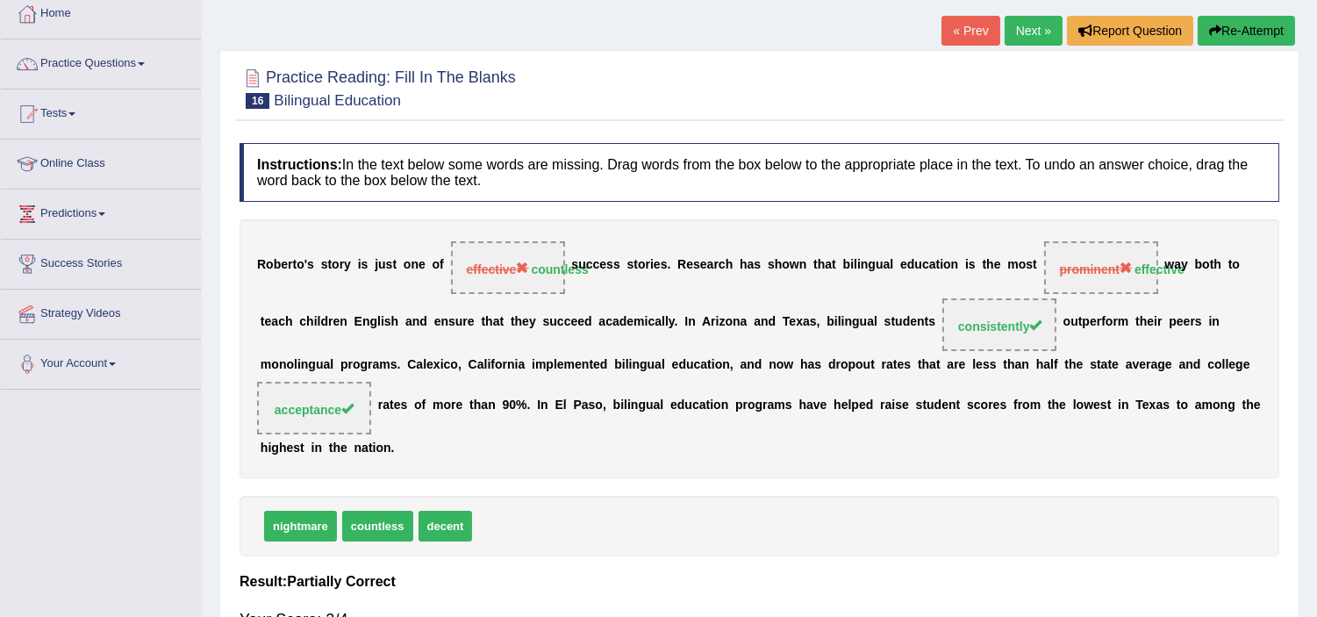
click at [1225, 37] on button "Re-Attempt" at bounding box center [1246, 31] width 97 height 30
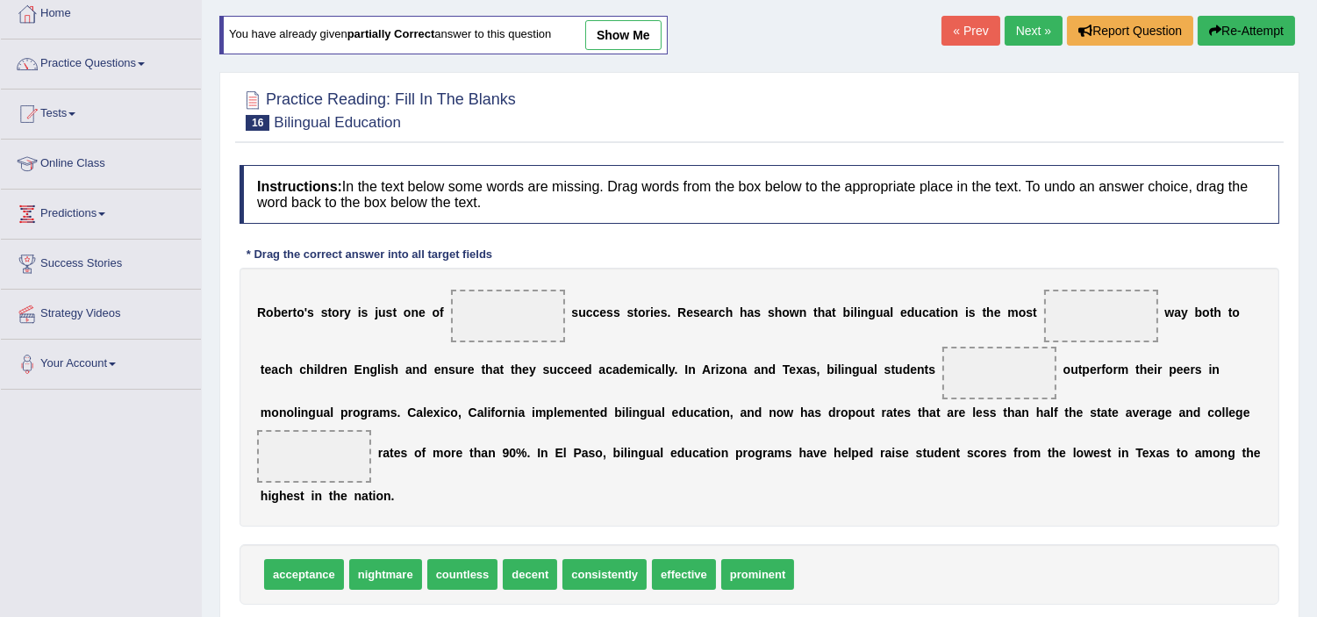
scroll to position [195, 0]
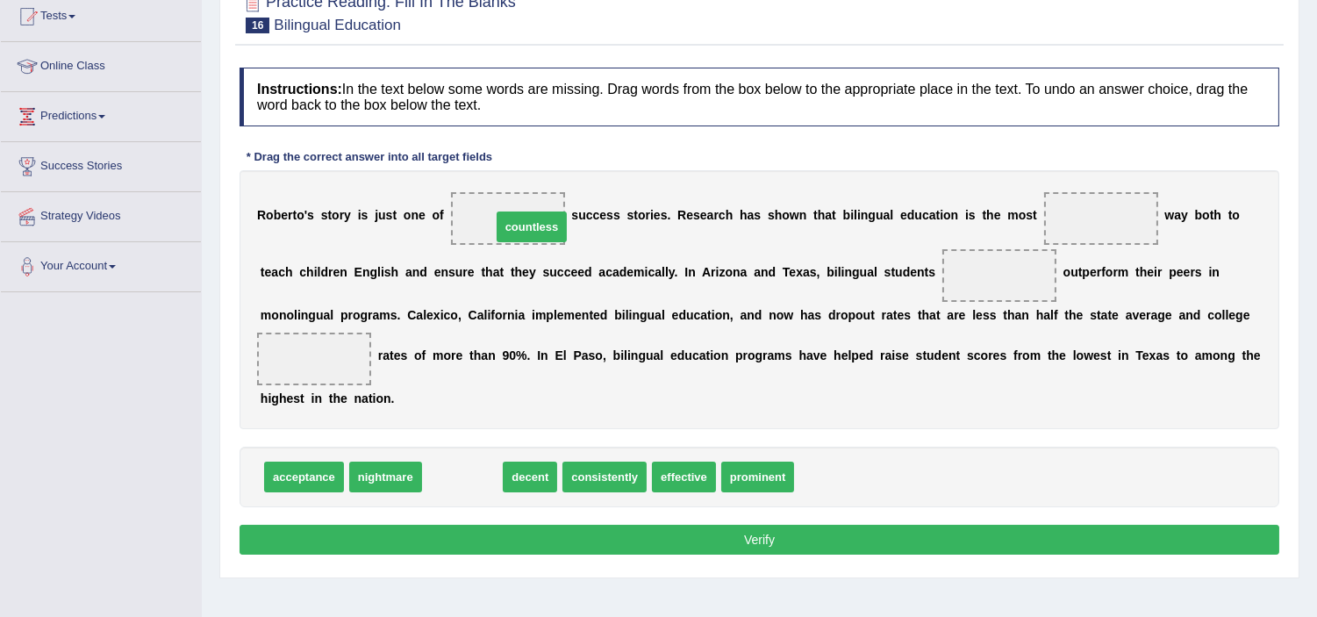
drag, startPoint x: 444, startPoint y: 475, endPoint x: 513, endPoint y: 225, distance: 259.5
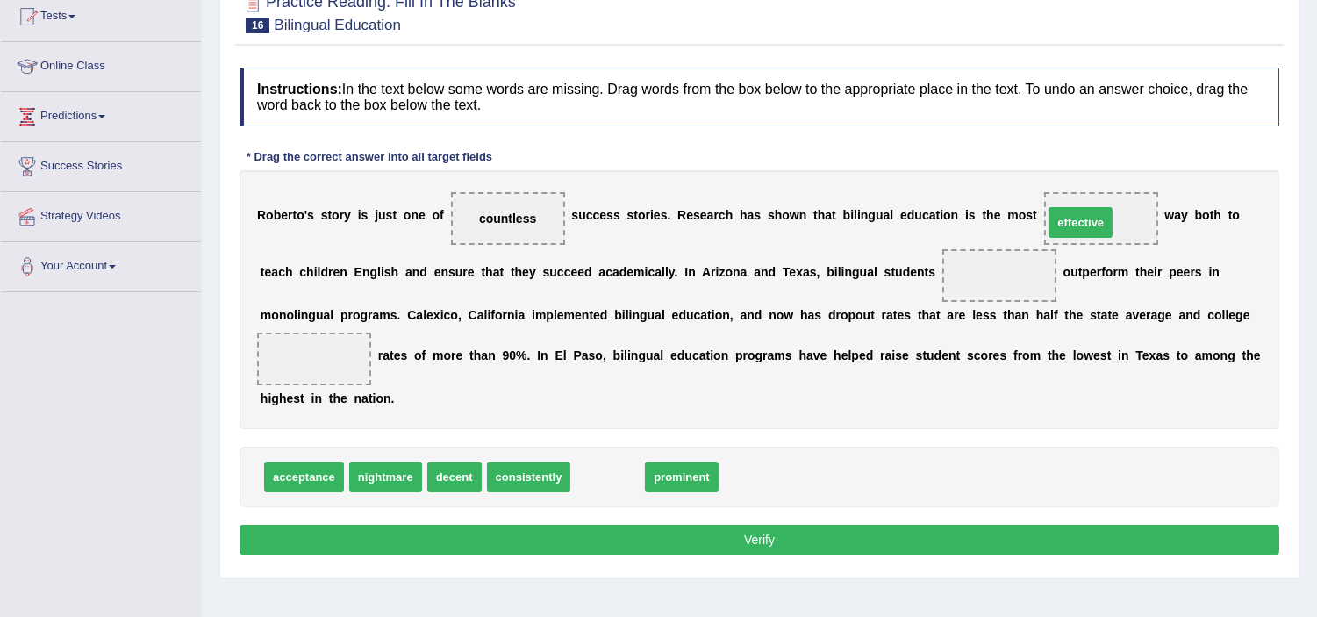
drag, startPoint x: 619, startPoint y: 466, endPoint x: 1091, endPoint y: 214, distance: 534.2
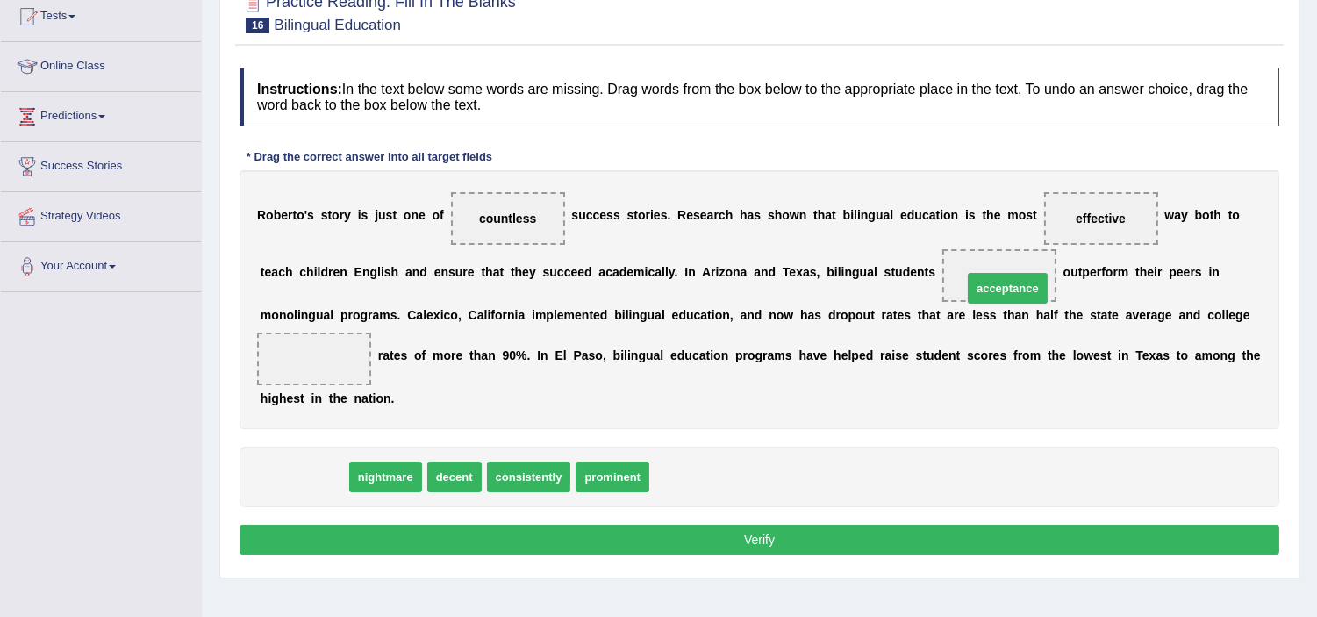
drag, startPoint x: 286, startPoint y: 471, endPoint x: 989, endPoint y: 284, distance: 727.2
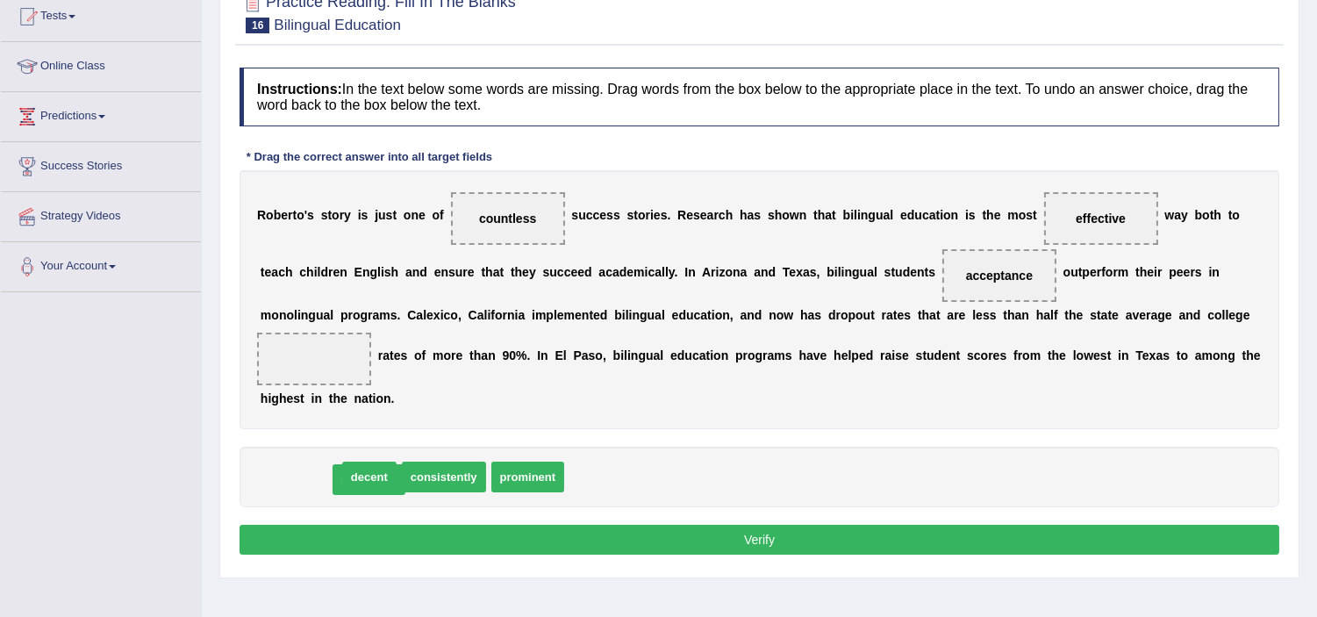
drag, startPoint x: 295, startPoint y: 474, endPoint x: 397, endPoint y: 477, distance: 102.7
drag, startPoint x: 1034, startPoint y: 281, endPoint x: 360, endPoint y: 337, distance: 676.2
click at [353, 337] on div "R [PERSON_NAME] ' s s t o r y i s j u s t o n e o f countless s u c c e s s s t…" at bounding box center [760, 299] width 1040 height 259
drag, startPoint x: 1003, startPoint y: 258, endPoint x: 371, endPoint y: 411, distance: 649.9
click at [371, 419] on div "R [PERSON_NAME] ' s s t o r y i s j u s t o n e o f countless s u c c e s s s t…" at bounding box center [760, 299] width 1040 height 259
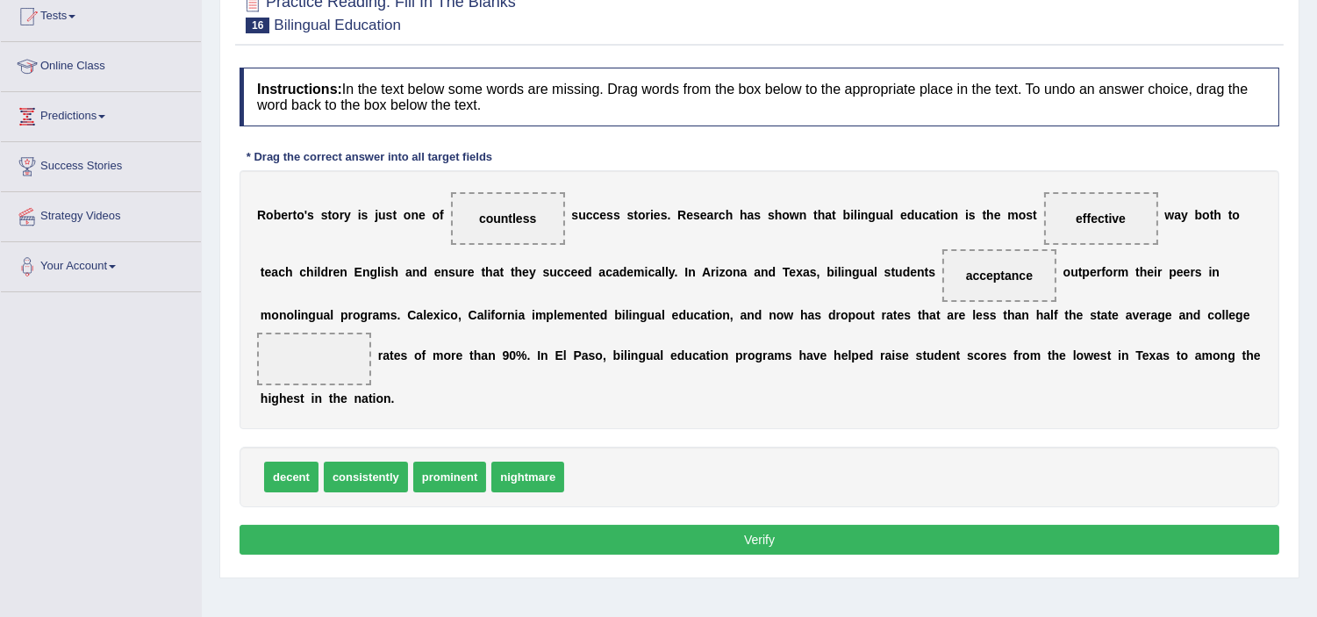
drag, startPoint x: 1006, startPoint y: 257, endPoint x: 1003, endPoint y: 282, distance: 24.8
click at [1003, 282] on span "acceptance" at bounding box center [999, 275] width 114 height 53
drag, startPoint x: 1003, startPoint y: 274, endPoint x: 301, endPoint y: 347, distance: 705.8
drag, startPoint x: 386, startPoint y: 474, endPoint x: 1004, endPoint y: 261, distance: 653.2
click at [790, 537] on button "Verify" at bounding box center [760, 540] width 1040 height 30
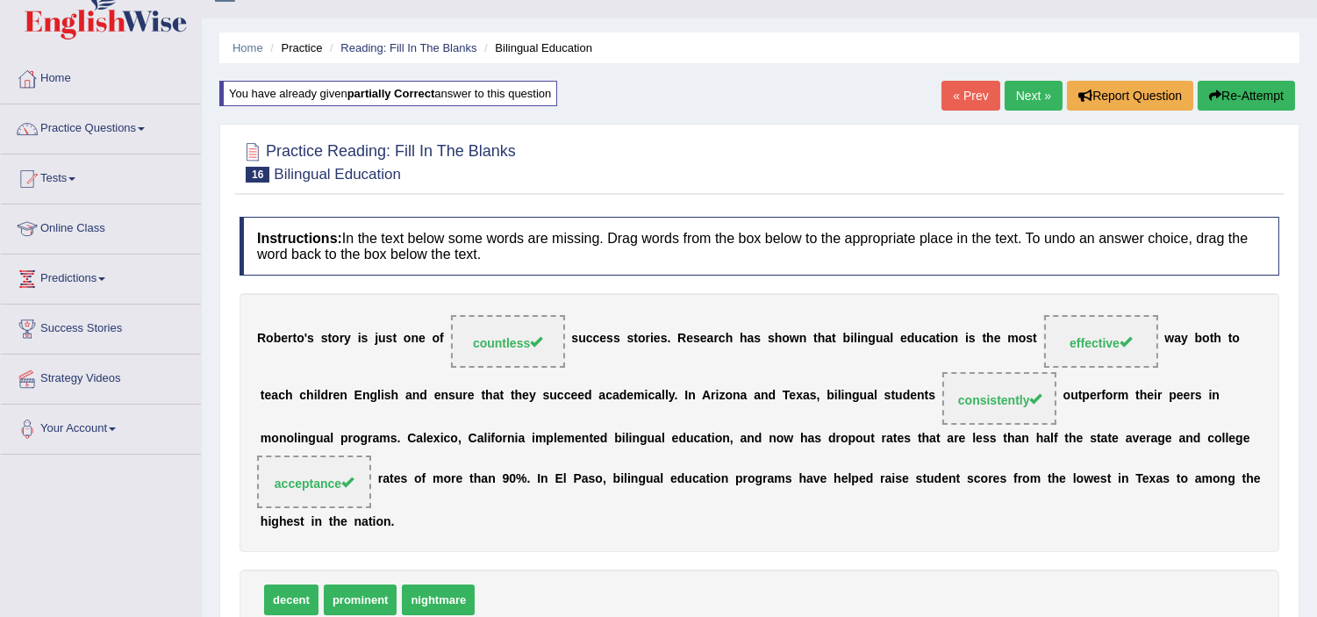
scroll to position [0, 0]
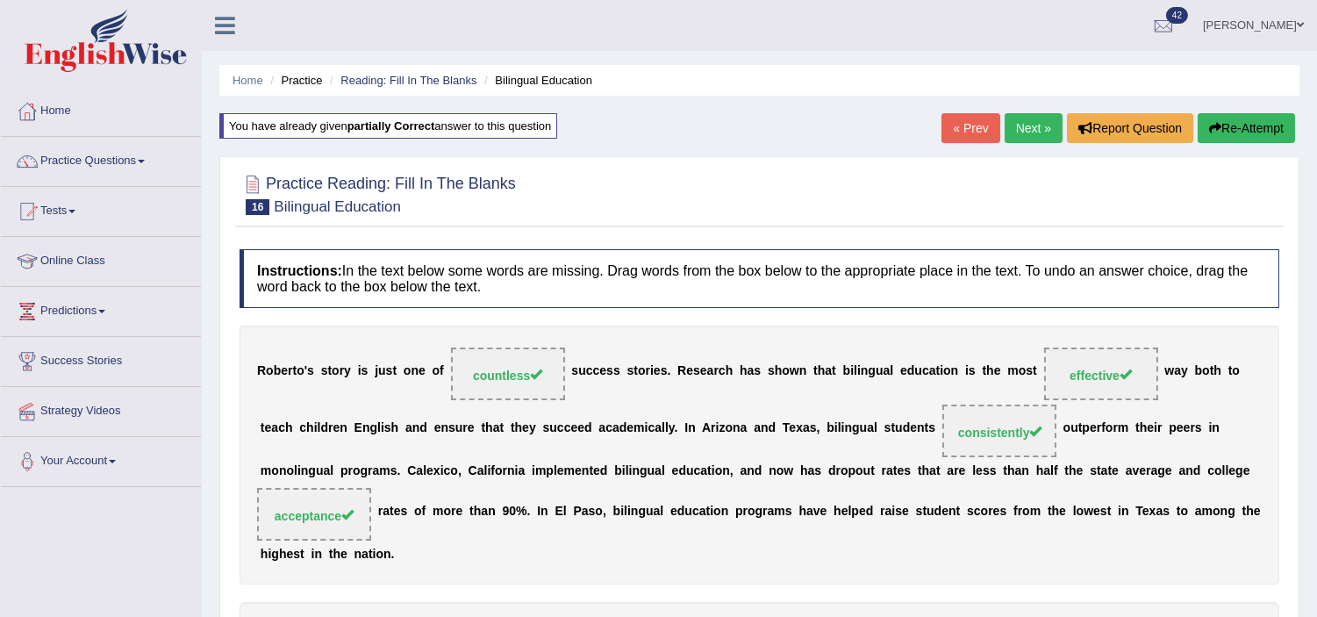
click at [1018, 127] on link "Next »" at bounding box center [1034, 128] width 58 height 30
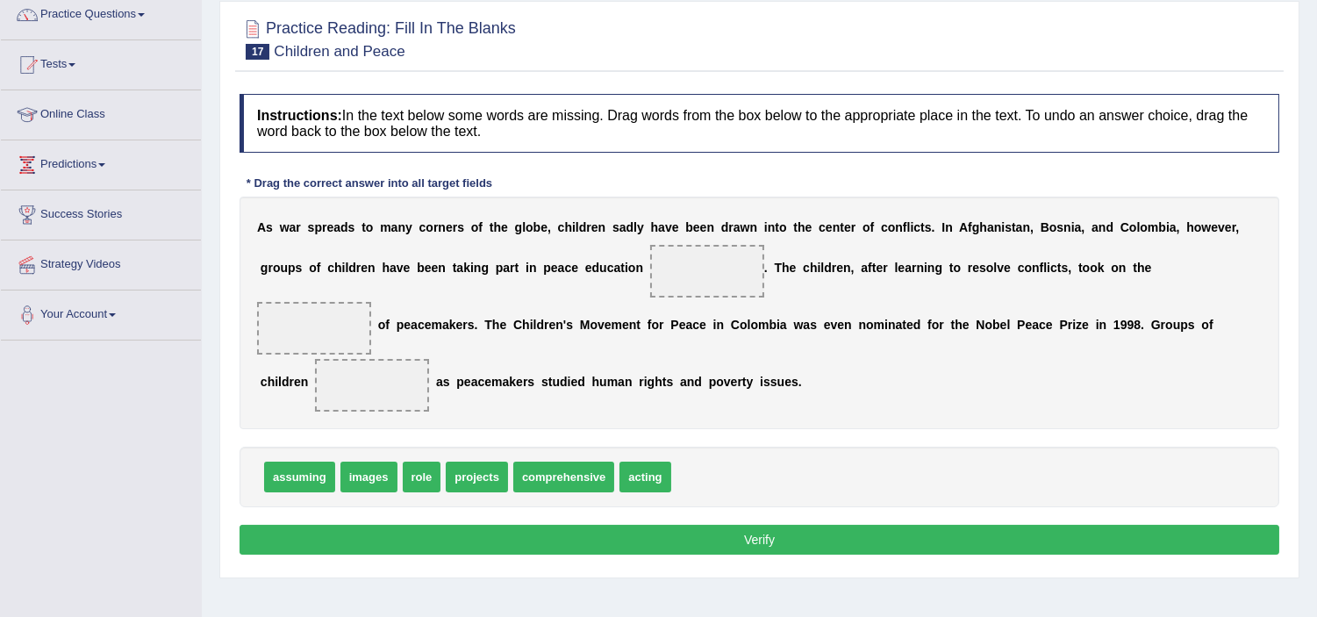
scroll to position [195, 0]
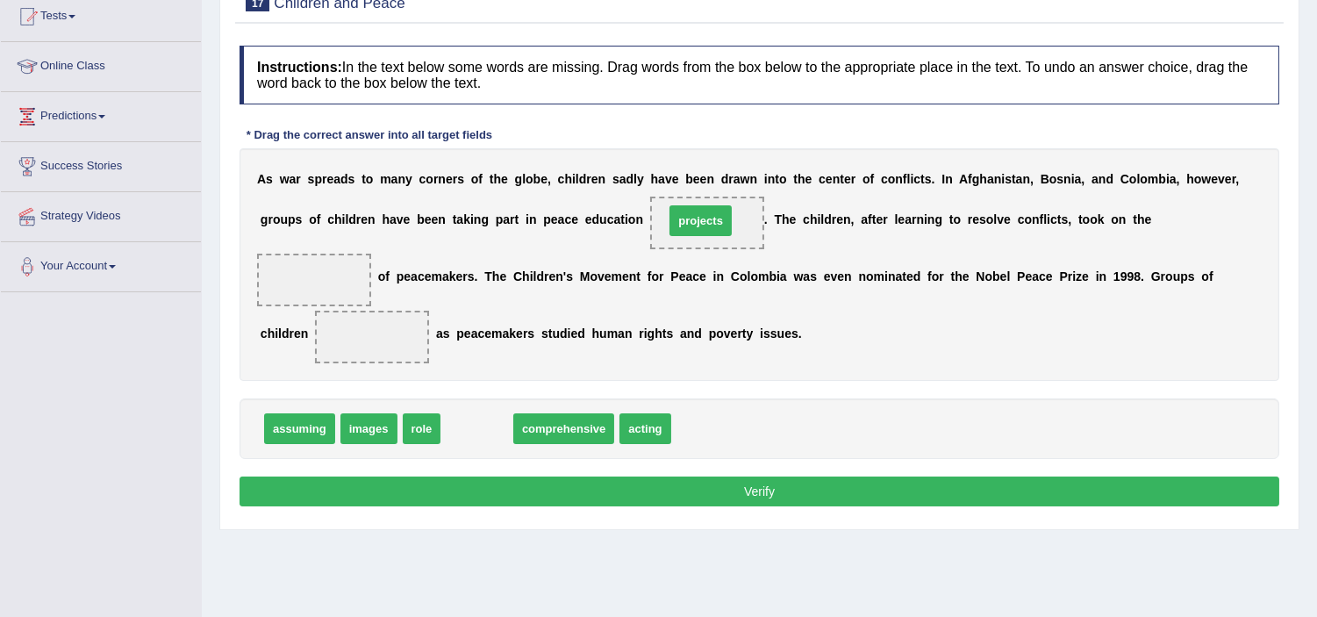
drag, startPoint x: 463, startPoint y: 430, endPoint x: 683, endPoint y: 224, distance: 301.1
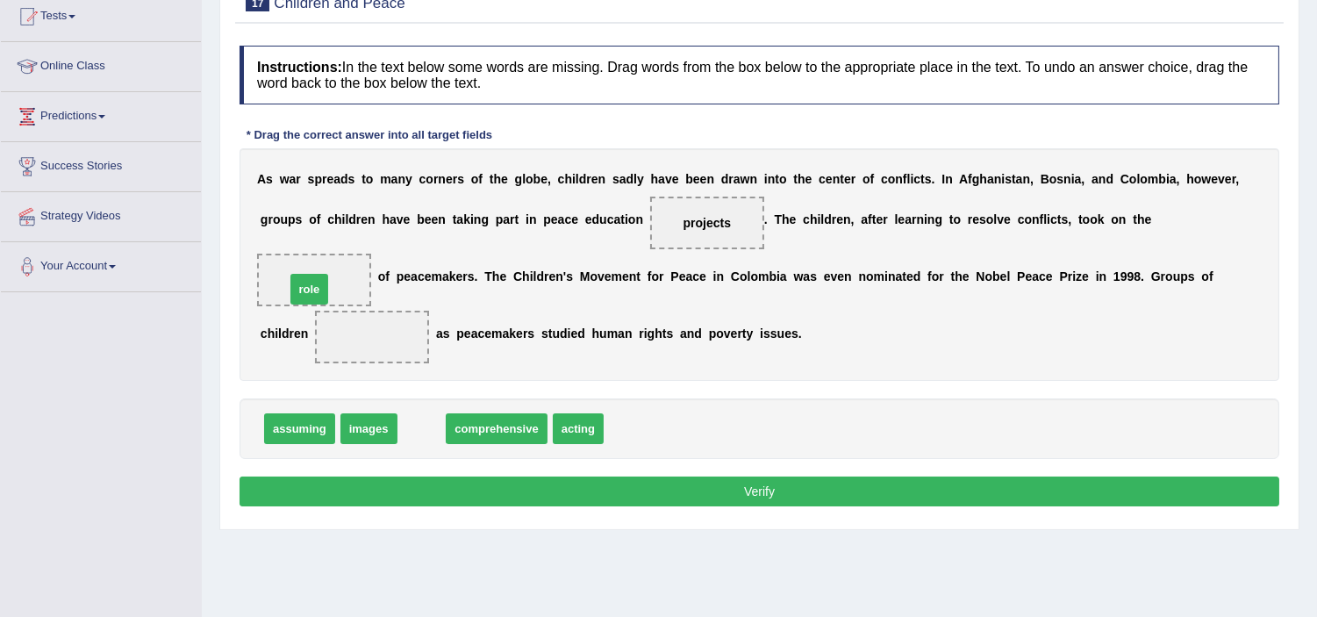
drag, startPoint x: 433, startPoint y: 431, endPoint x: 320, endPoint y: 291, distance: 179.1
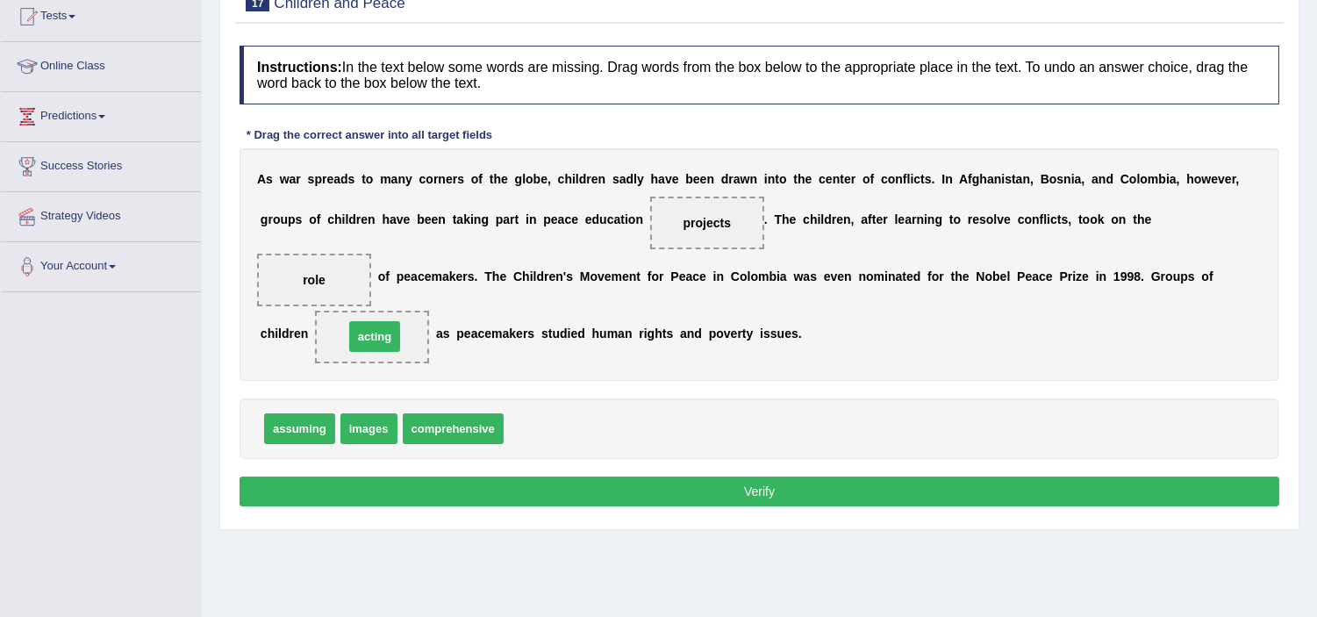
drag, startPoint x: 544, startPoint y: 425, endPoint x: 383, endPoint y: 332, distance: 186.3
click at [425, 485] on button "Verify" at bounding box center [760, 491] width 1040 height 30
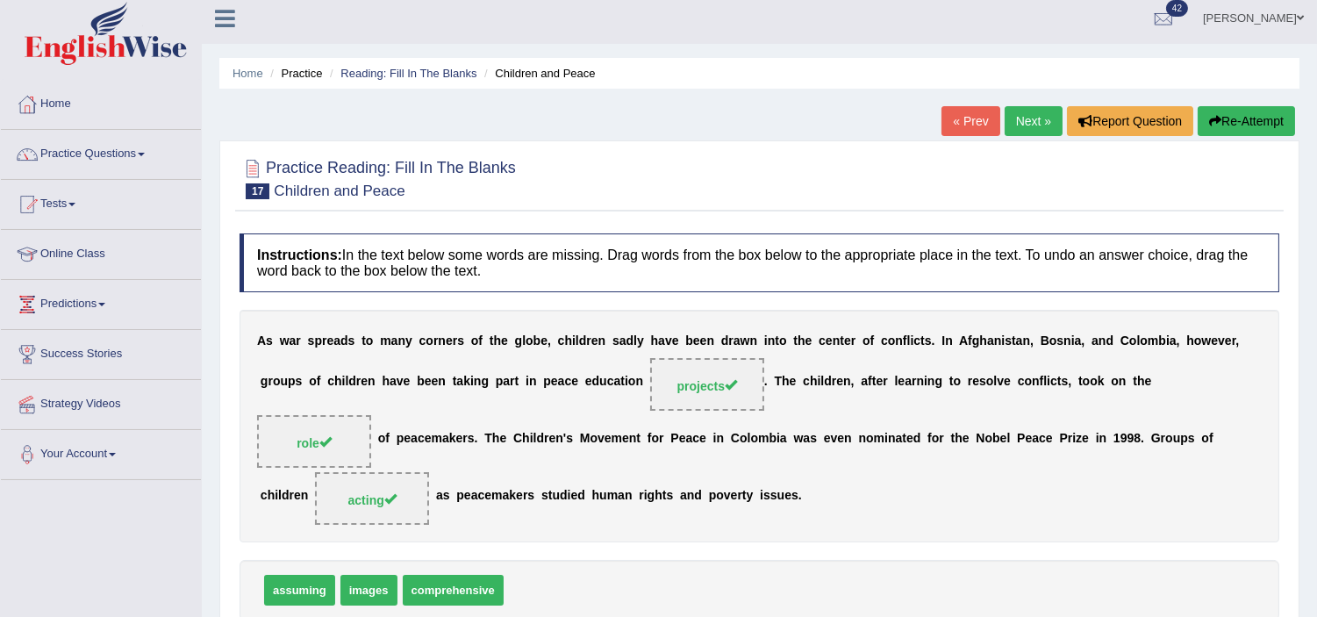
scroll to position [0, 0]
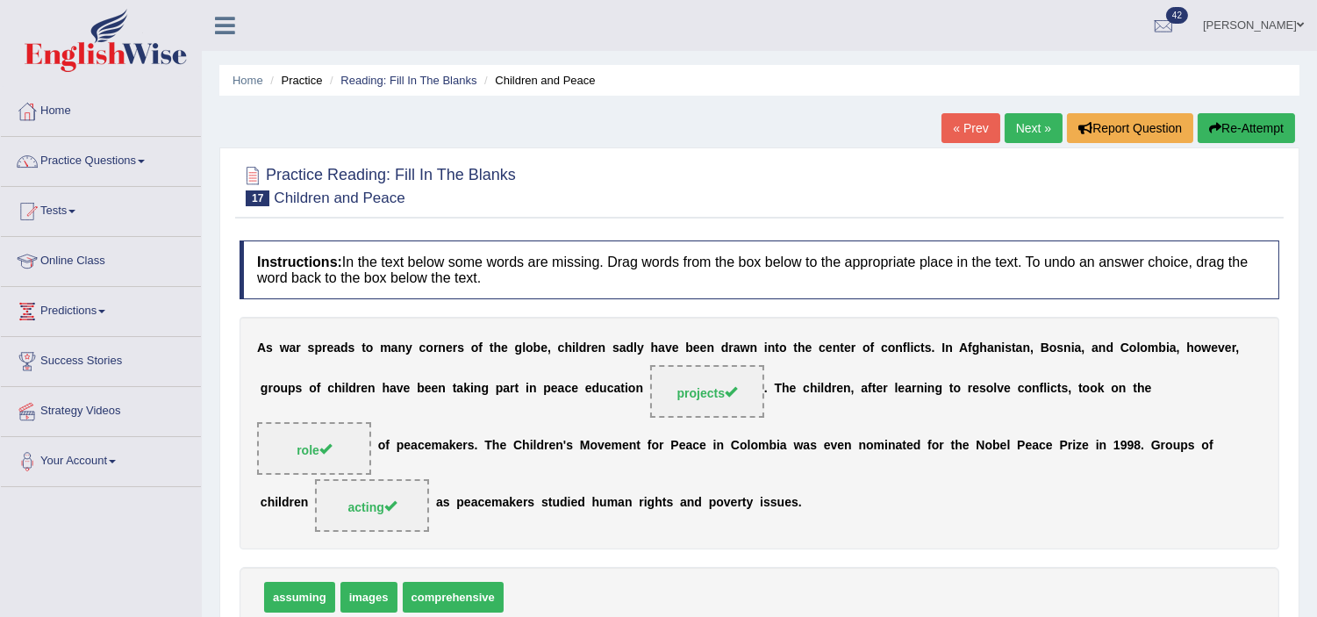
click at [1030, 125] on link "Next »" at bounding box center [1034, 128] width 58 height 30
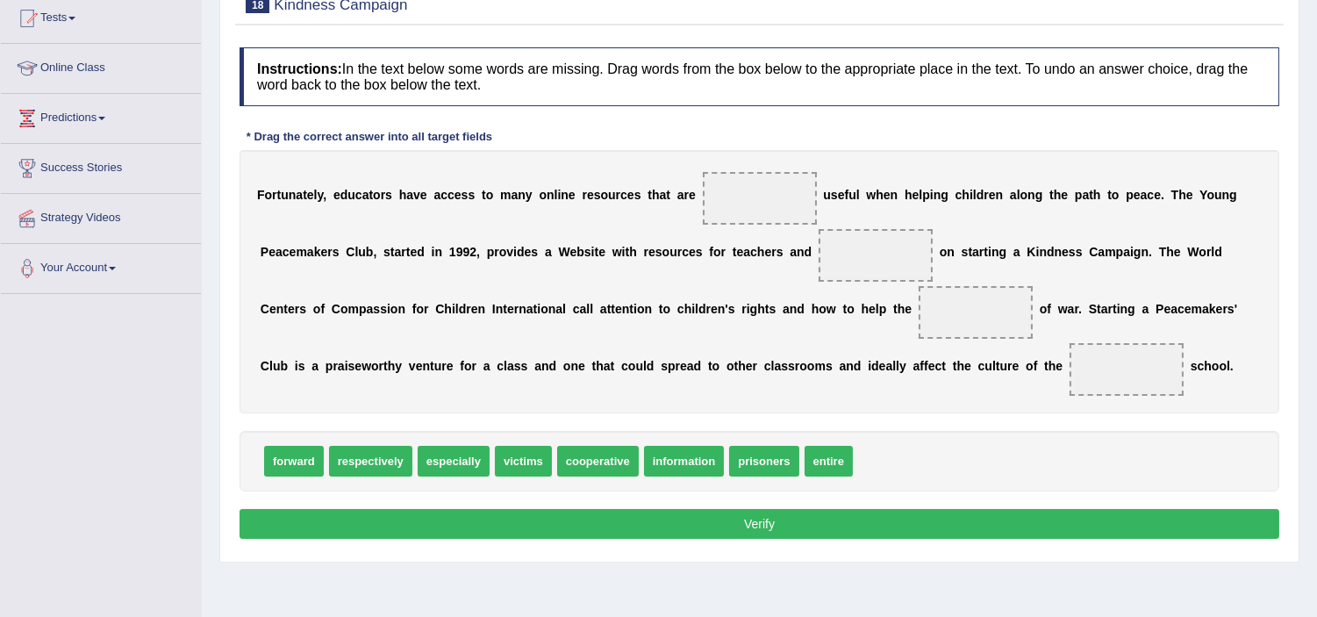
scroll to position [195, 0]
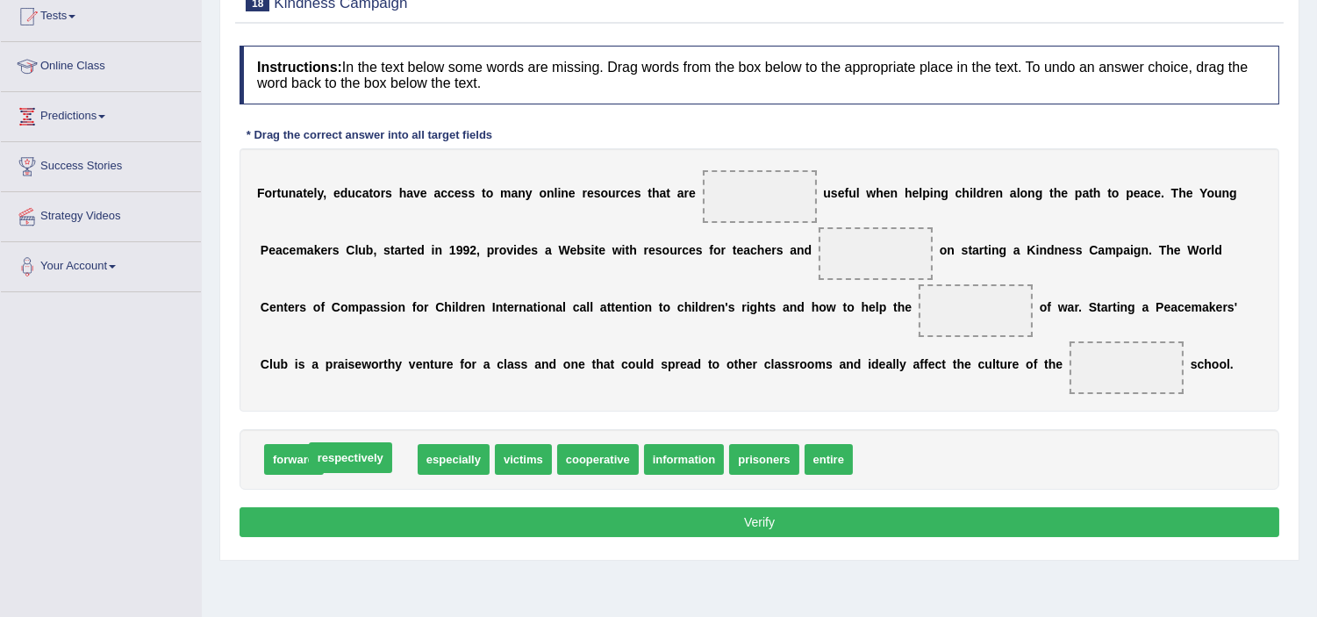
drag, startPoint x: 483, startPoint y: 404, endPoint x: 367, endPoint y: 446, distance: 123.8
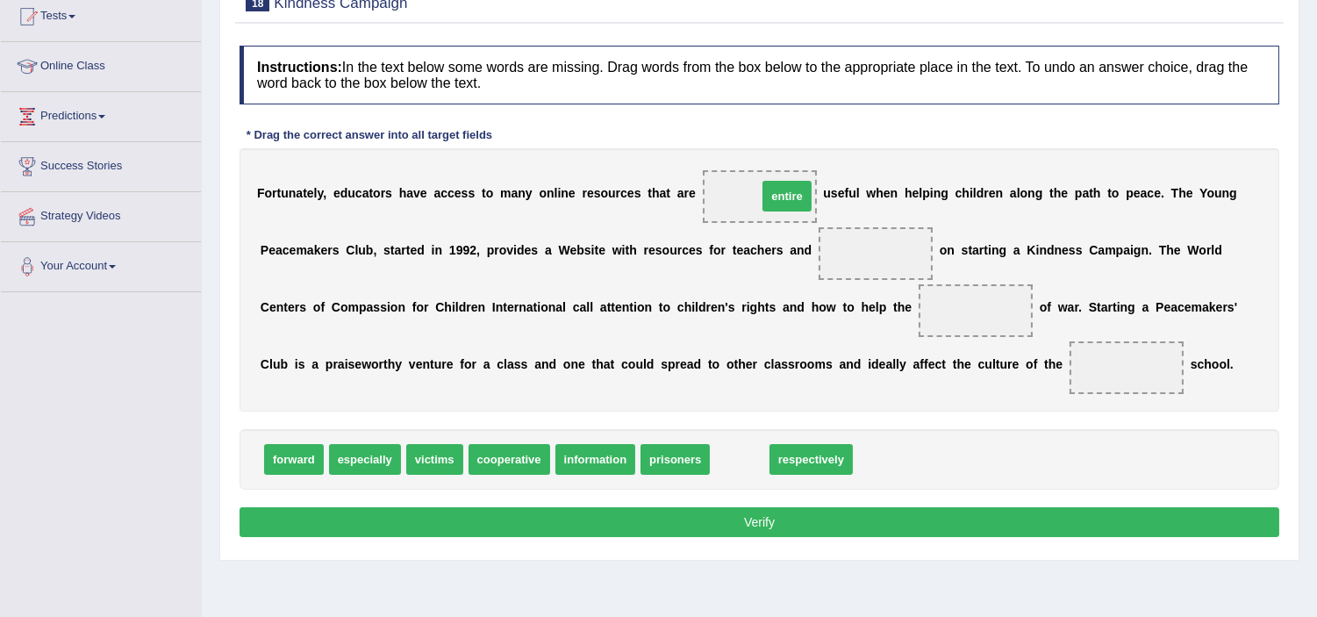
drag, startPoint x: 732, startPoint y: 457, endPoint x: 765, endPoint y: 194, distance: 265.3
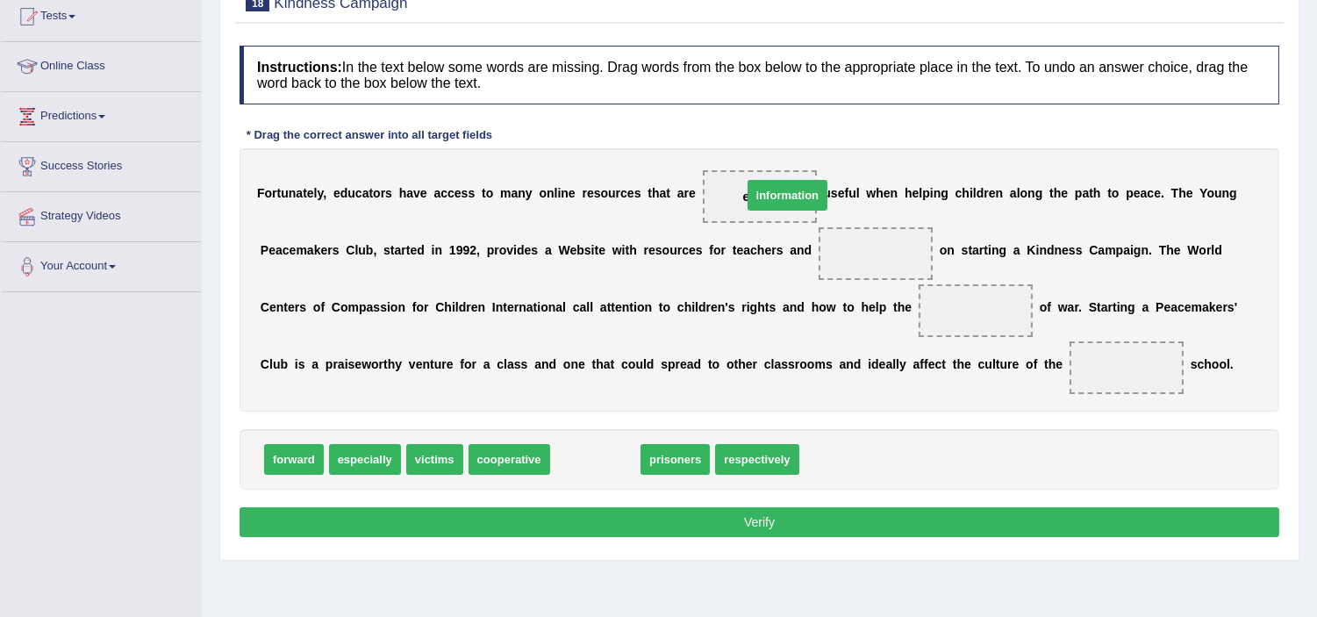
drag, startPoint x: 609, startPoint y: 460, endPoint x: 791, endPoint y: 199, distance: 317.6
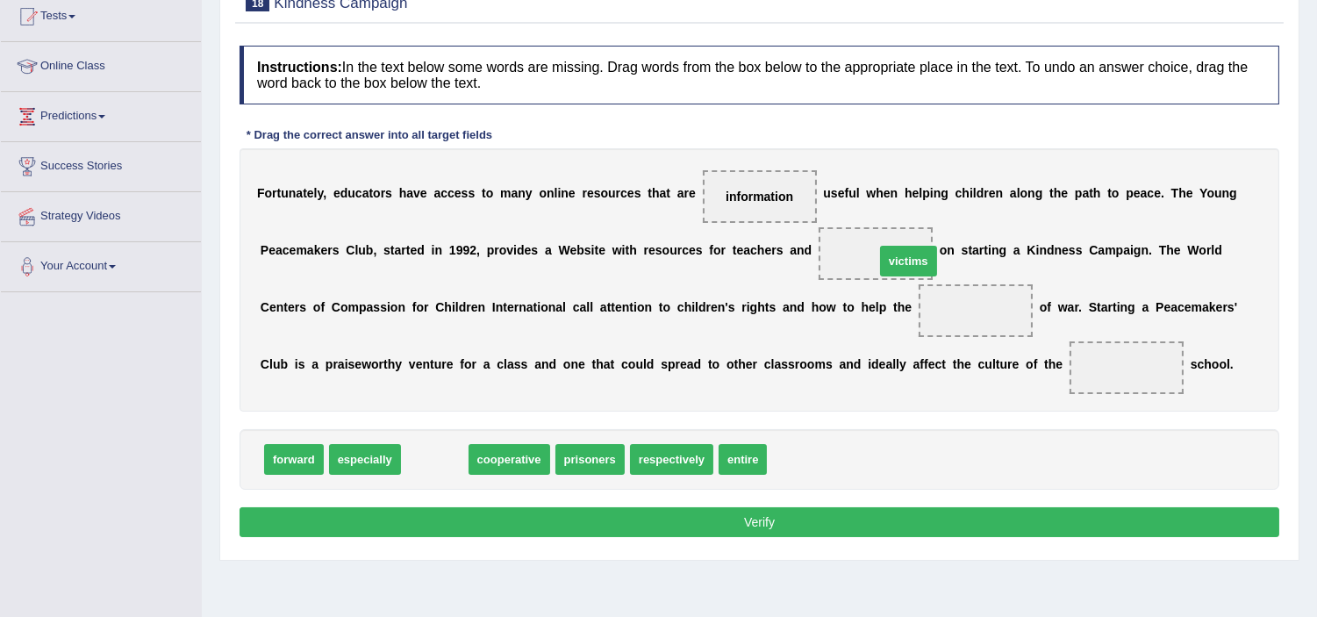
drag, startPoint x: 491, startPoint y: 432, endPoint x: 904, endPoint y: 249, distance: 451.0
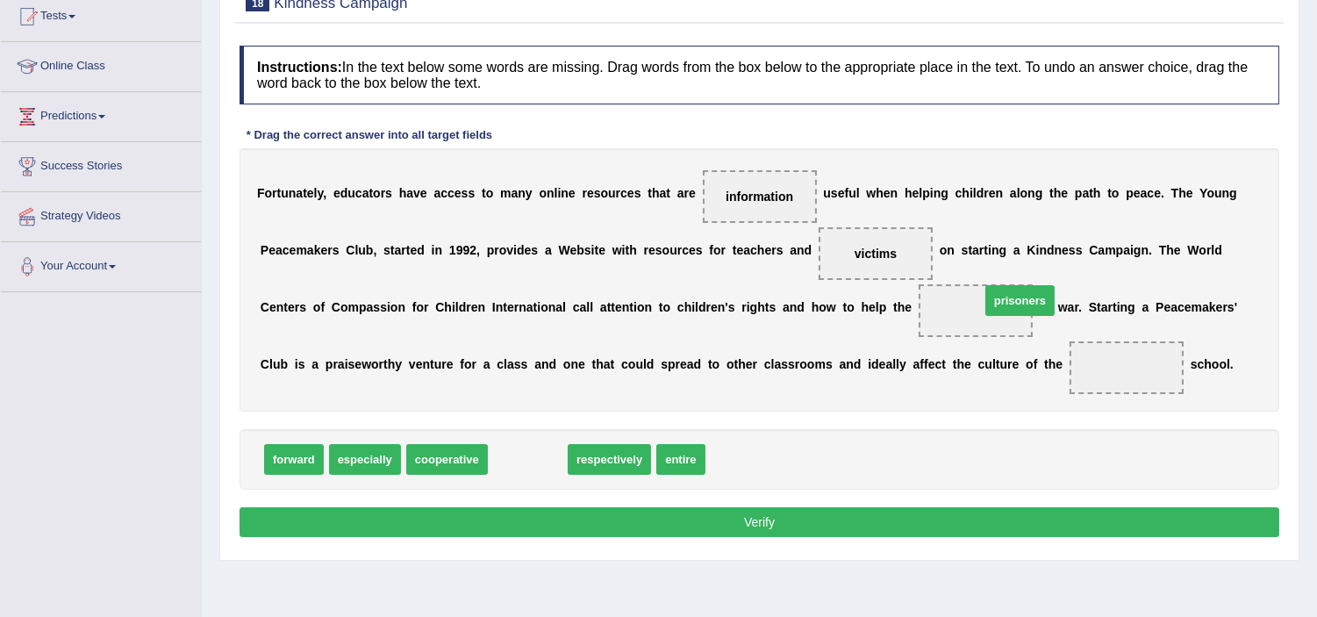
drag, startPoint x: 522, startPoint y: 453, endPoint x: 971, endPoint y: 303, distance: 473.6
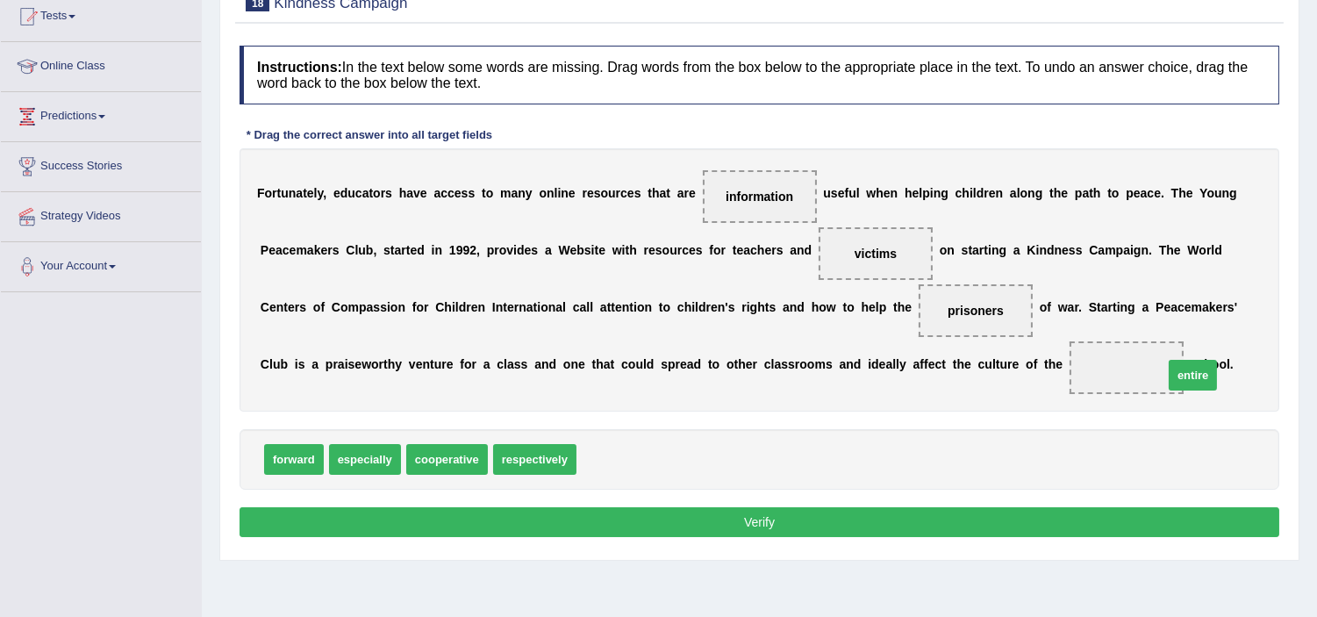
drag, startPoint x: 612, startPoint y: 457, endPoint x: 1177, endPoint y: 375, distance: 571.0
click at [1012, 510] on button "Verify" at bounding box center [760, 522] width 1040 height 30
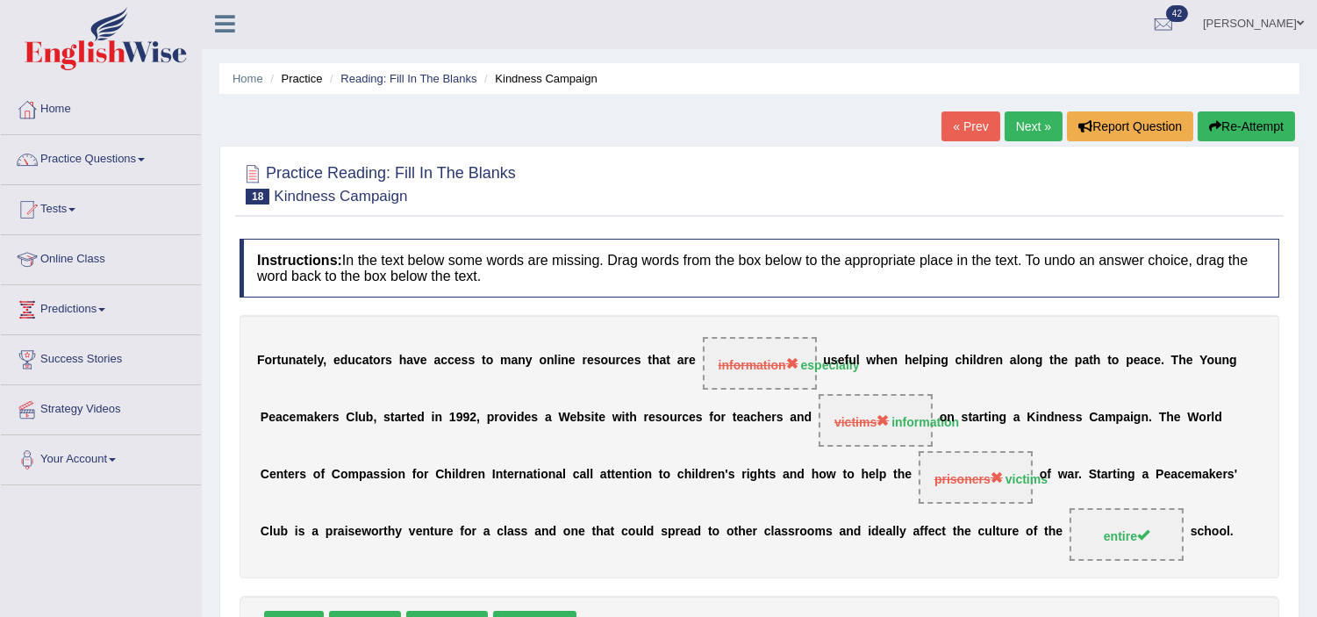
scroll to position [0, 0]
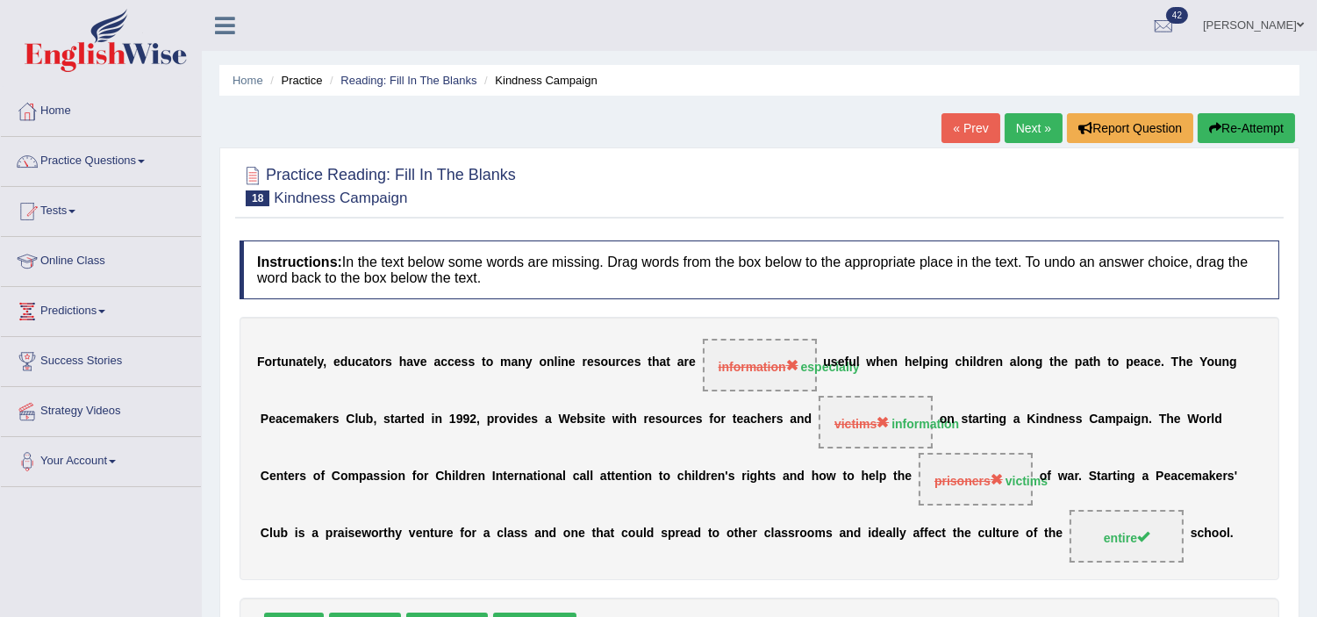
click at [1262, 127] on button "Re-Attempt" at bounding box center [1246, 128] width 97 height 30
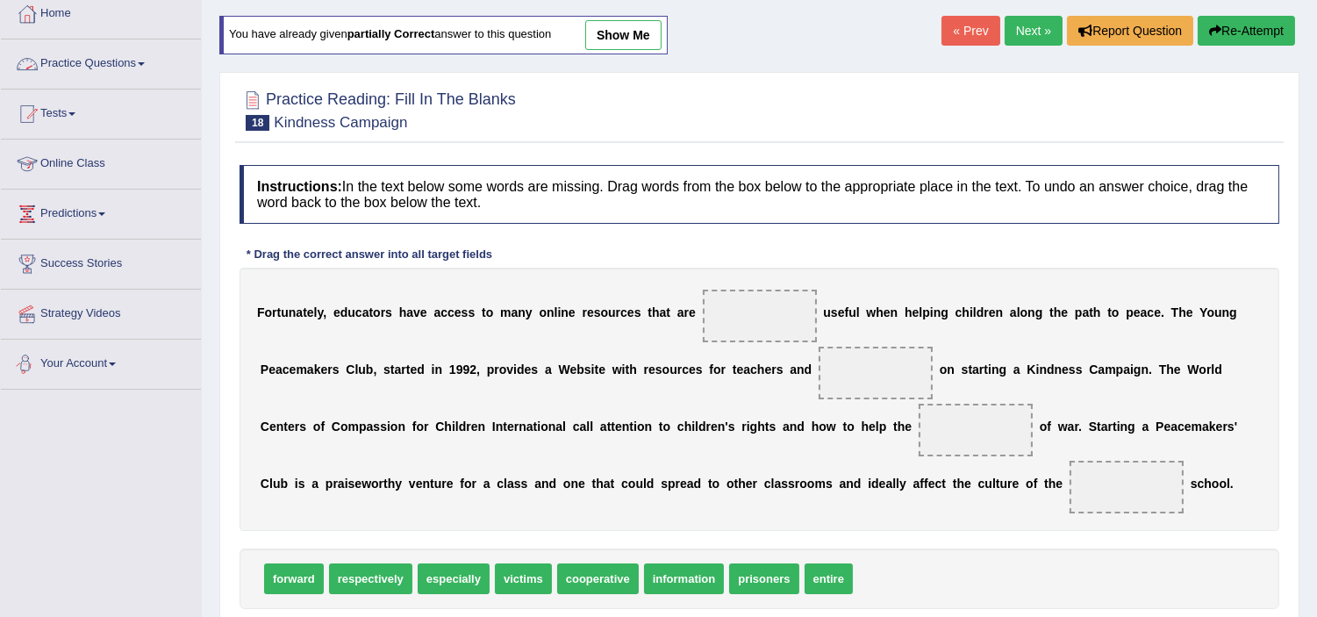
scroll to position [195, 0]
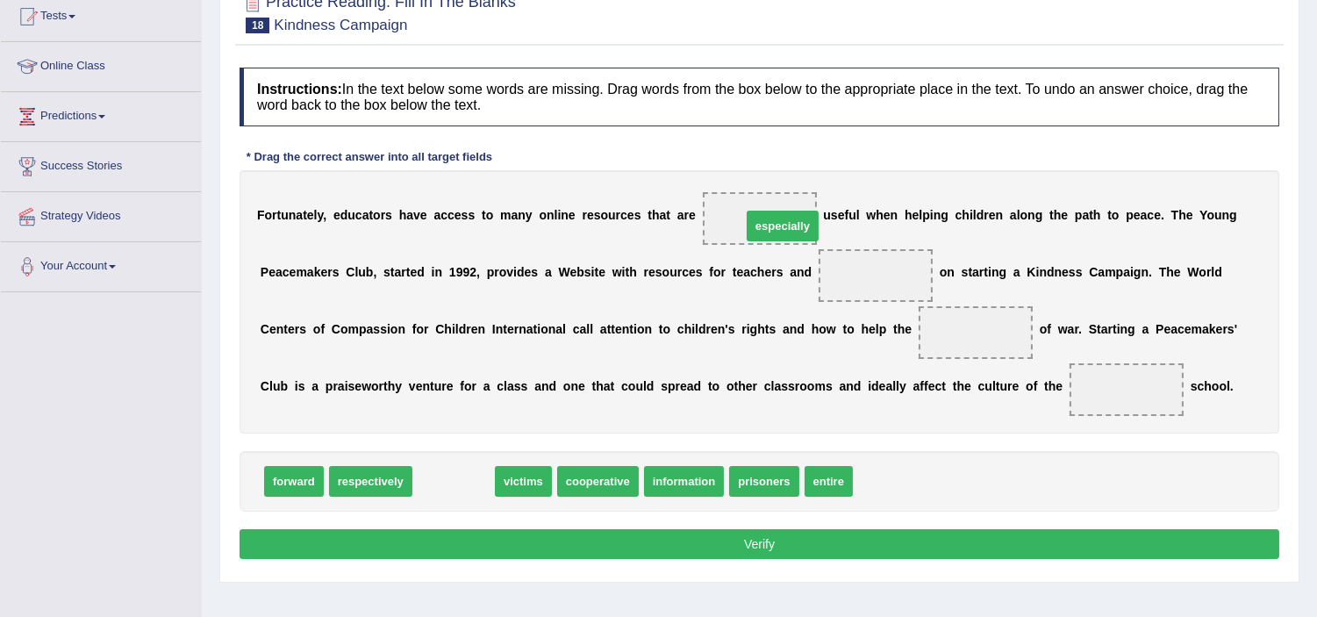
drag, startPoint x: 466, startPoint y: 479, endPoint x: 791, endPoint y: 224, distance: 413.0
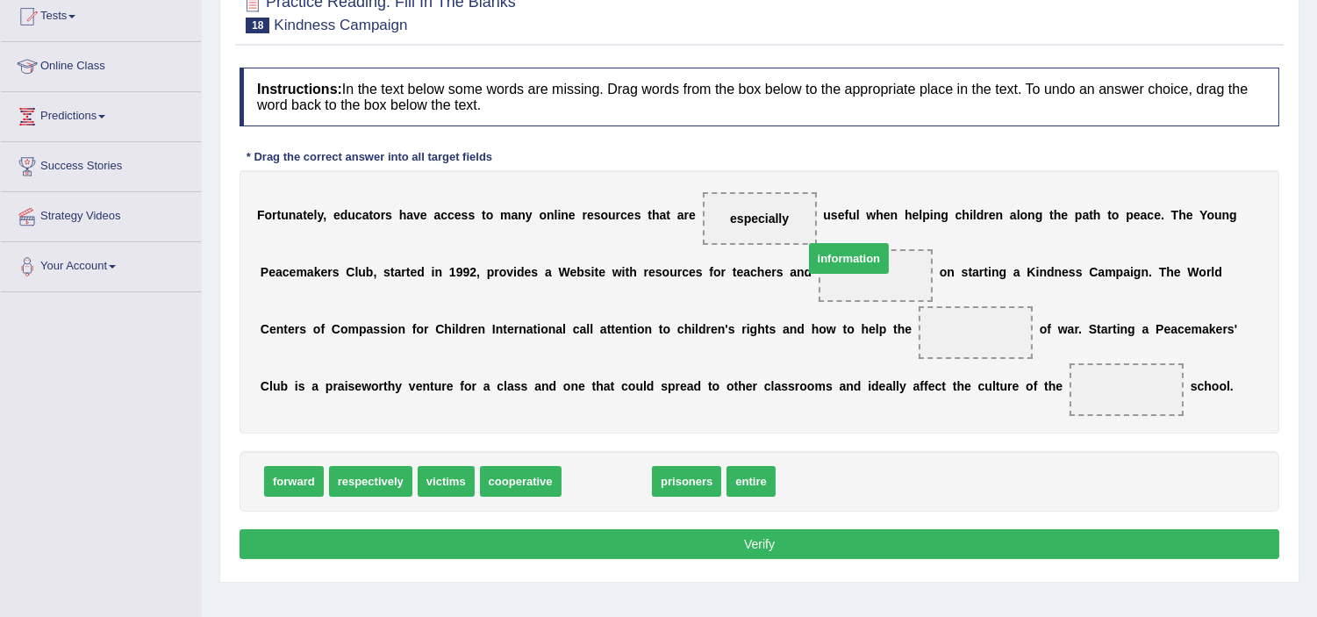
drag, startPoint x: 598, startPoint y: 477, endPoint x: 852, endPoint y: 268, distance: 328.5
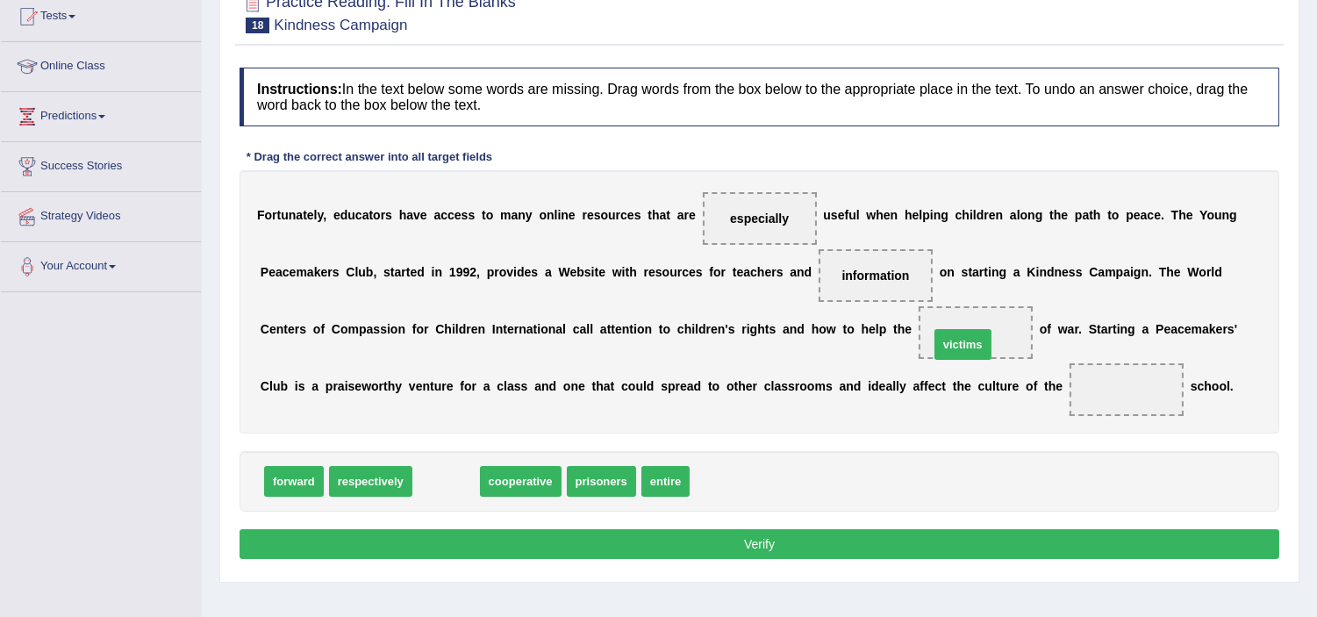
drag, startPoint x: 443, startPoint y: 484, endPoint x: 960, endPoint y: 347, distance: 534.6
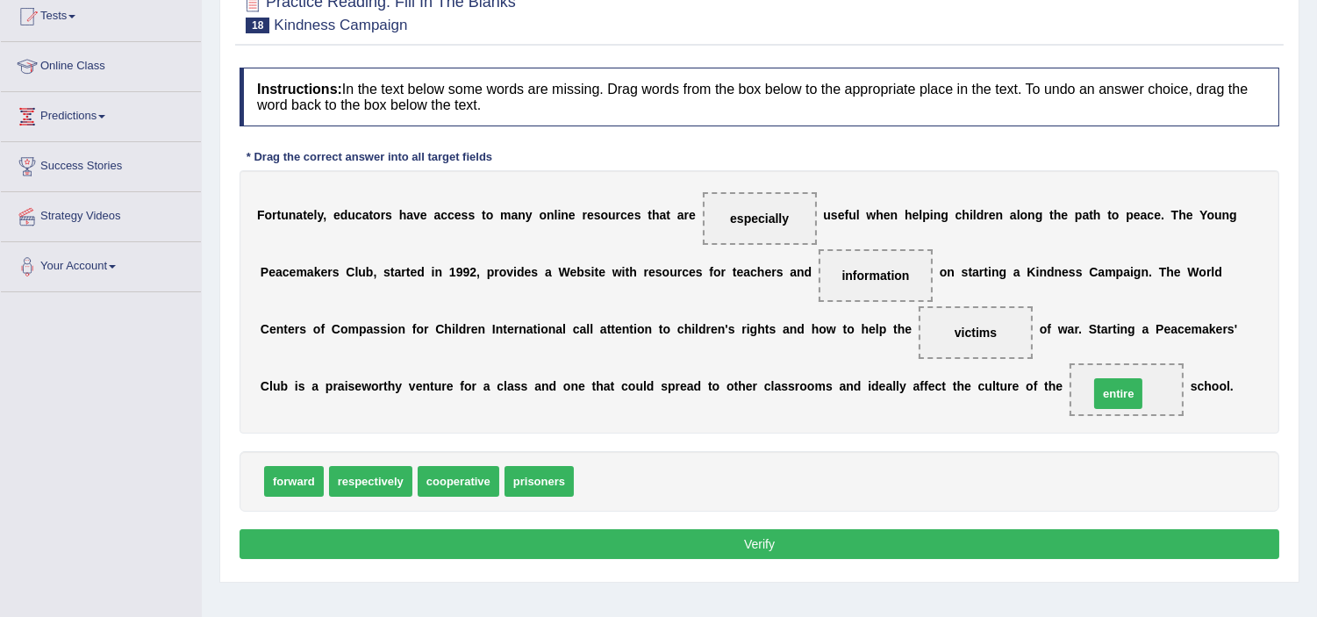
drag, startPoint x: 604, startPoint y: 483, endPoint x: 1119, endPoint y: 395, distance: 522.5
click at [741, 545] on button "Verify" at bounding box center [760, 544] width 1040 height 30
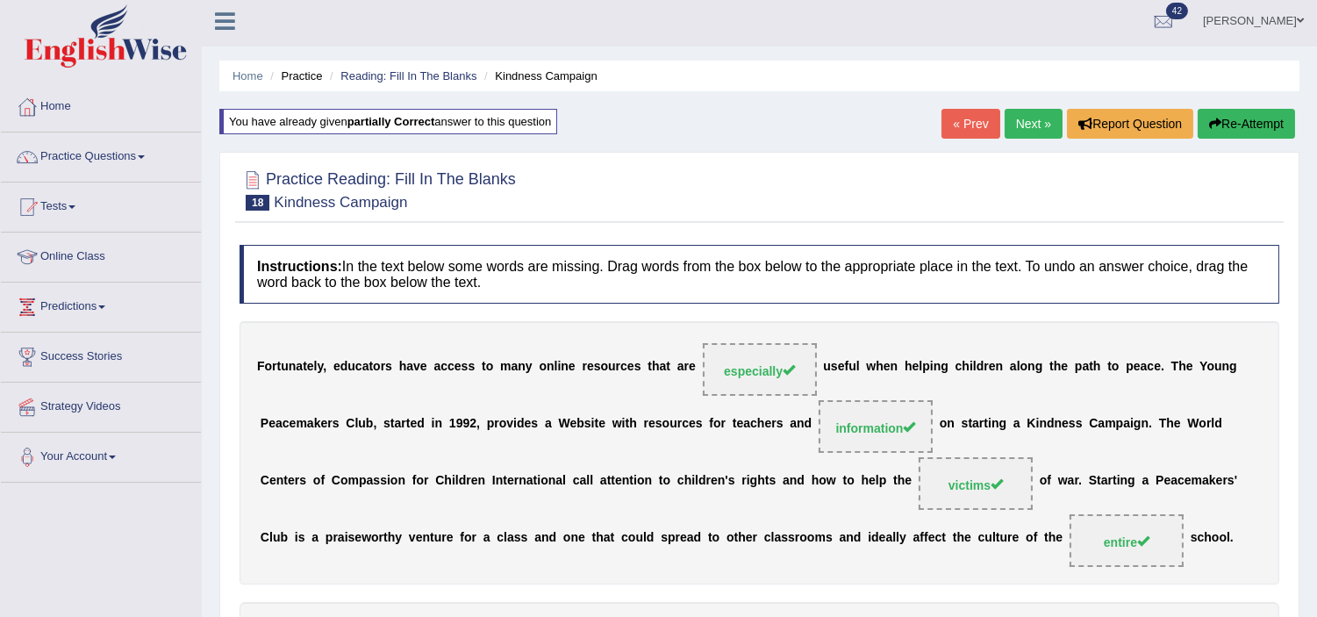
scroll to position [0, 0]
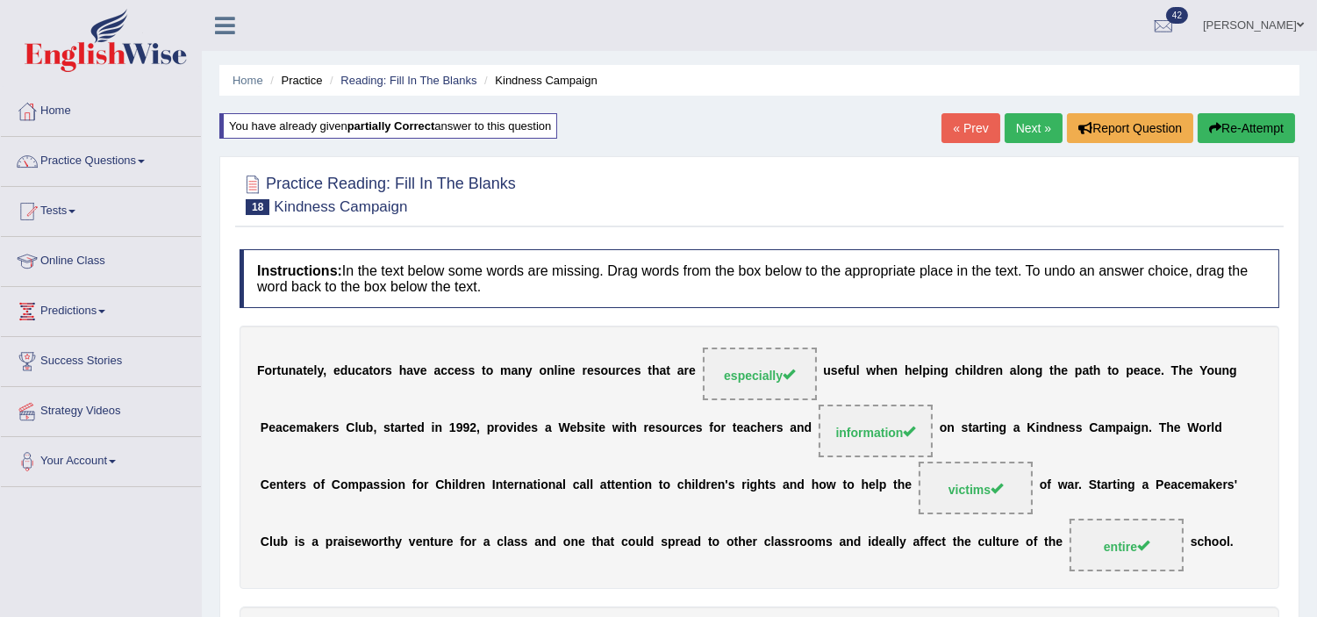
click at [1027, 125] on link "Next »" at bounding box center [1034, 128] width 58 height 30
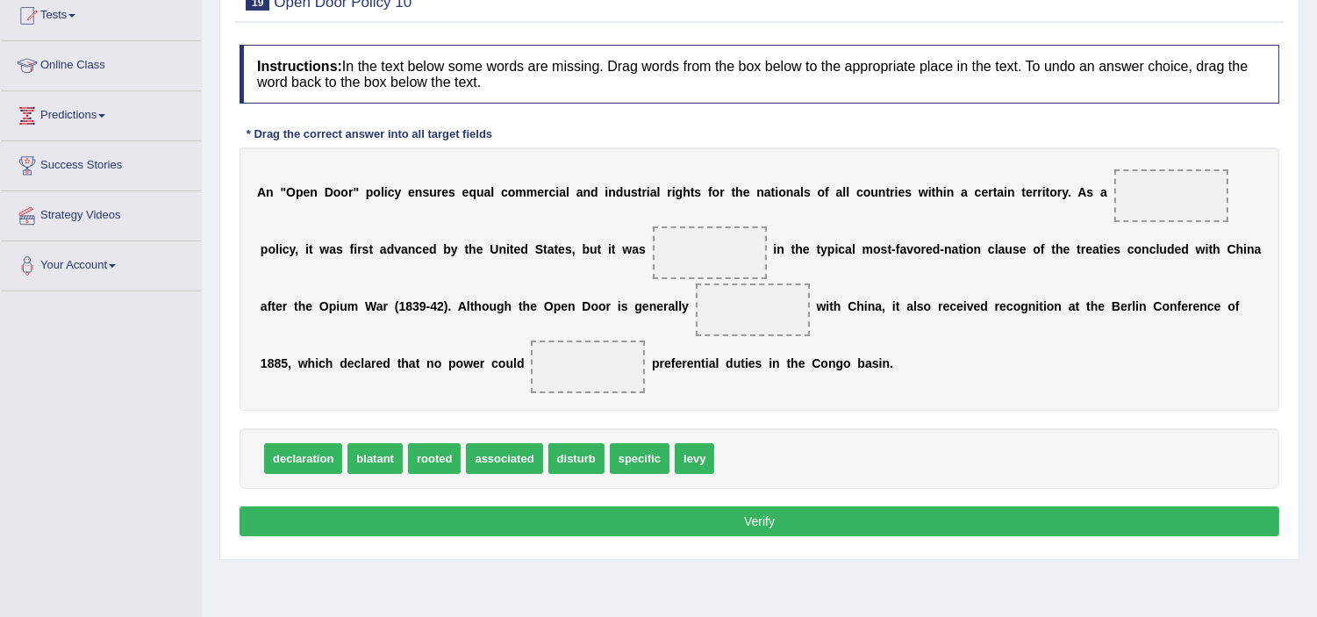
scroll to position [195, 0]
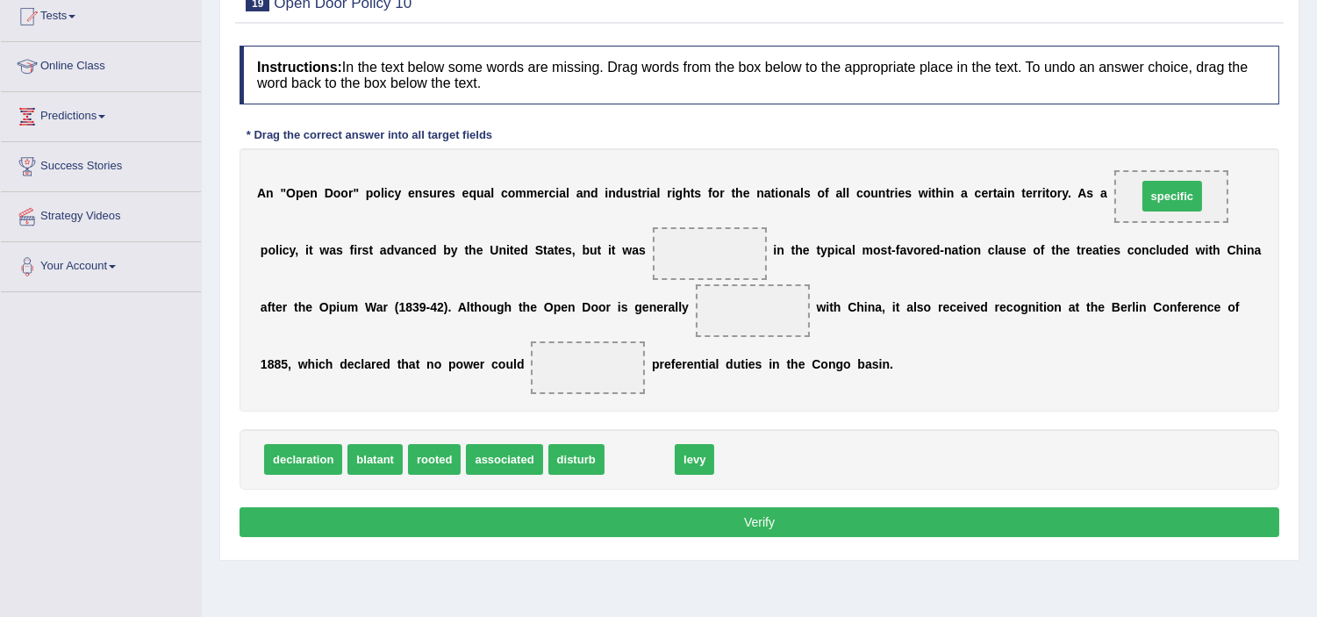
drag, startPoint x: 641, startPoint y: 465, endPoint x: 1172, endPoint y: 203, distance: 592.9
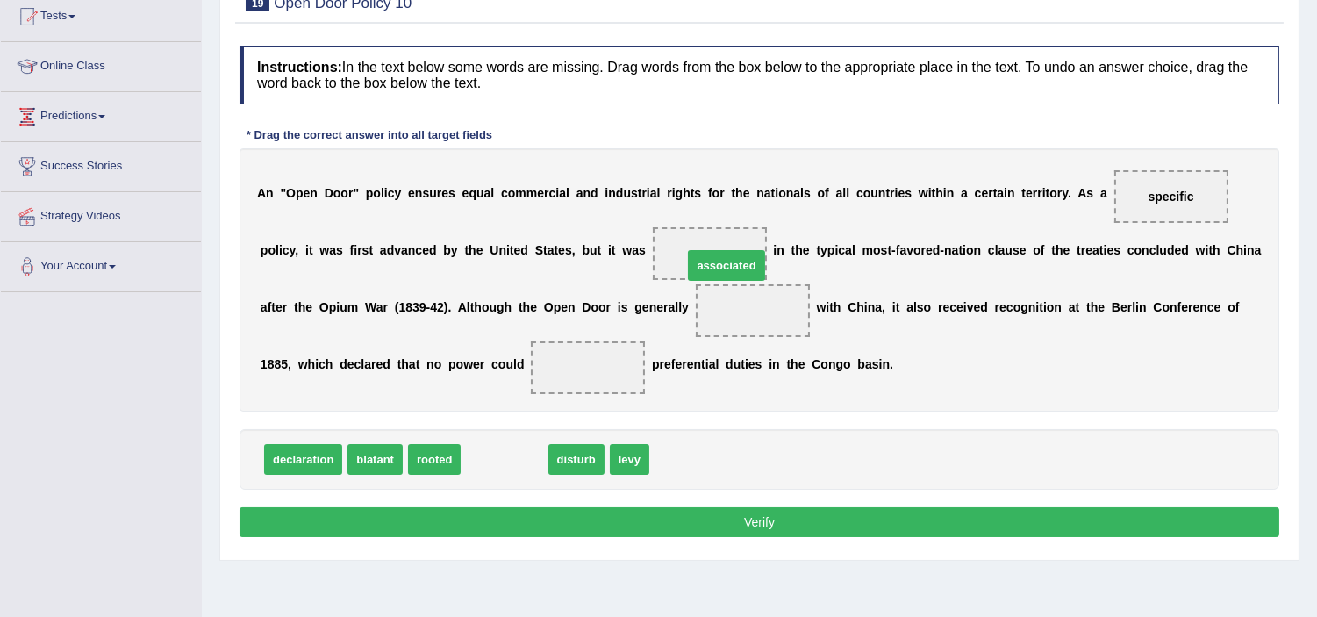
drag, startPoint x: 529, startPoint y: 440, endPoint x: 743, endPoint y: 254, distance: 283.0
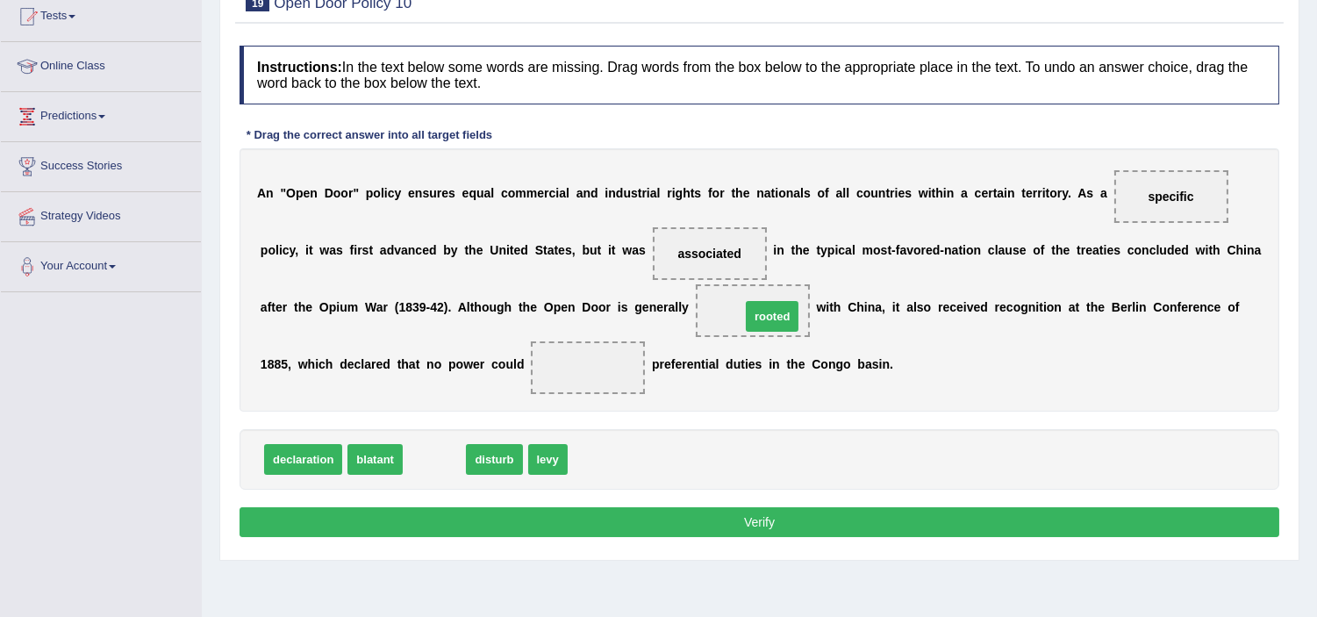
drag, startPoint x: 440, startPoint y: 462, endPoint x: 777, endPoint y: 320, distance: 365.7
drag, startPoint x: 442, startPoint y: 452, endPoint x: 690, endPoint y: 374, distance: 259.5
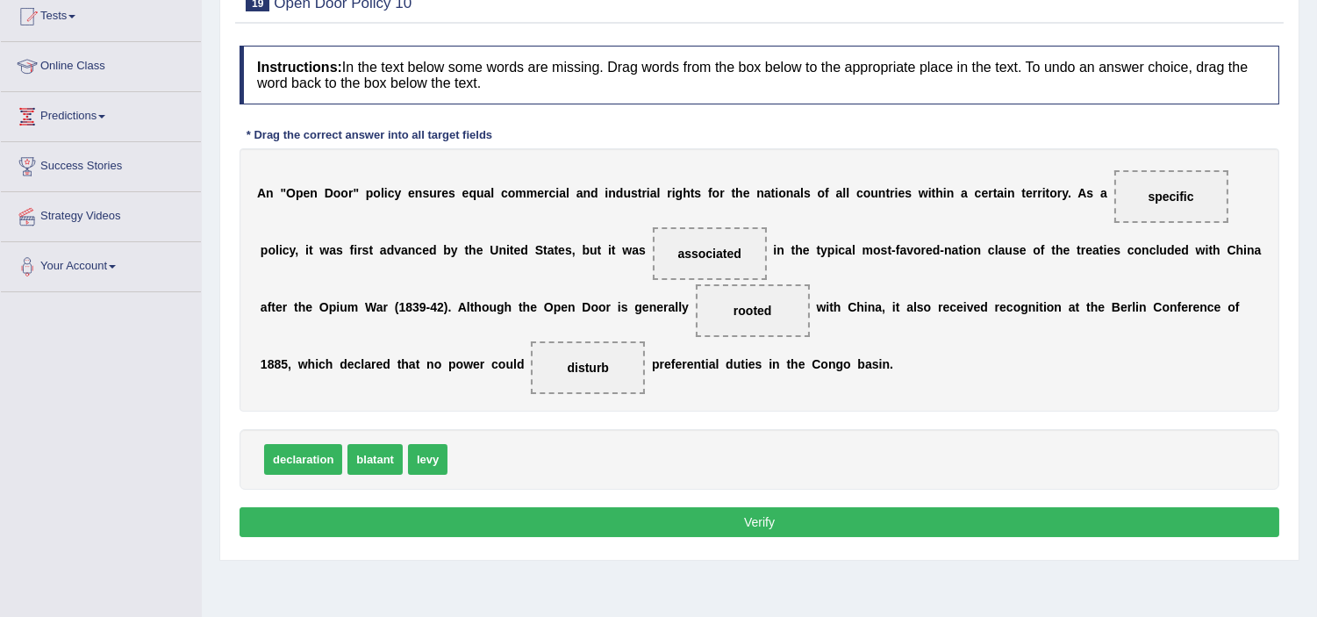
drag, startPoint x: 862, startPoint y: 526, endPoint x: 871, endPoint y: 528, distance: 9.8
click at [867, 528] on button "Verify" at bounding box center [760, 522] width 1040 height 30
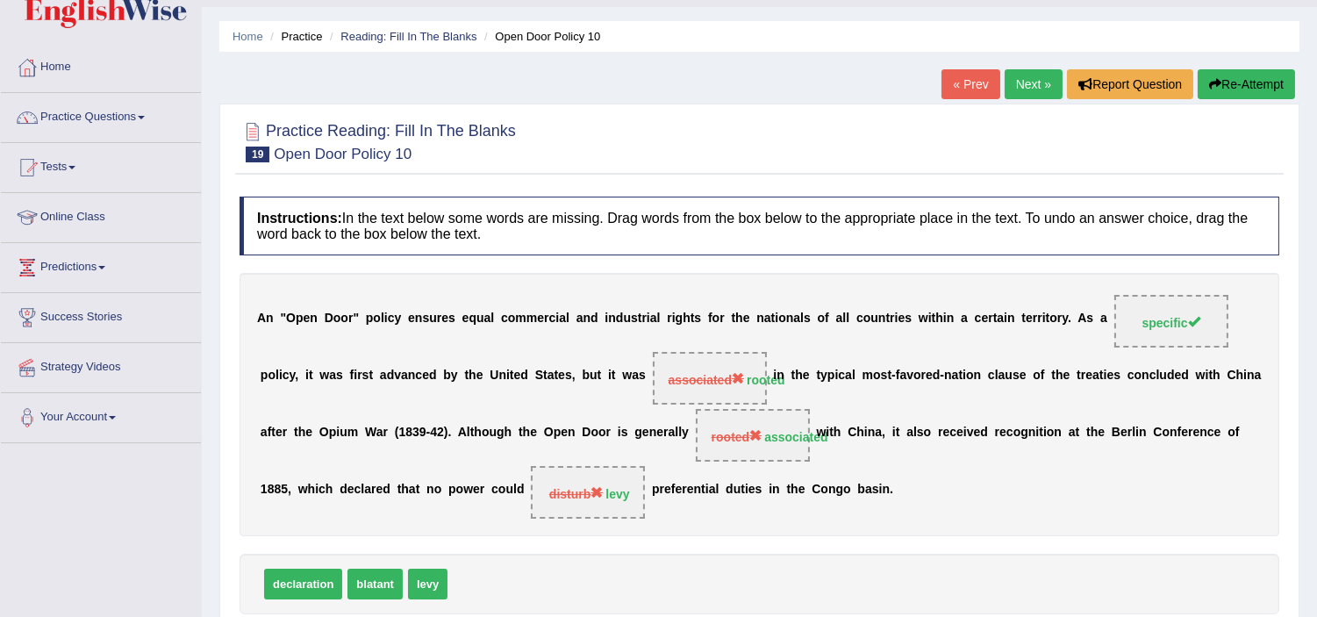
scroll to position [0, 0]
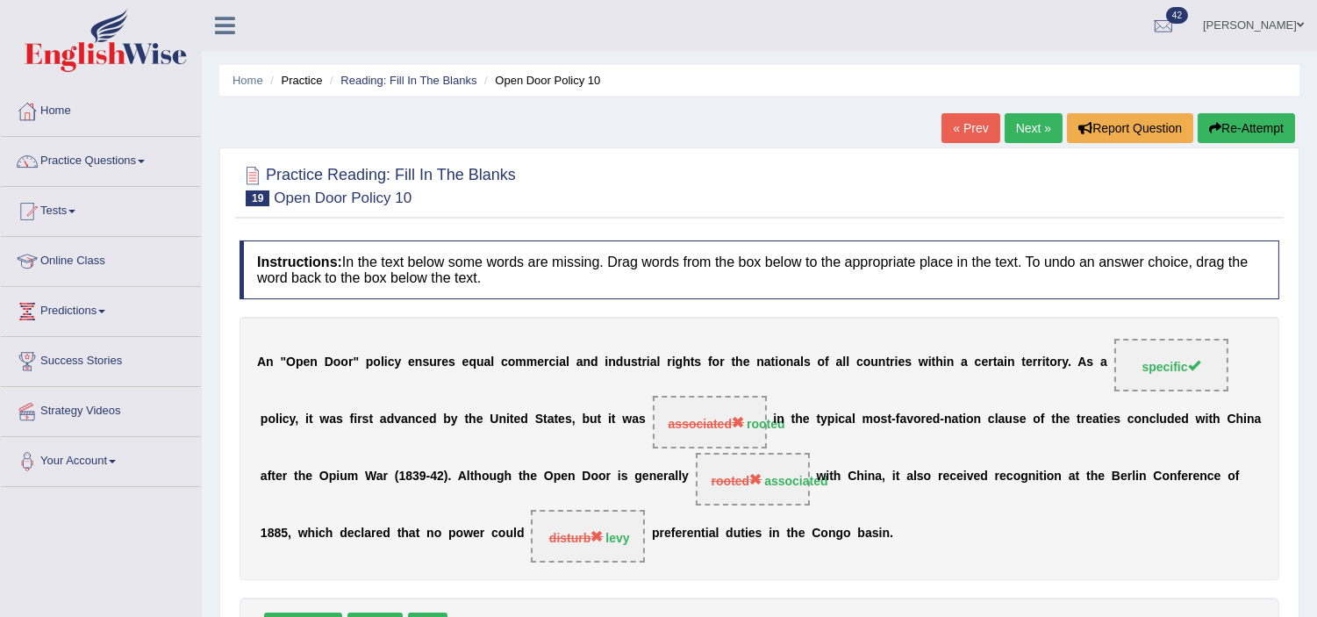
click at [1265, 114] on button "Re-Attempt" at bounding box center [1246, 128] width 97 height 30
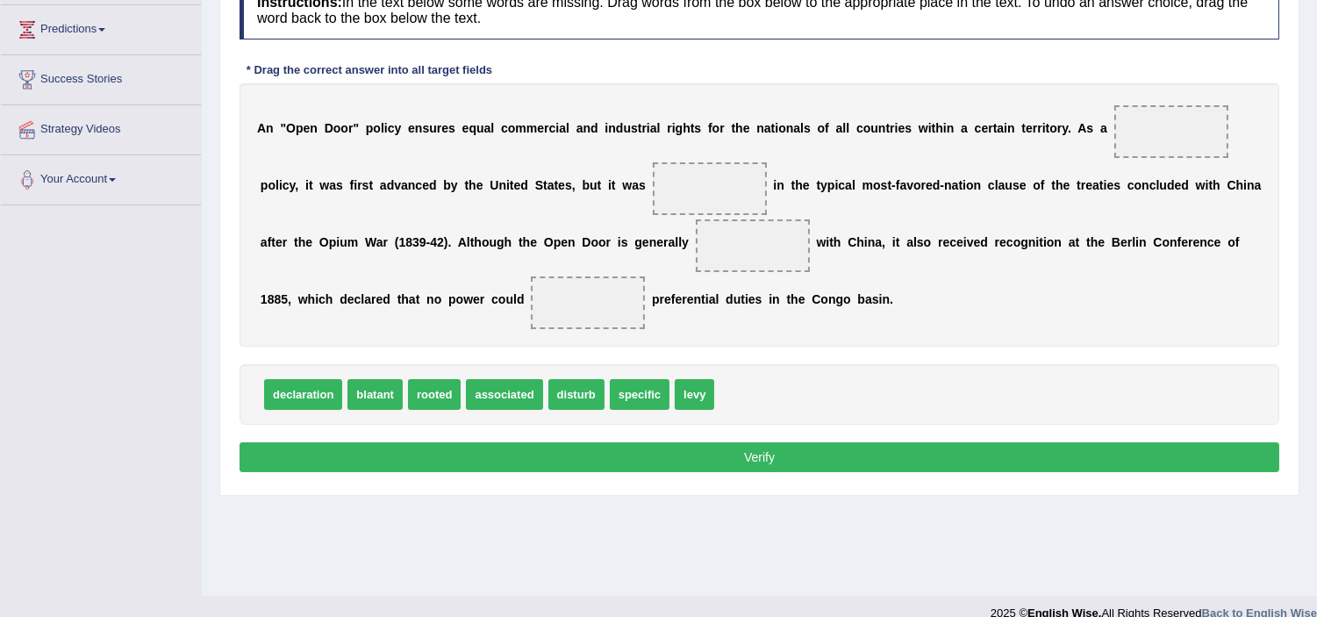
scroll to position [292, 0]
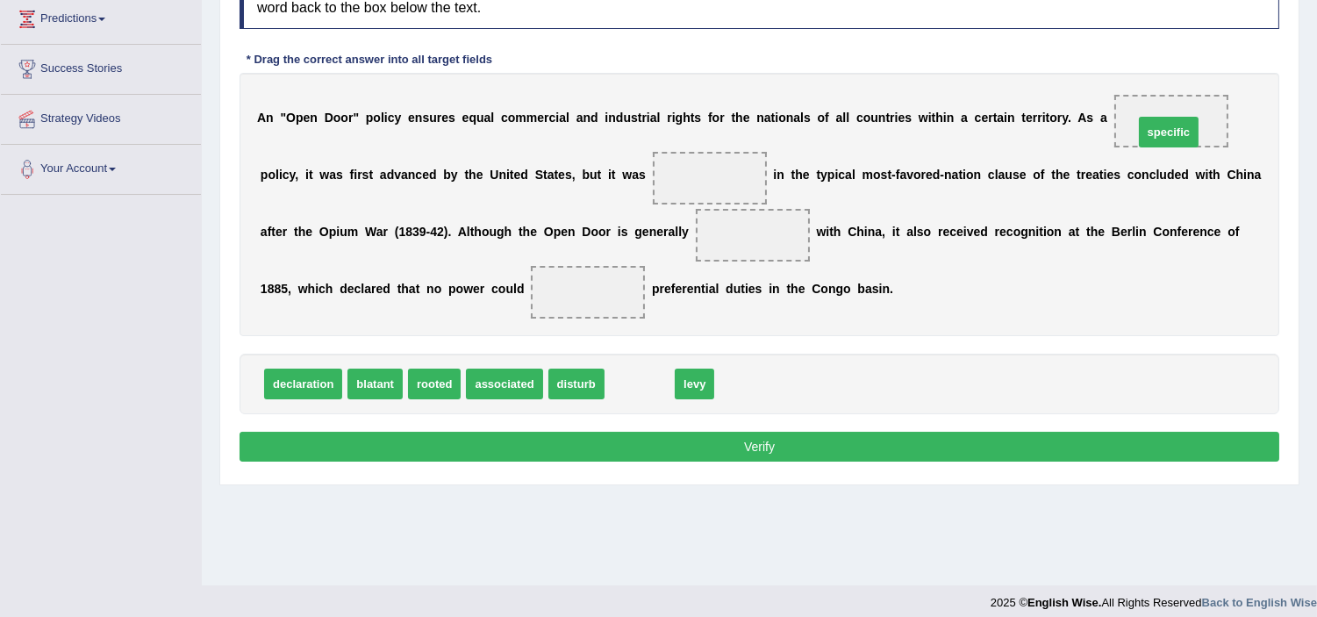
drag, startPoint x: 626, startPoint y: 393, endPoint x: 1155, endPoint y: 140, distance: 586.3
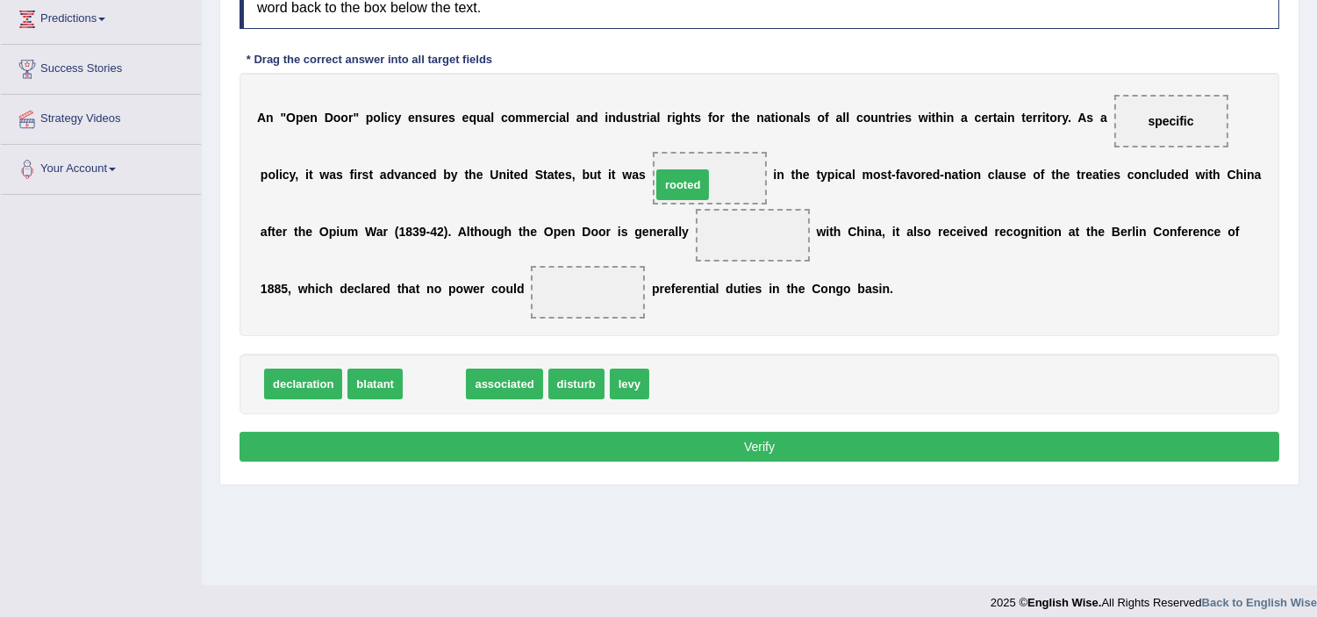
drag, startPoint x: 422, startPoint y: 390, endPoint x: 673, endPoint y: 189, distance: 322.0
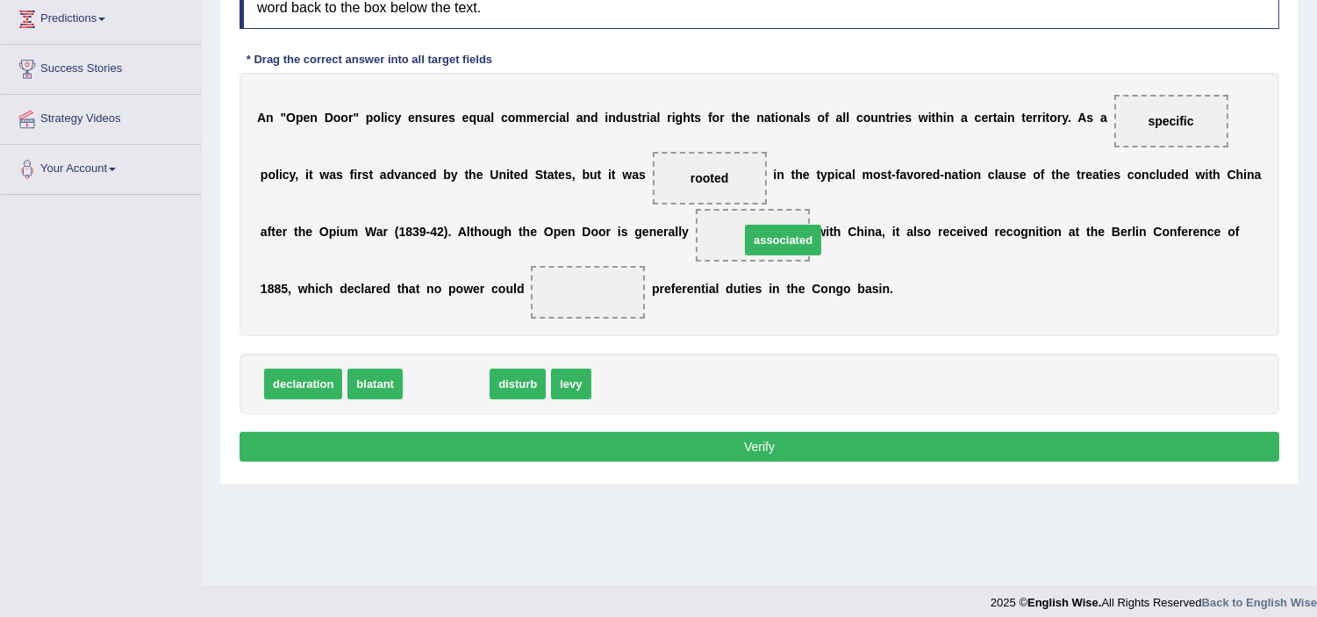
drag, startPoint x: 458, startPoint y: 382, endPoint x: 795, endPoint y: 238, distance: 366.4
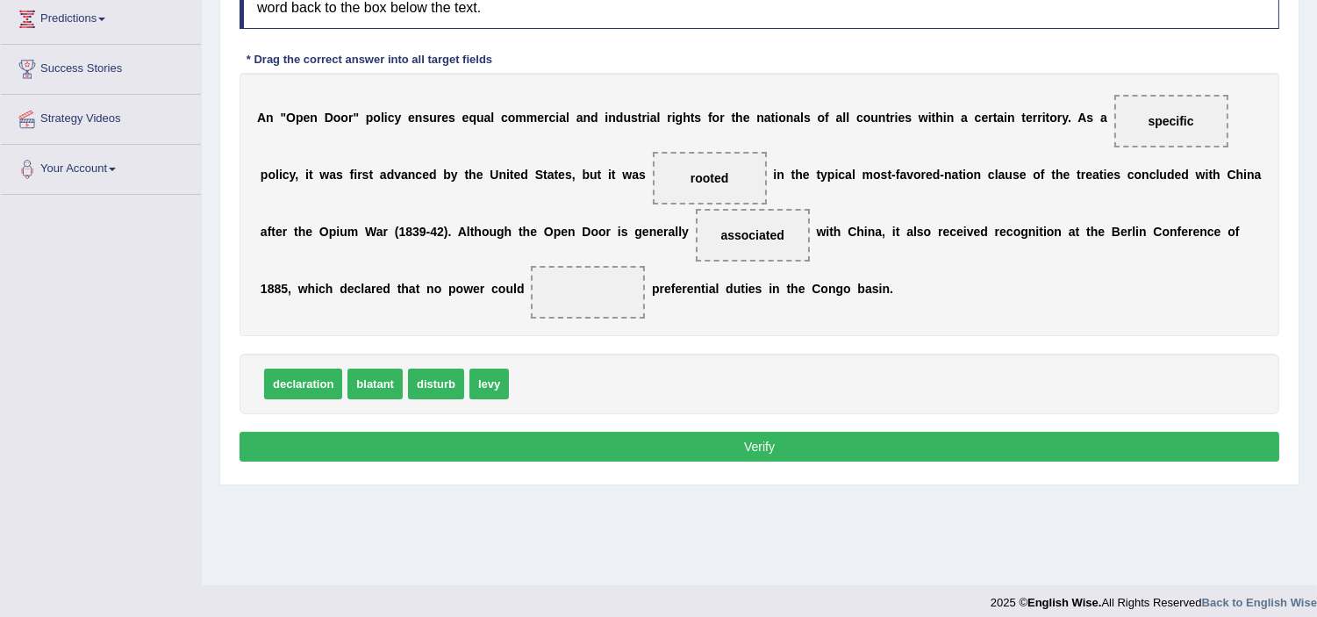
click at [598, 327] on div "Instructions: In the text below some words are missing. Drag words from the box…" at bounding box center [759, 218] width 1049 height 514
drag, startPoint x: 484, startPoint y: 379, endPoint x: 704, endPoint y: 323, distance: 226.4
click at [590, 451] on button "Verify" at bounding box center [760, 447] width 1040 height 30
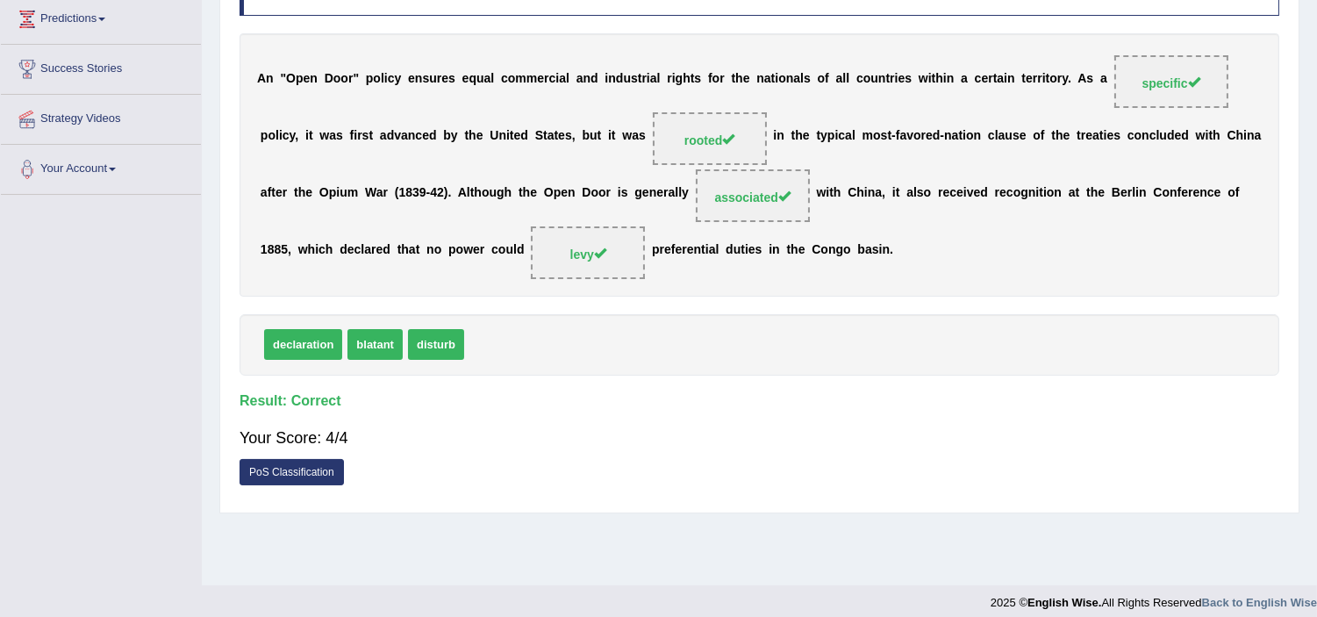
drag, startPoint x: 619, startPoint y: 204, endPoint x: 656, endPoint y: 213, distance: 38.1
click at [646, 197] on div "A n " O p e n D o o r " p o l i c y e n s u r e s e q u a l c o m m e r c i a l…" at bounding box center [760, 164] width 1040 height 263
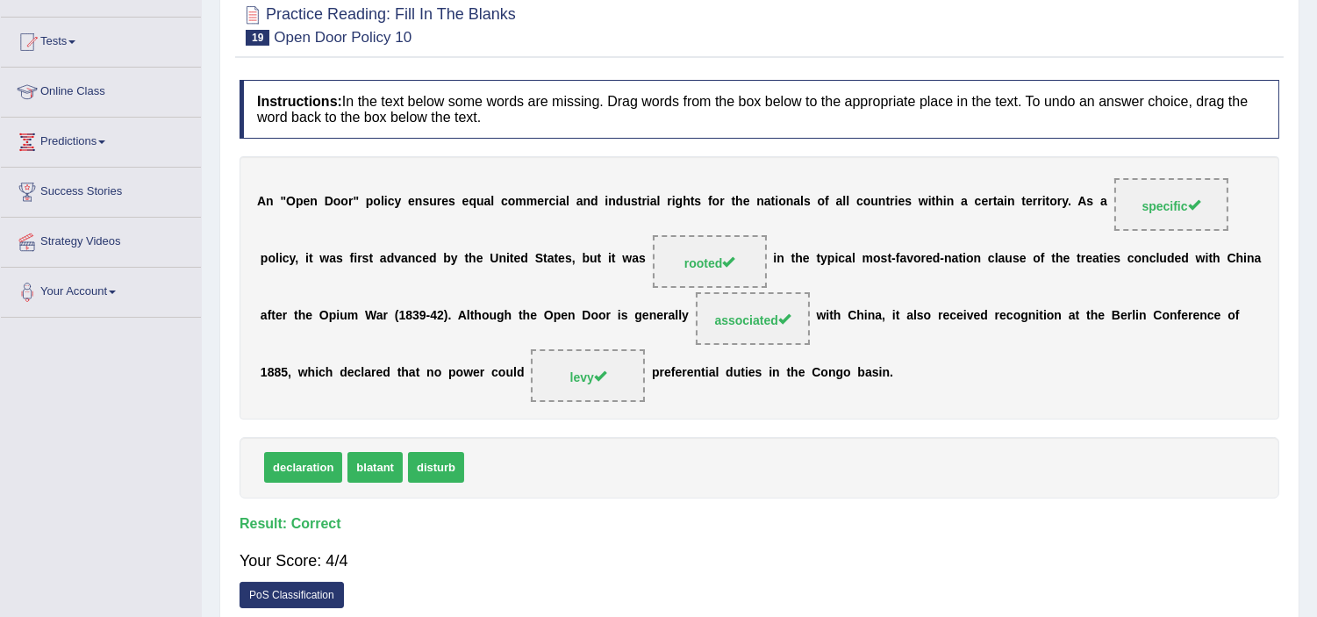
scroll to position [0, 0]
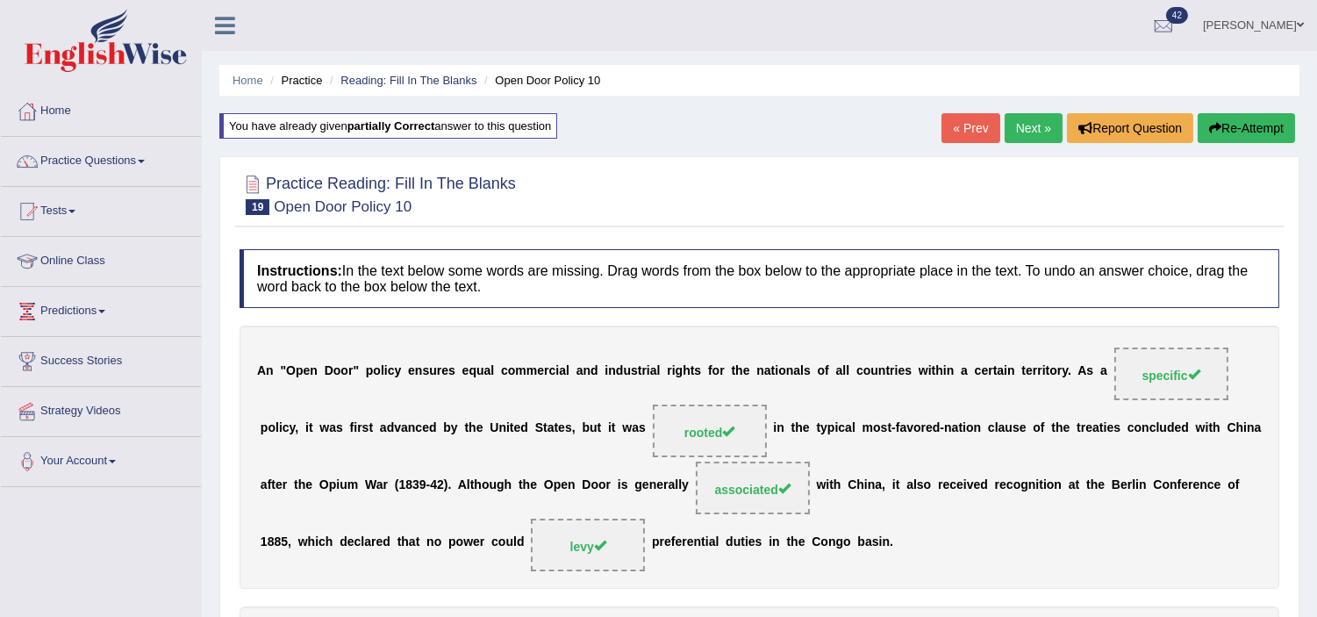
click at [1032, 119] on link "Next »" at bounding box center [1034, 128] width 58 height 30
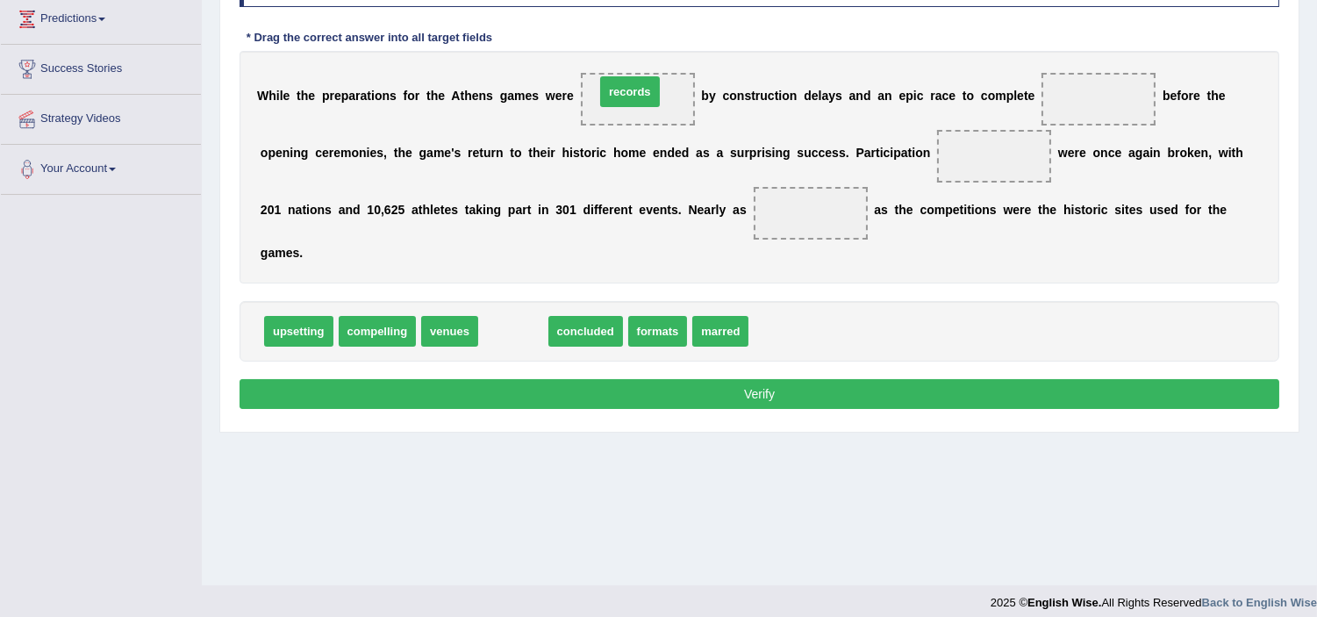
drag, startPoint x: 520, startPoint y: 328, endPoint x: 637, endPoint y: 95, distance: 260.9
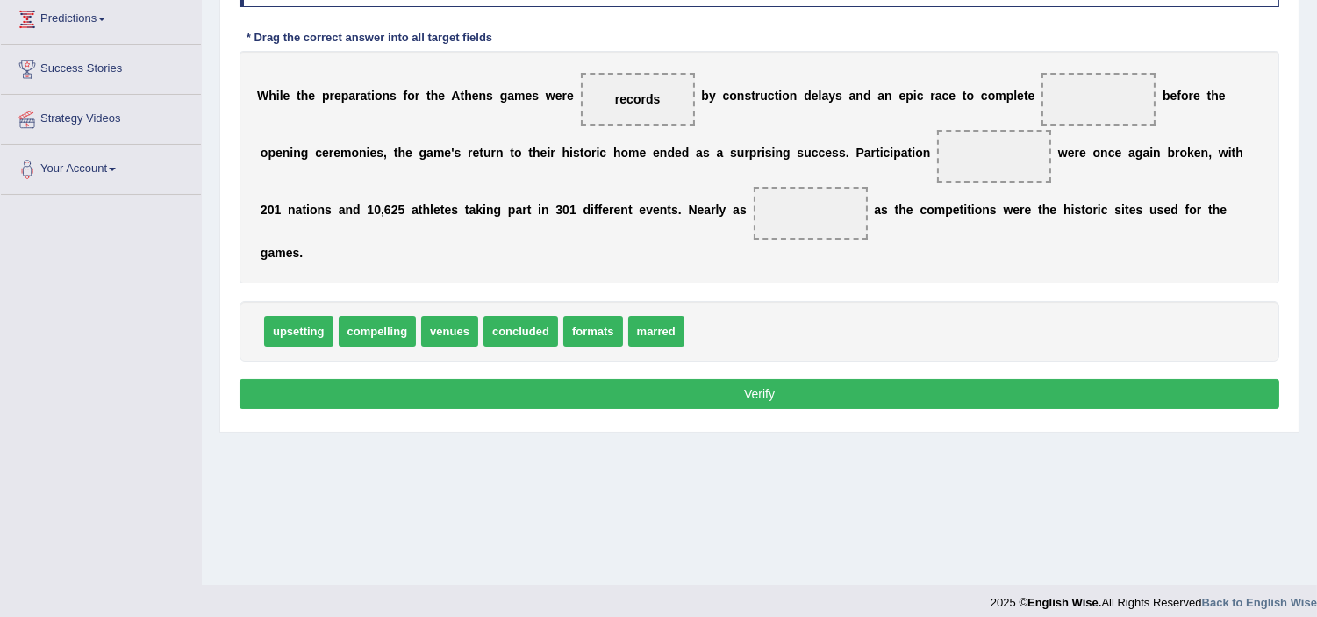
click at [643, 95] on span "records" at bounding box center [637, 99] width 45 height 14
drag, startPoint x: 584, startPoint y: 328, endPoint x: 634, endPoint y: 95, distance: 238.7
drag, startPoint x: 647, startPoint y: 323, endPoint x: 1108, endPoint y: 97, distance: 513.7
drag, startPoint x: 458, startPoint y: 330, endPoint x: 1089, endPoint y: 92, distance: 674.2
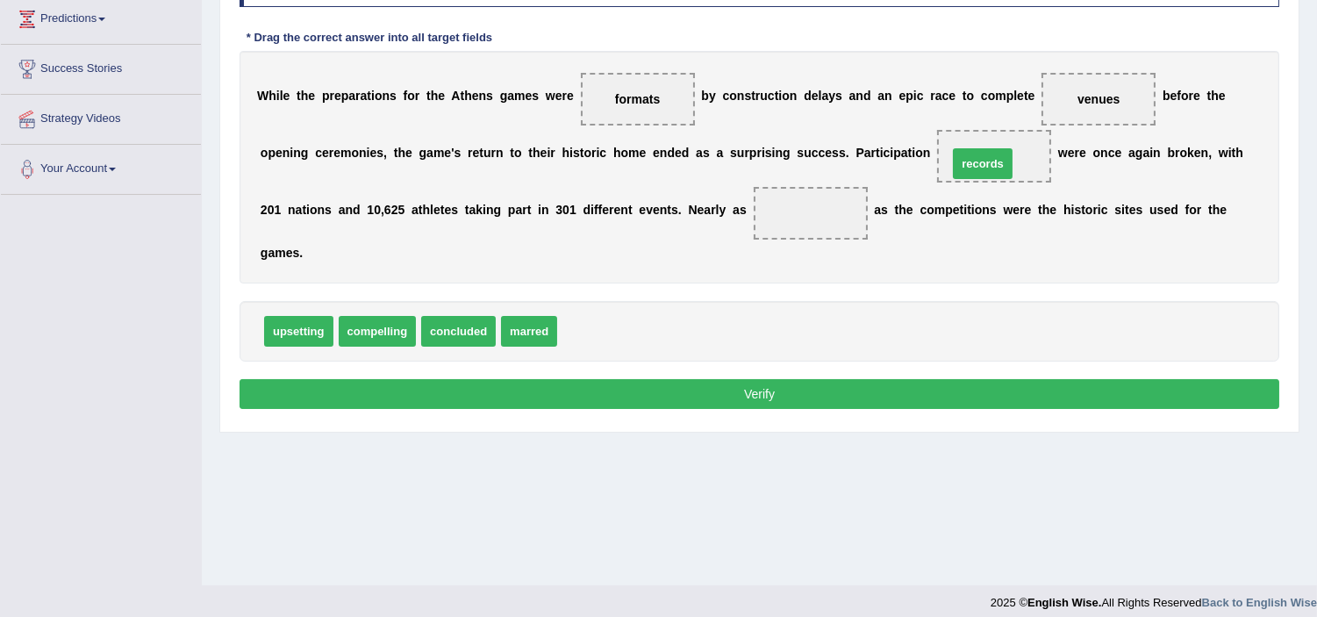
drag, startPoint x: 591, startPoint y: 318, endPoint x: 974, endPoint y: 155, distance: 416.4
drag, startPoint x: 529, startPoint y: 328, endPoint x: 840, endPoint y: 232, distance: 325.3
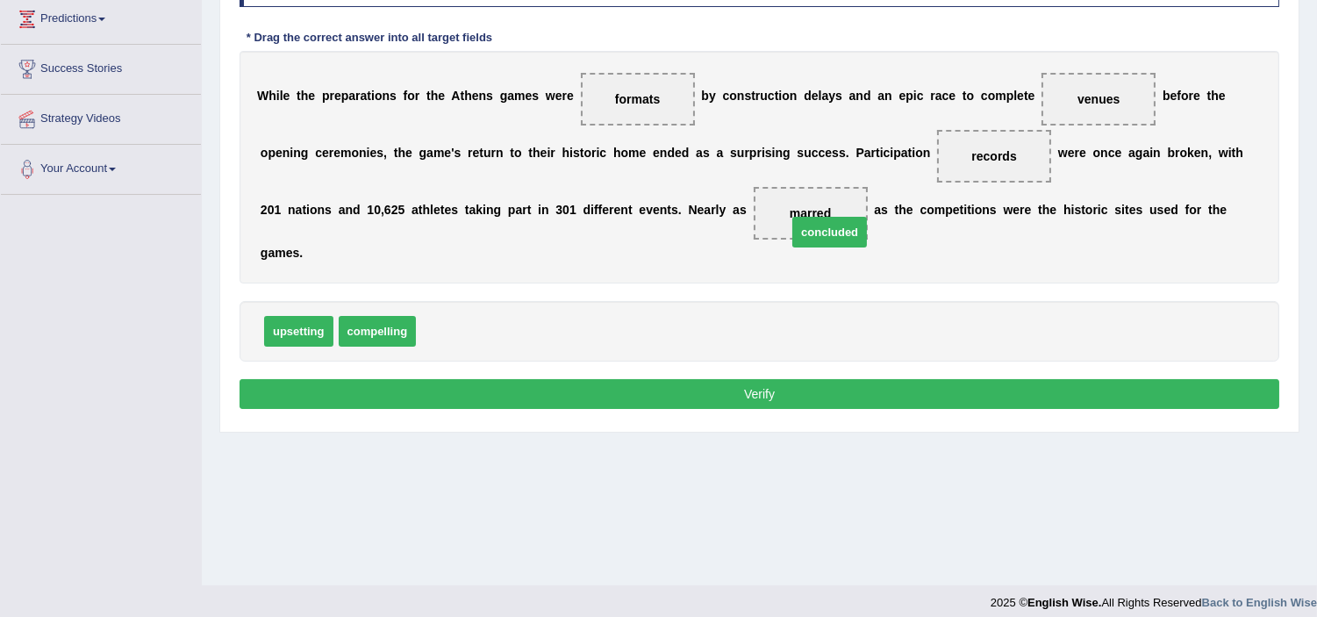
drag, startPoint x: 442, startPoint y: 336, endPoint x: 813, endPoint y: 235, distance: 384.6
click at [597, 379] on button "Verify" at bounding box center [760, 394] width 1040 height 30
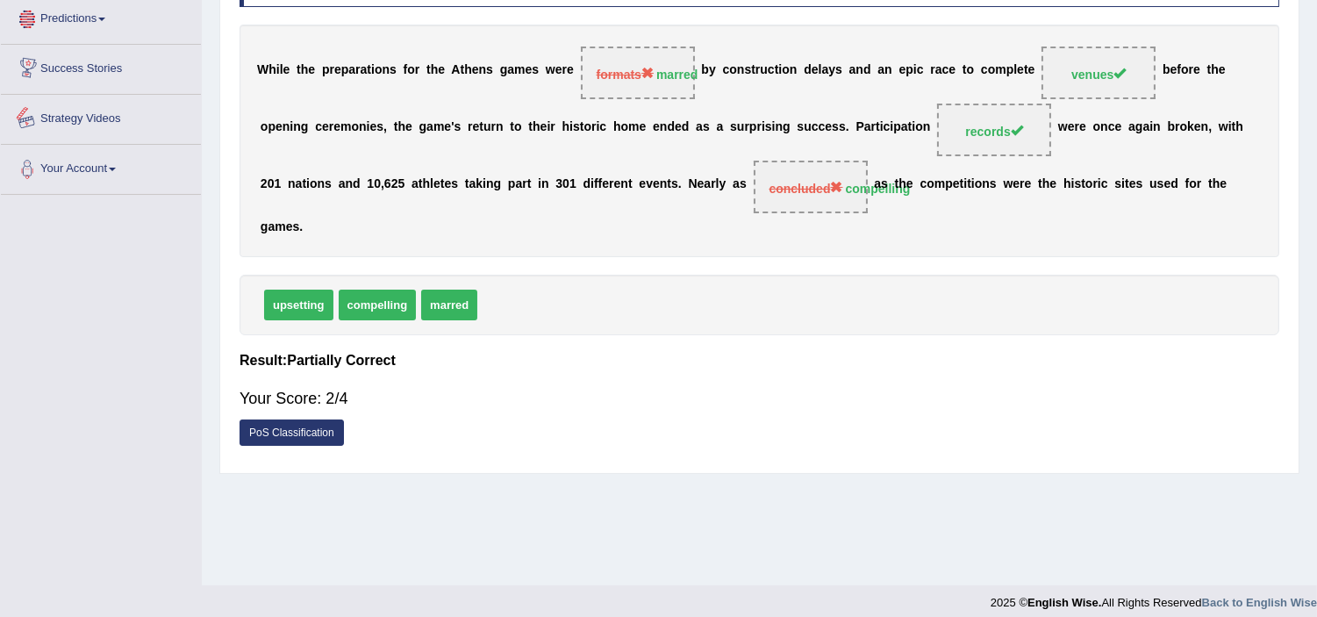
click at [527, 472] on div "Practice Reading: Fill In The Blanks 20 Athens Games Instructions: In the text …" at bounding box center [759, 164] width 1080 height 619
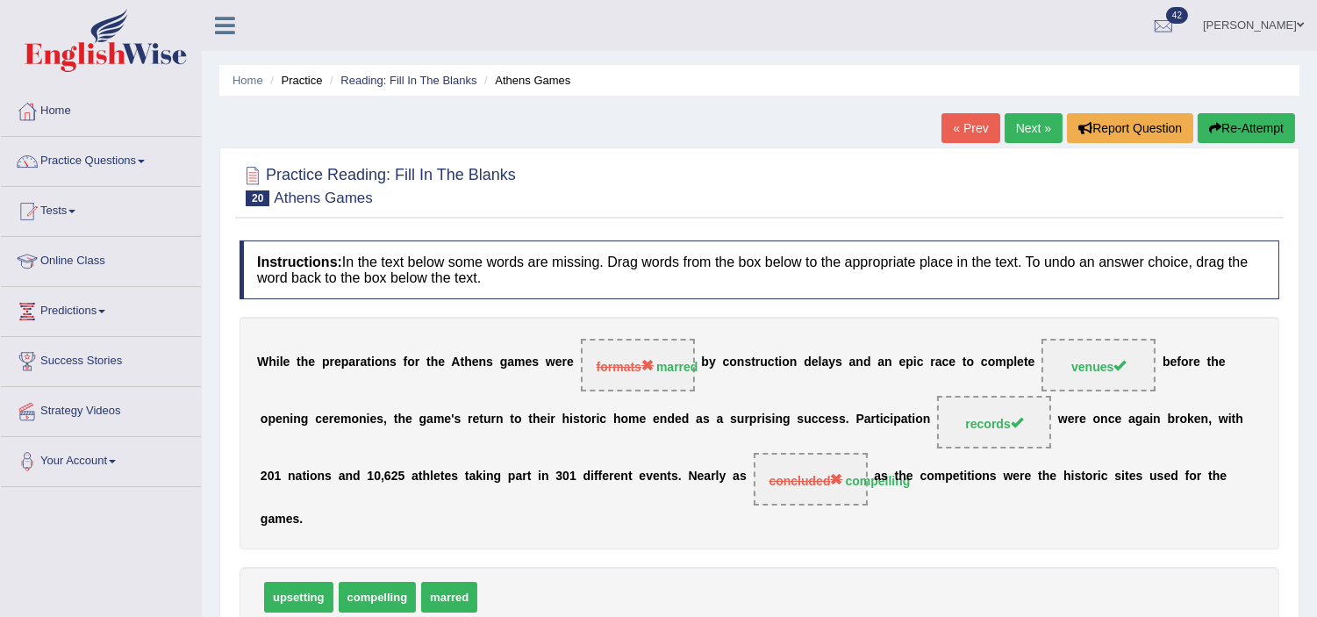
click at [1242, 119] on button "Re-Attempt" at bounding box center [1246, 128] width 97 height 30
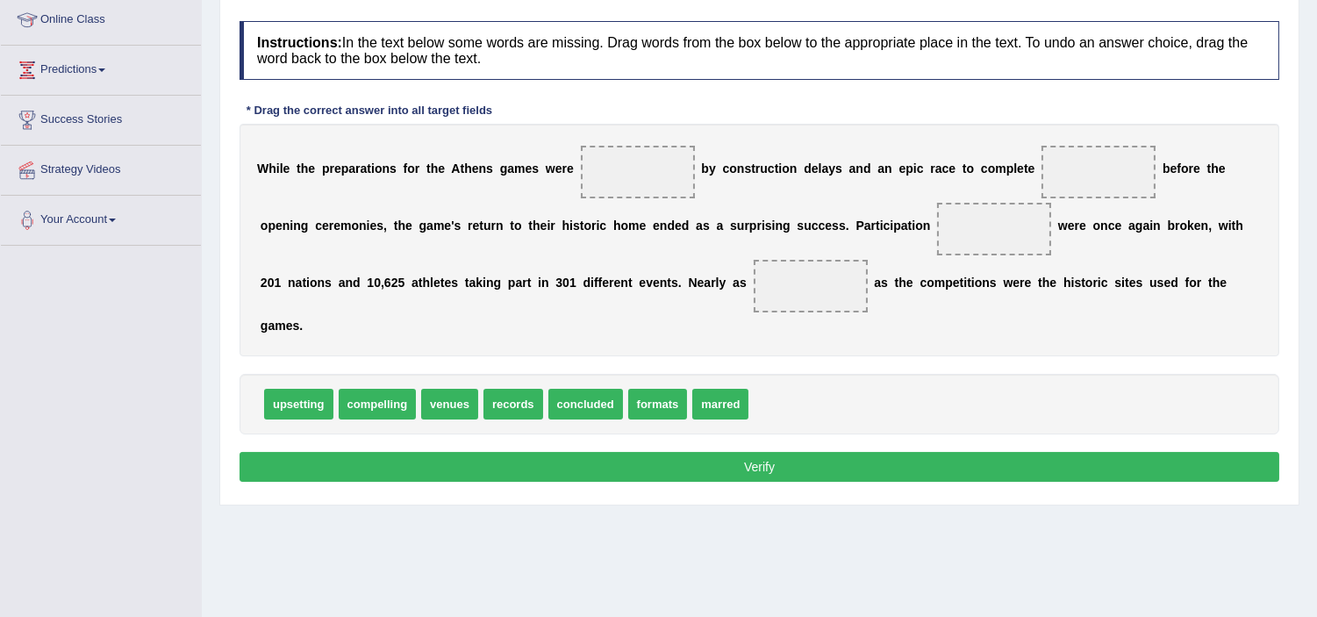
scroll to position [206, 0]
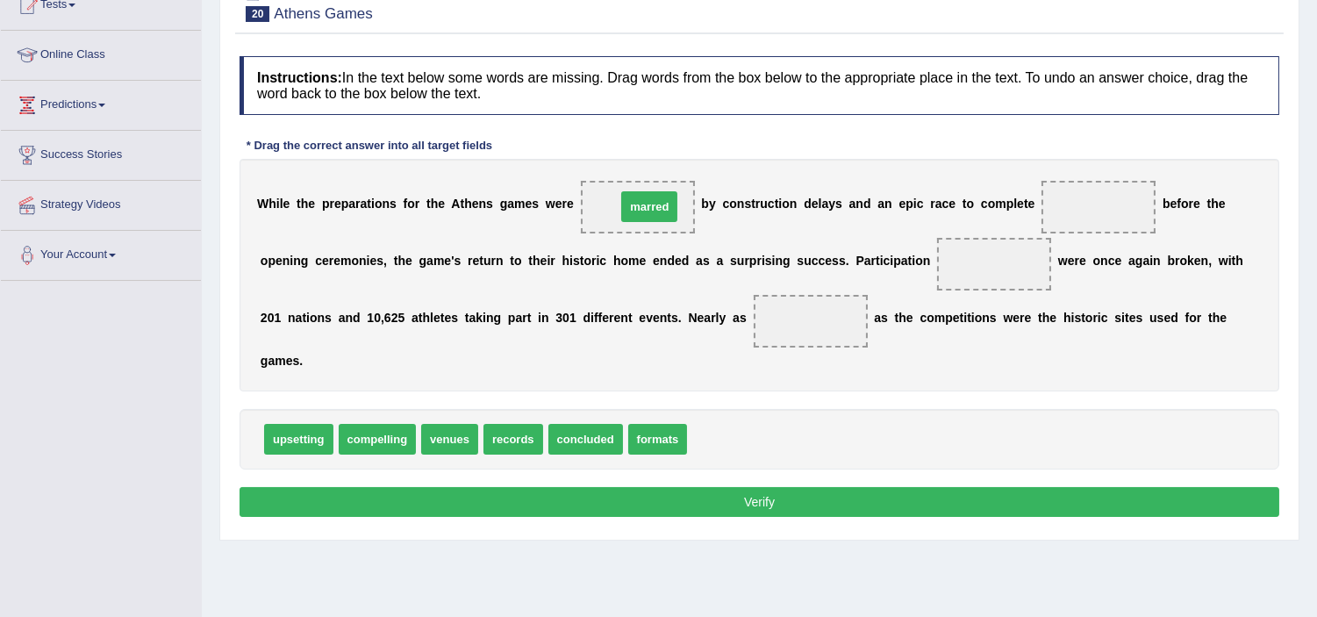
drag, startPoint x: 720, startPoint y: 443, endPoint x: 649, endPoint y: 212, distance: 241.5
drag, startPoint x: 494, startPoint y: 440, endPoint x: 942, endPoint y: 278, distance: 476.5
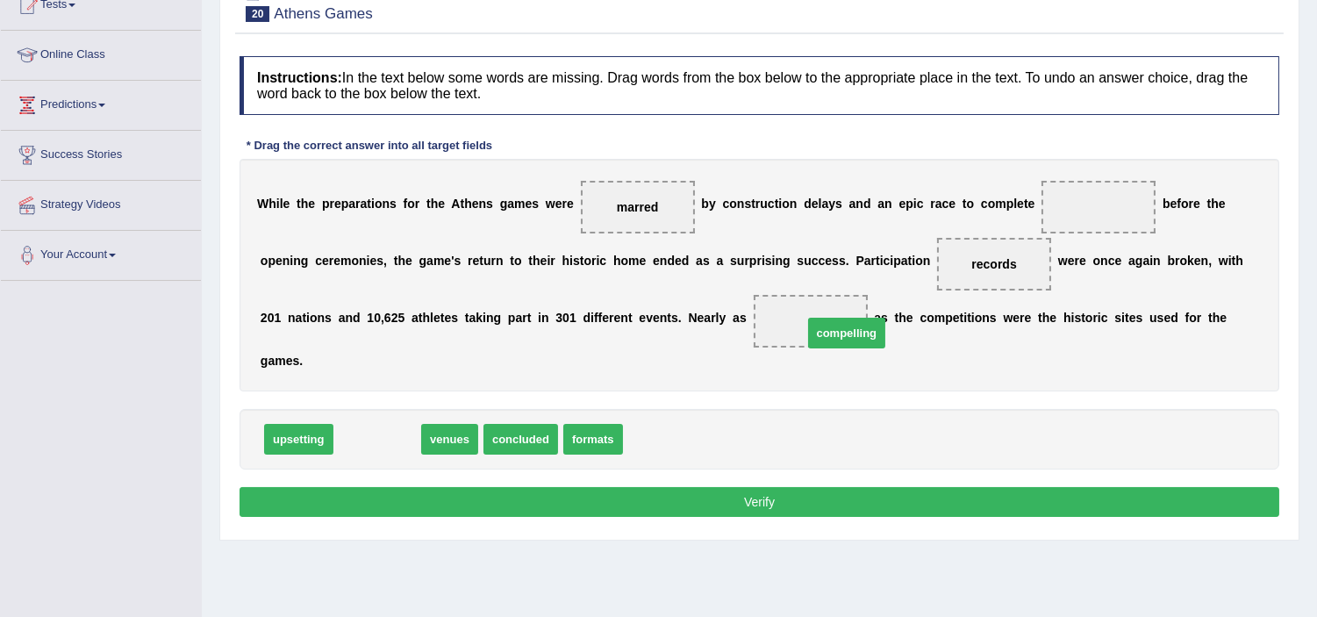
drag, startPoint x: 361, startPoint y: 433, endPoint x: 828, endPoint y: 327, distance: 478.7
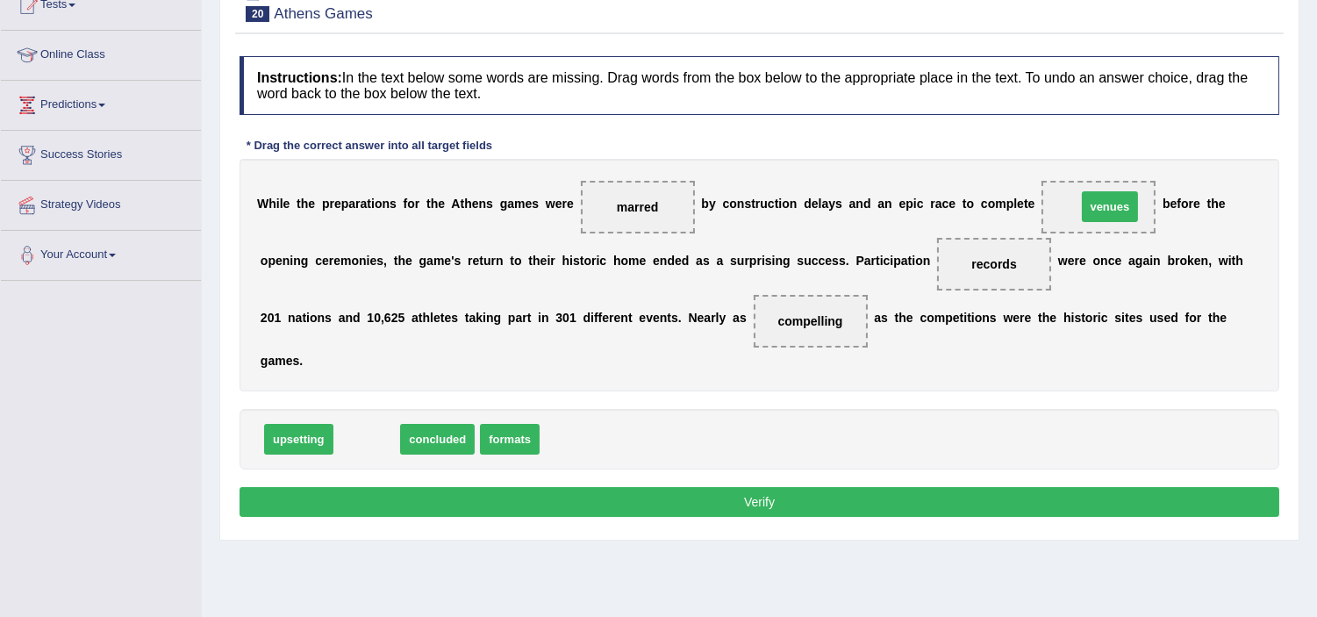
drag, startPoint x: 373, startPoint y: 433, endPoint x: 1115, endPoint y: 204, distance: 776.8
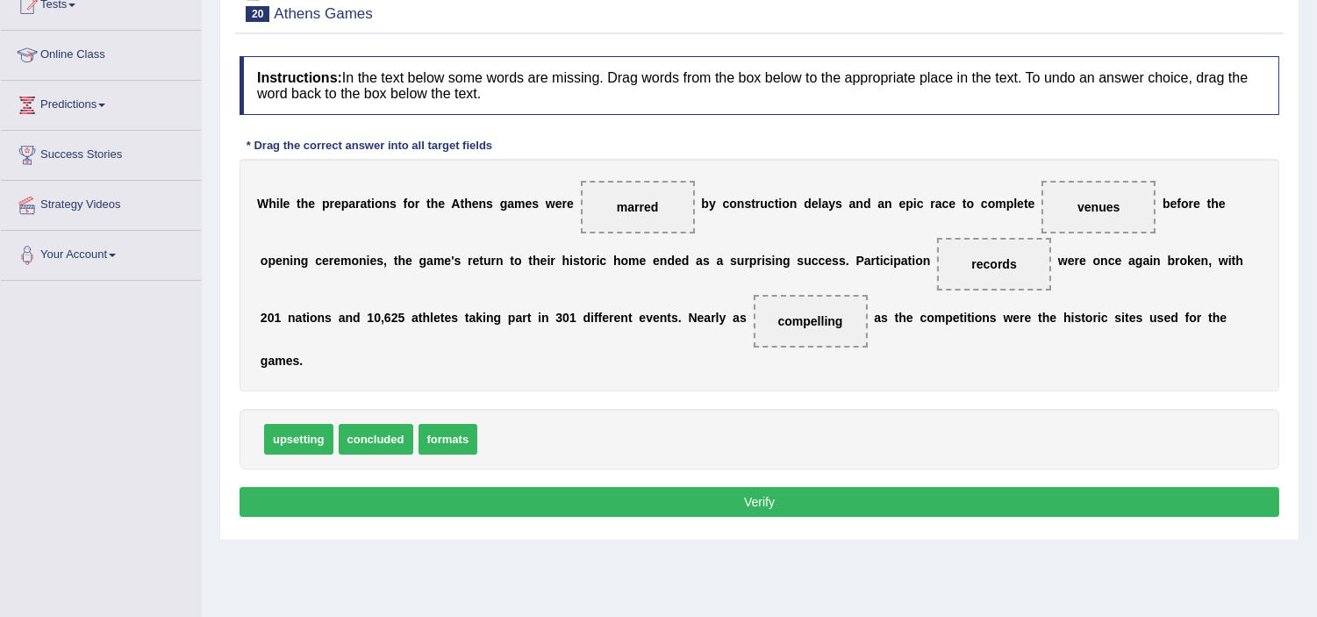
click at [705, 511] on button "Verify" at bounding box center [760, 502] width 1040 height 30
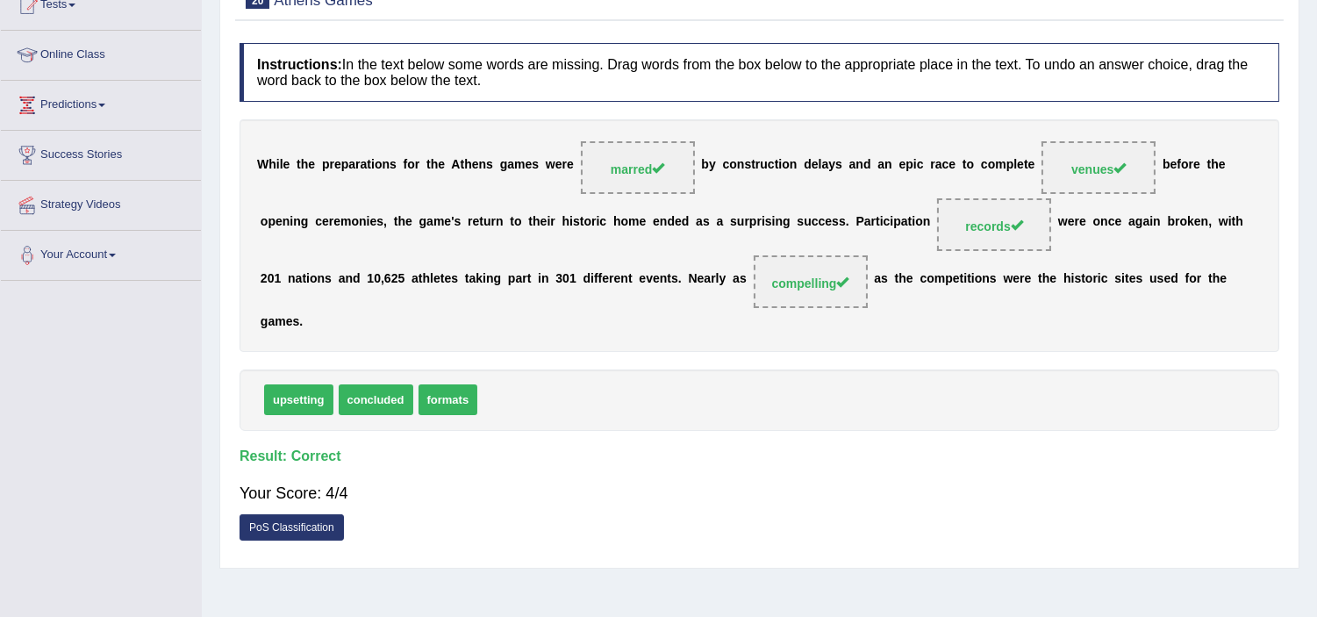
scroll to position [109, 0]
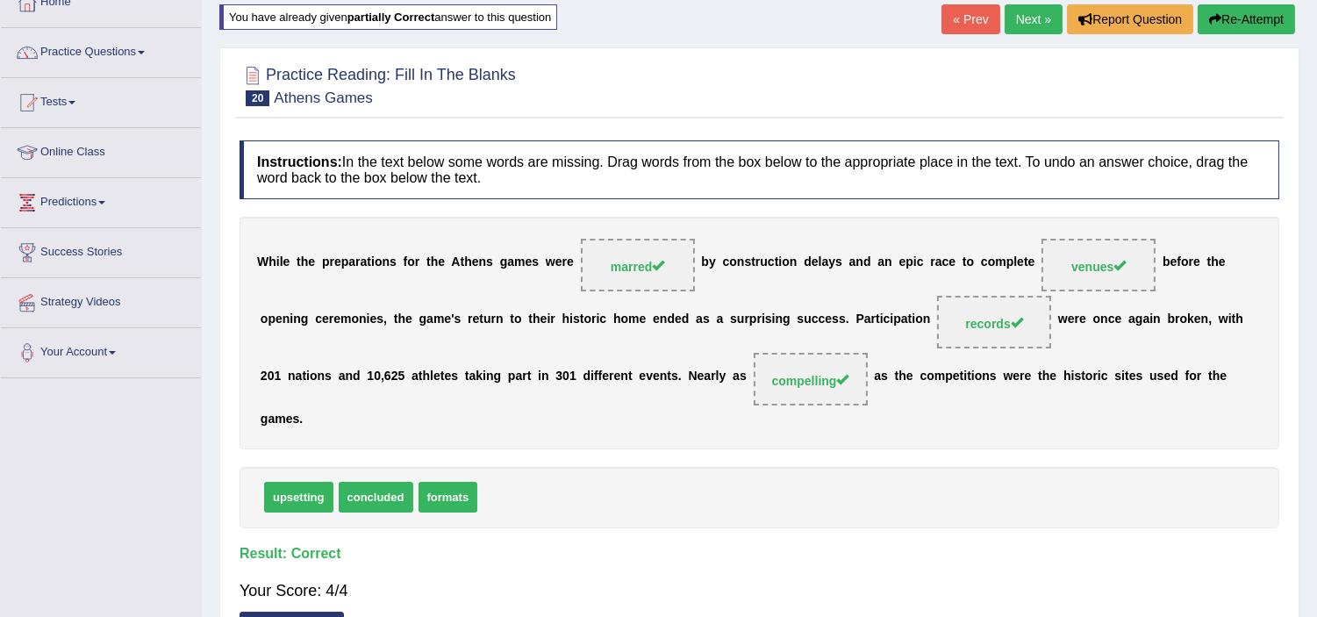
click at [1018, 20] on link "Next »" at bounding box center [1034, 19] width 58 height 30
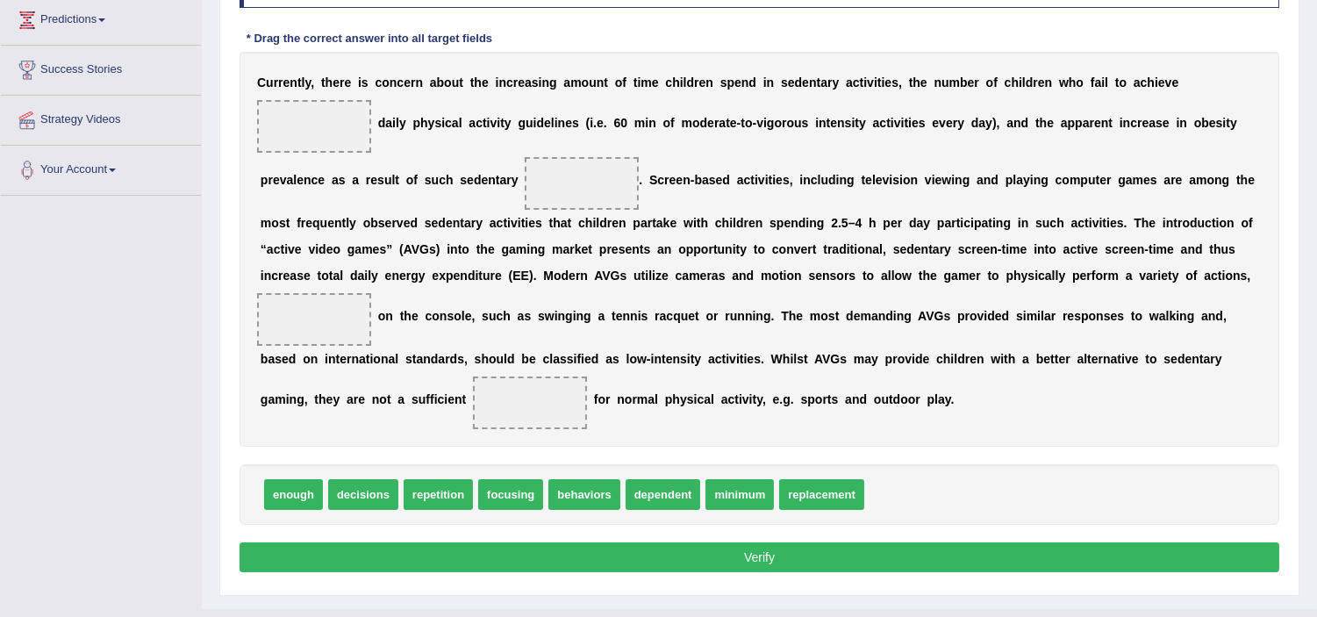
scroll to position [292, 0]
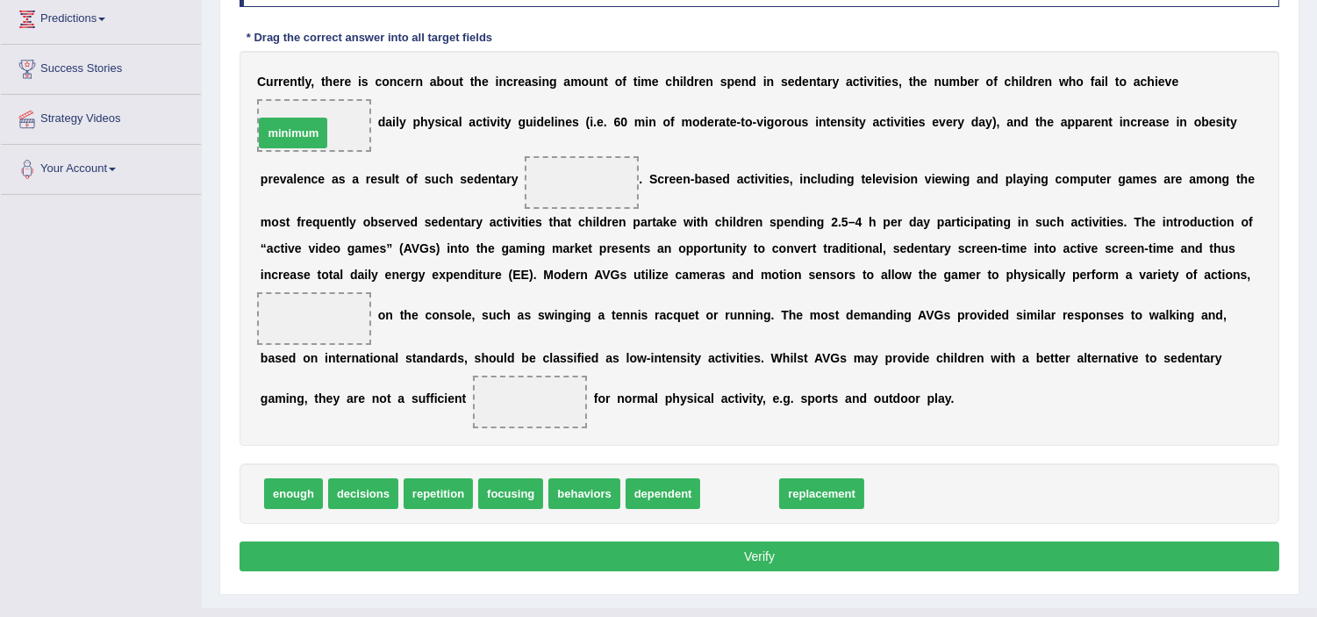
drag, startPoint x: 750, startPoint y: 489, endPoint x: 304, endPoint y: 132, distance: 571.8
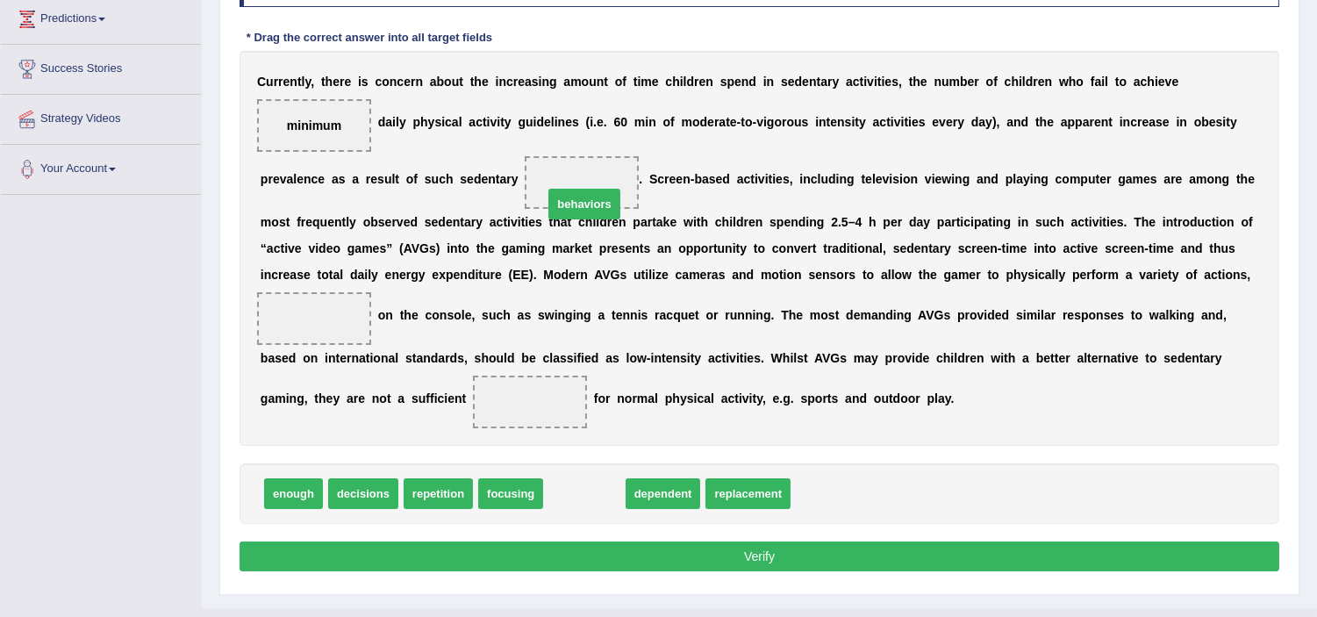
drag, startPoint x: 593, startPoint y: 498, endPoint x: 593, endPoint y: 209, distance: 289.5
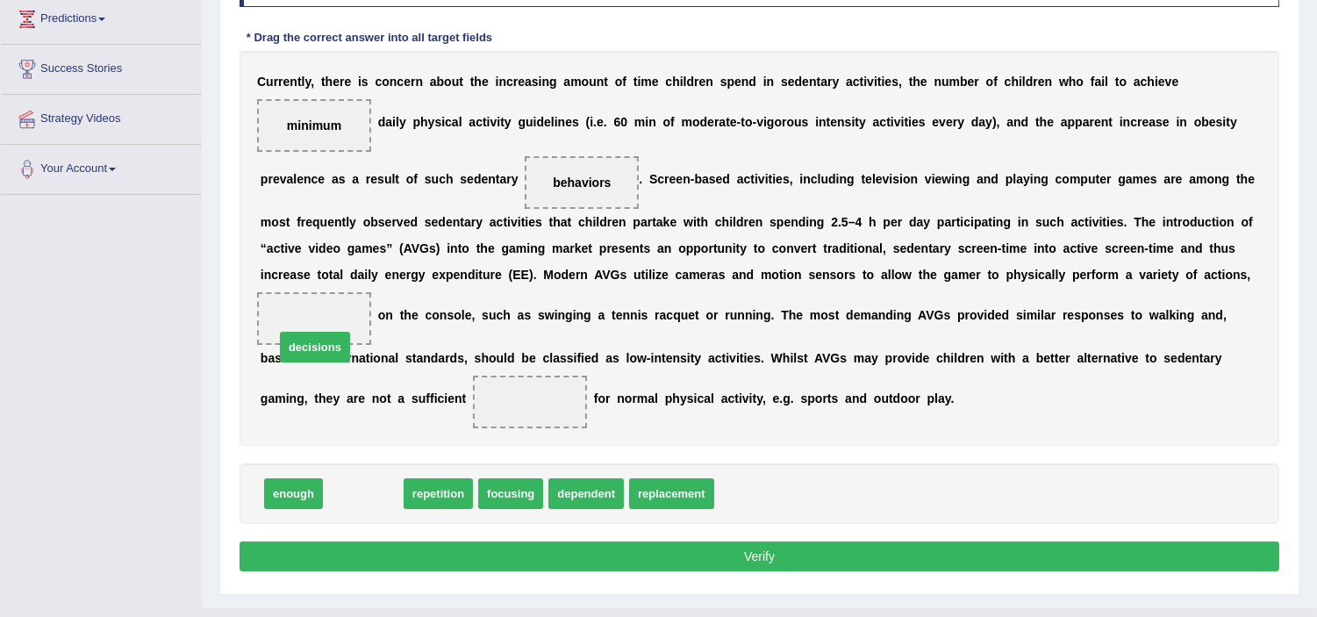
drag, startPoint x: 379, startPoint y: 502, endPoint x: 331, endPoint y: 355, distance: 154.3
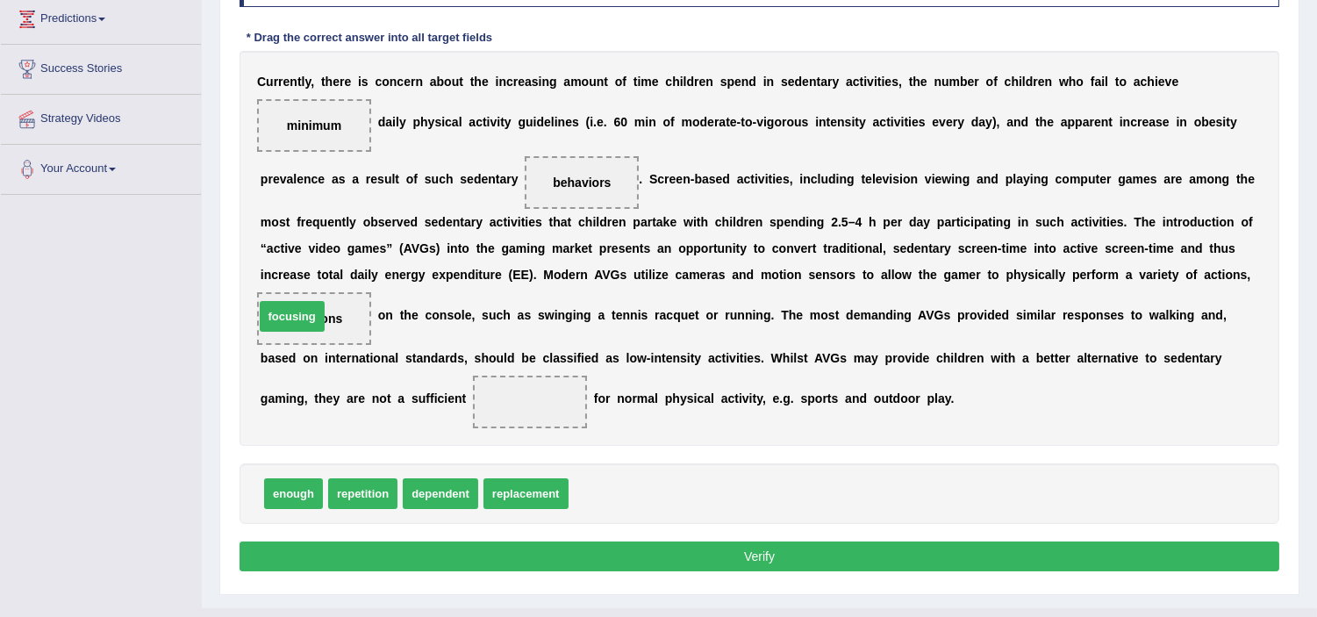
drag, startPoint x: 588, startPoint y: 496, endPoint x: 301, endPoint y: 338, distance: 327.5
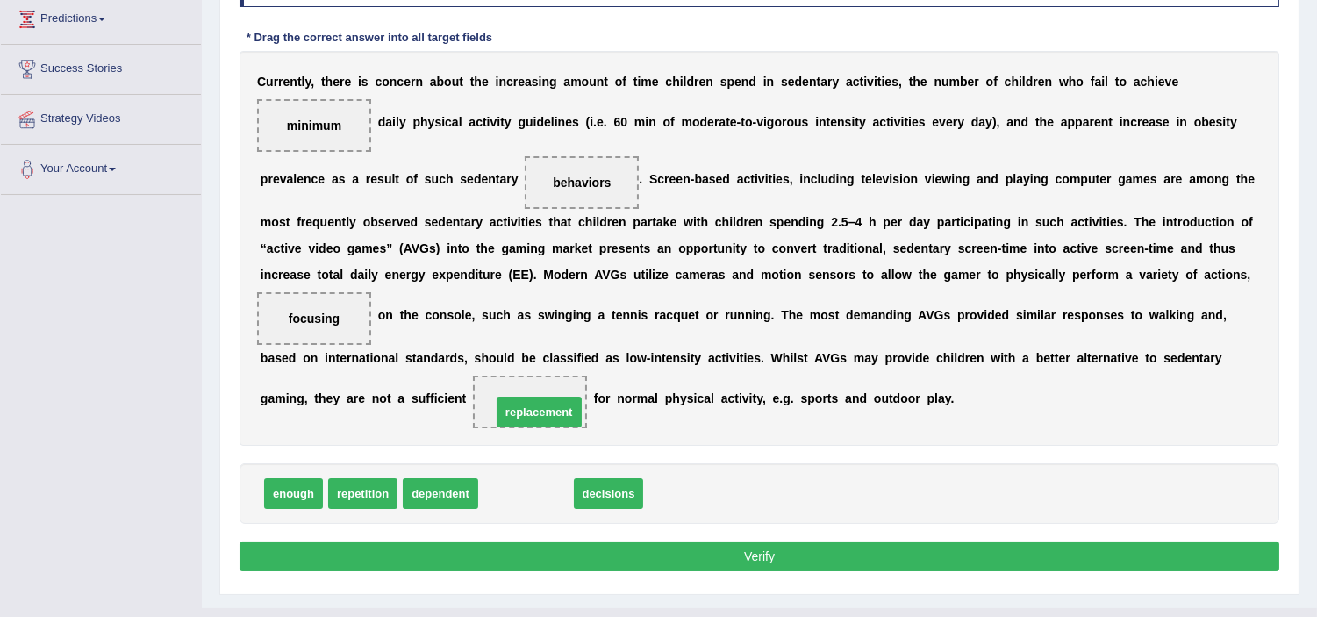
drag, startPoint x: 519, startPoint y: 492, endPoint x: 533, endPoint y: 410, distance: 83.5
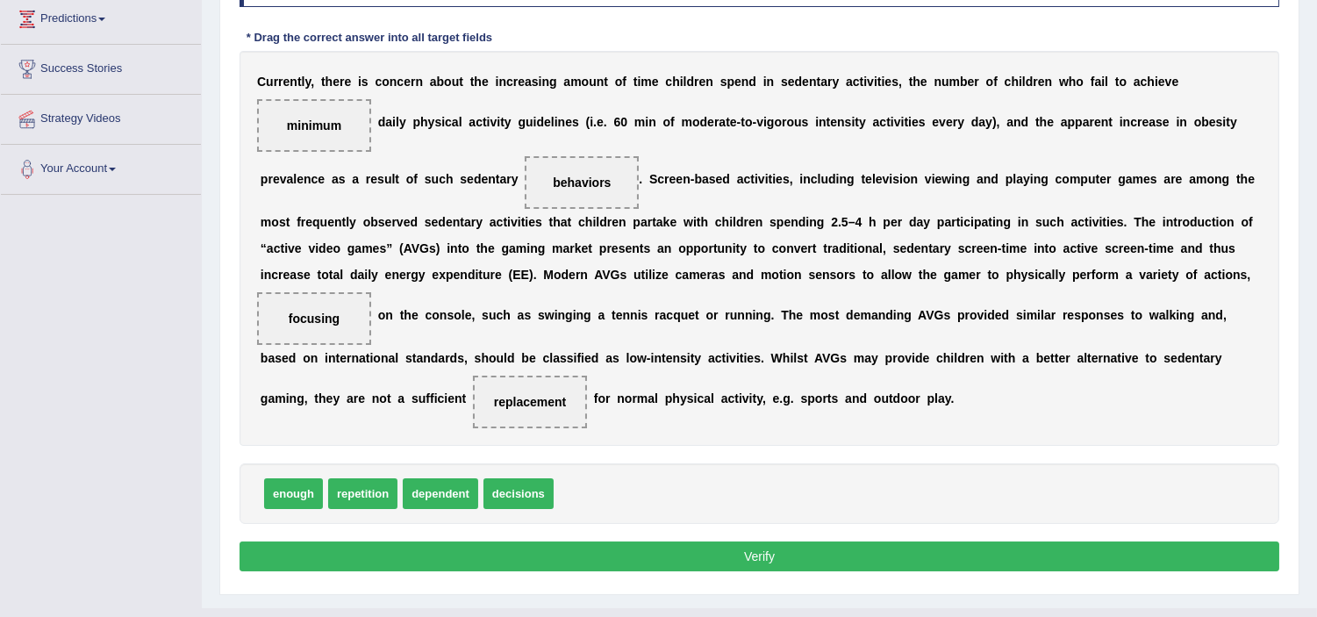
click at [638, 570] on button "Verify" at bounding box center [760, 556] width 1040 height 30
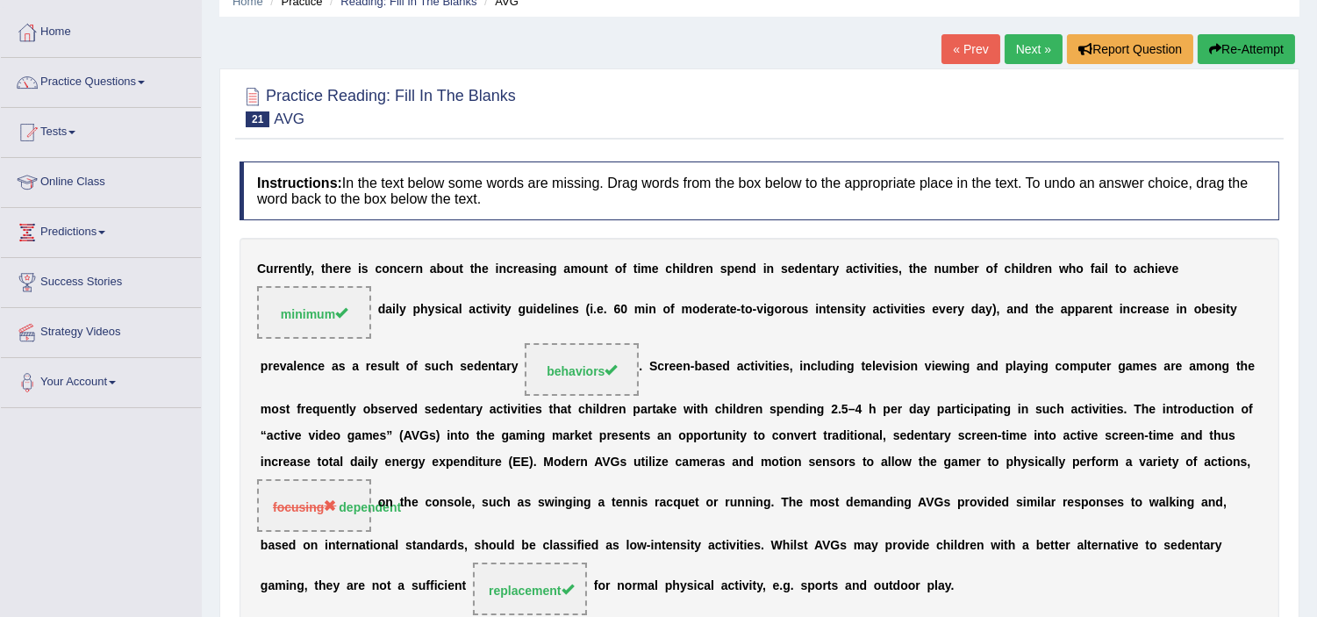
scroll to position [75, 0]
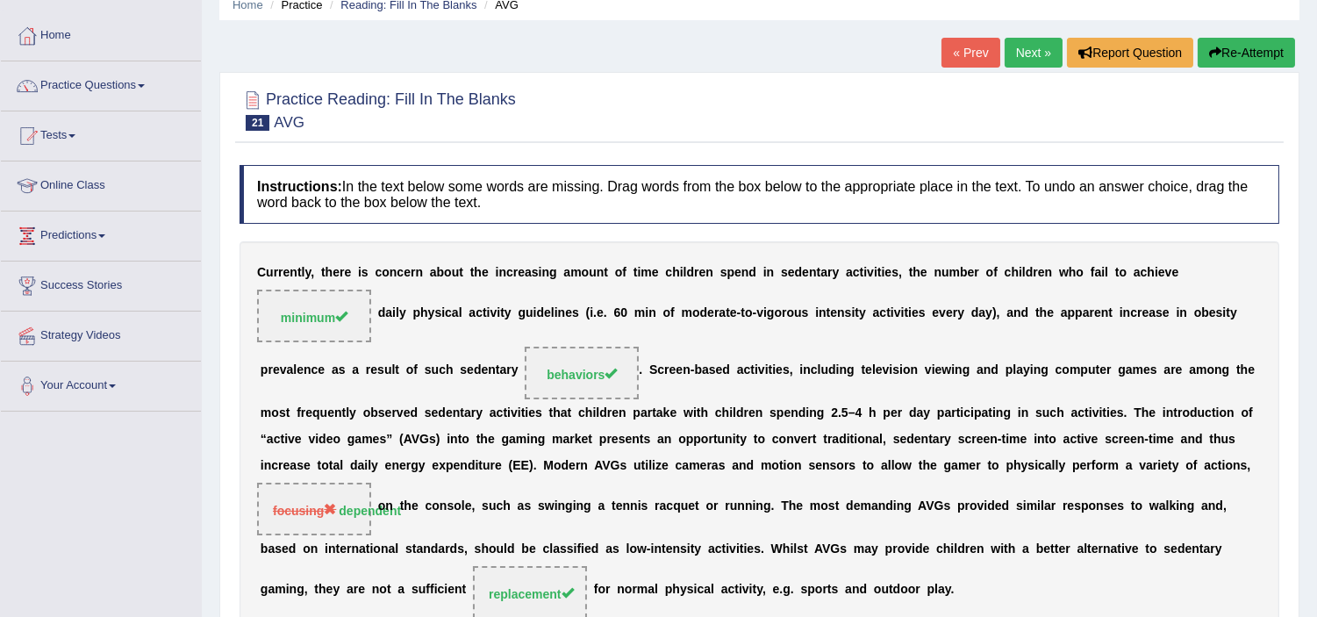
click at [1242, 59] on button "Re-Attempt" at bounding box center [1246, 53] width 97 height 30
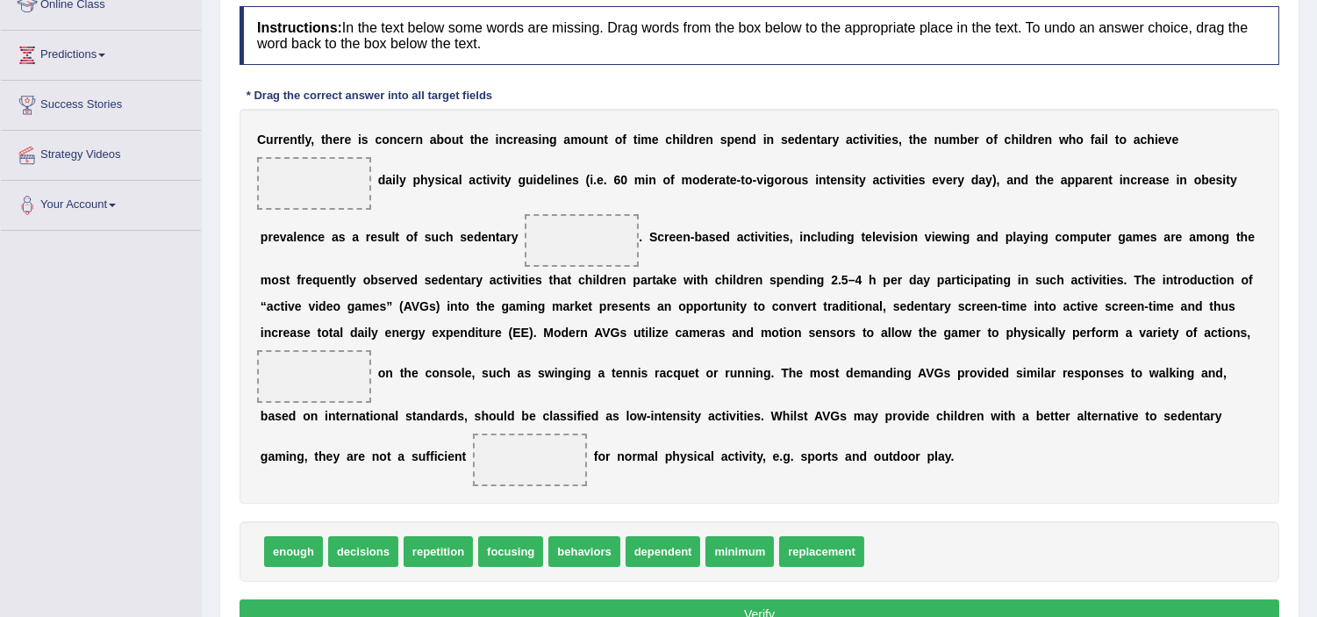
scroll to position [270, 0]
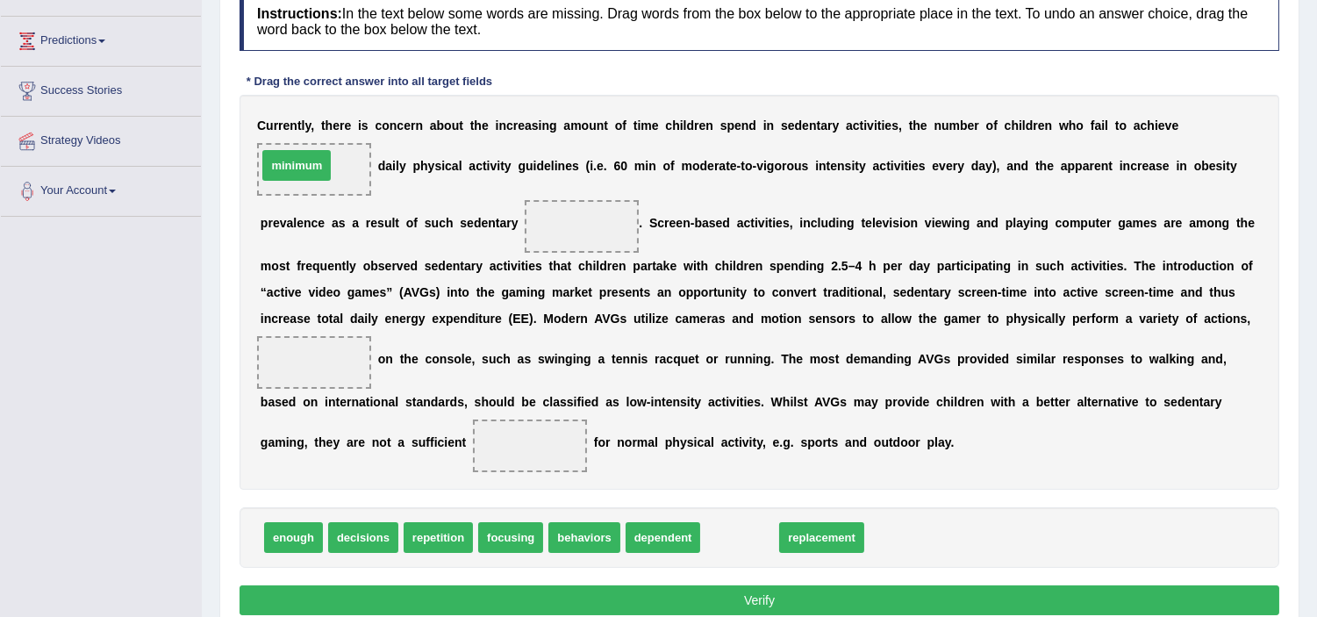
drag, startPoint x: 722, startPoint y: 530, endPoint x: 282, endPoint y: 168, distance: 569.8
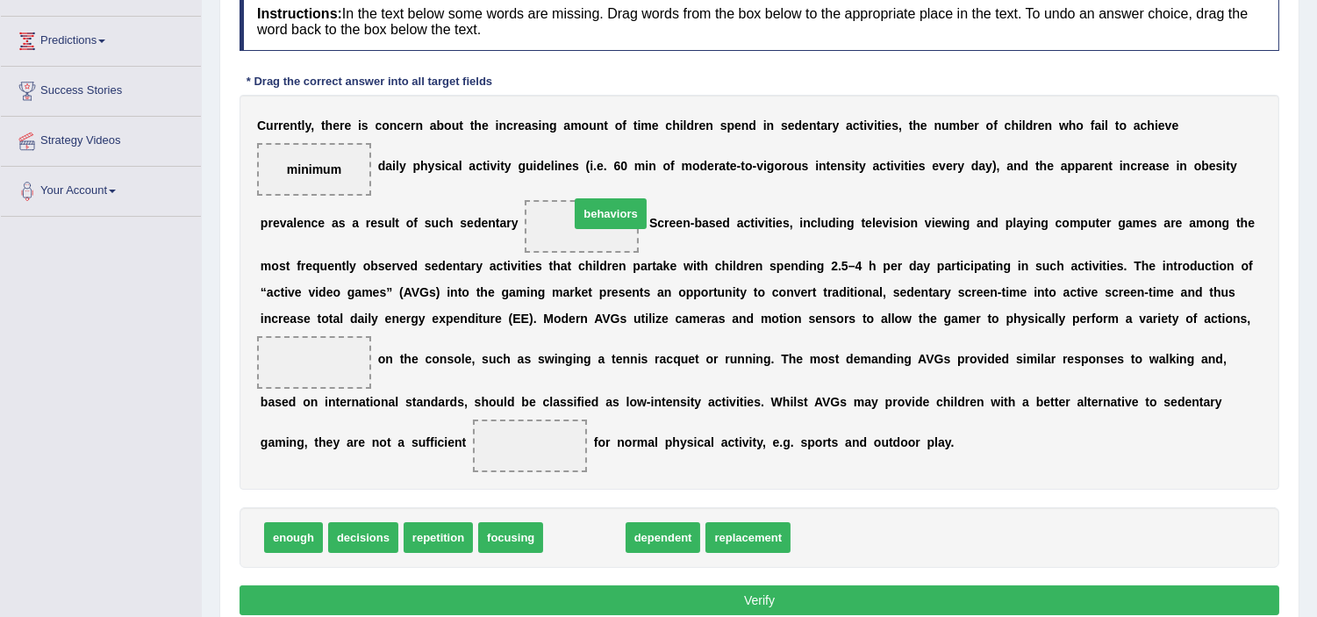
drag, startPoint x: 562, startPoint y: 537, endPoint x: 570, endPoint y: 220, distance: 316.8
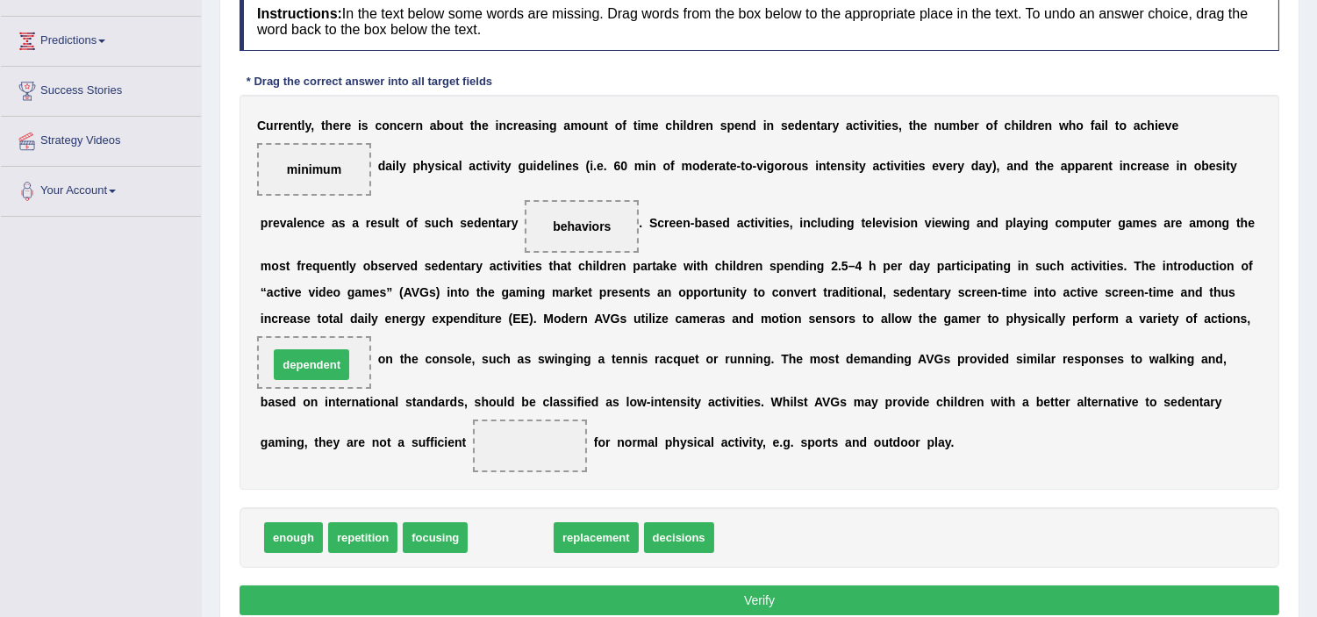
drag, startPoint x: 512, startPoint y: 533, endPoint x: 312, endPoint y: 361, distance: 263.7
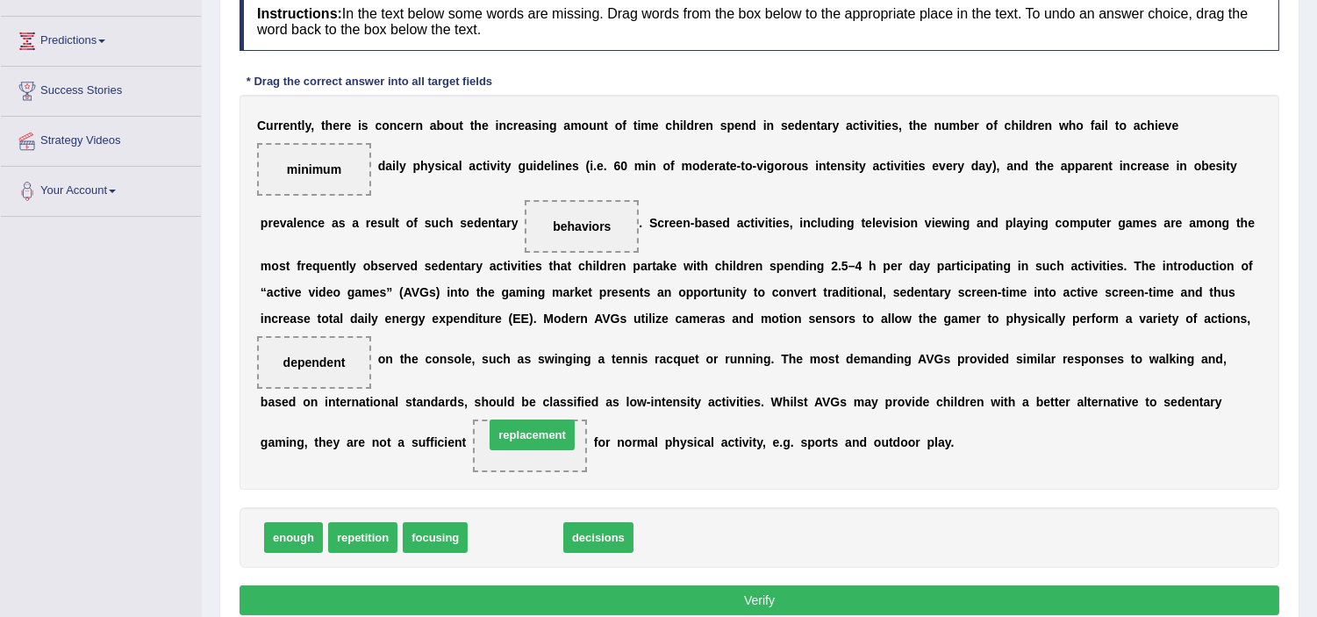
drag, startPoint x: 531, startPoint y: 545, endPoint x: 548, endPoint y: 445, distance: 101.6
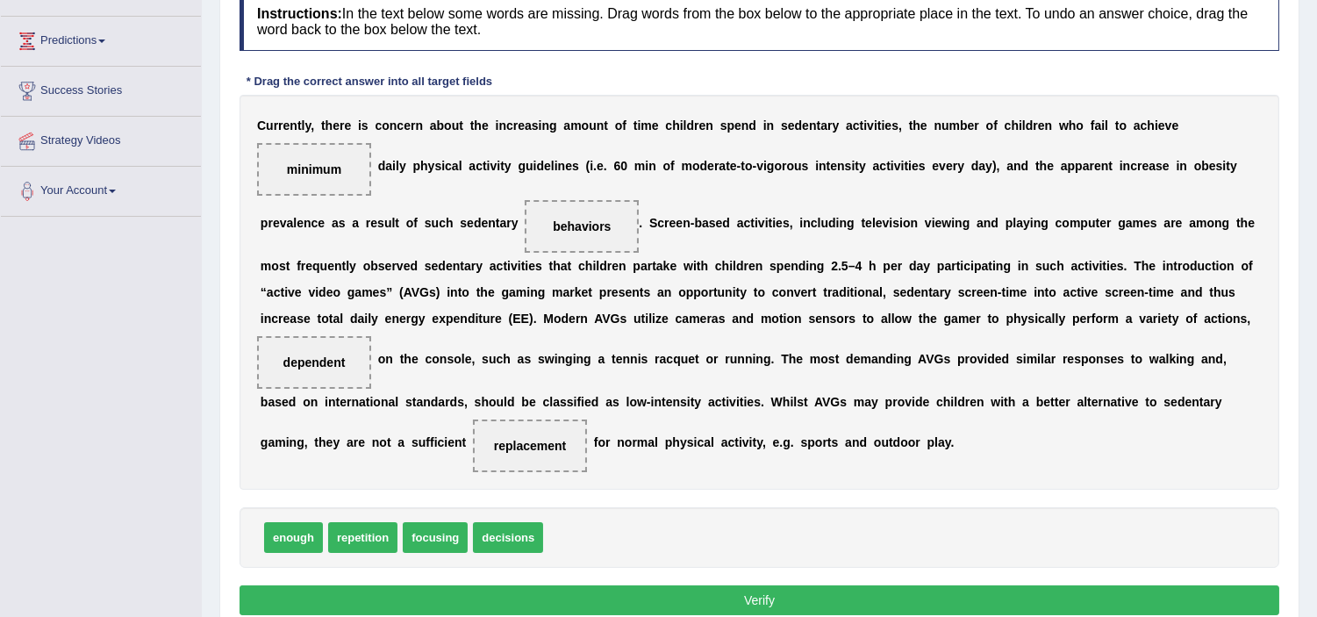
click at [677, 597] on button "Verify" at bounding box center [760, 600] width 1040 height 30
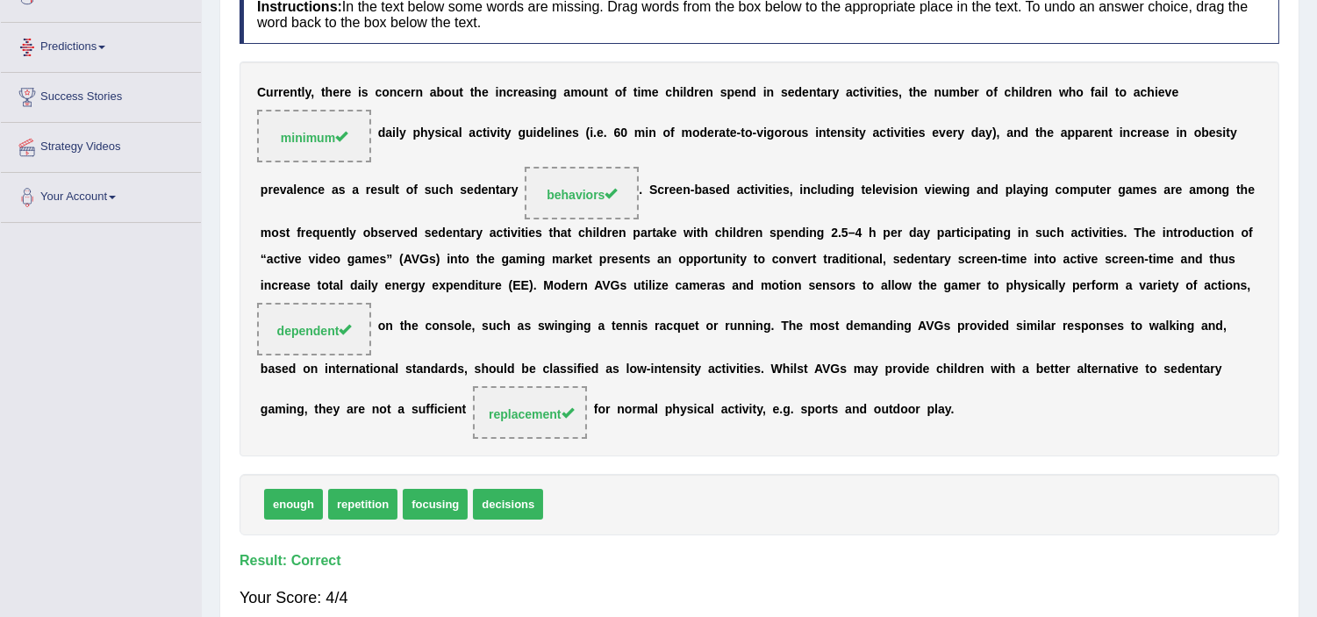
scroll to position [0, 0]
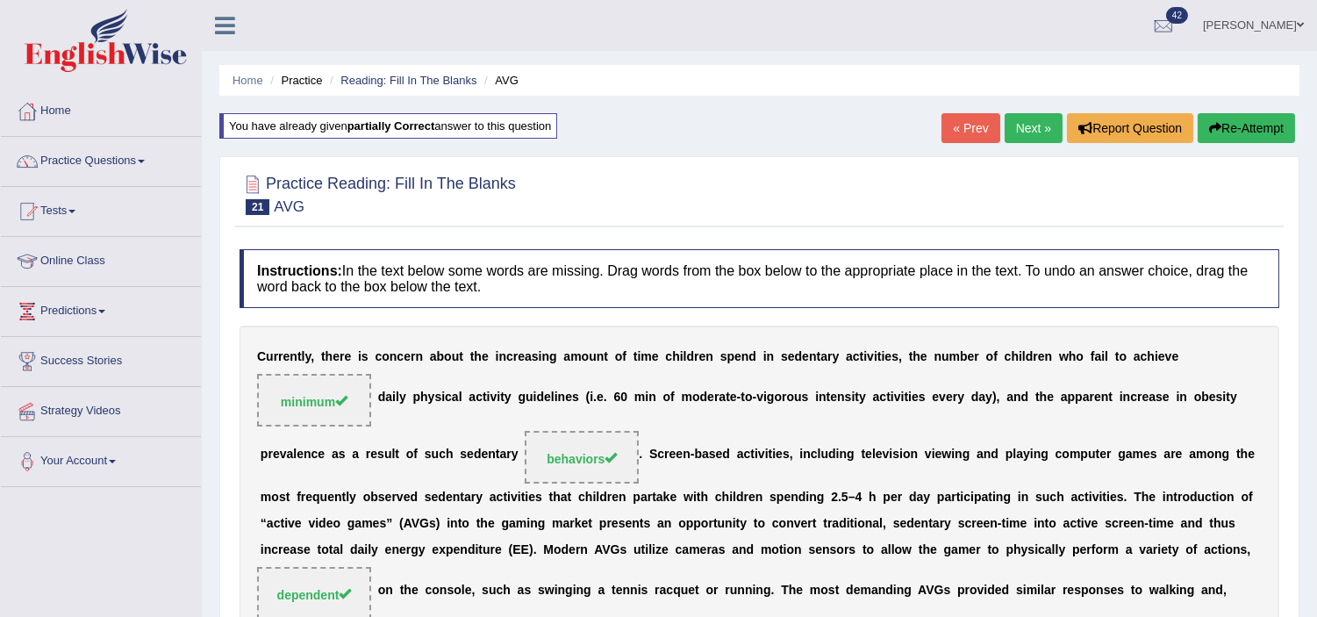
drag, startPoint x: 1022, startPoint y: 127, endPoint x: 1013, endPoint y: 132, distance: 10.6
click at [1022, 127] on link "Next »" at bounding box center [1034, 128] width 58 height 30
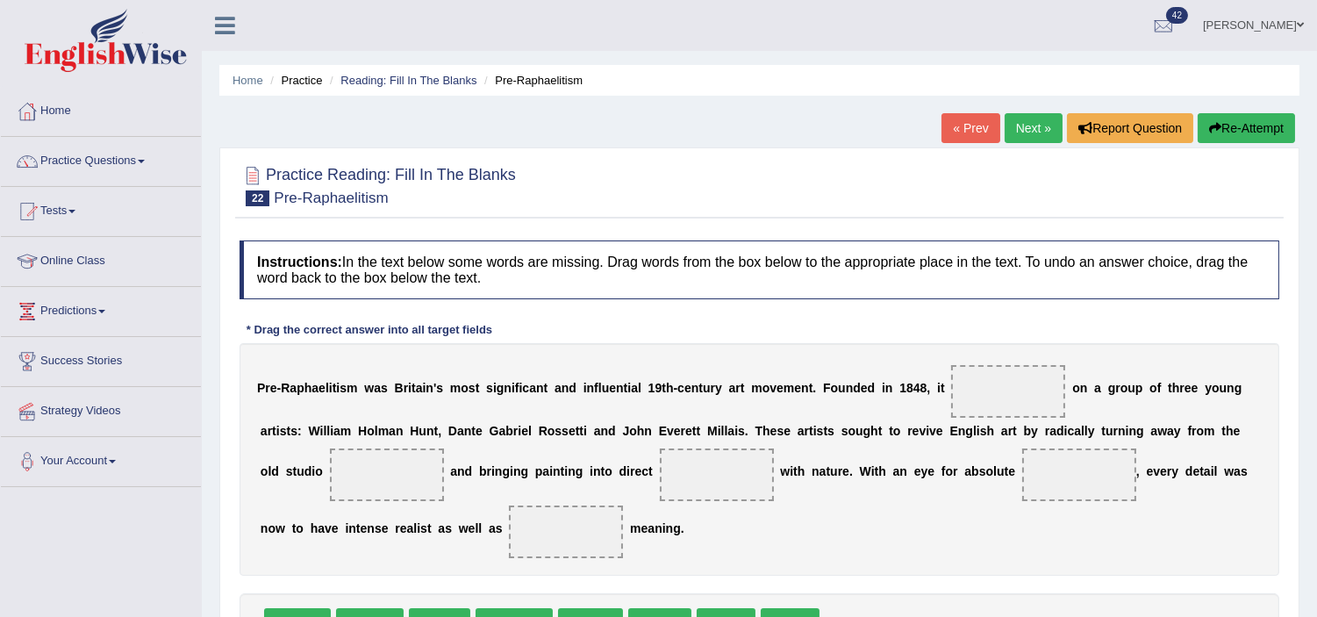
scroll to position [97, 0]
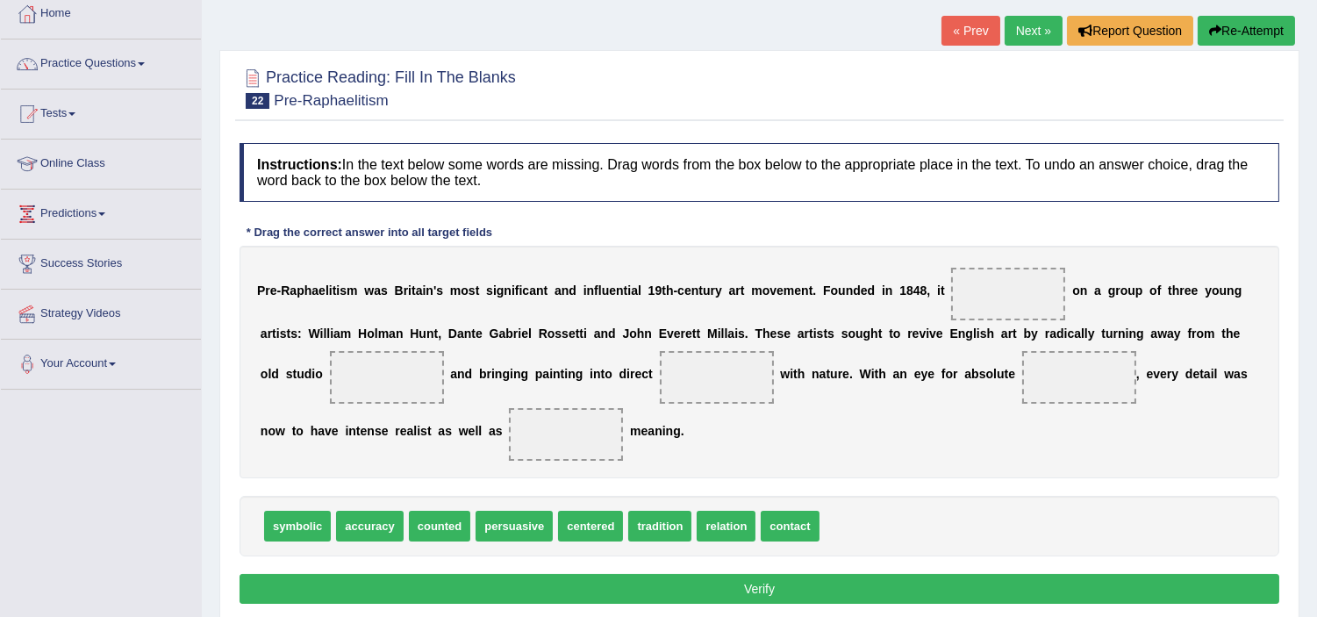
drag, startPoint x: 257, startPoint y: 293, endPoint x: 313, endPoint y: 254, distance: 68.1
click at [354, 299] on div "P r e - R a p h a e l i t i s m w a s B r i t a i n ' s m o s t s i g n i f i c…" at bounding box center [760, 362] width 1040 height 233
drag, startPoint x: 287, startPoint y: 106, endPoint x: 361, endPoint y: 104, distance: 74.6
click at [361, 104] on small "Pre-Raphaelitism" at bounding box center [331, 100] width 114 height 17
drag, startPoint x: 591, startPoint y: 524, endPoint x: 611, endPoint y: 532, distance: 21.7
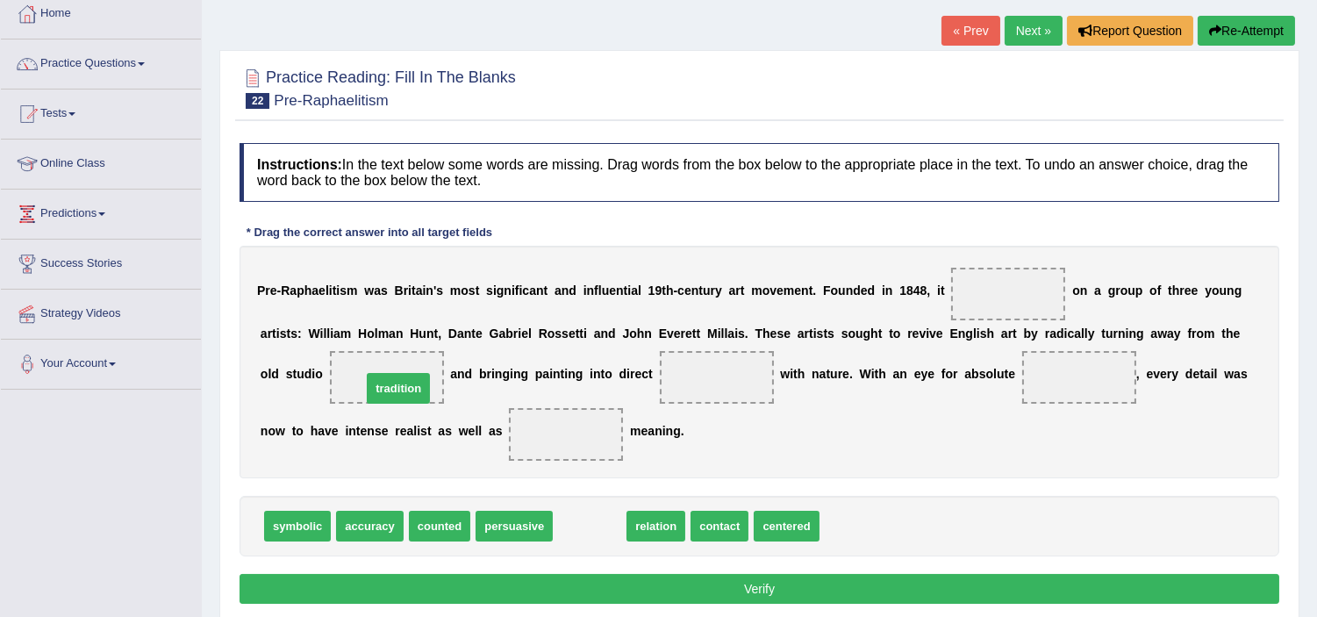
drag, startPoint x: 592, startPoint y: 519, endPoint x: 396, endPoint y: 395, distance: 232.7
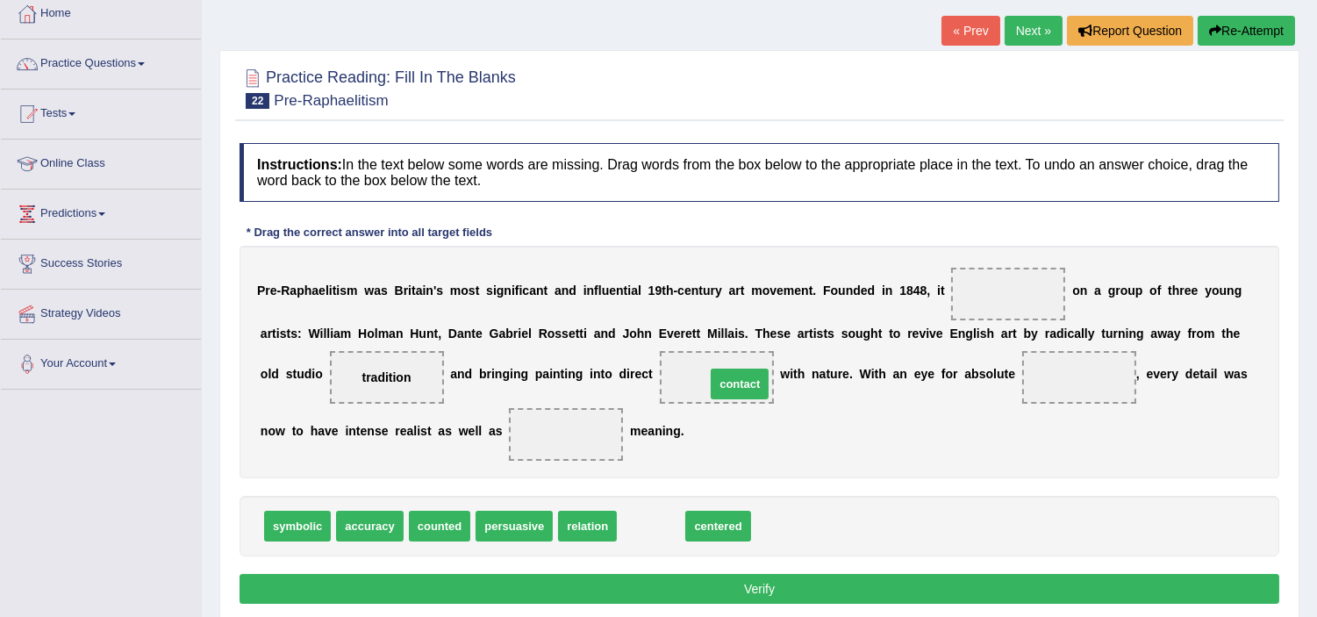
drag, startPoint x: 653, startPoint y: 527, endPoint x: 740, endPoint y: 382, distance: 169.6
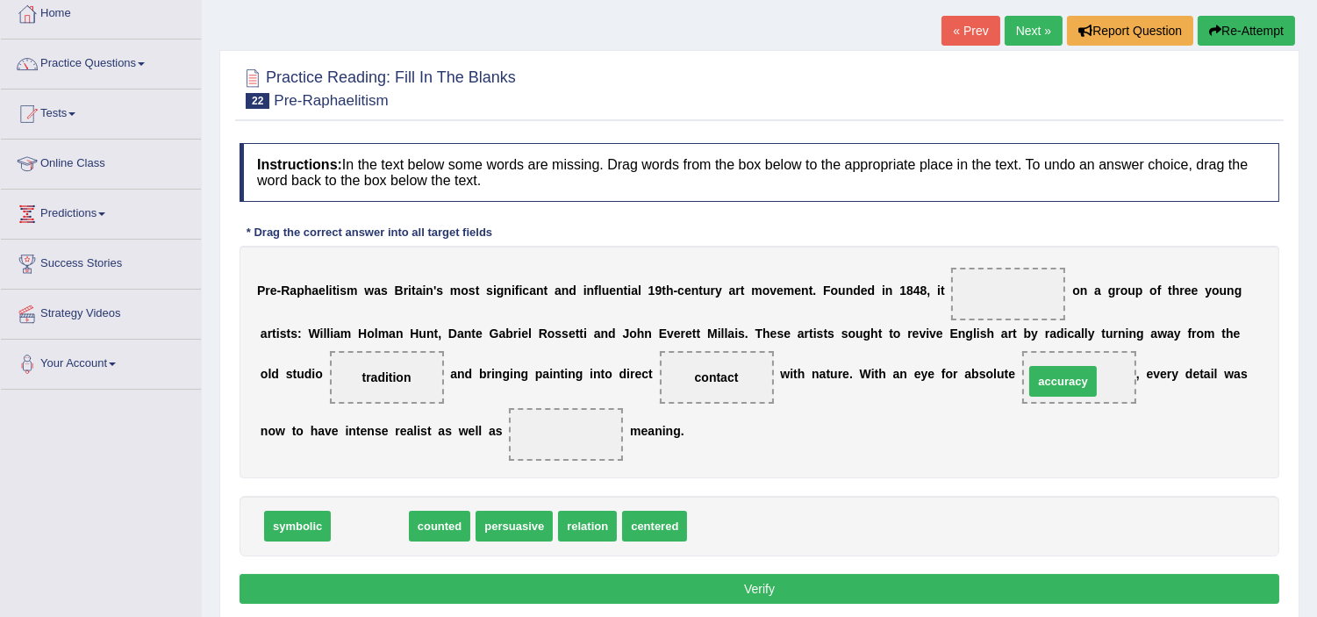
drag, startPoint x: 389, startPoint y: 526, endPoint x: 1074, endPoint y: 395, distance: 697.8
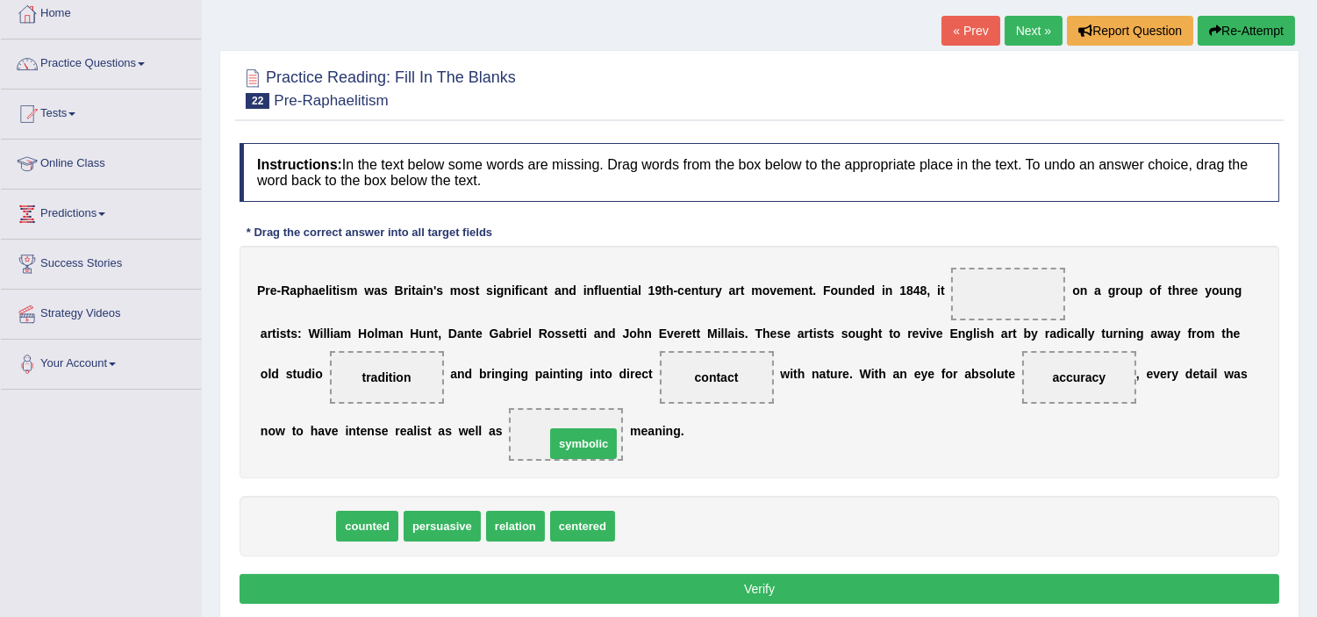
drag, startPoint x: 311, startPoint y: 522, endPoint x: 591, endPoint y: 441, distance: 292.1
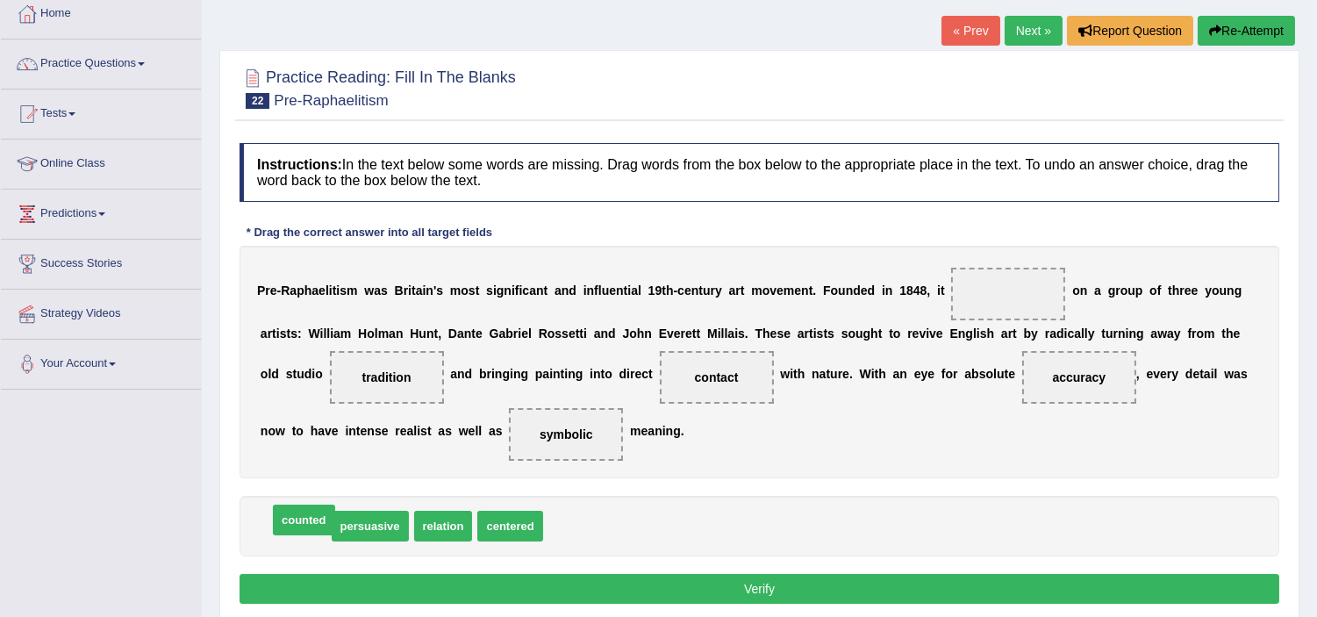
drag, startPoint x: 290, startPoint y: 529, endPoint x: 302, endPoint y: 520, distance: 15.1
drag, startPoint x: 519, startPoint y: 526, endPoint x: 1062, endPoint y: 279, distance: 596.0
click at [940, 581] on button "Verify" at bounding box center [760, 589] width 1040 height 30
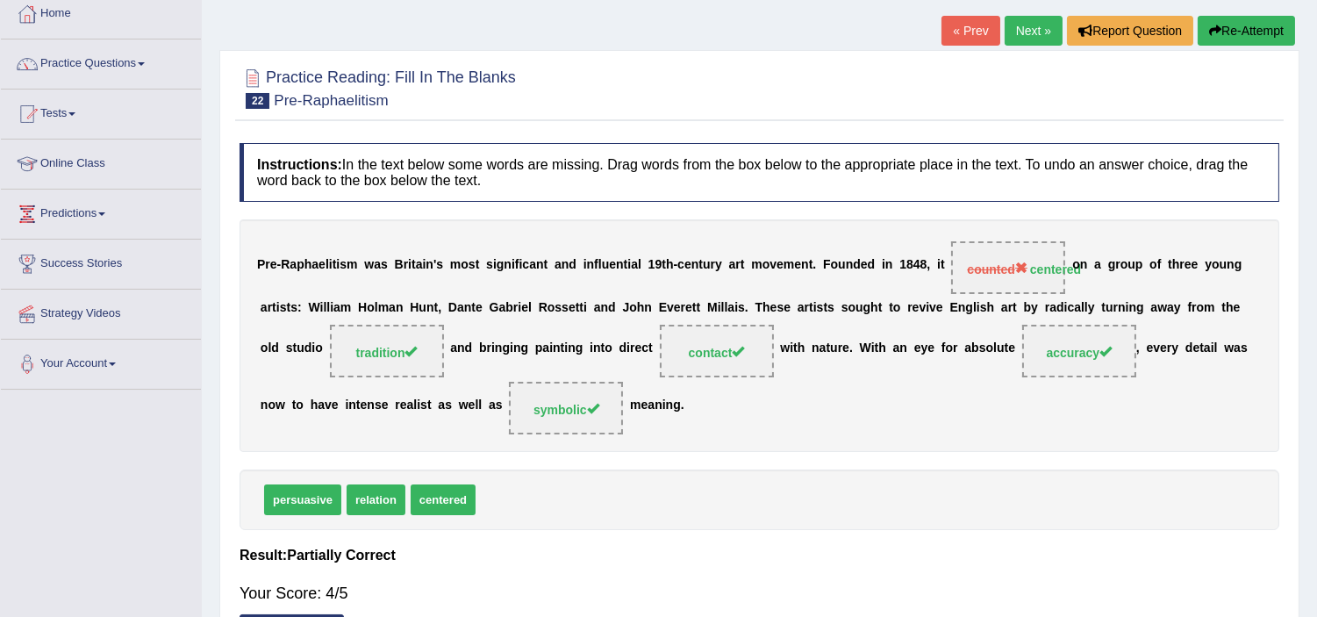
click at [1021, 19] on link "Next »" at bounding box center [1034, 31] width 58 height 30
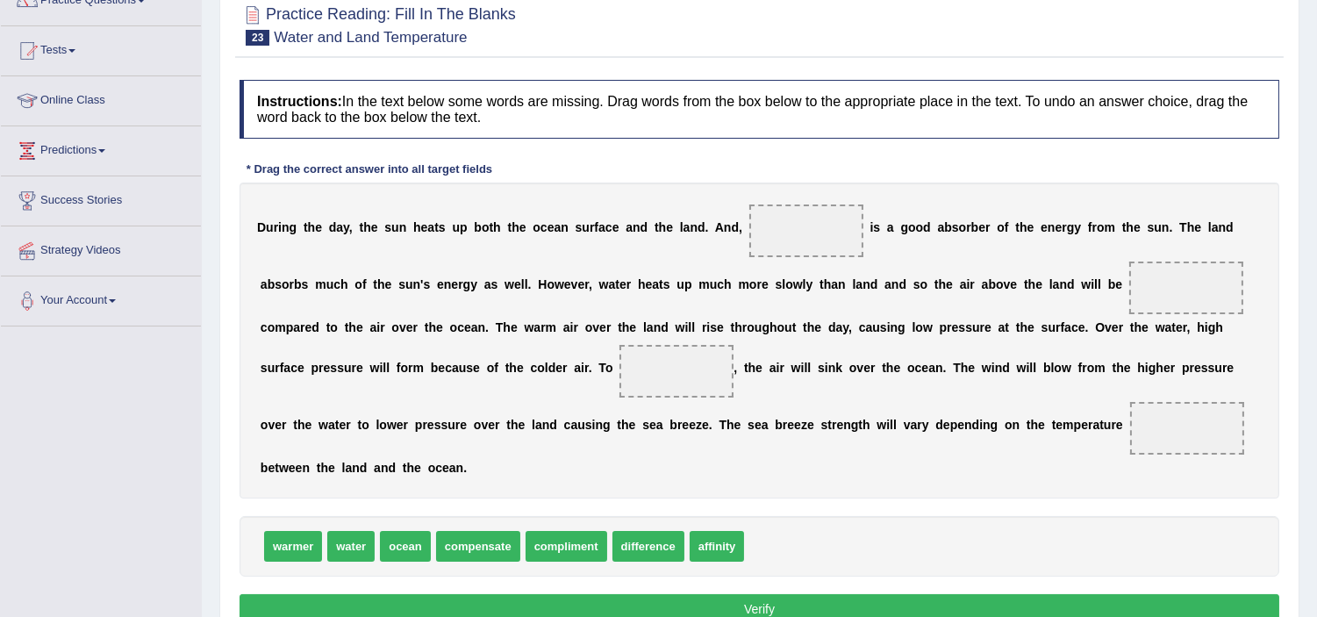
scroll to position [195, 0]
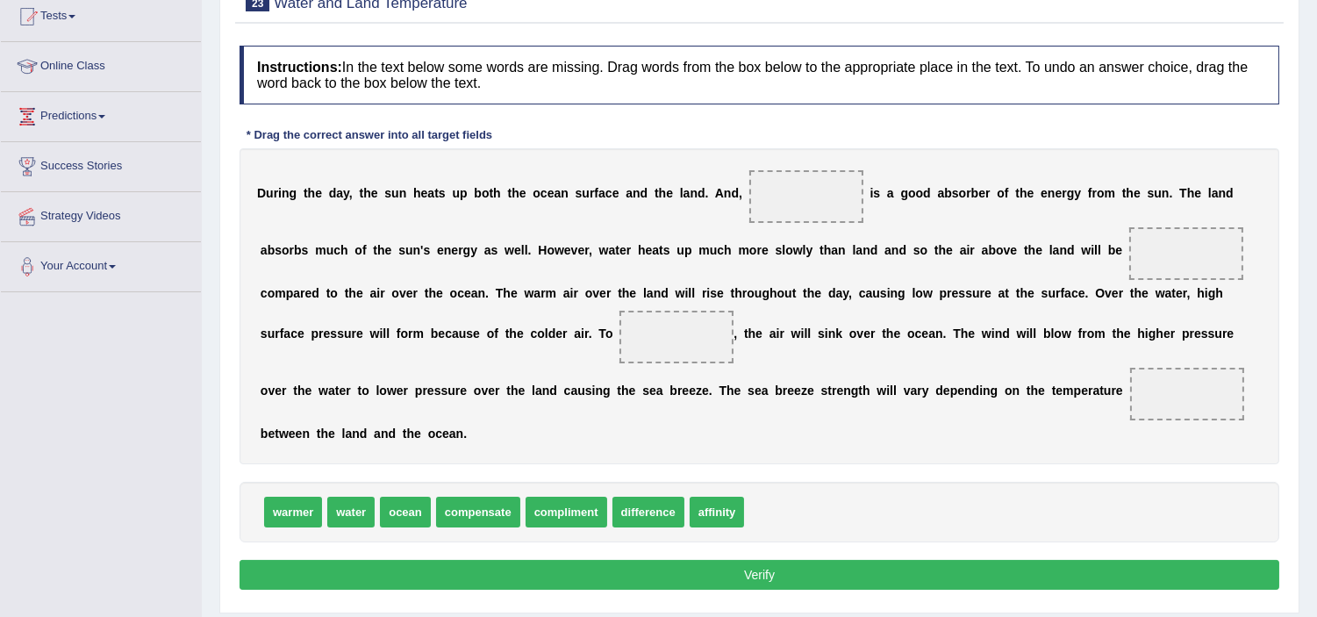
click at [355, 512] on span "water" at bounding box center [350, 512] width 47 height 31
drag, startPoint x: 416, startPoint y: 513, endPoint x: 829, endPoint y: 209, distance: 513.3
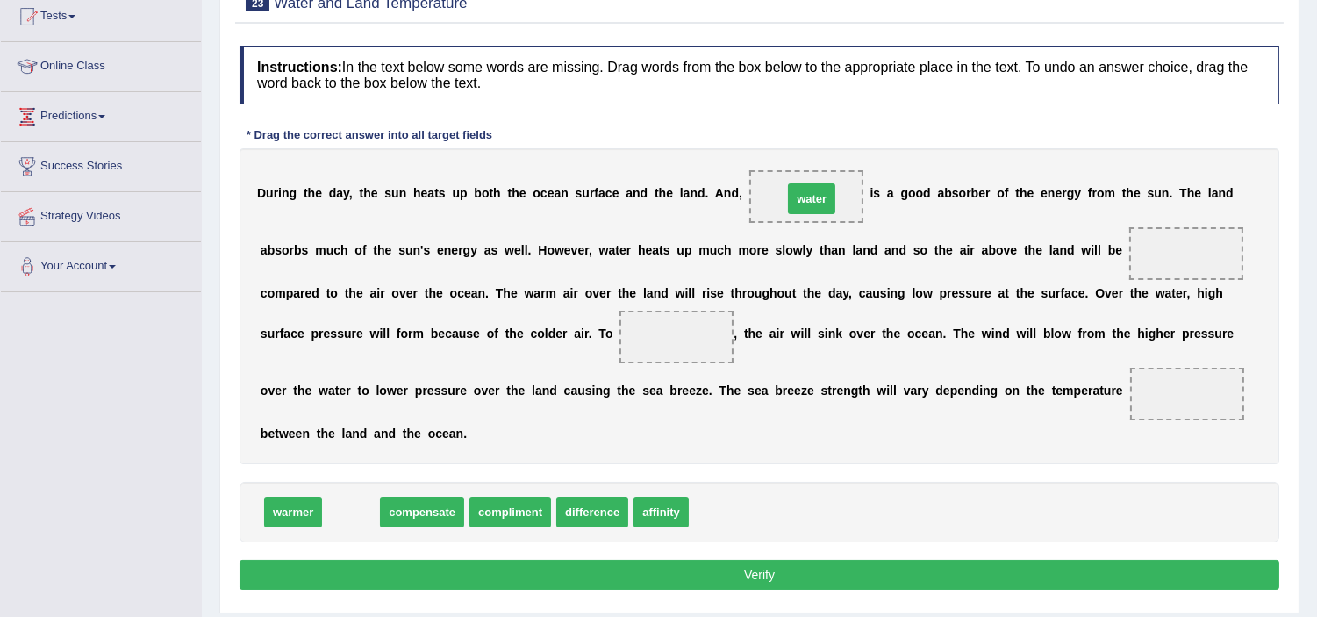
drag, startPoint x: 344, startPoint y: 512, endPoint x: 796, endPoint y: 204, distance: 546.3
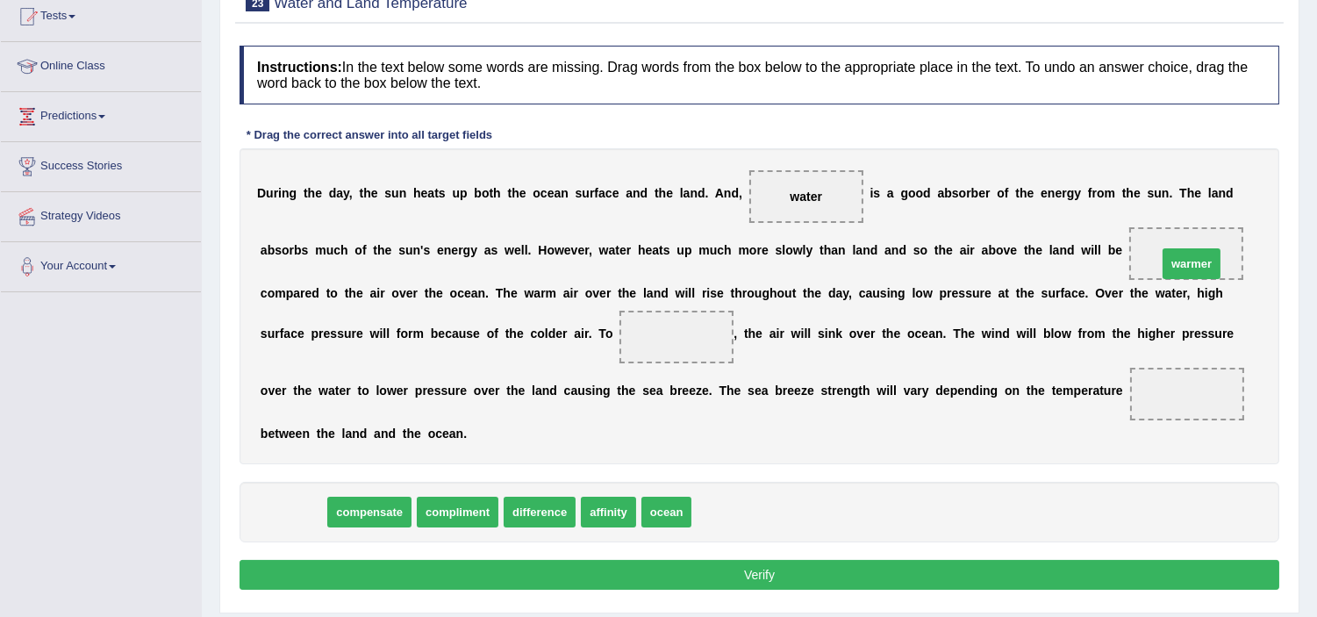
drag, startPoint x: 298, startPoint y: 514, endPoint x: 1197, endPoint y: 266, distance: 932.2
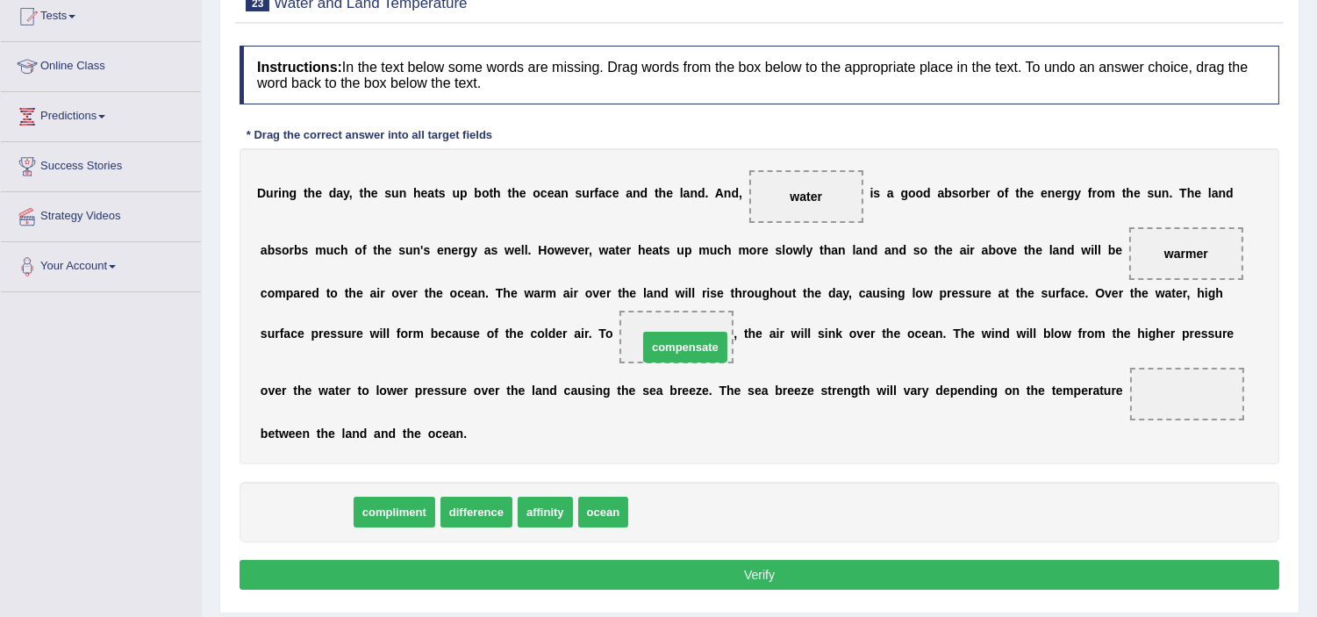
drag, startPoint x: 326, startPoint y: 519, endPoint x: 705, endPoint y: 354, distance: 413.4
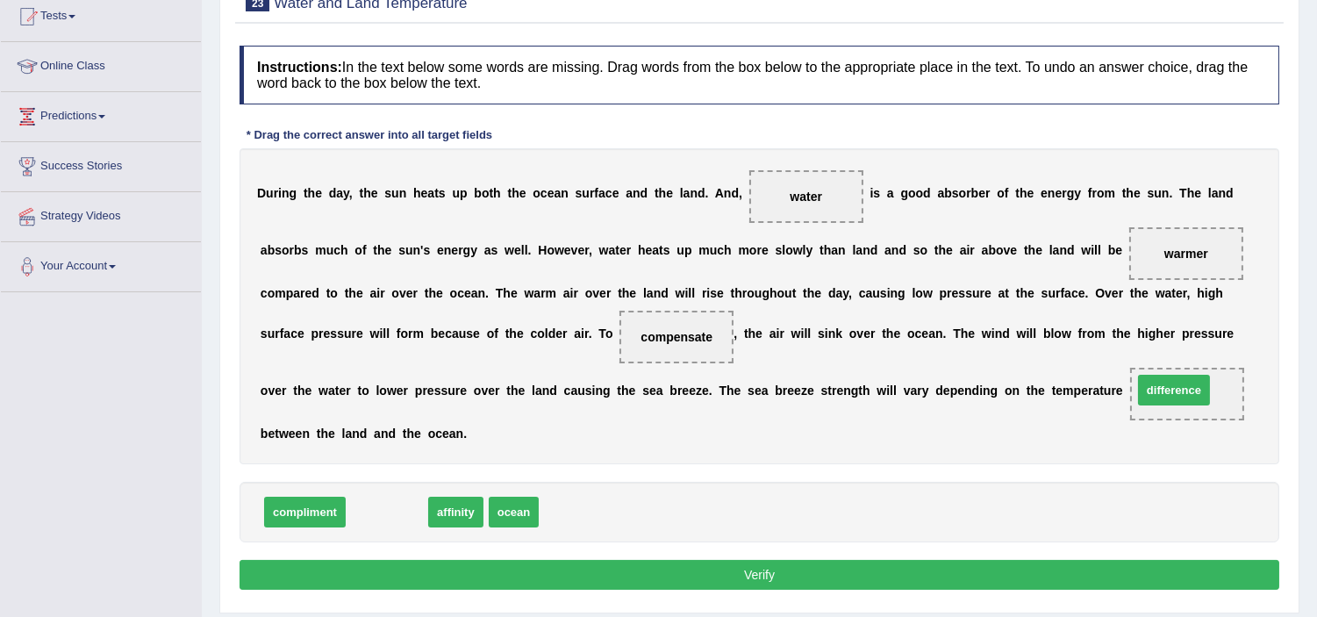
drag, startPoint x: 366, startPoint y: 511, endPoint x: 1170, endPoint y: 390, distance: 812.8
click at [820, 574] on button "Verify" at bounding box center [760, 575] width 1040 height 30
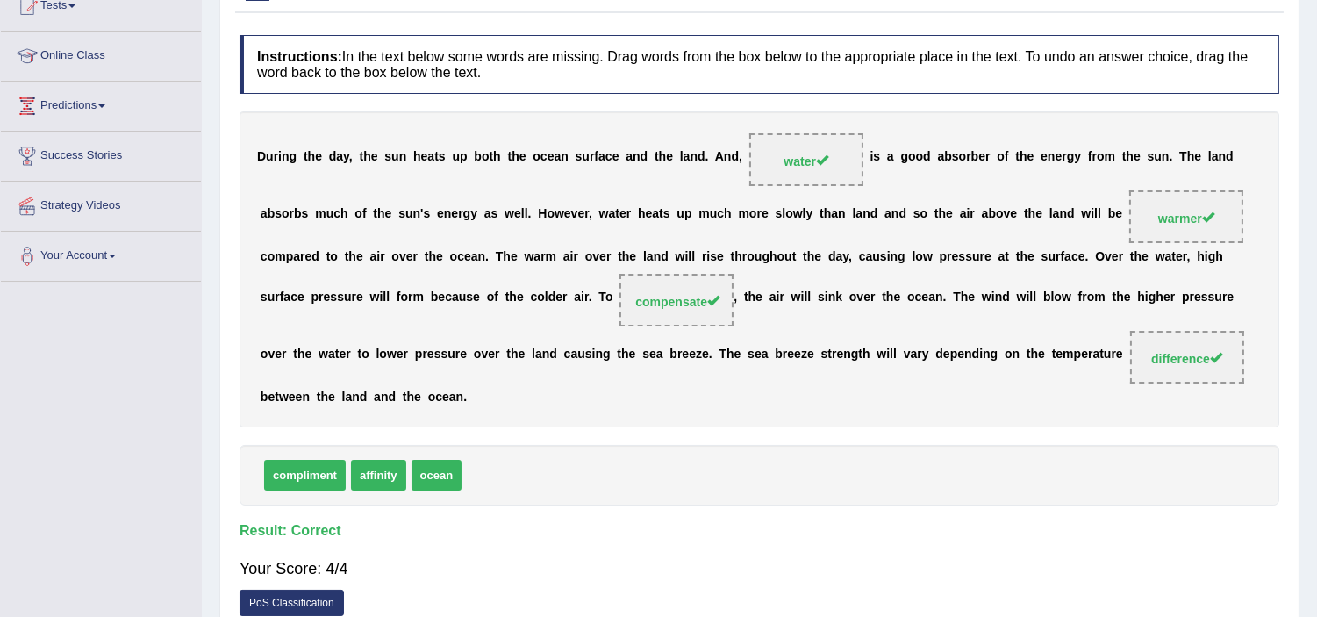
scroll to position [97, 0]
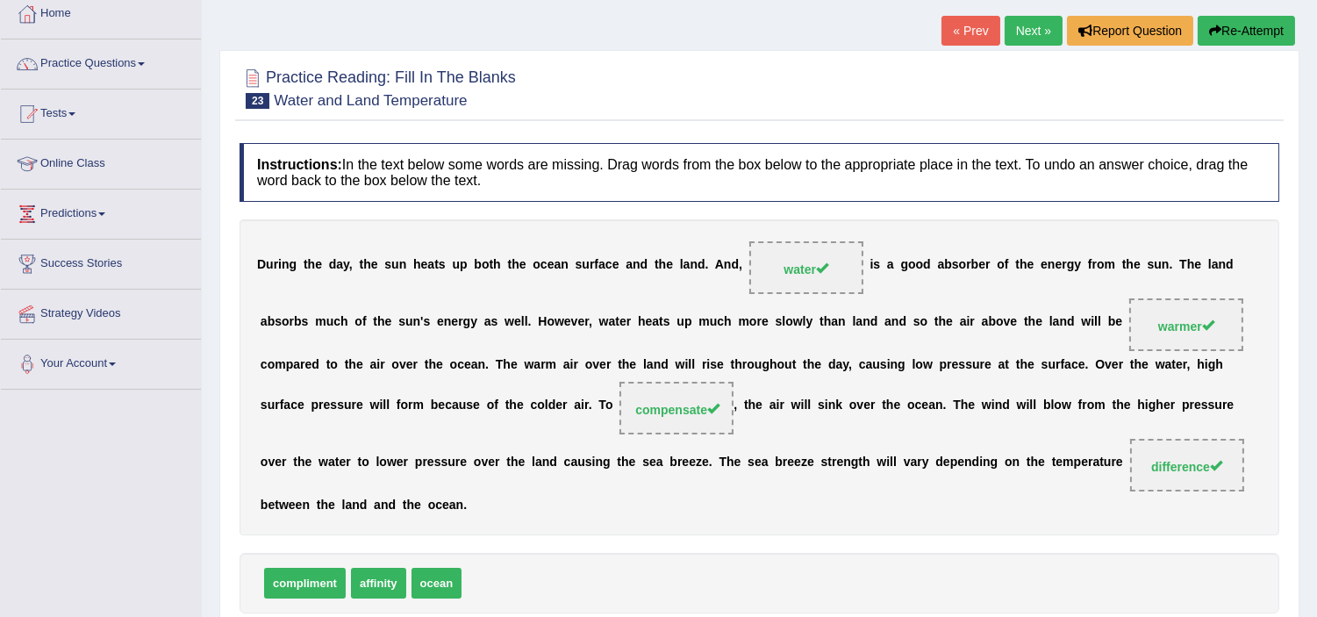
click at [1013, 25] on link "Next »" at bounding box center [1034, 31] width 58 height 30
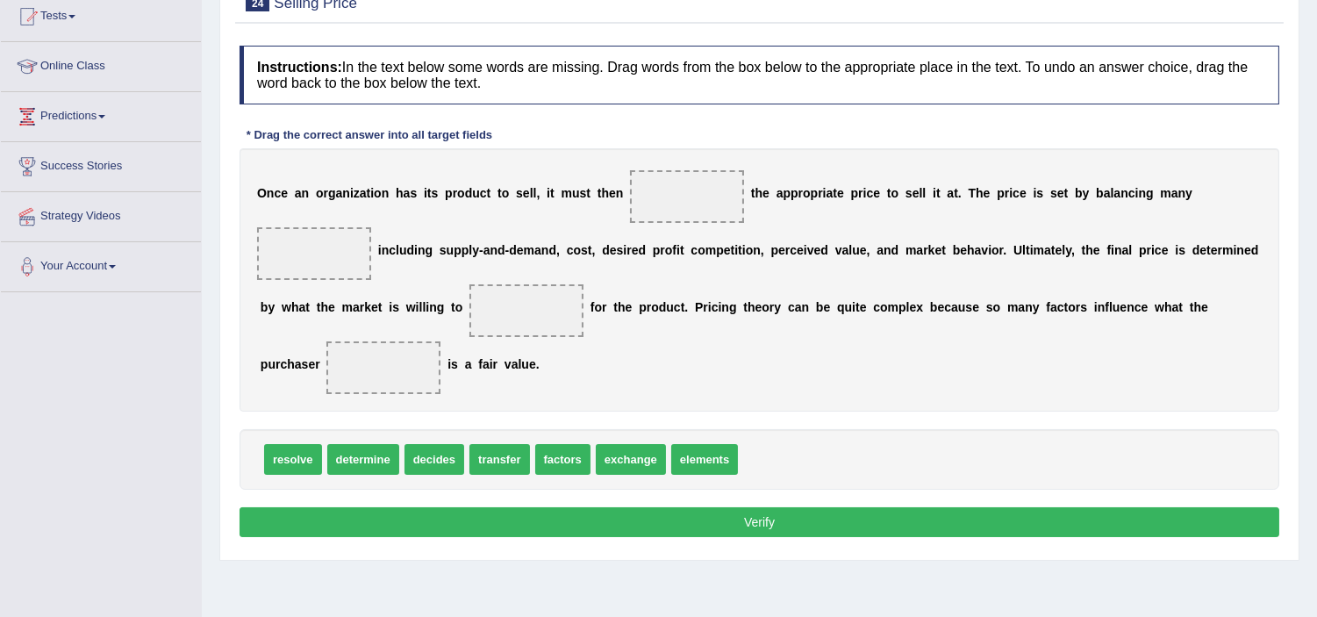
scroll to position [97, 0]
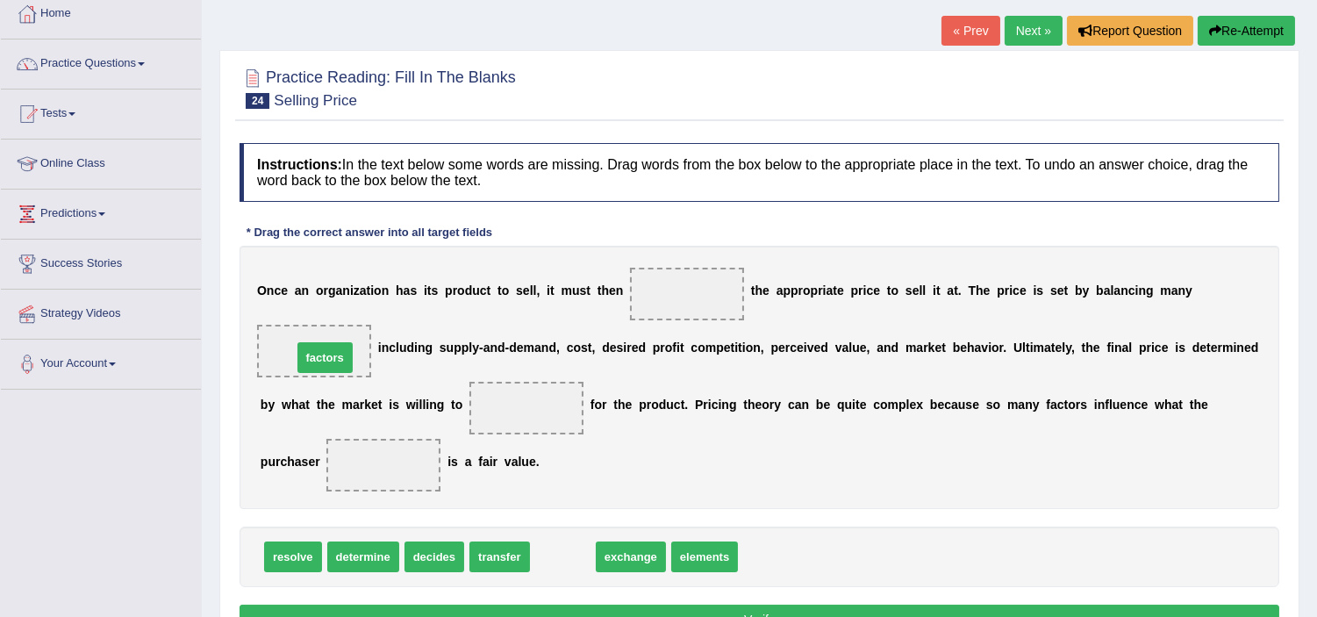
drag, startPoint x: 575, startPoint y: 568, endPoint x: 346, endPoint y: 390, distance: 290.1
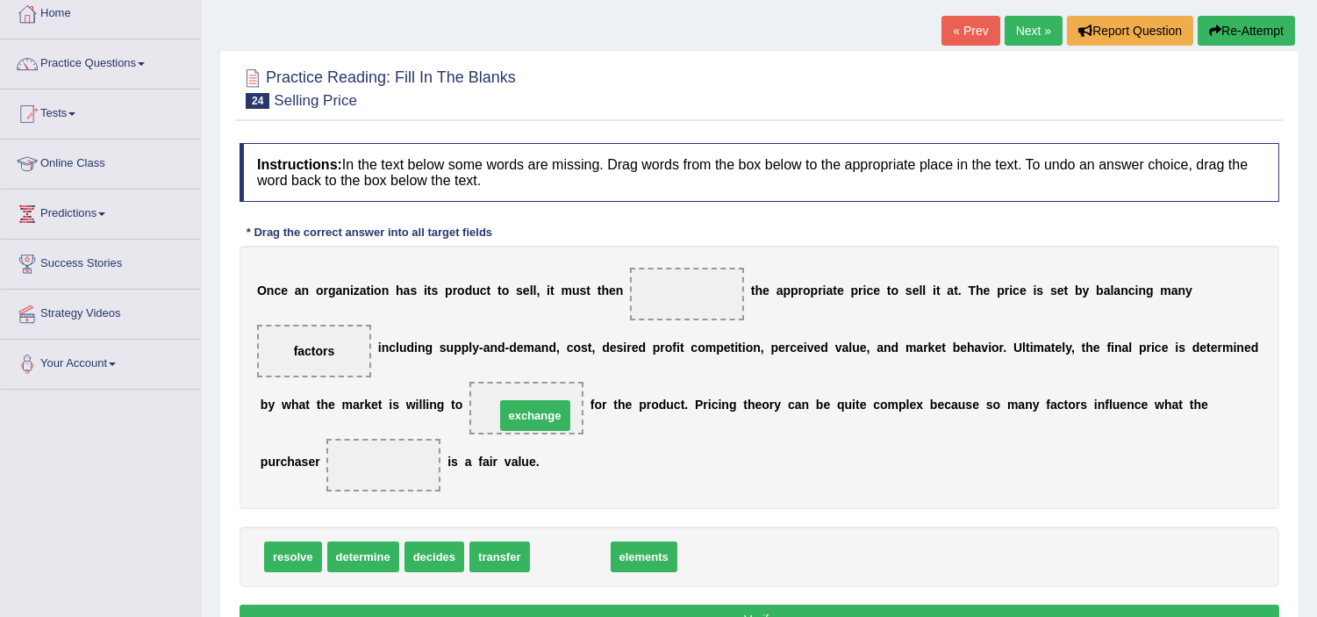
drag, startPoint x: 577, startPoint y: 555, endPoint x: 540, endPoint y: 419, distance: 140.9
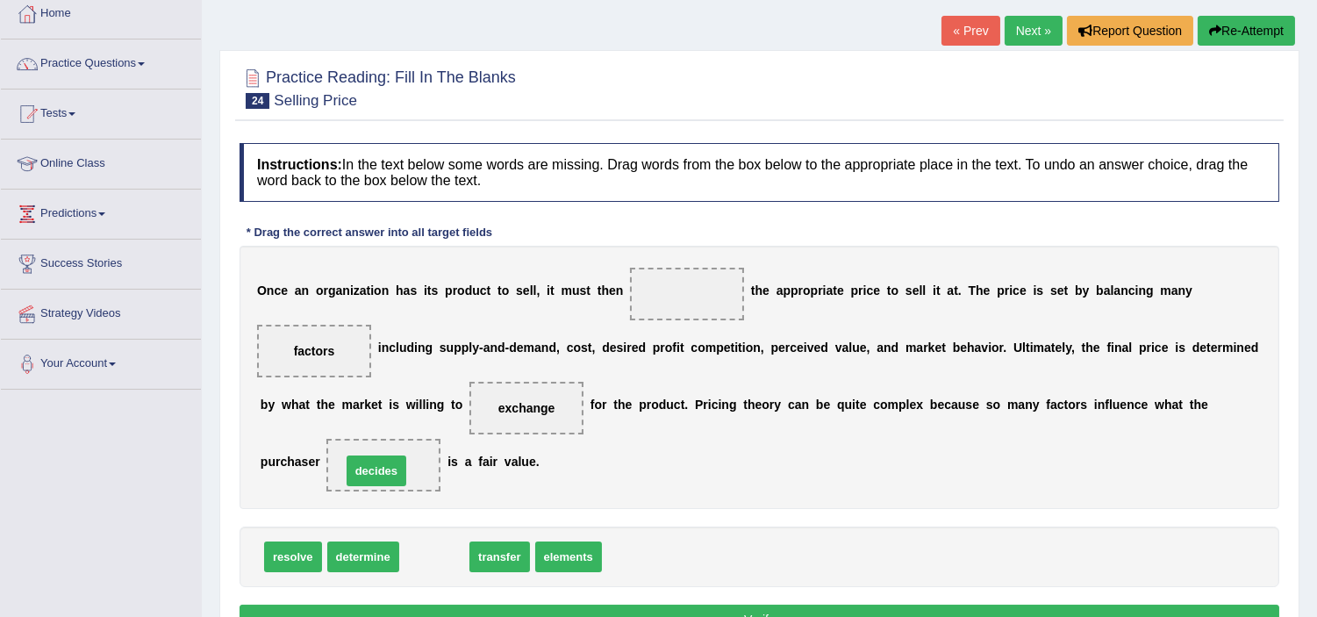
drag, startPoint x: 410, startPoint y: 559, endPoint x: 352, endPoint y: 472, distance: 104.4
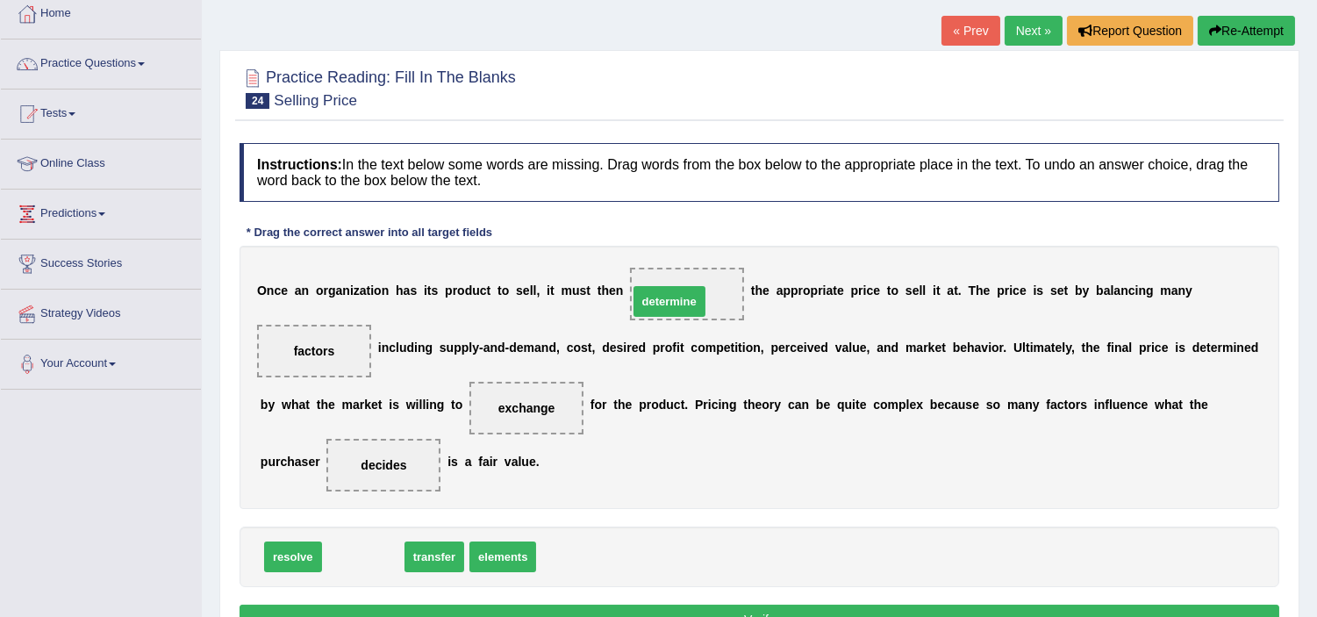
drag, startPoint x: 354, startPoint y: 567, endPoint x: 658, endPoint y: 334, distance: 383.1
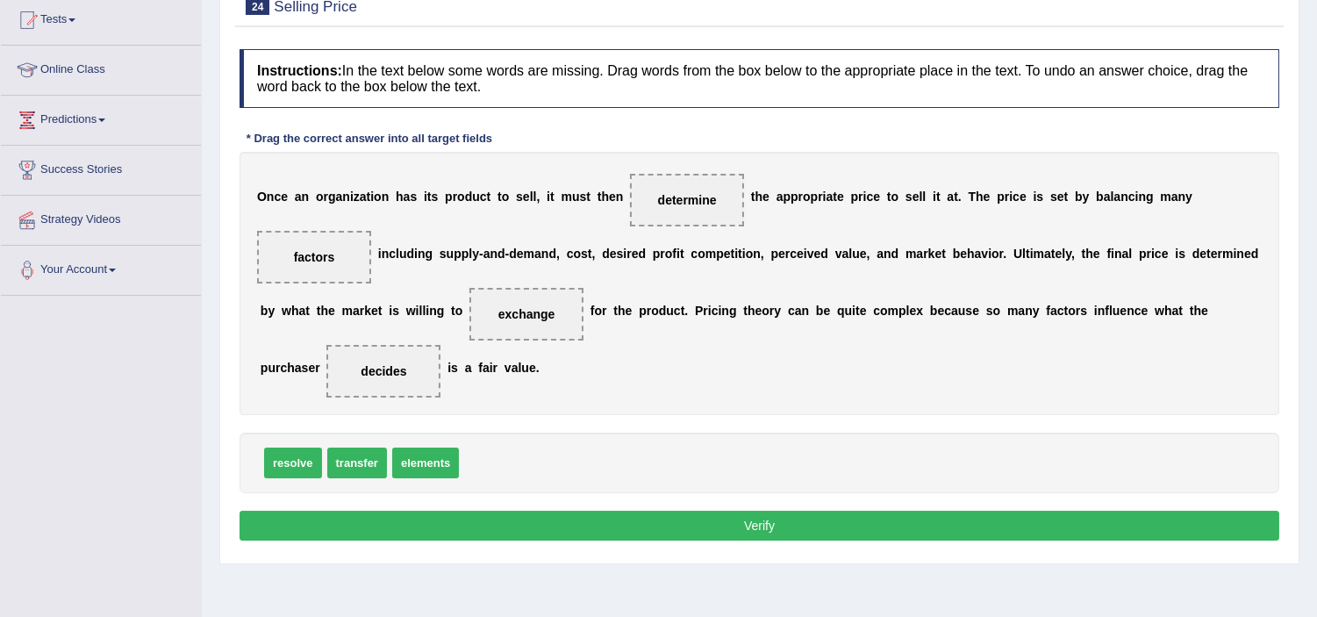
scroll to position [195, 0]
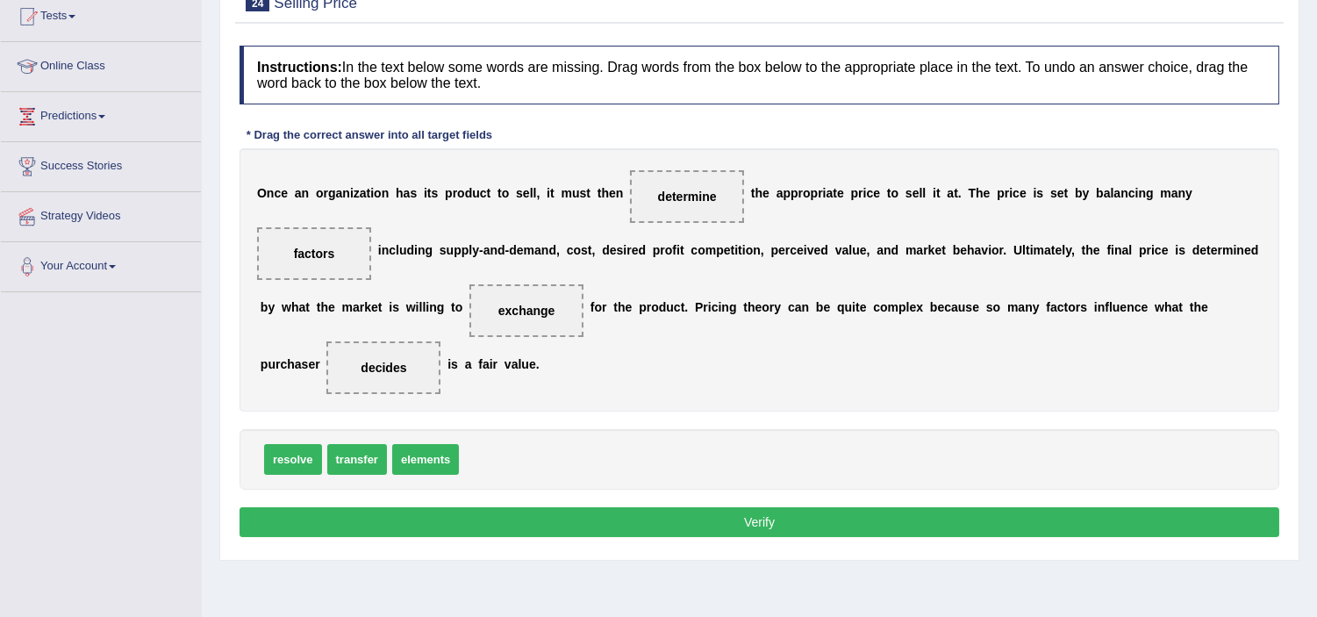
click at [707, 518] on button "Verify" at bounding box center [760, 522] width 1040 height 30
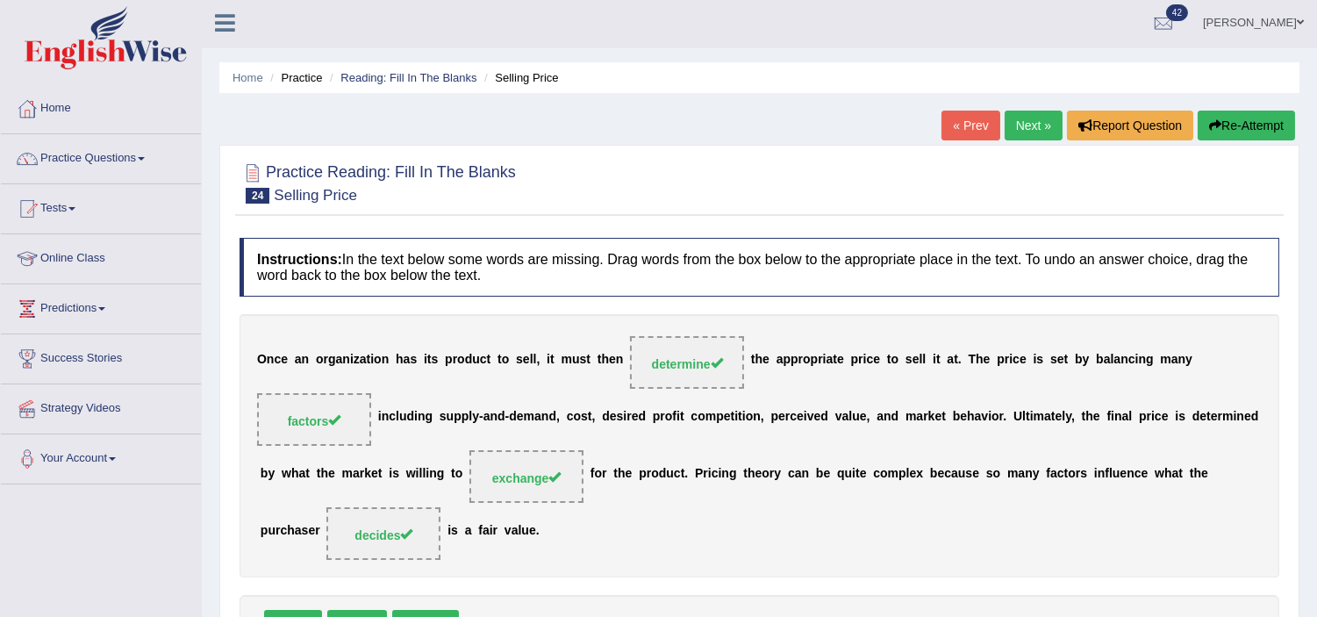
scroll to position [0, 0]
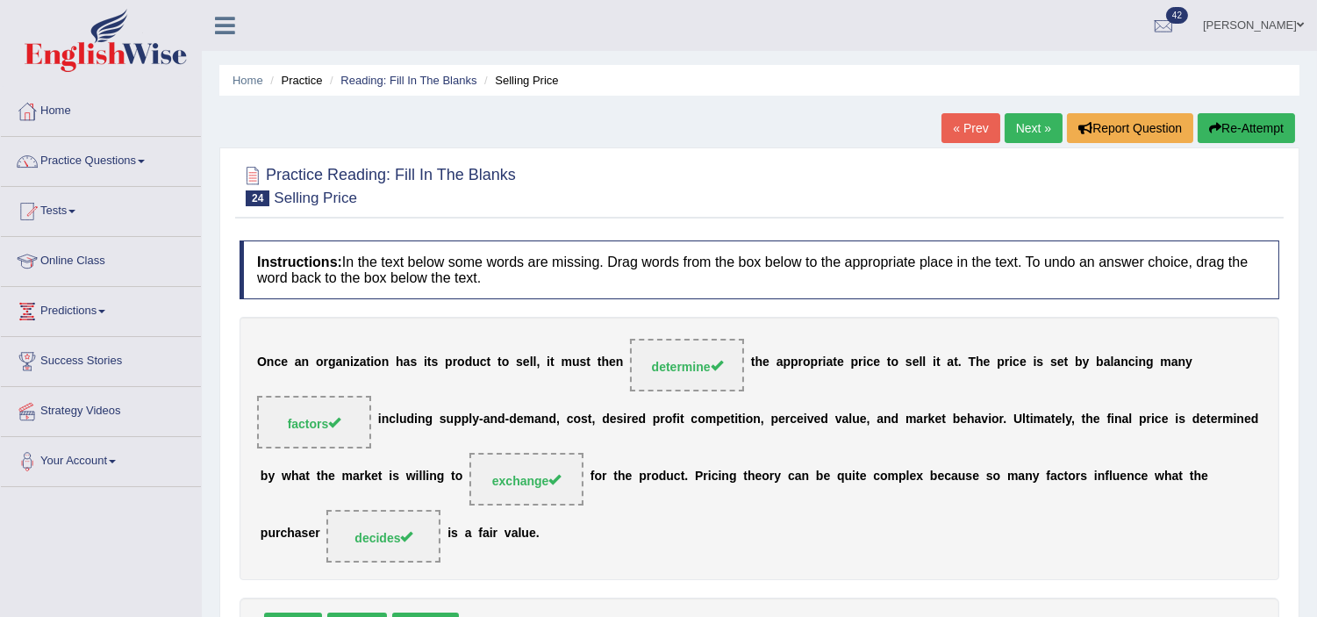
click at [1021, 119] on link "Next »" at bounding box center [1034, 128] width 58 height 30
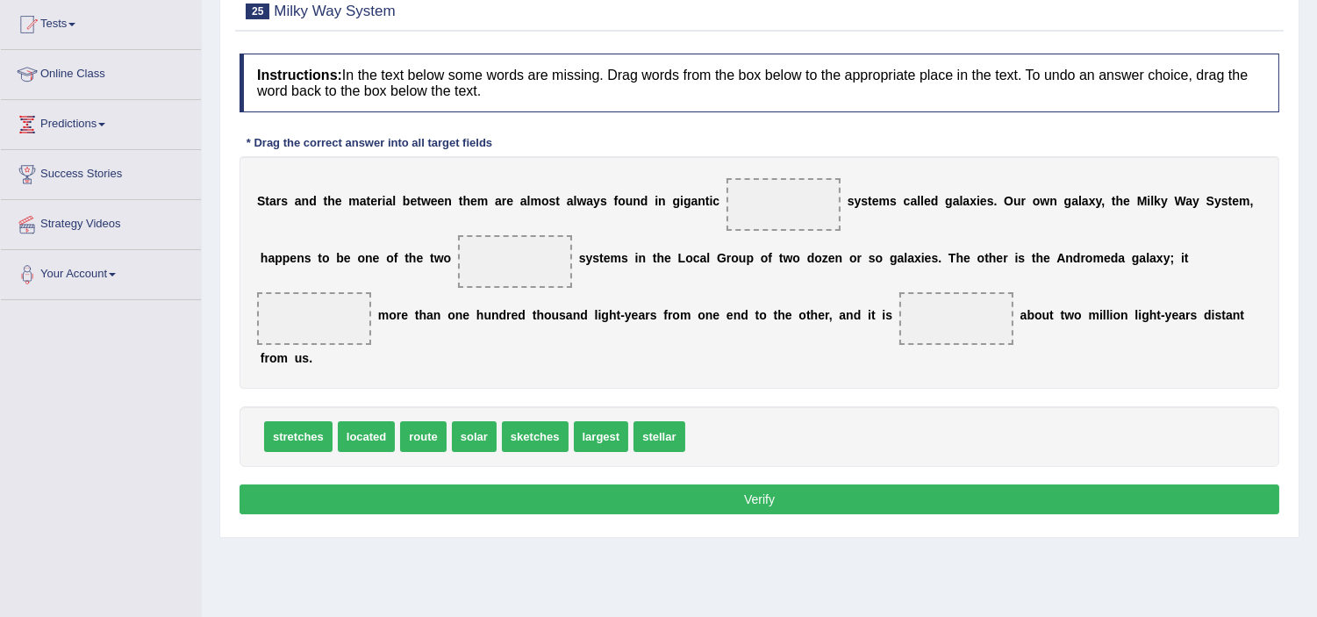
scroll to position [195, 0]
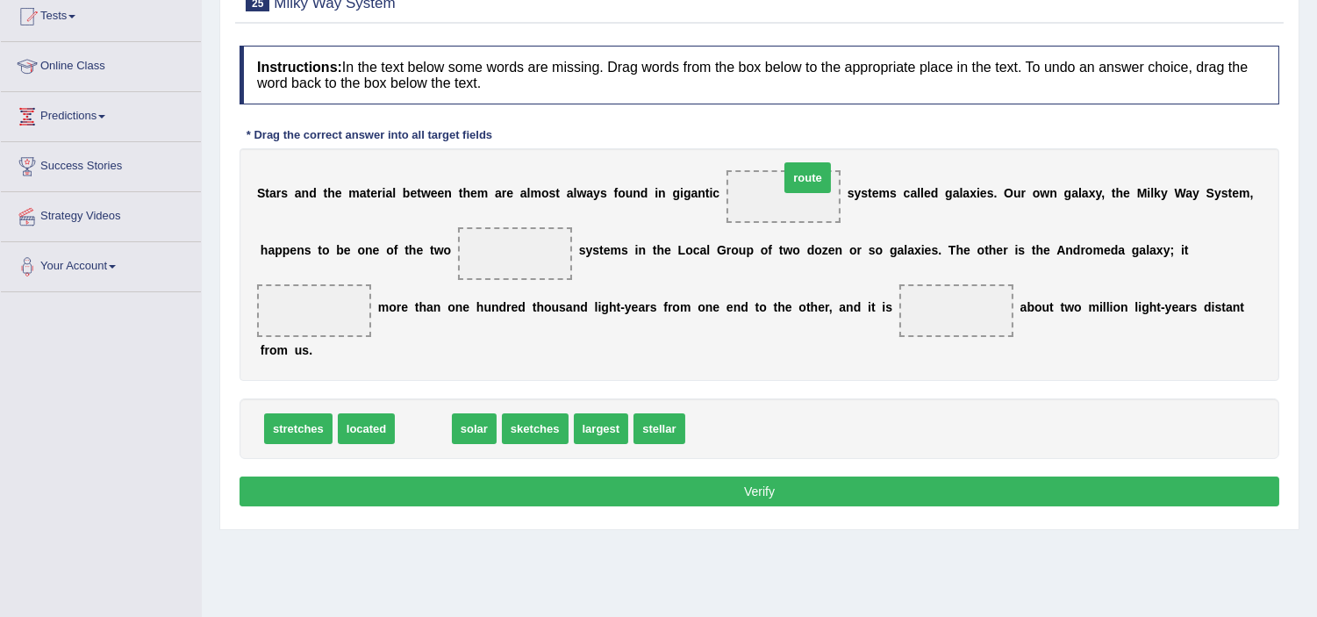
drag, startPoint x: 427, startPoint y: 428, endPoint x: 812, endPoint y: 178, distance: 458.5
drag, startPoint x: 421, startPoint y: 432, endPoint x: 787, endPoint y: 191, distance: 437.8
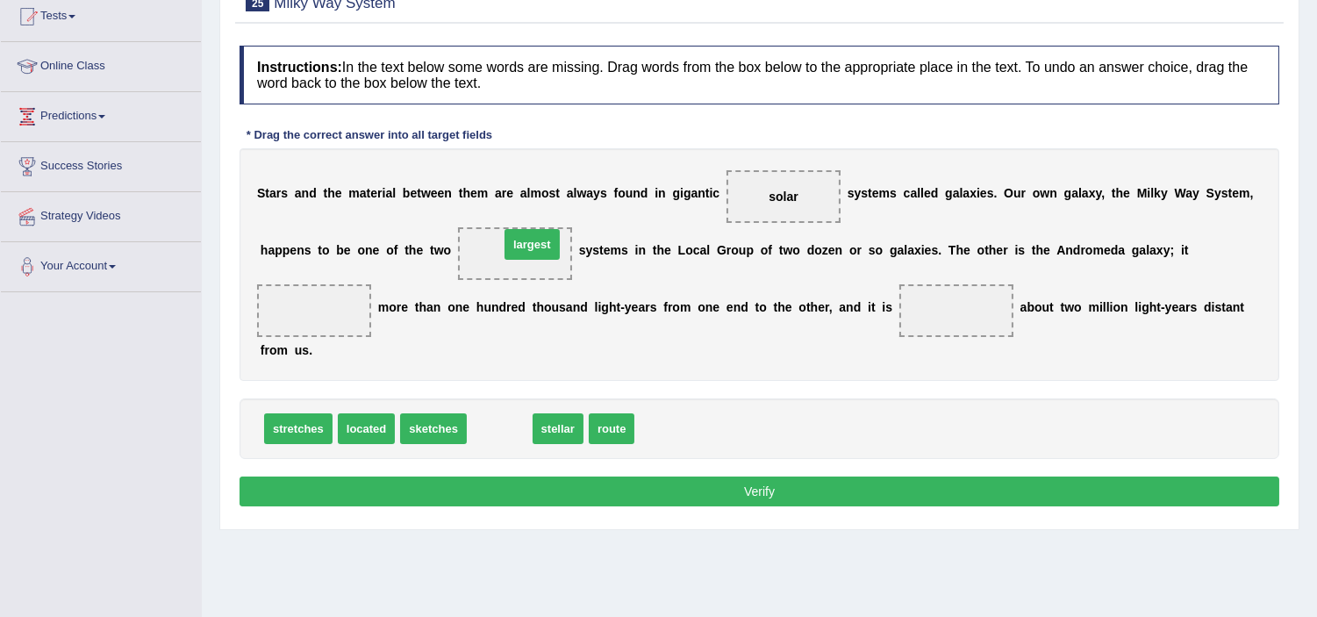
drag, startPoint x: 486, startPoint y: 427, endPoint x: 519, endPoint y: 243, distance: 187.1
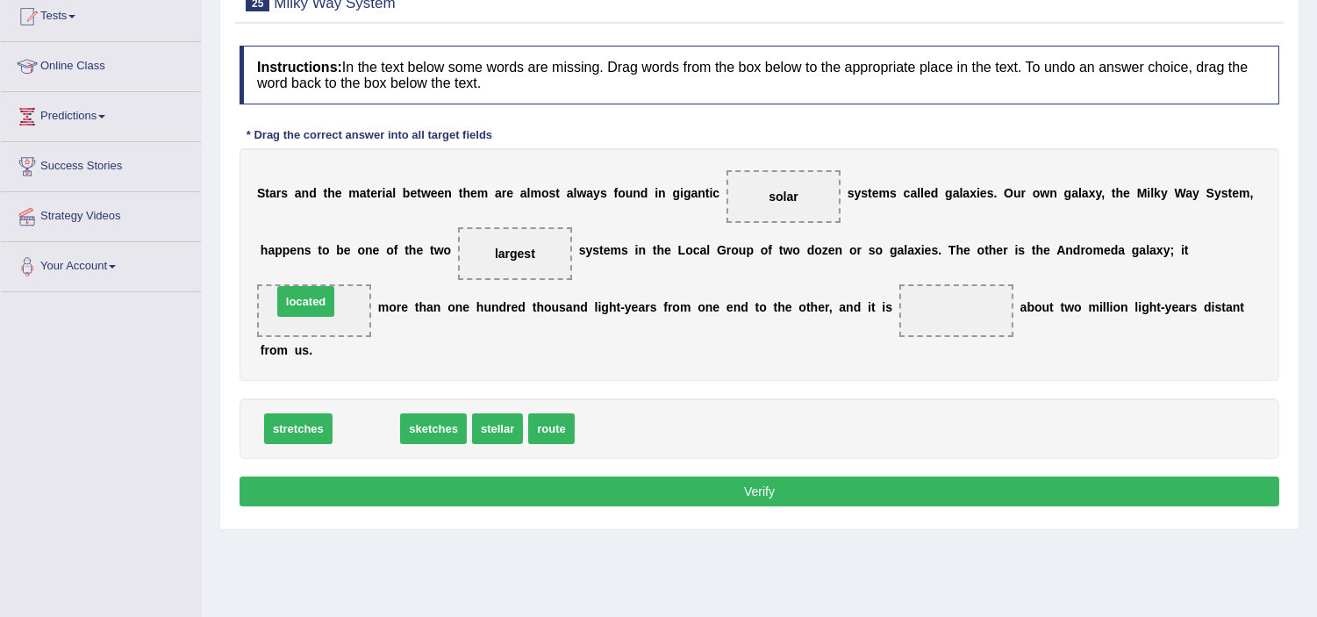
drag, startPoint x: 357, startPoint y: 430, endPoint x: 297, endPoint y: 303, distance: 140.9
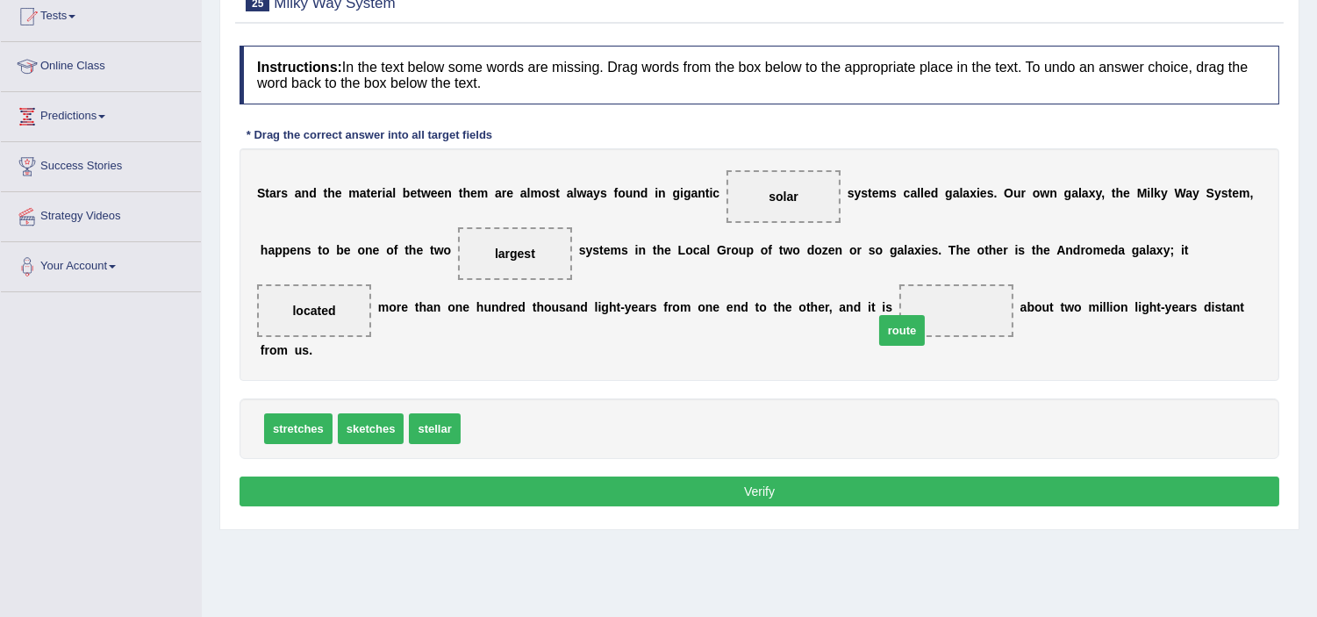
drag, startPoint x: 490, startPoint y: 426, endPoint x: 904, endPoint y: 326, distance: 426.3
click at [876, 484] on button "Verify" at bounding box center [760, 491] width 1040 height 30
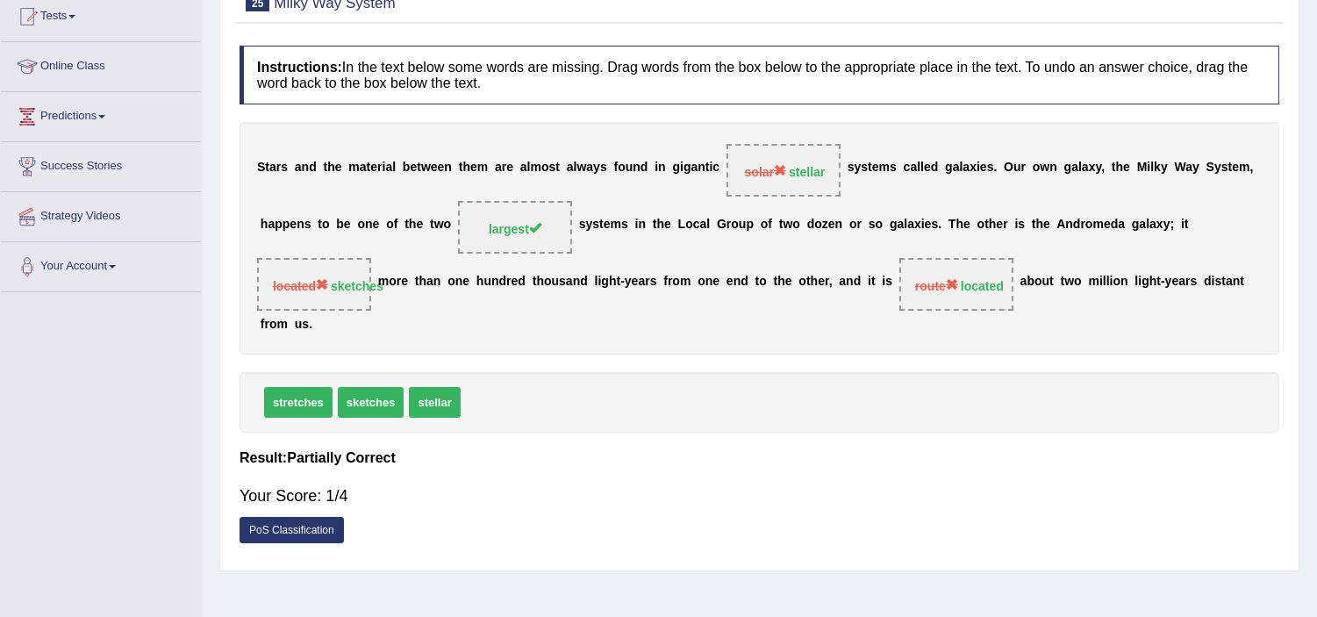
scroll to position [0, 0]
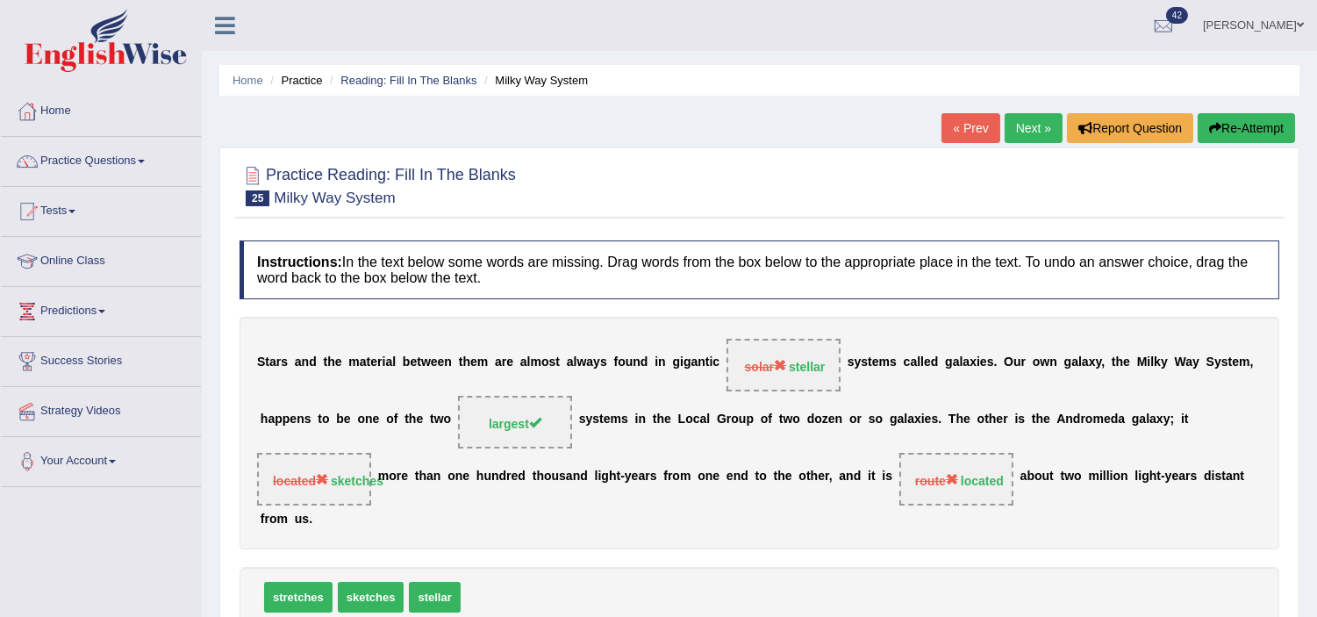
click at [1215, 118] on button "Re-Attempt" at bounding box center [1246, 128] width 97 height 30
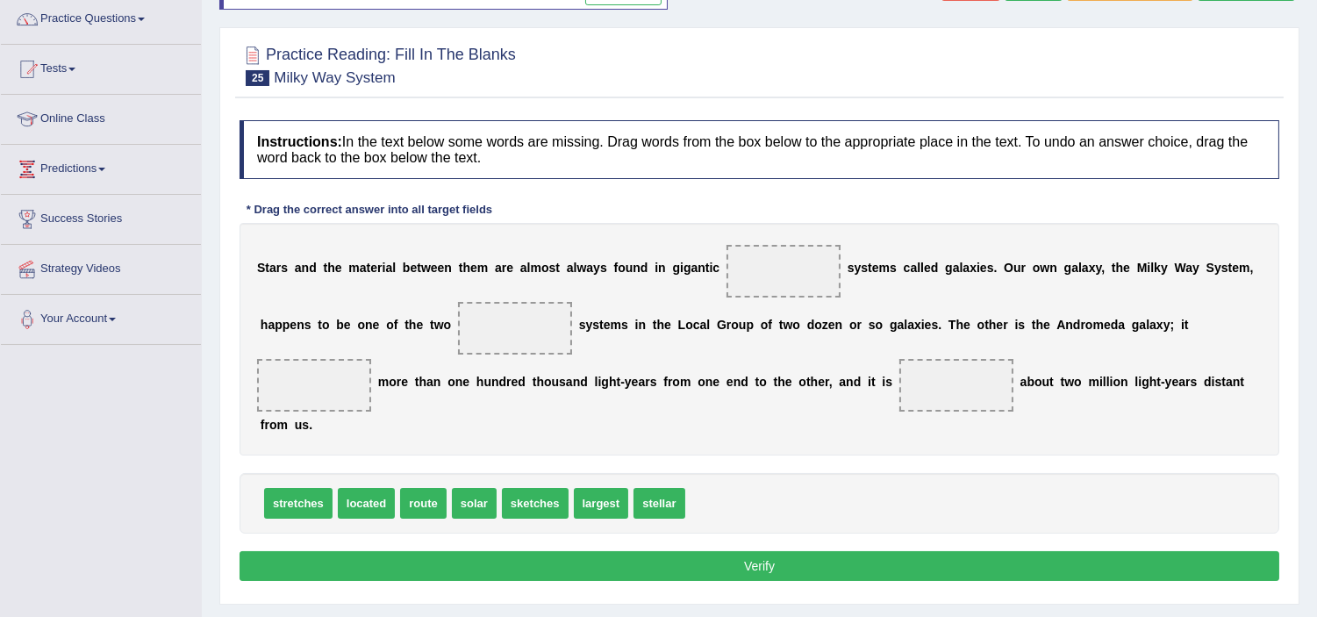
scroll to position [195, 0]
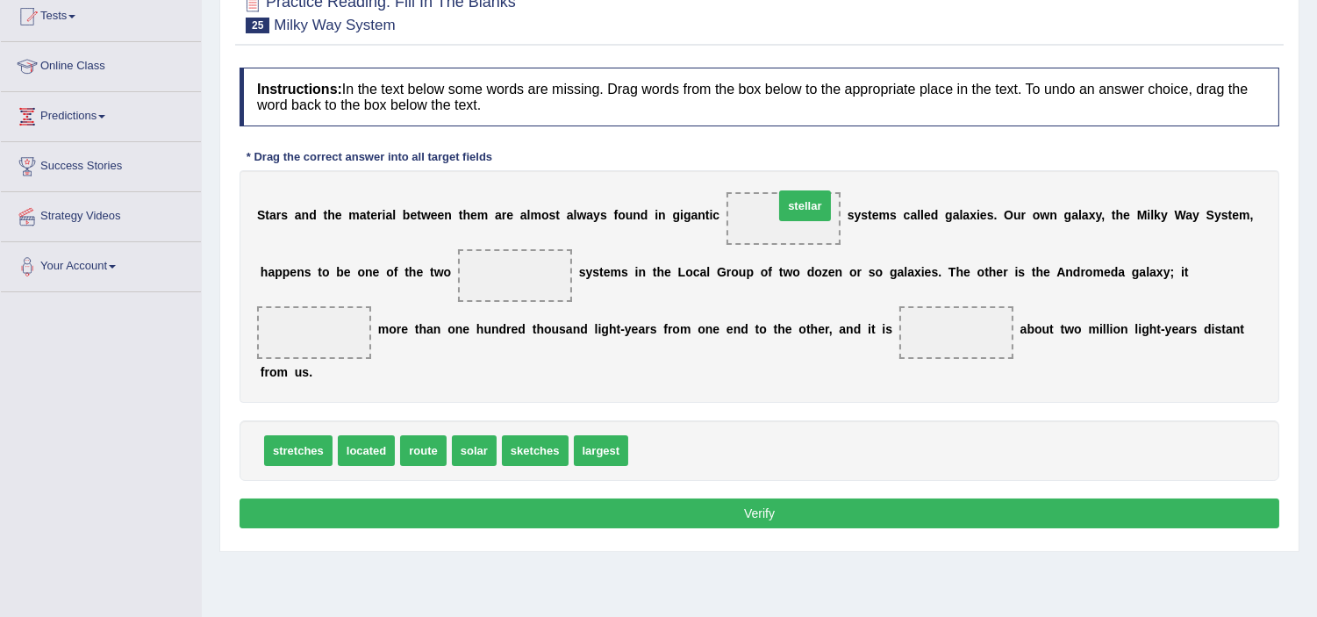
drag, startPoint x: 654, startPoint y: 451, endPoint x: 791, endPoint y: 211, distance: 275.9
drag, startPoint x: 598, startPoint y: 447, endPoint x: 530, endPoint y: 275, distance: 185.6
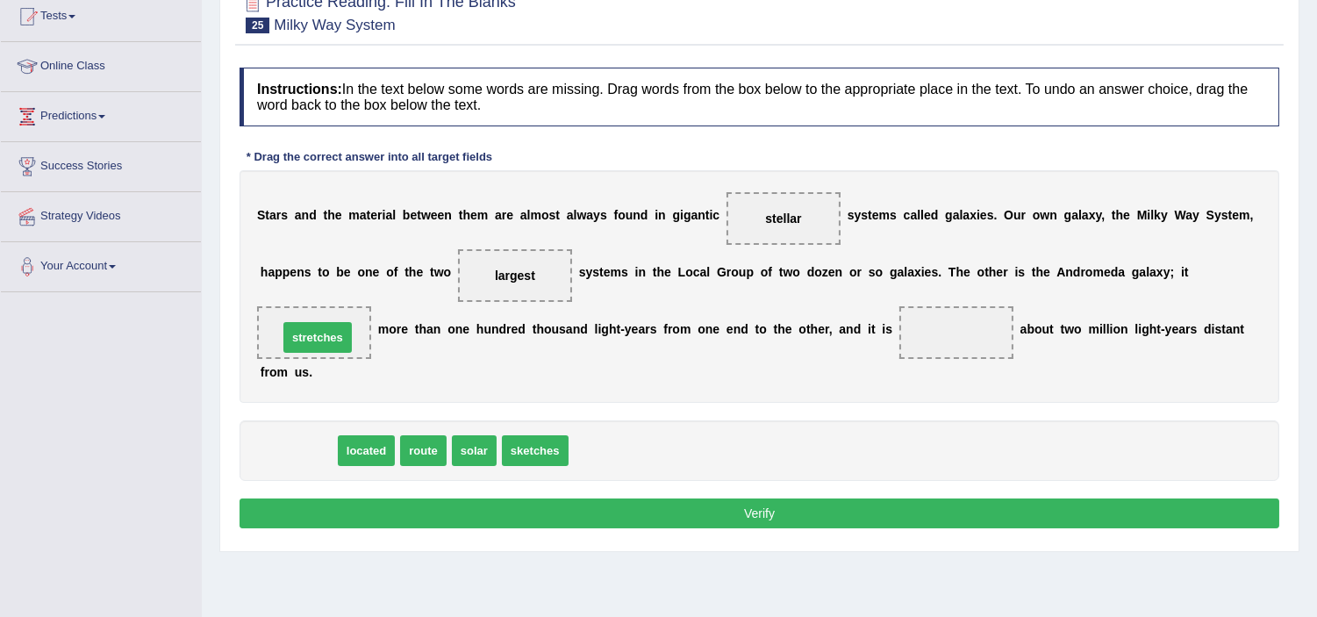
drag, startPoint x: 311, startPoint y: 448, endPoint x: 330, endPoint y: 335, distance: 114.8
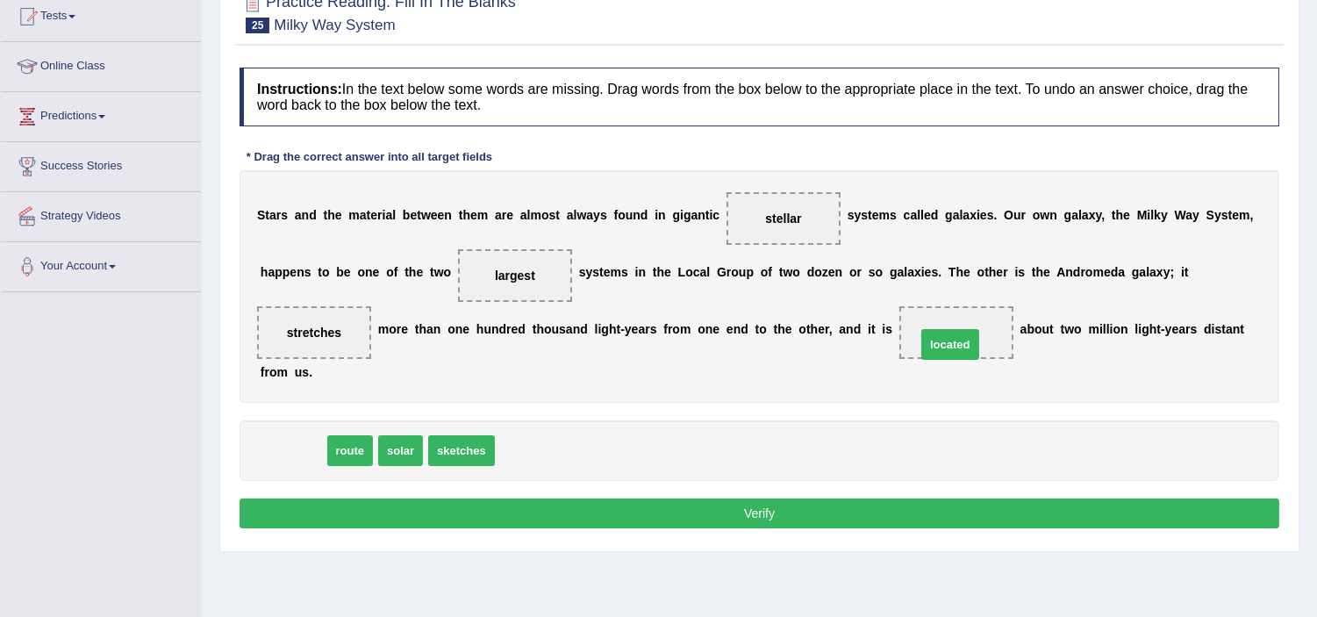
drag, startPoint x: 301, startPoint y: 457, endPoint x: 954, endPoint y: 347, distance: 662.0
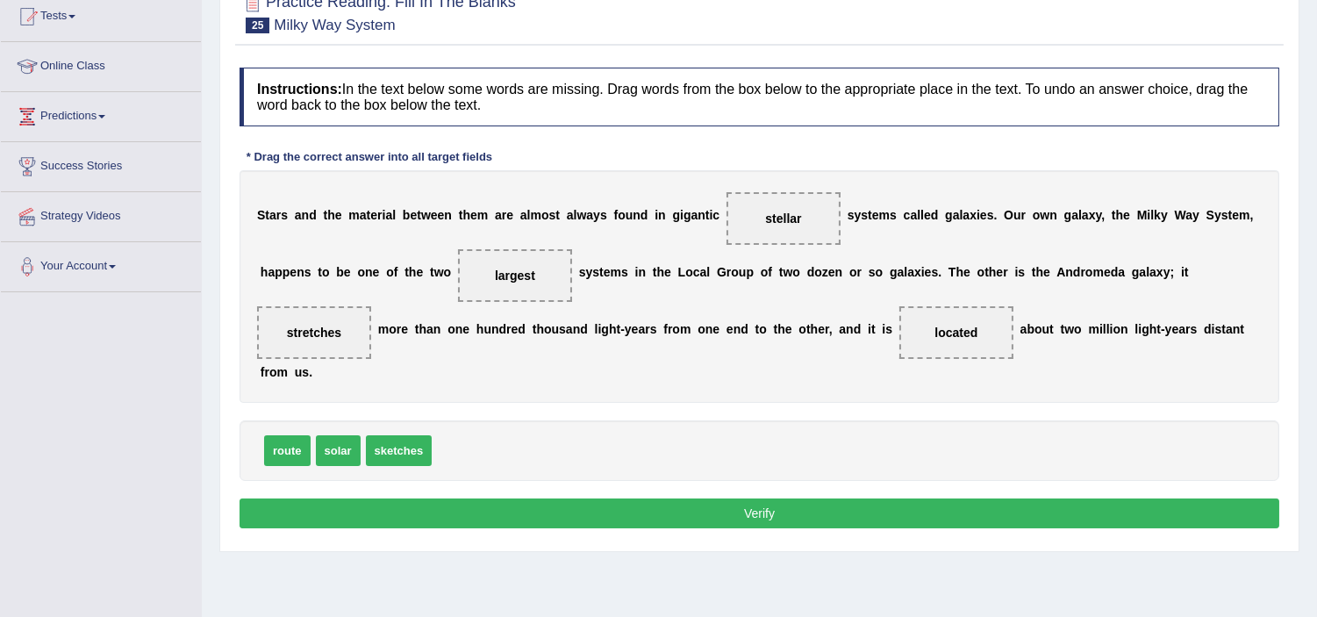
click at [934, 521] on button "Verify" at bounding box center [760, 513] width 1040 height 30
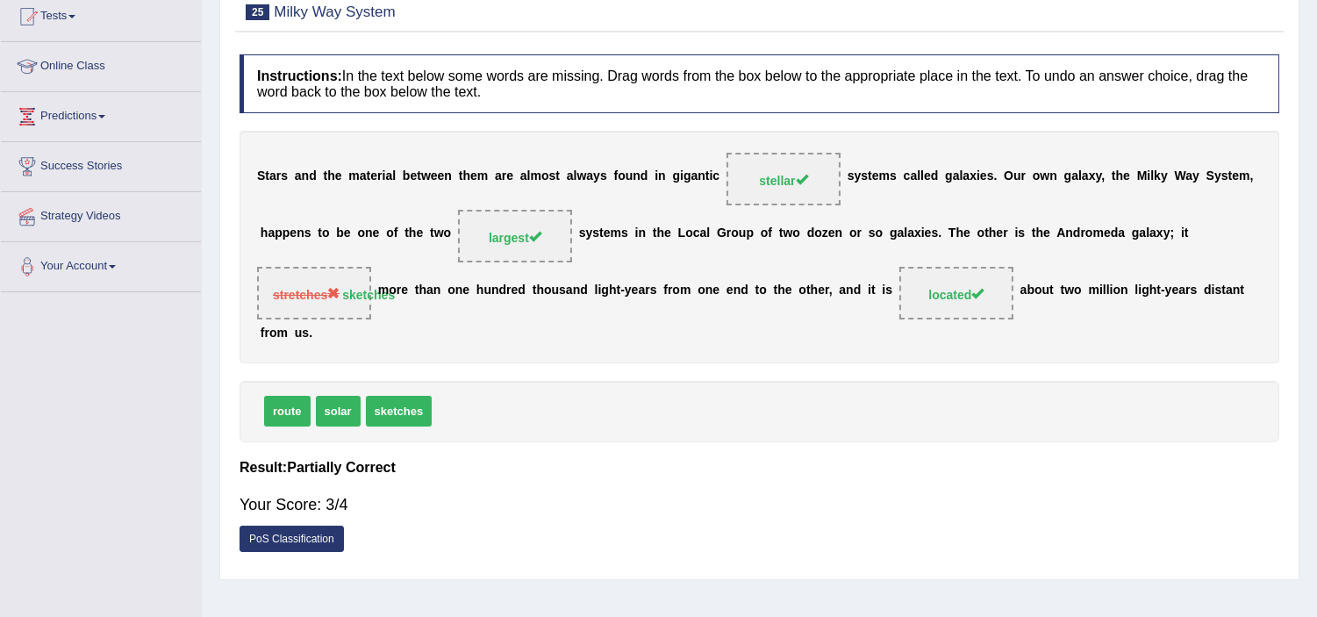
click at [404, 414] on span "sketches" at bounding box center [399, 411] width 67 height 31
click at [709, 170] on div "S t a r s a n d t h e m a t e r i a l b e t w e e n t h e m a r e a l m o s t a…" at bounding box center [760, 247] width 1040 height 233
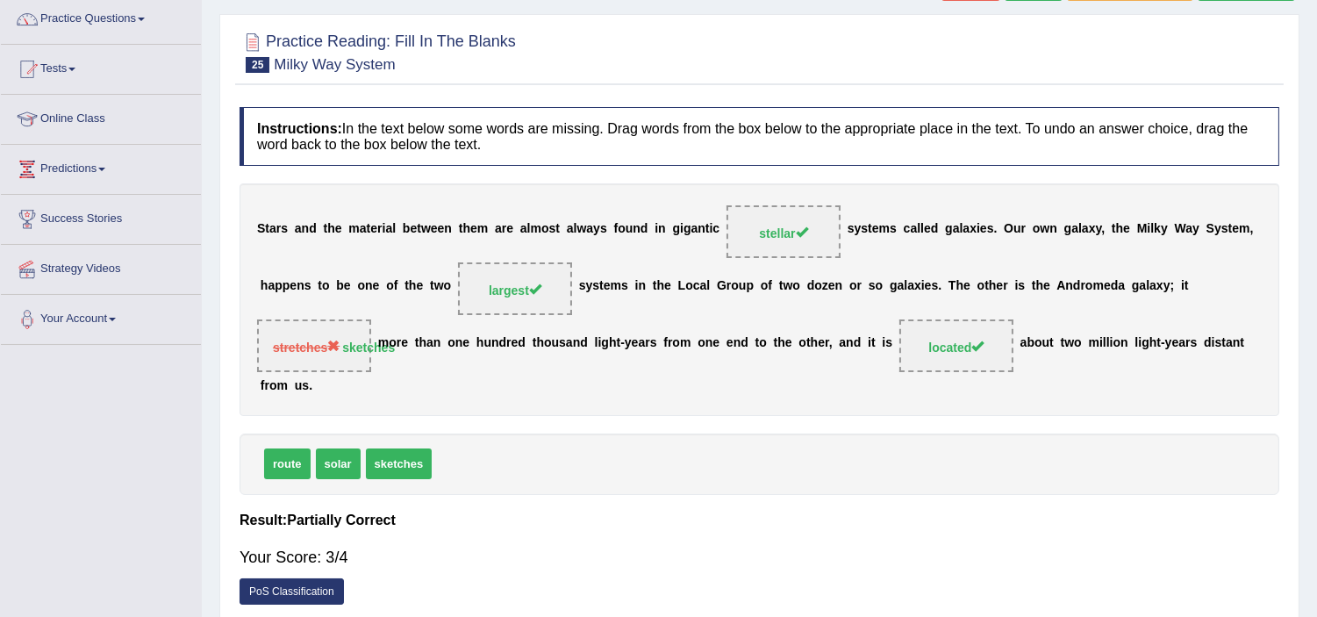
scroll to position [97, 0]
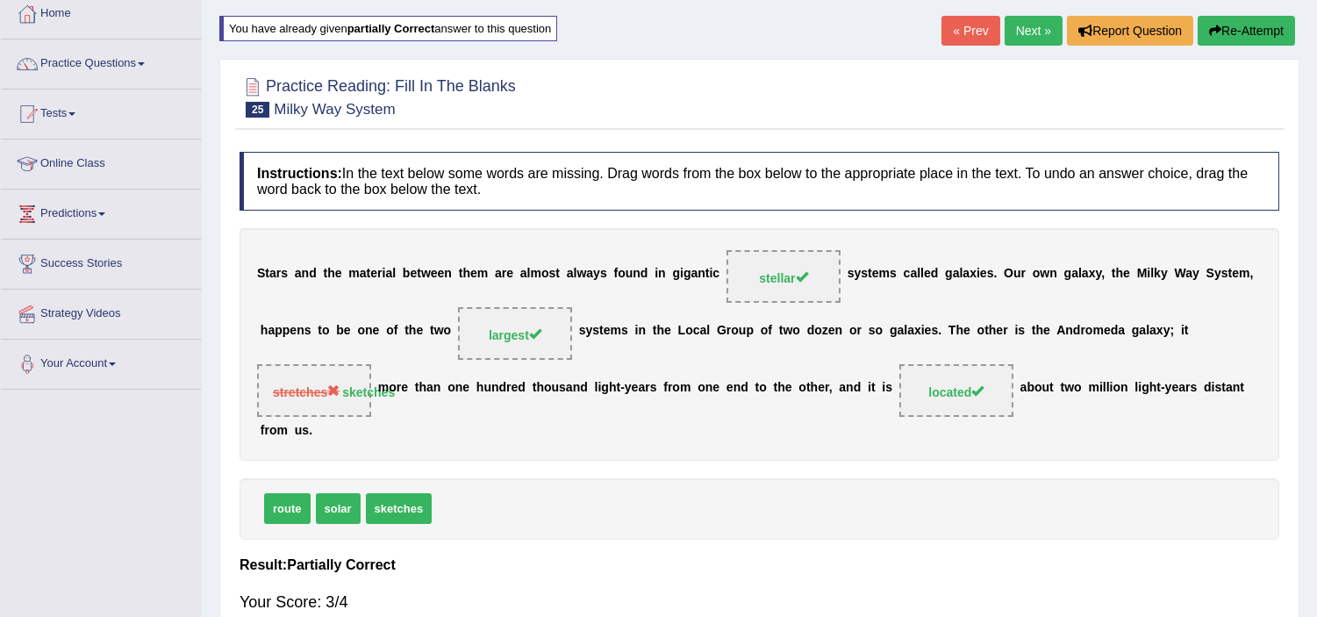
click at [1019, 33] on link "Next »" at bounding box center [1034, 31] width 58 height 30
